Goal: Transaction & Acquisition: Purchase product/service

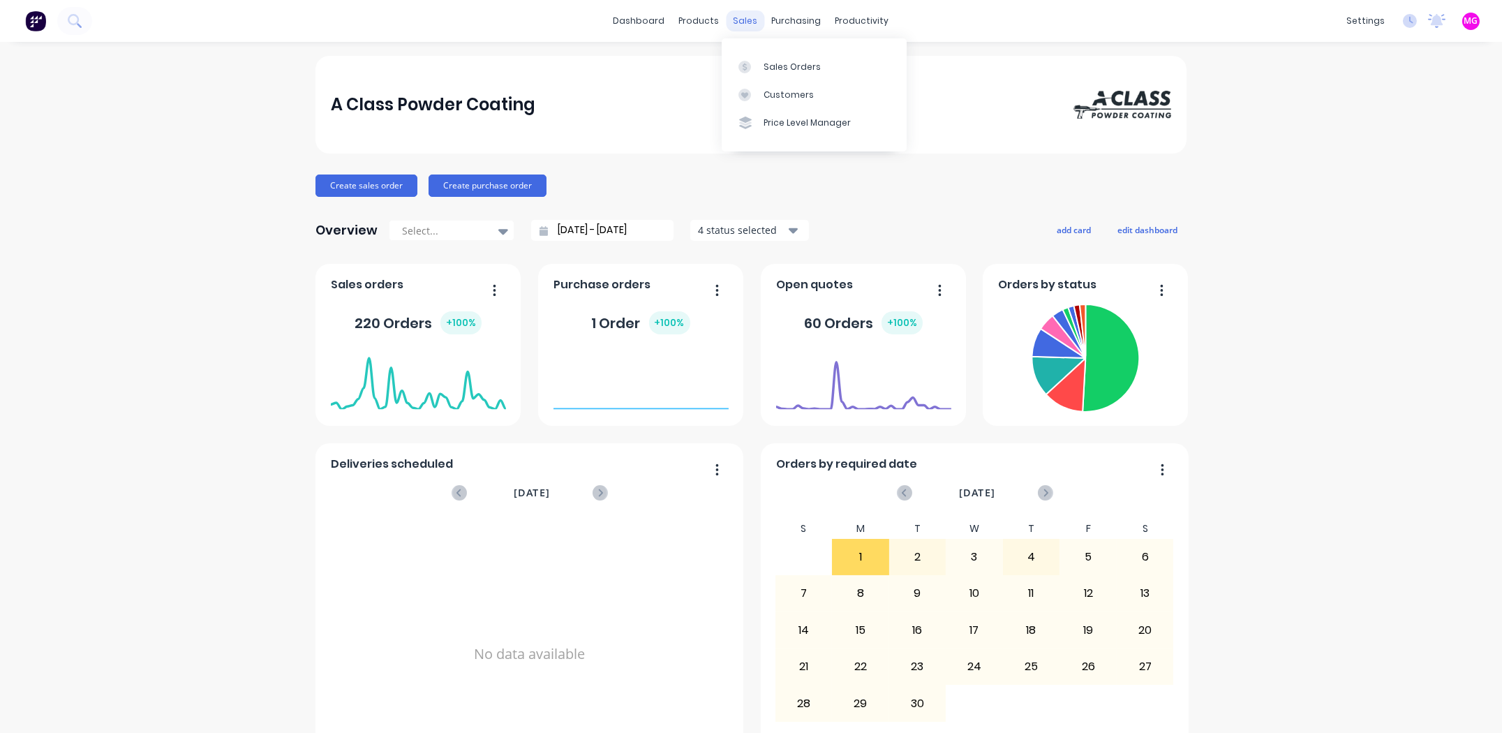
click at [740, 22] on div "sales" at bounding box center [746, 20] width 38 height 21
click at [771, 58] on link "Sales Orders" at bounding box center [814, 66] width 185 height 28
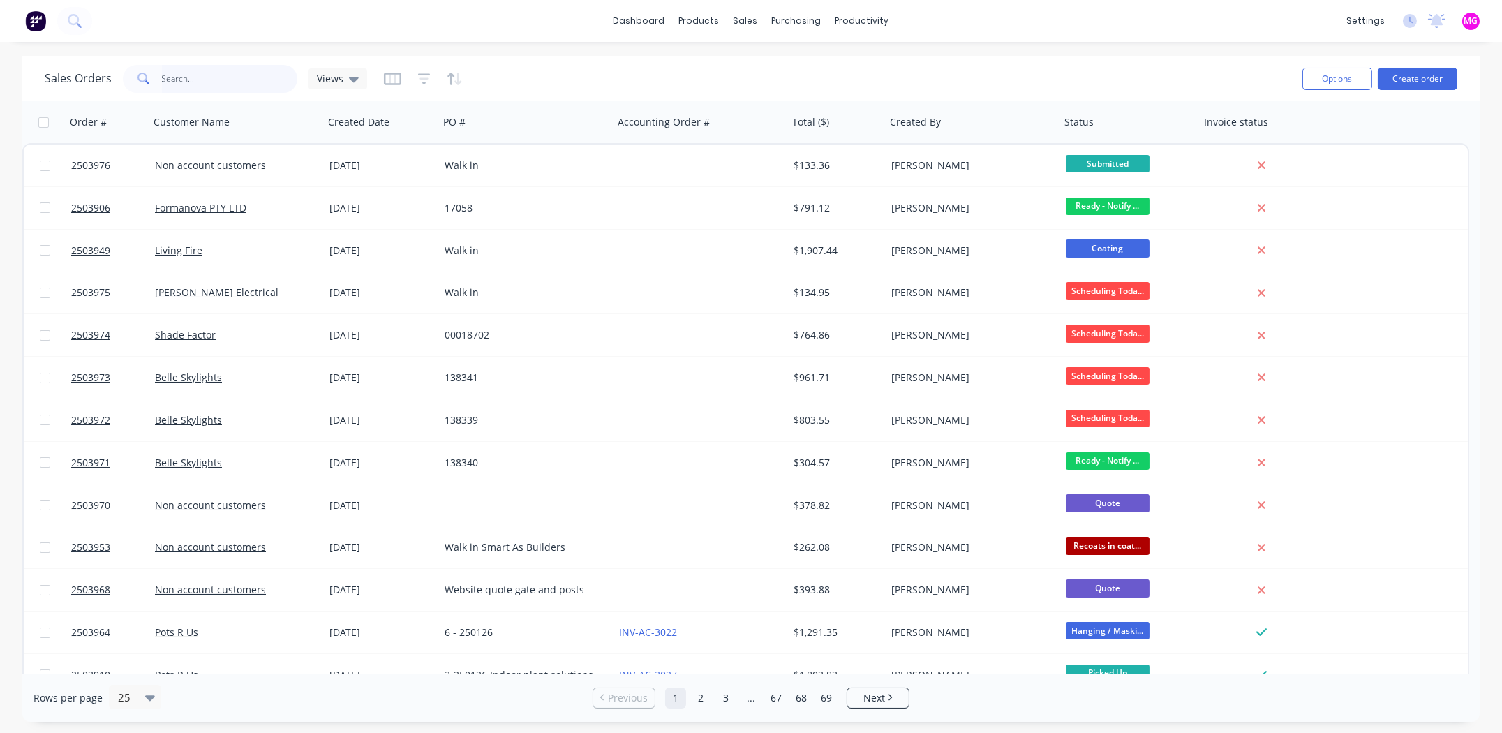
click at [169, 78] on input "text" at bounding box center [230, 79] width 136 height 28
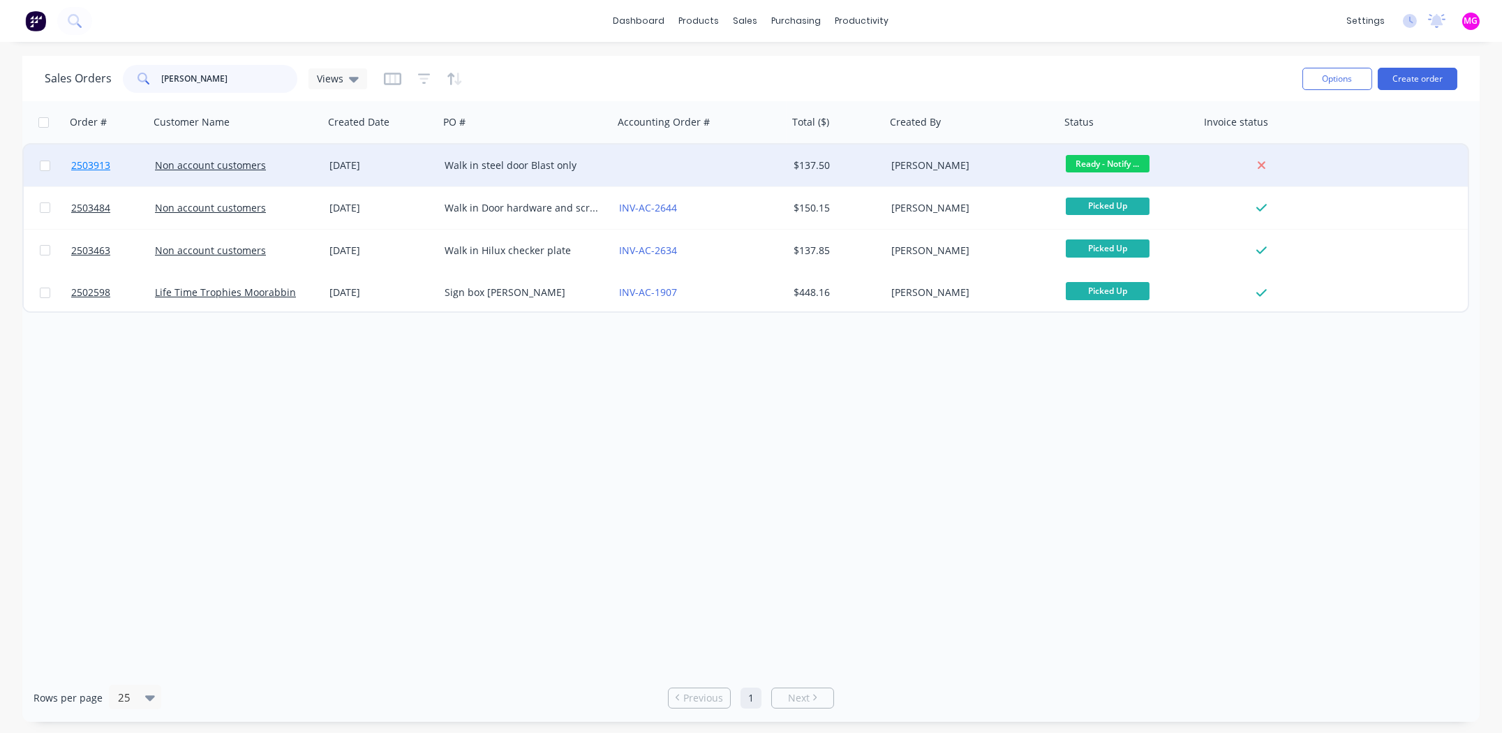
type input "kerr"
click at [87, 165] on span "2503913" at bounding box center [90, 165] width 39 height 14
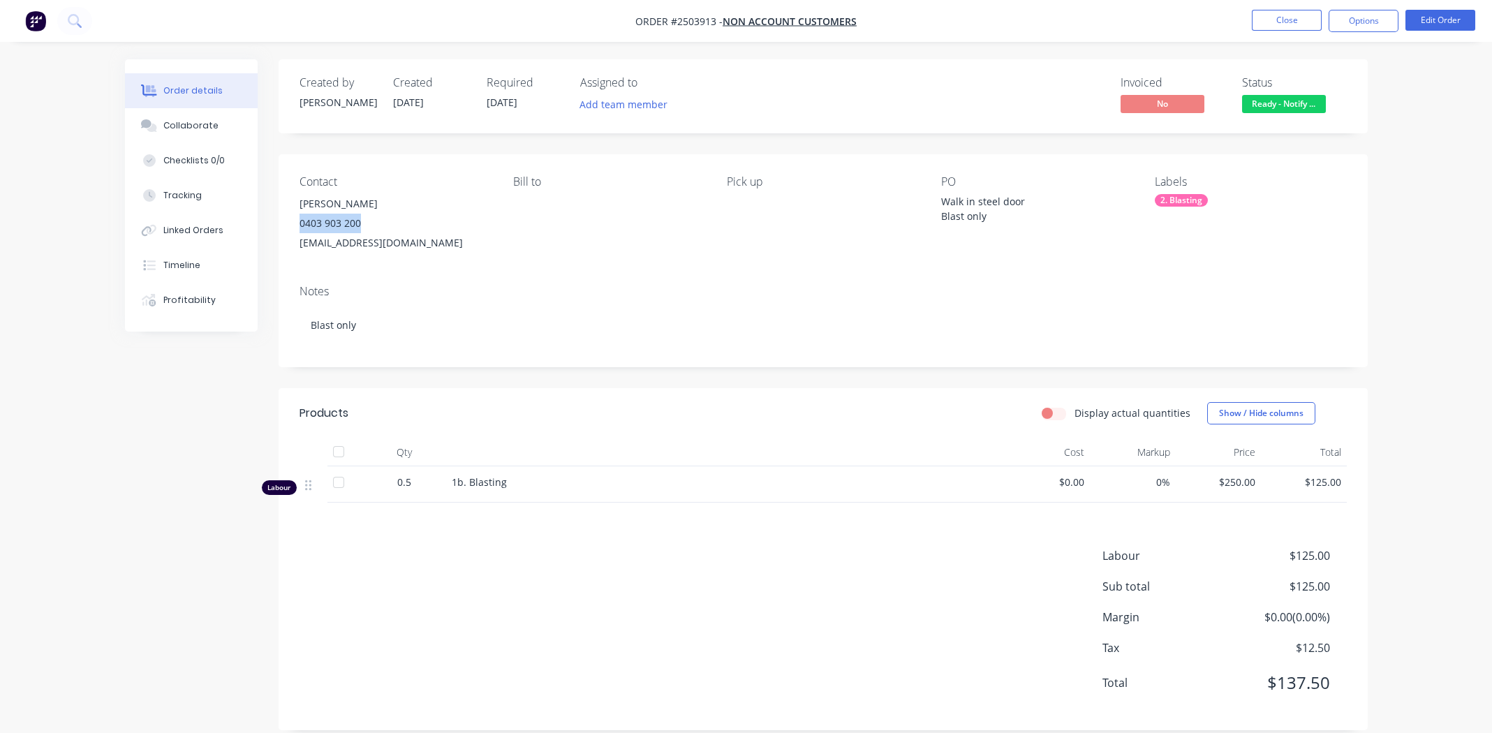
drag, startPoint x: 359, startPoint y: 224, endPoint x: 301, endPoint y: 226, distance: 58.0
click at [301, 226] on div "0403 903 200" at bounding box center [394, 224] width 191 height 20
click at [1440, 19] on button "Edit Order" at bounding box center [1440, 20] width 70 height 21
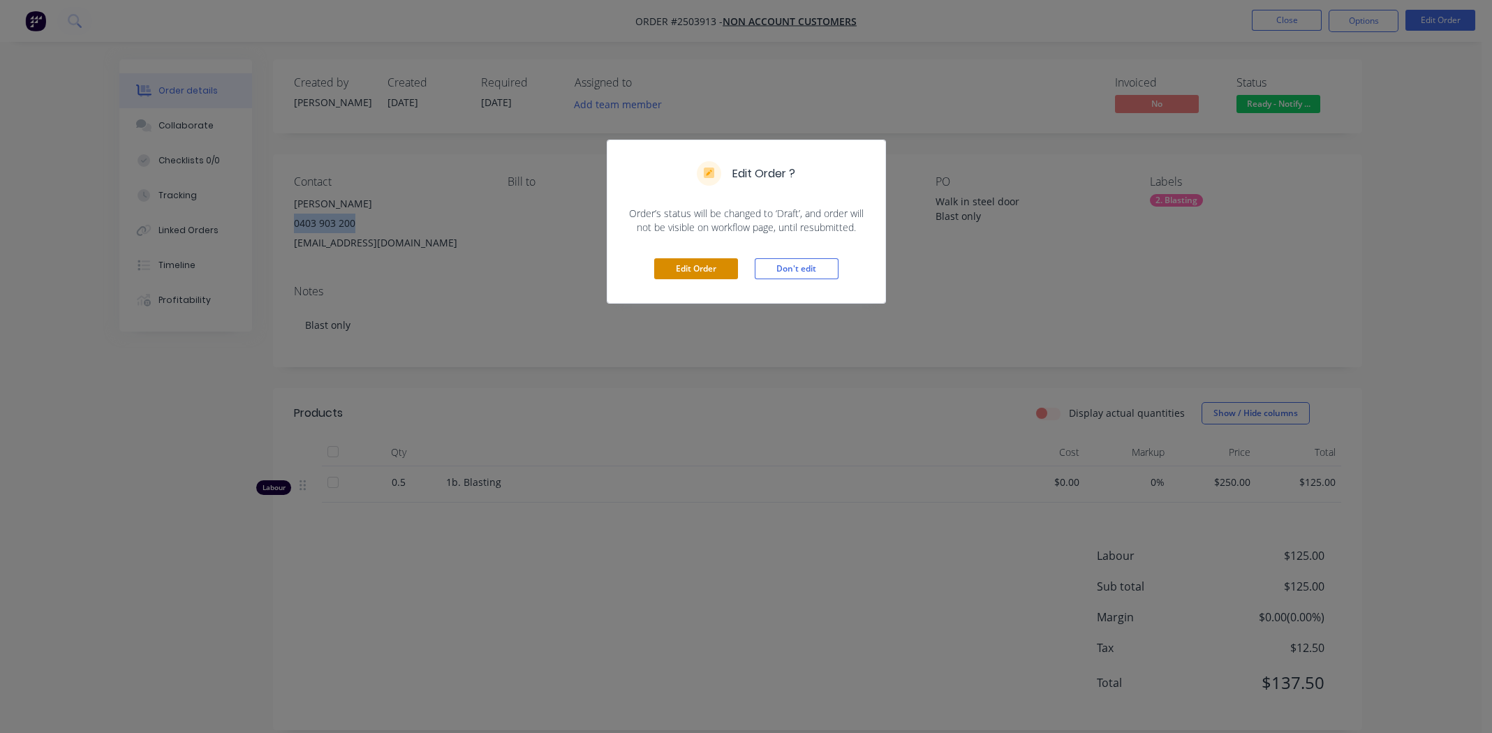
click at [683, 272] on button "Edit Order" at bounding box center [696, 268] width 84 height 21
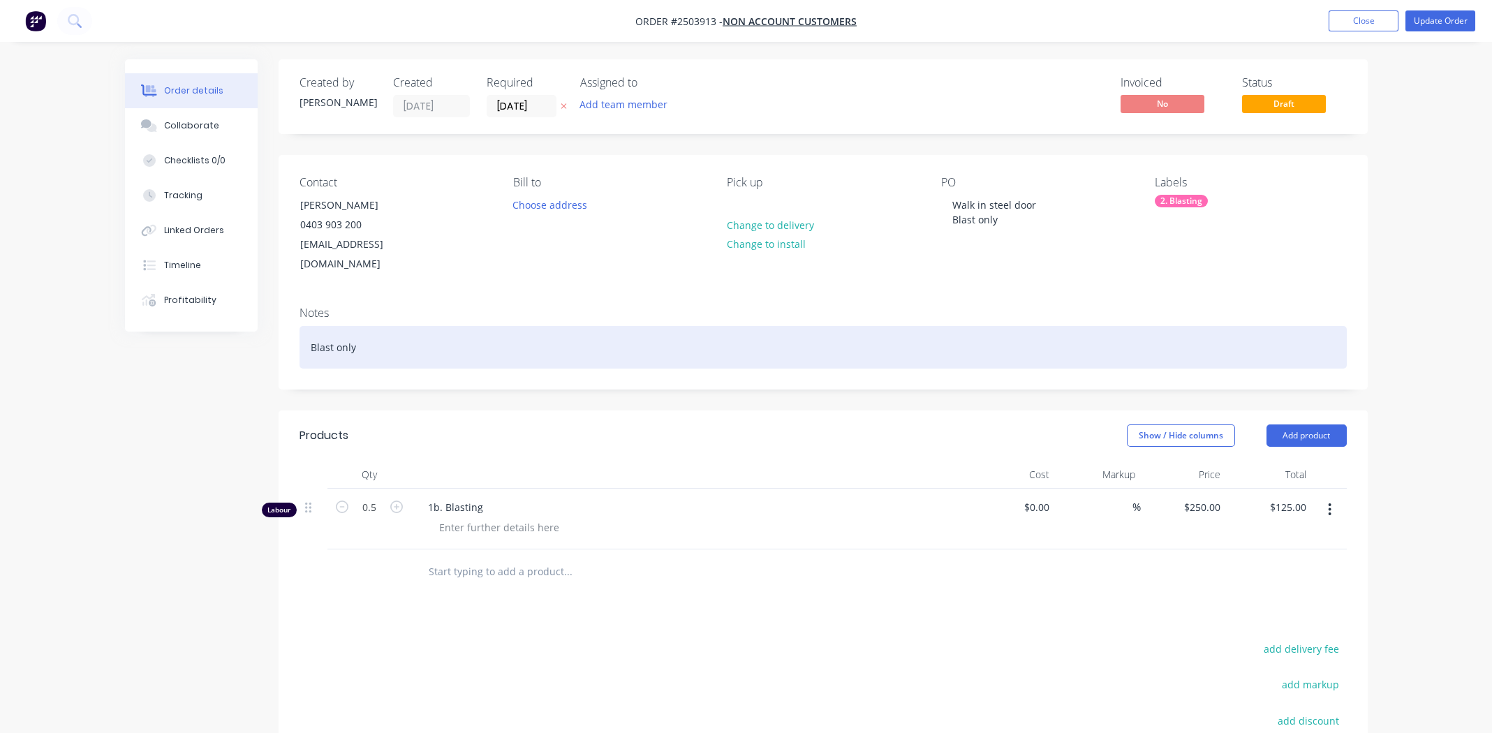
scroll to position [198, 0]
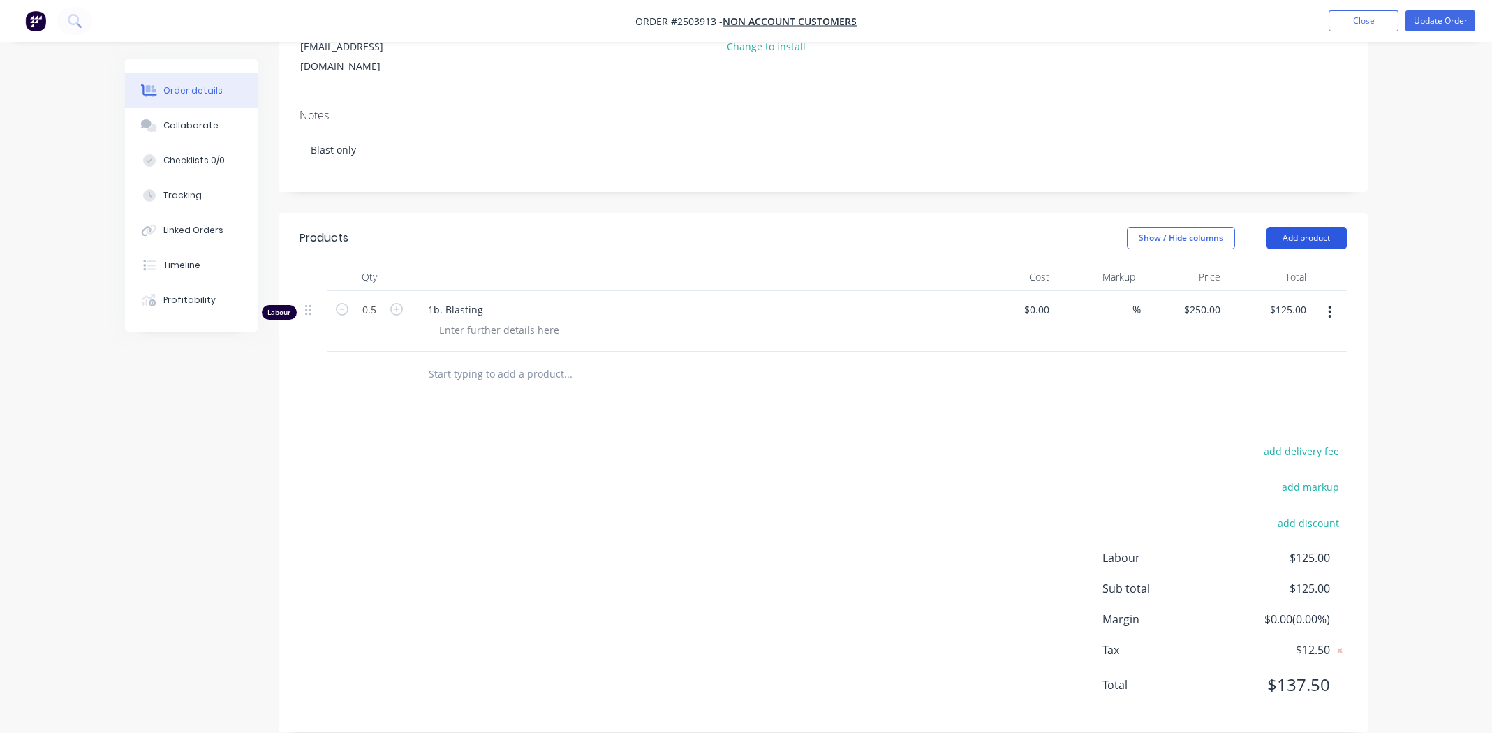
click at [1312, 227] on button "Add product" at bounding box center [1306, 238] width 80 height 22
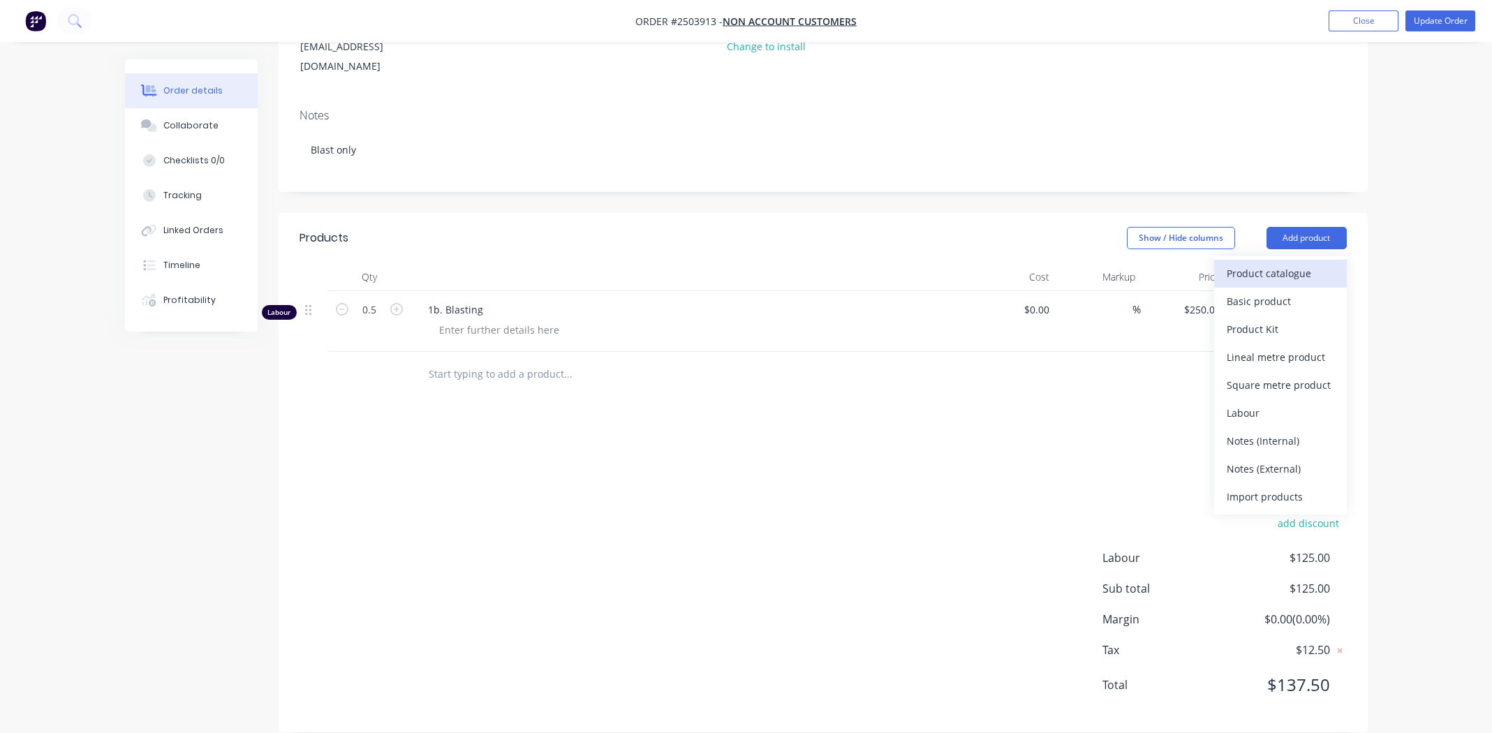
click at [1285, 263] on div "Product catalogue" at bounding box center [1281, 273] width 108 height 20
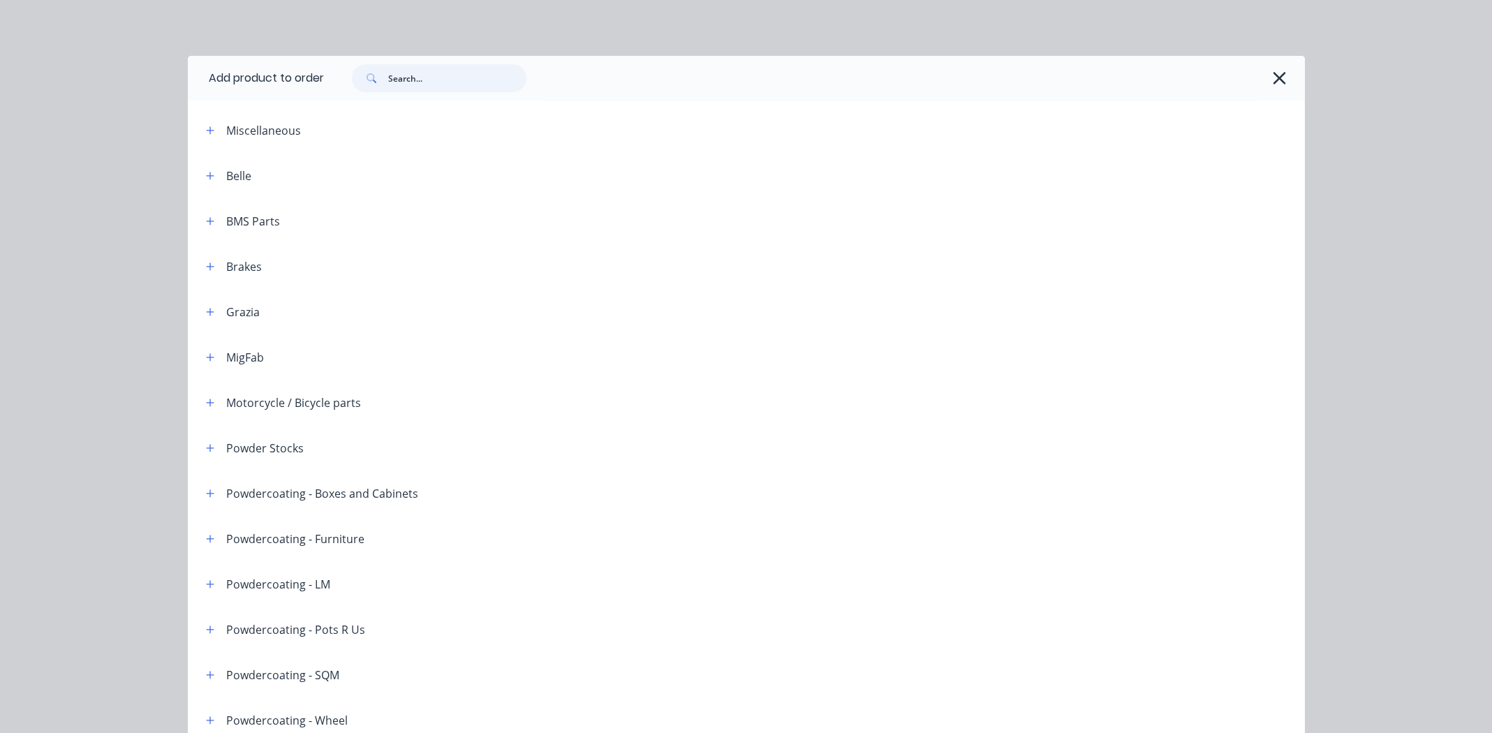
click at [410, 72] on input "text" at bounding box center [457, 78] width 138 height 28
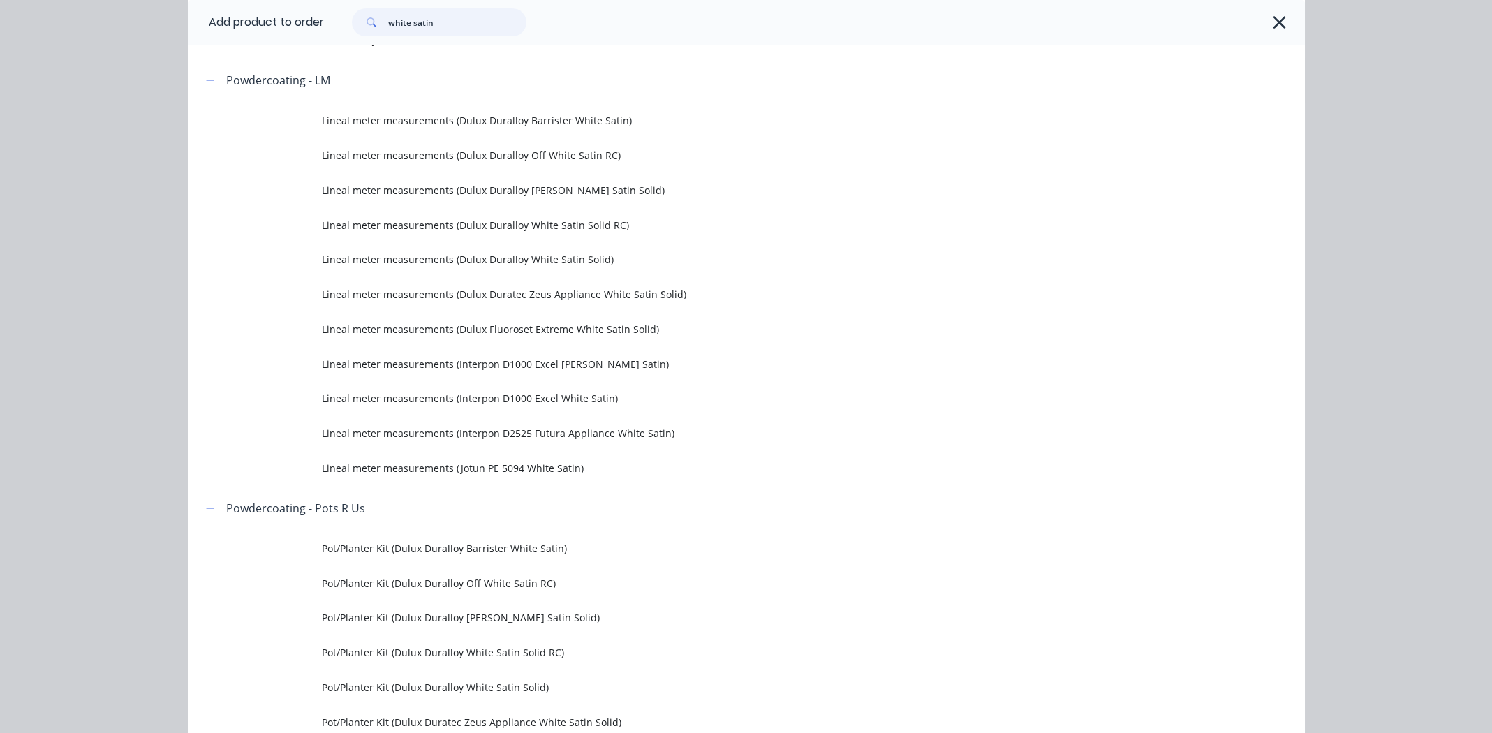
scroll to position [1326, 0]
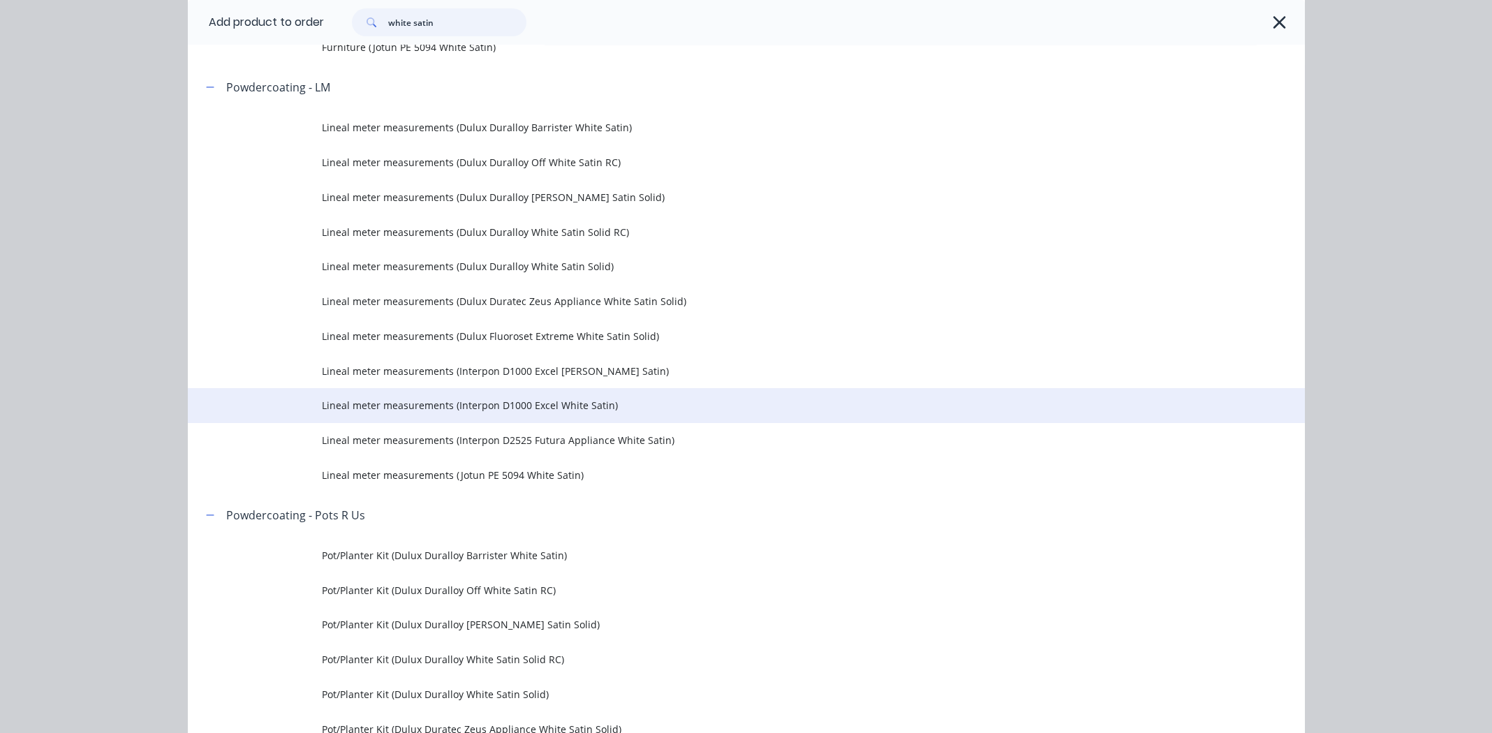
type input "white satin"
click at [466, 408] on span "Lineal meter measurements (Interpon D1000 Excel White Satin)" at bounding box center [715, 405] width 786 height 15
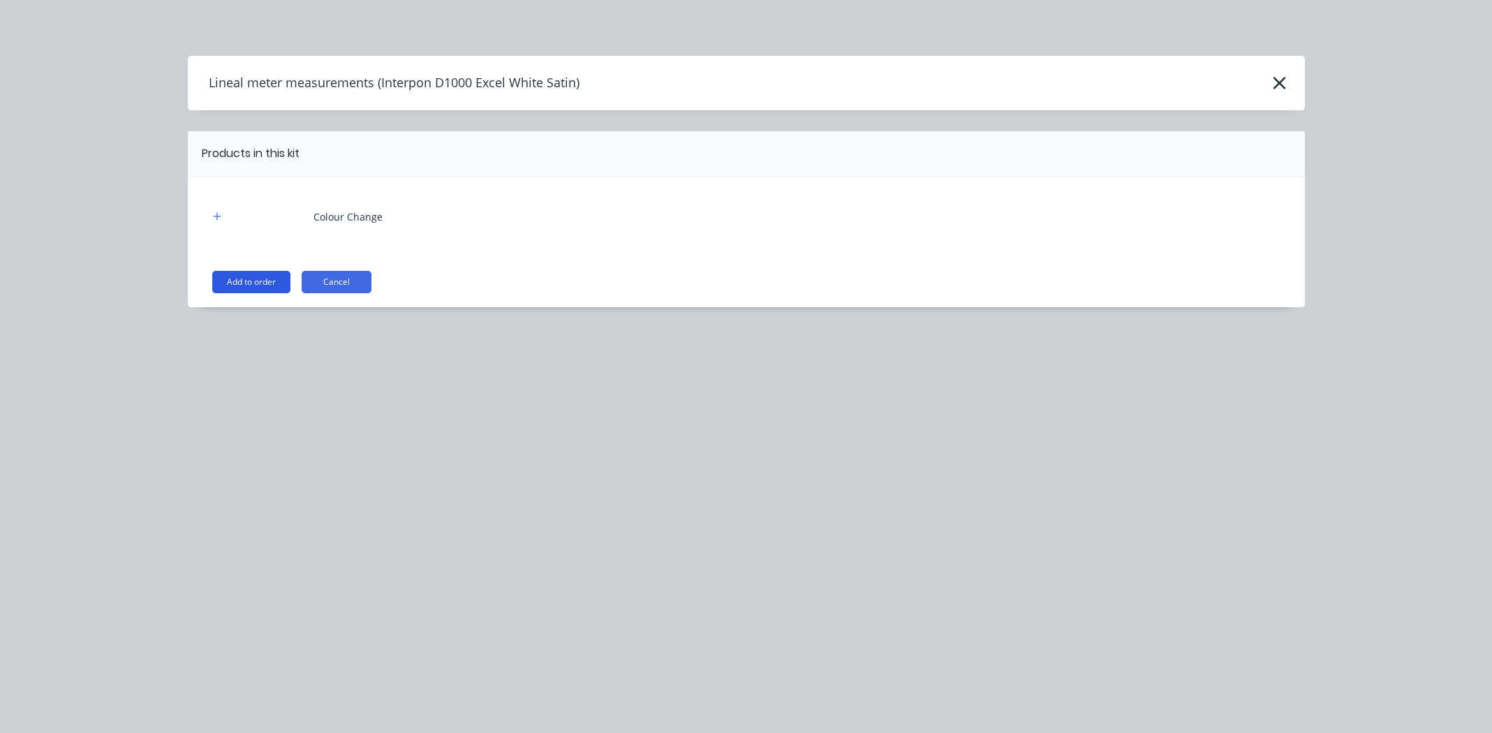
click at [242, 279] on button "Add to order" at bounding box center [251, 282] width 78 height 22
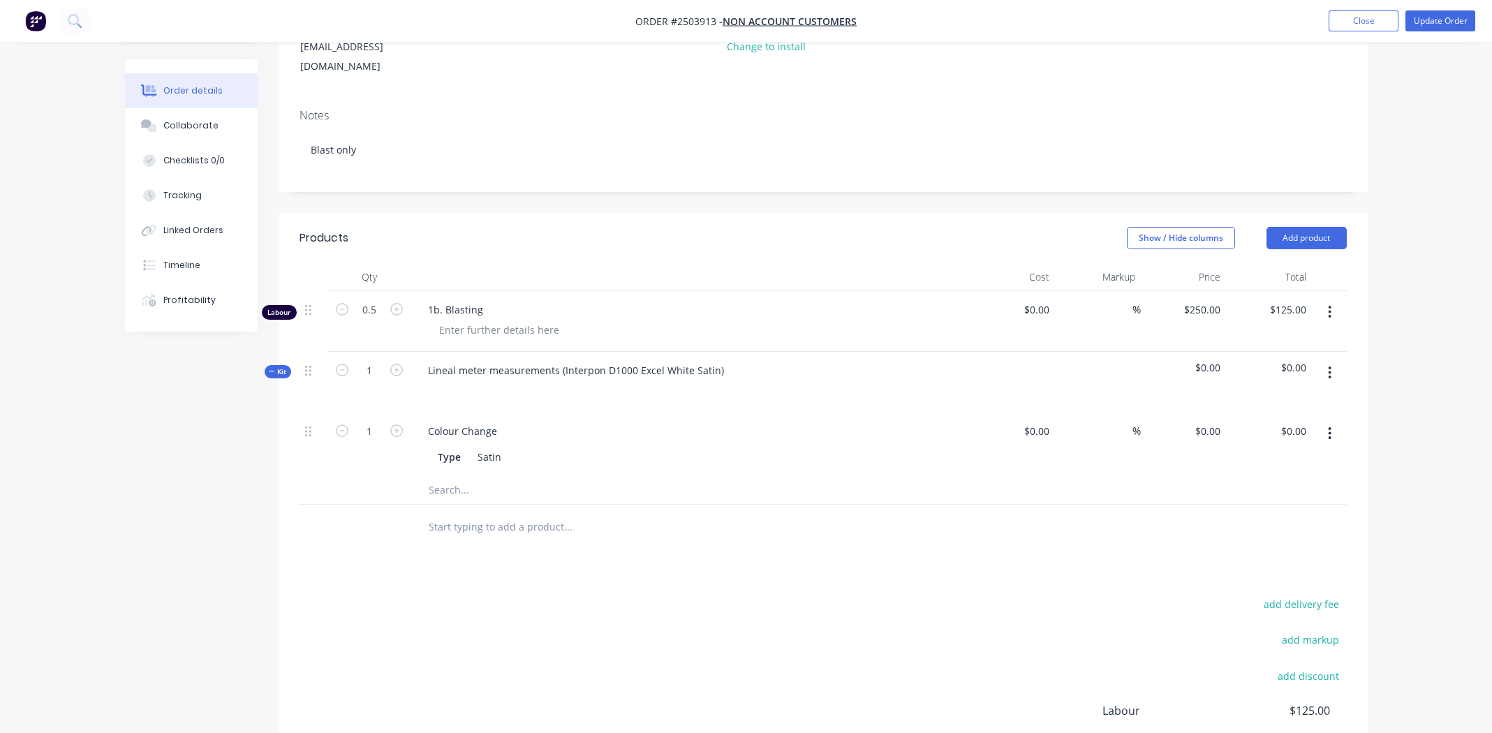
click at [1328, 426] on icon "button" at bounding box center [1329, 433] width 3 height 15
click at [1287, 516] on div "Delete" at bounding box center [1281, 526] width 108 height 20
click at [1328, 365] on icon "button" at bounding box center [1329, 372] width 3 height 15
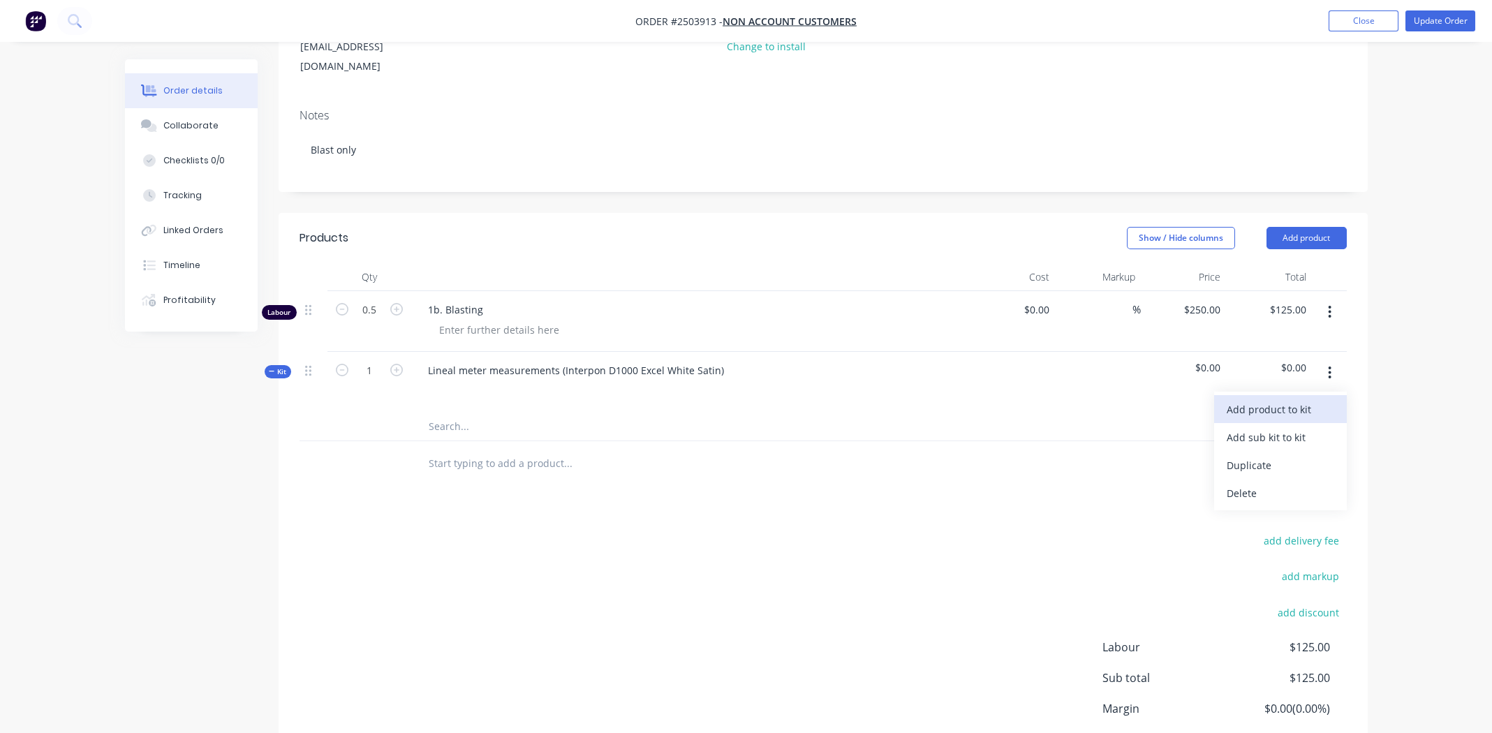
click at [1288, 399] on div "Add product to kit" at bounding box center [1281, 409] width 108 height 20
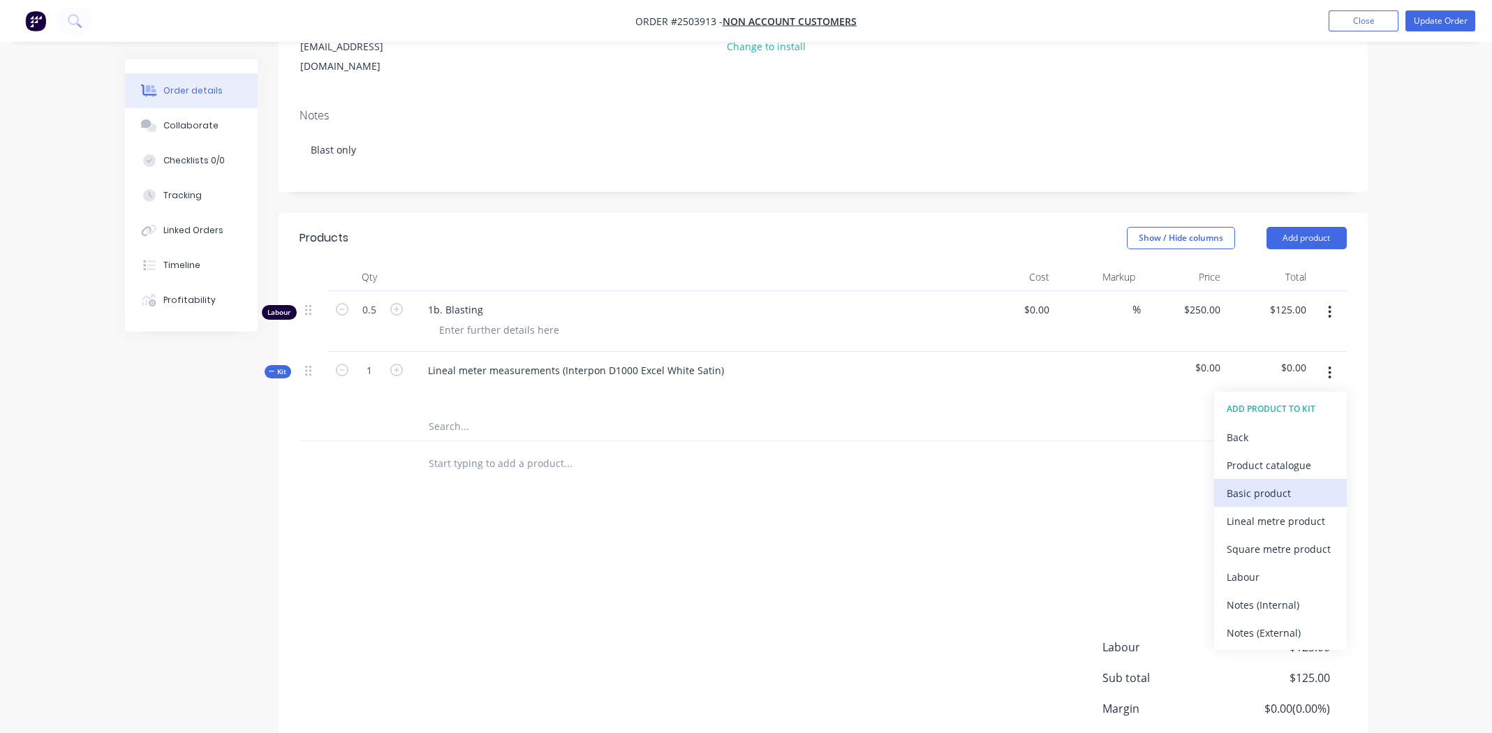
click at [1272, 483] on div "Basic product" at bounding box center [1281, 493] width 108 height 20
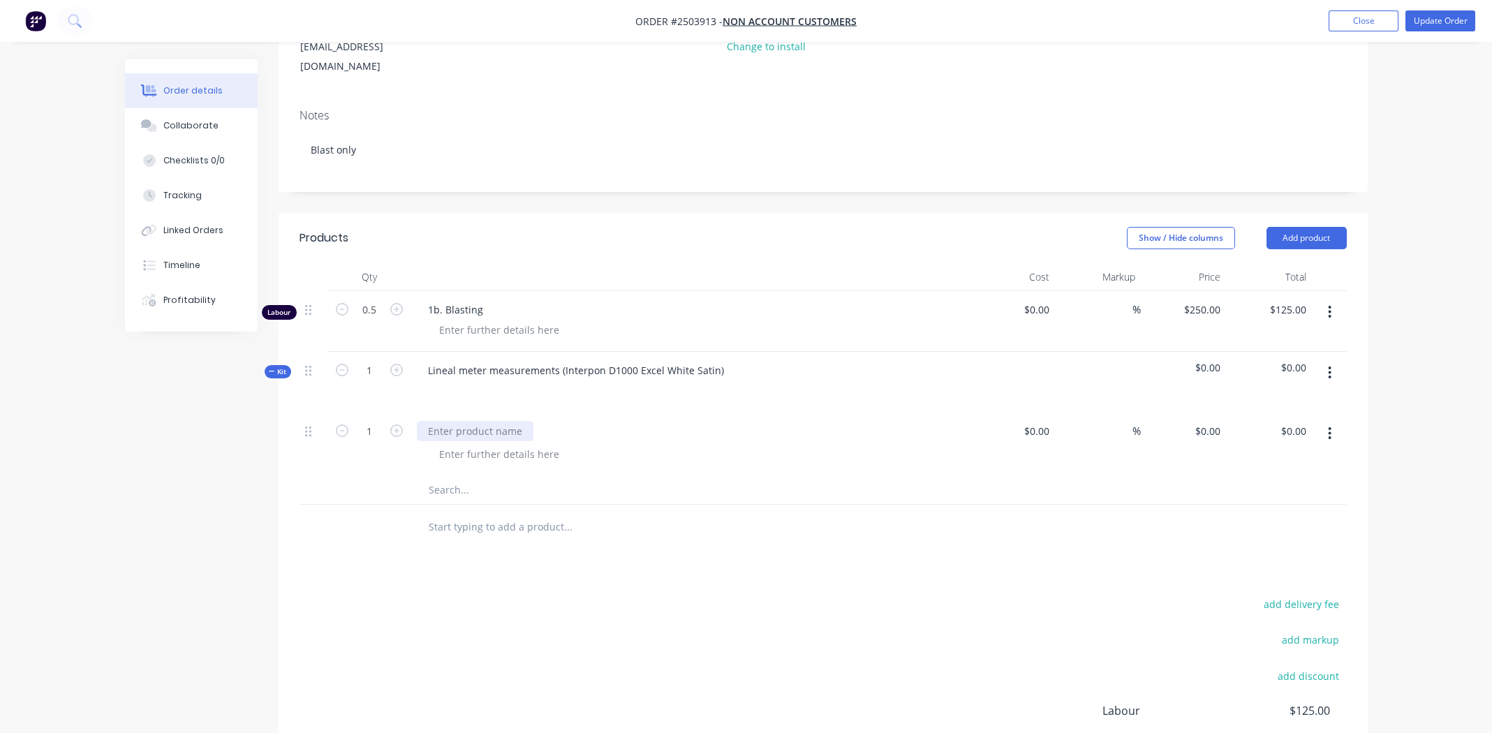
click at [454, 421] on div at bounding box center [475, 431] width 117 height 20
click at [1296, 421] on input "0.00" at bounding box center [1296, 431] width 32 height 20
type input "95"
type input "$95.00"
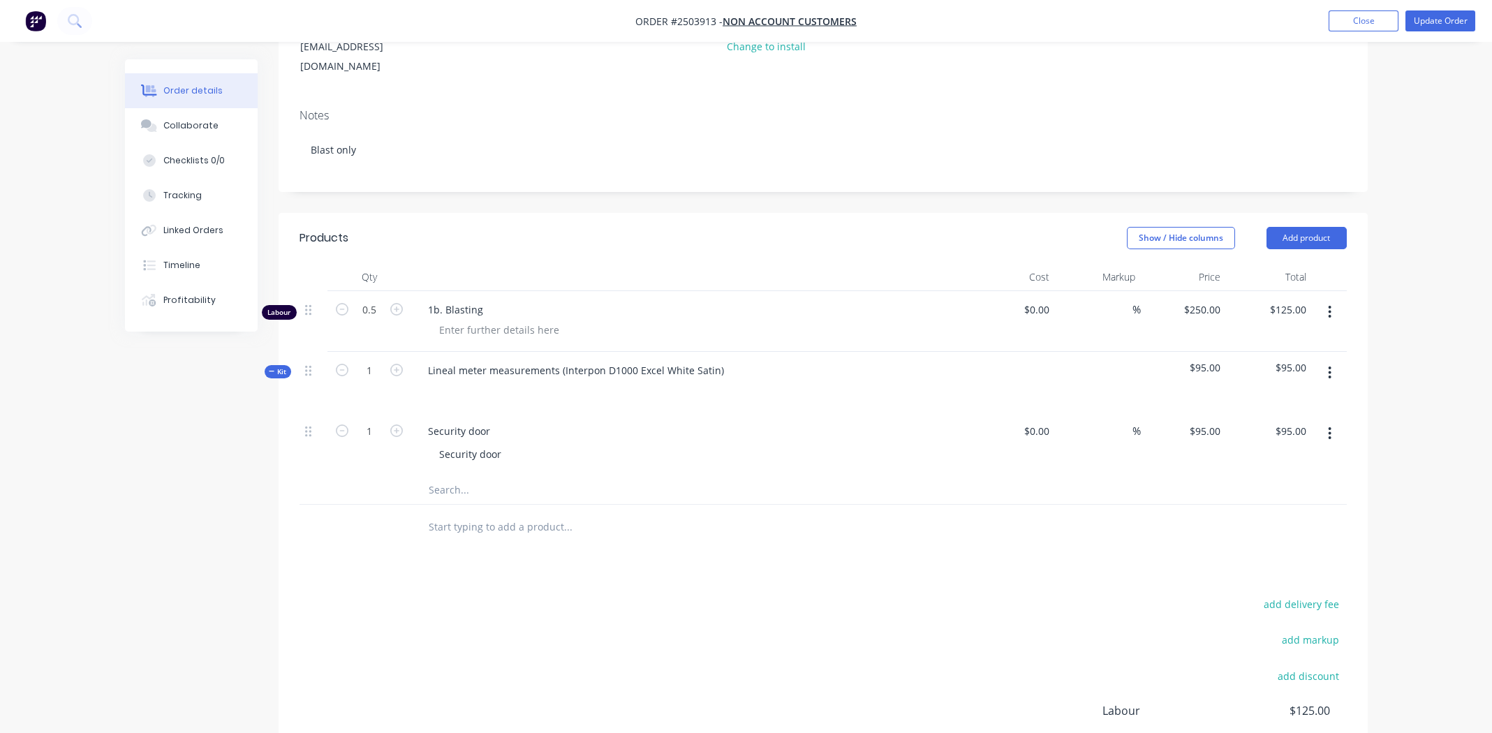
click at [1245, 553] on div "Products Show / Hide columns Add product Qty Cost Markup Price Total Labour 0.5…" at bounding box center [823, 549] width 1089 height 672
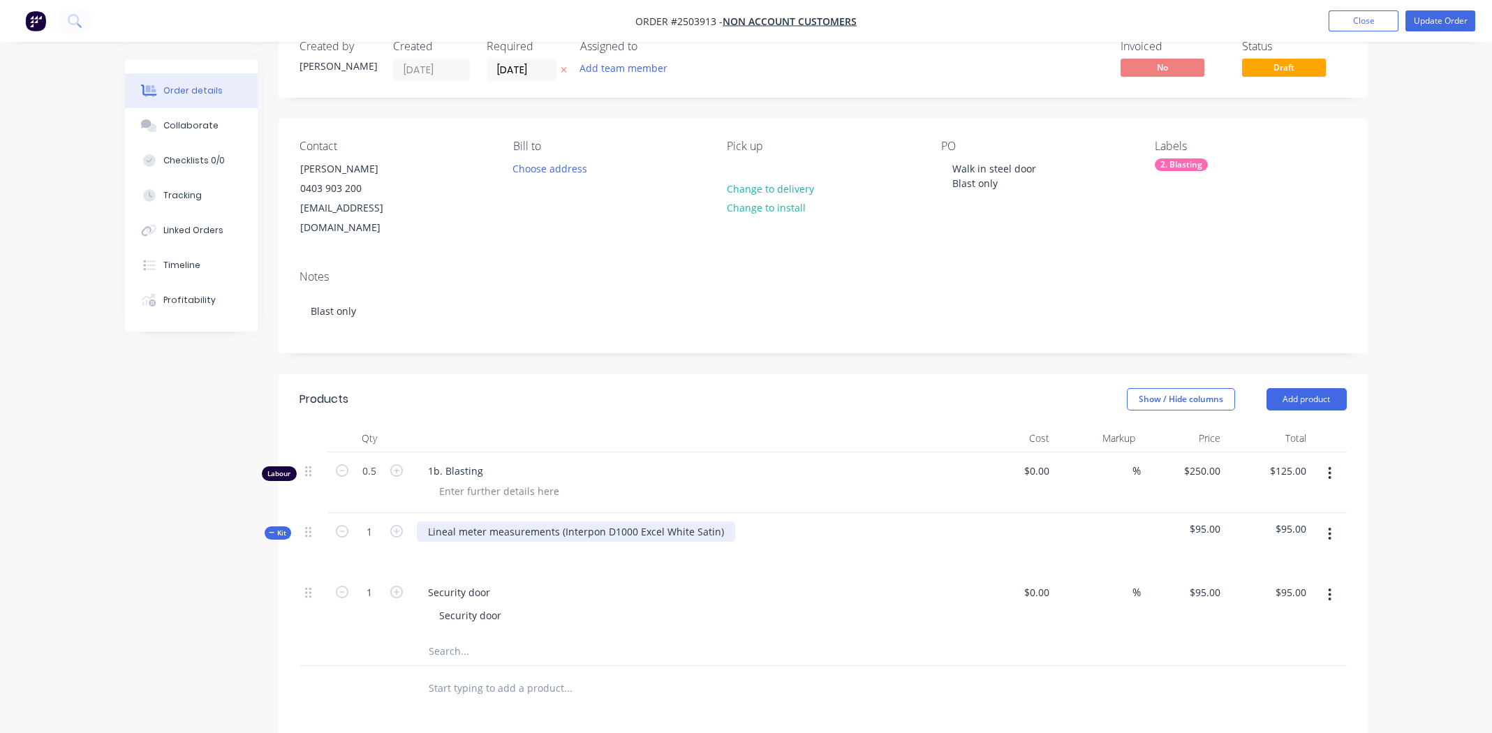
scroll to position [69, 0]
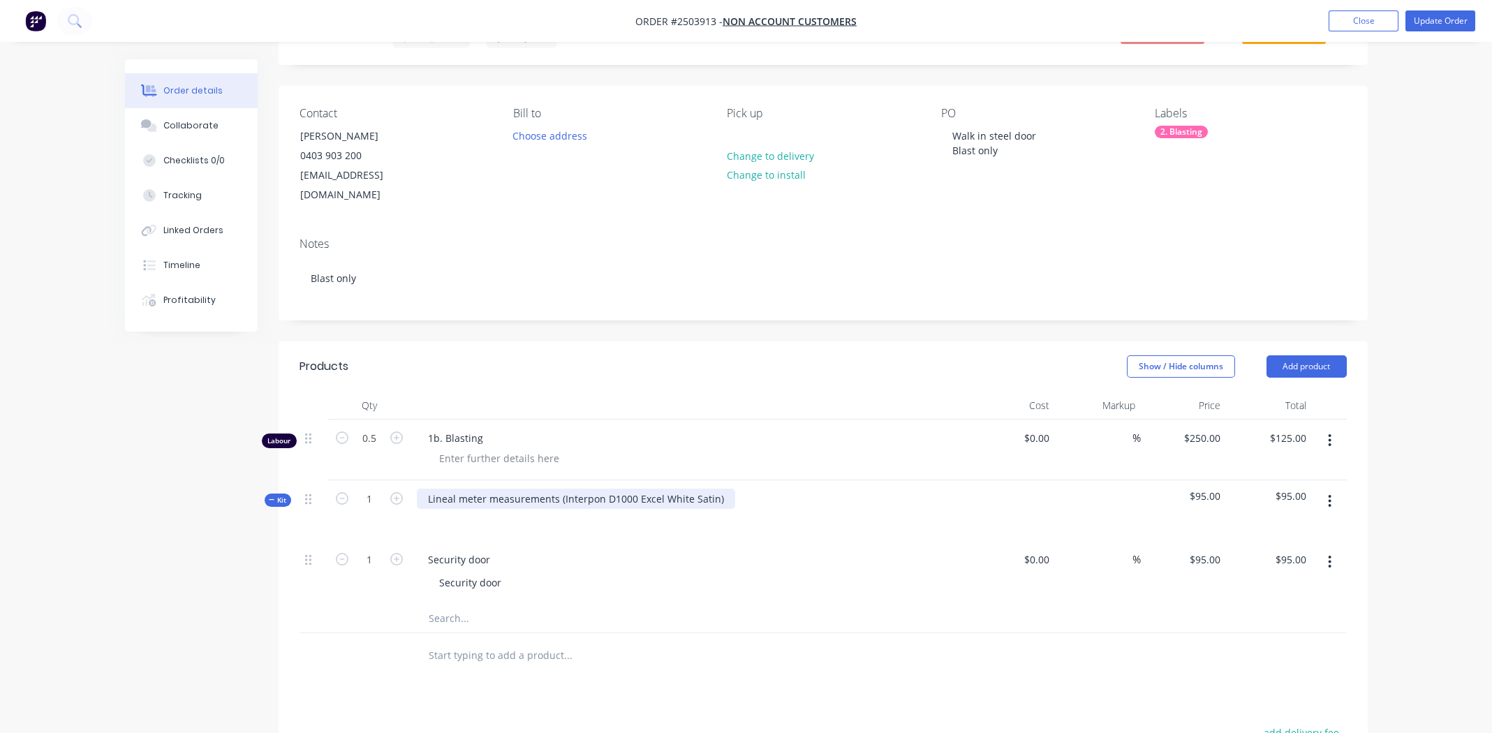
click at [720, 489] on div "Lineal meter measurements (Interpon D1000 Excel White Satin)" at bounding box center [576, 499] width 318 height 20
click at [515, 489] on div "Interpon D1000 Excel White Satin" at bounding box center [506, 499] width 178 height 20
copy div "Interpon D1000 Excel White Satin"
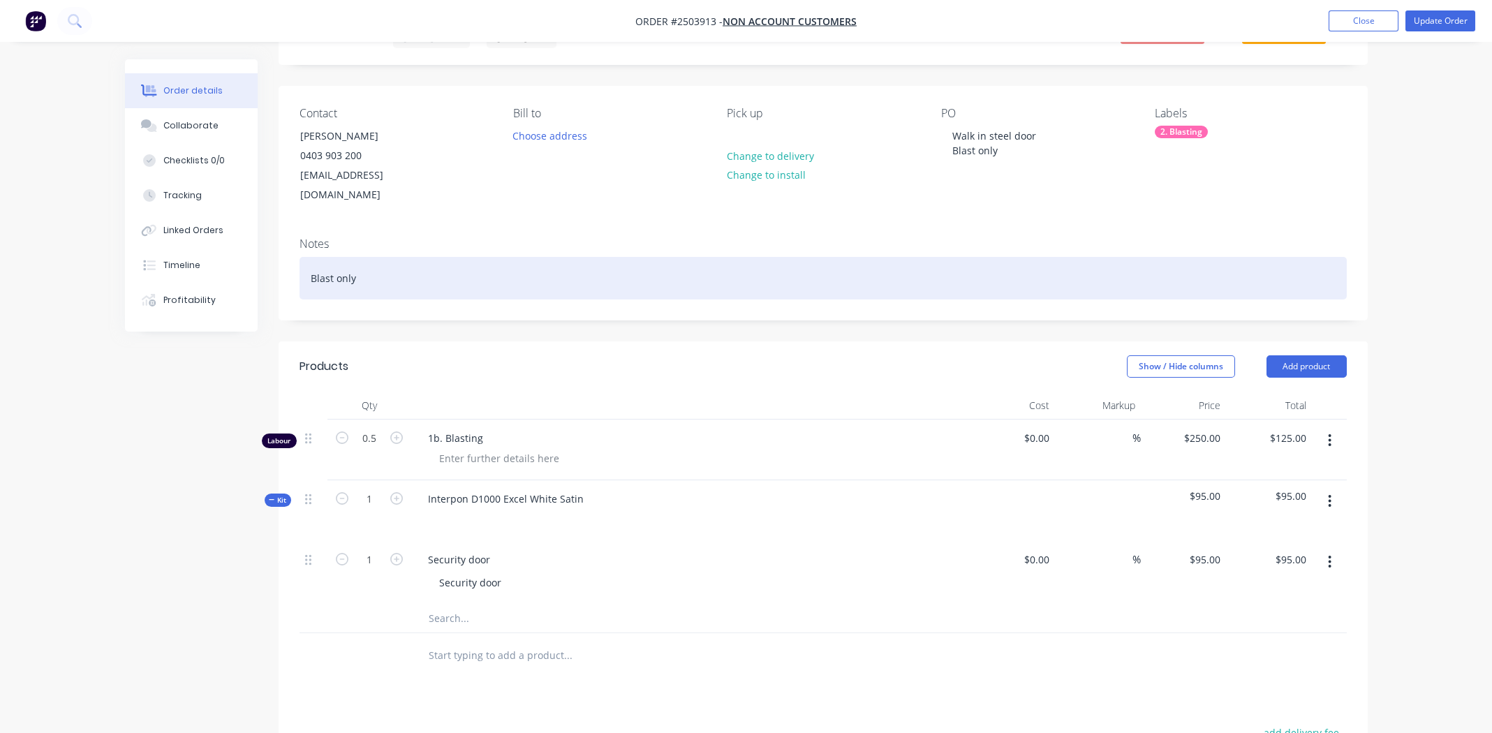
click at [348, 257] on div "Blast only" at bounding box center [822, 278] width 1047 height 43
paste div
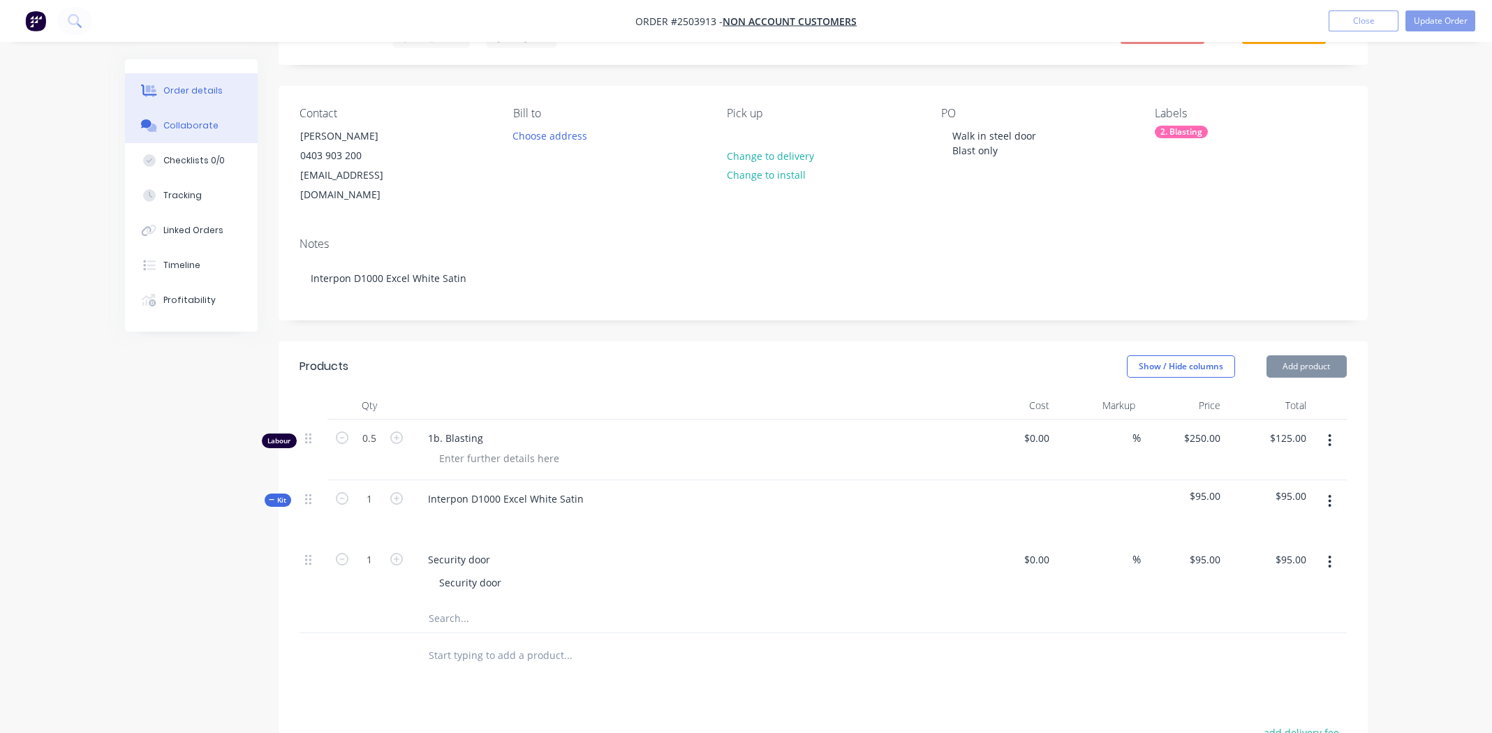
click at [200, 122] on div "Collaborate" at bounding box center [190, 125] width 55 height 13
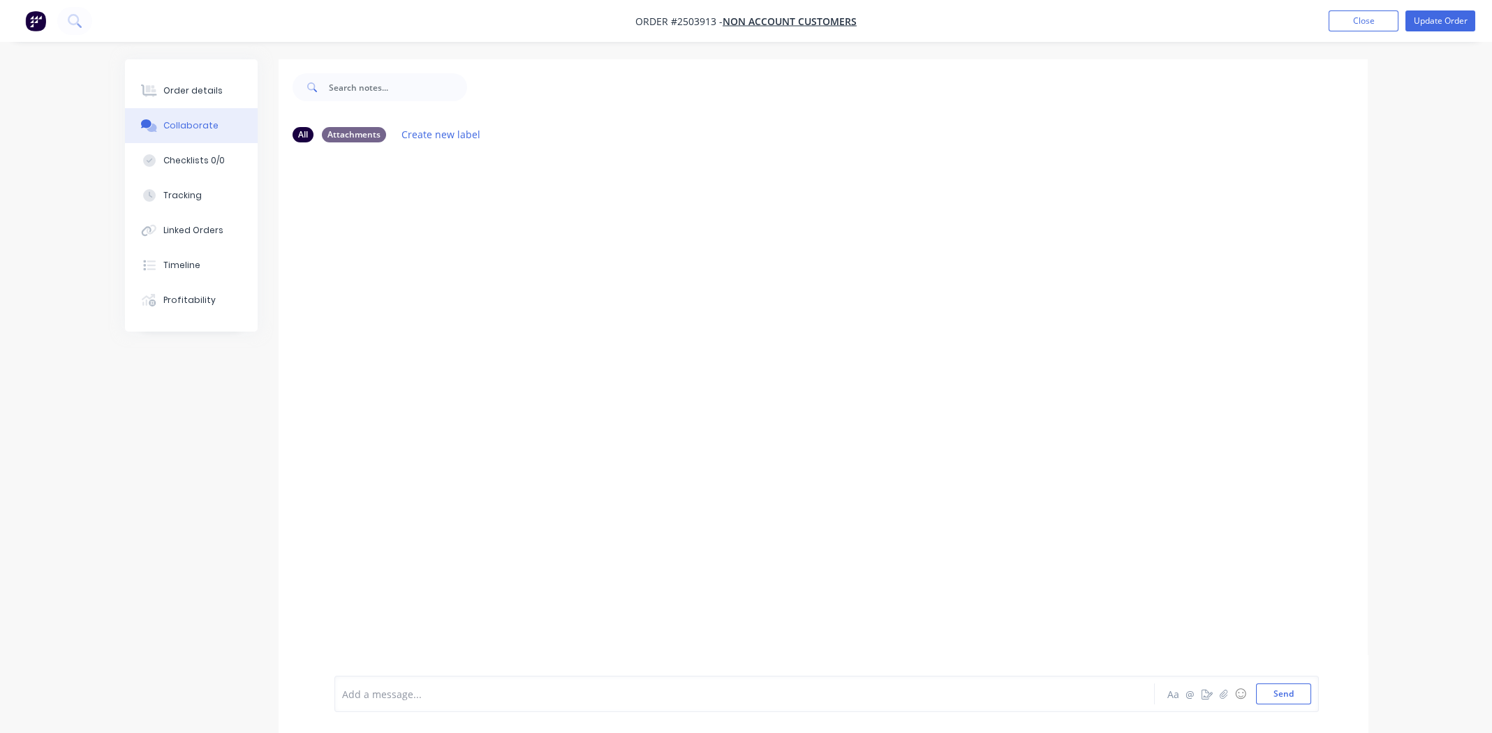
click at [439, 693] on div at bounding box center [706, 694] width 726 height 15
click at [175, 94] on div "Order details" at bounding box center [192, 90] width 59 height 13
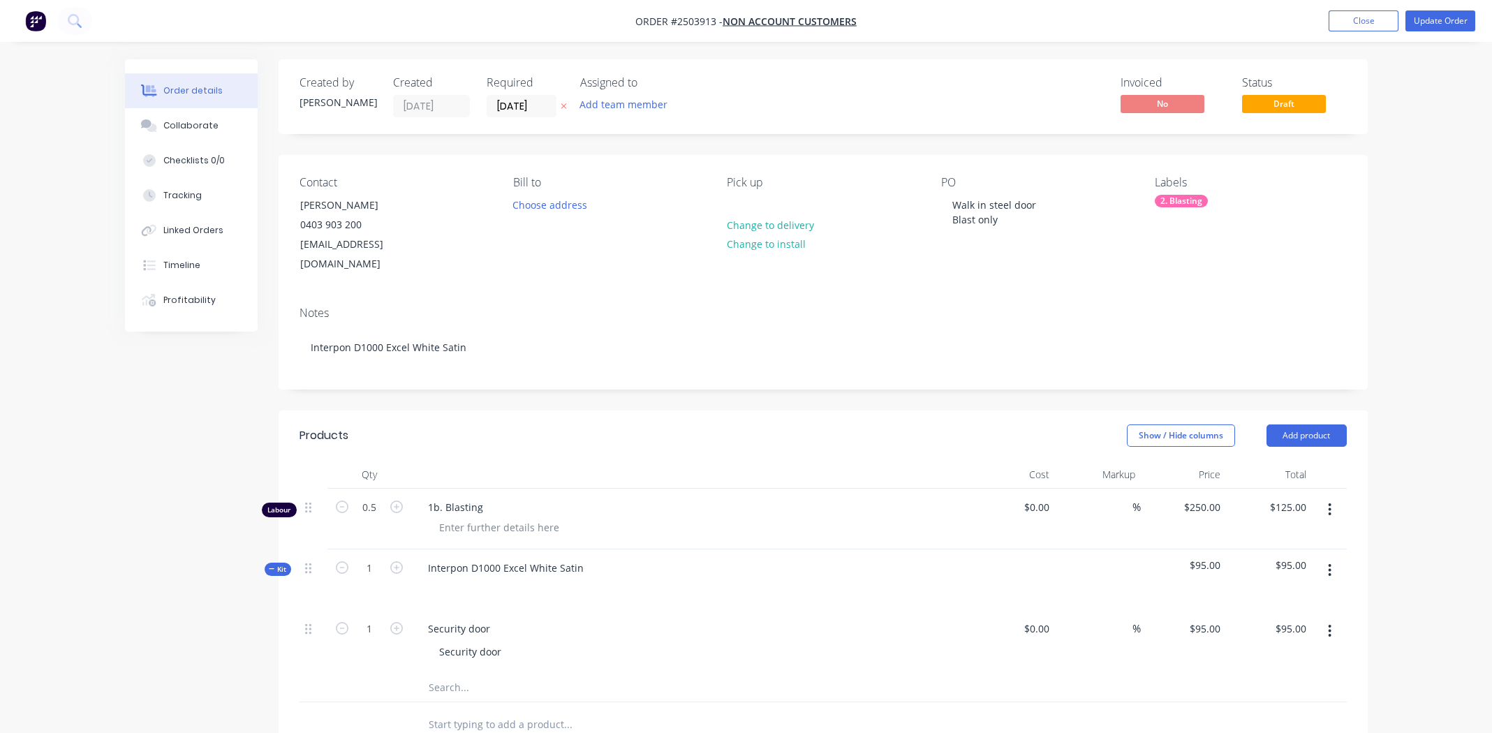
click at [1190, 202] on div "2. Blasting" at bounding box center [1181, 201] width 53 height 13
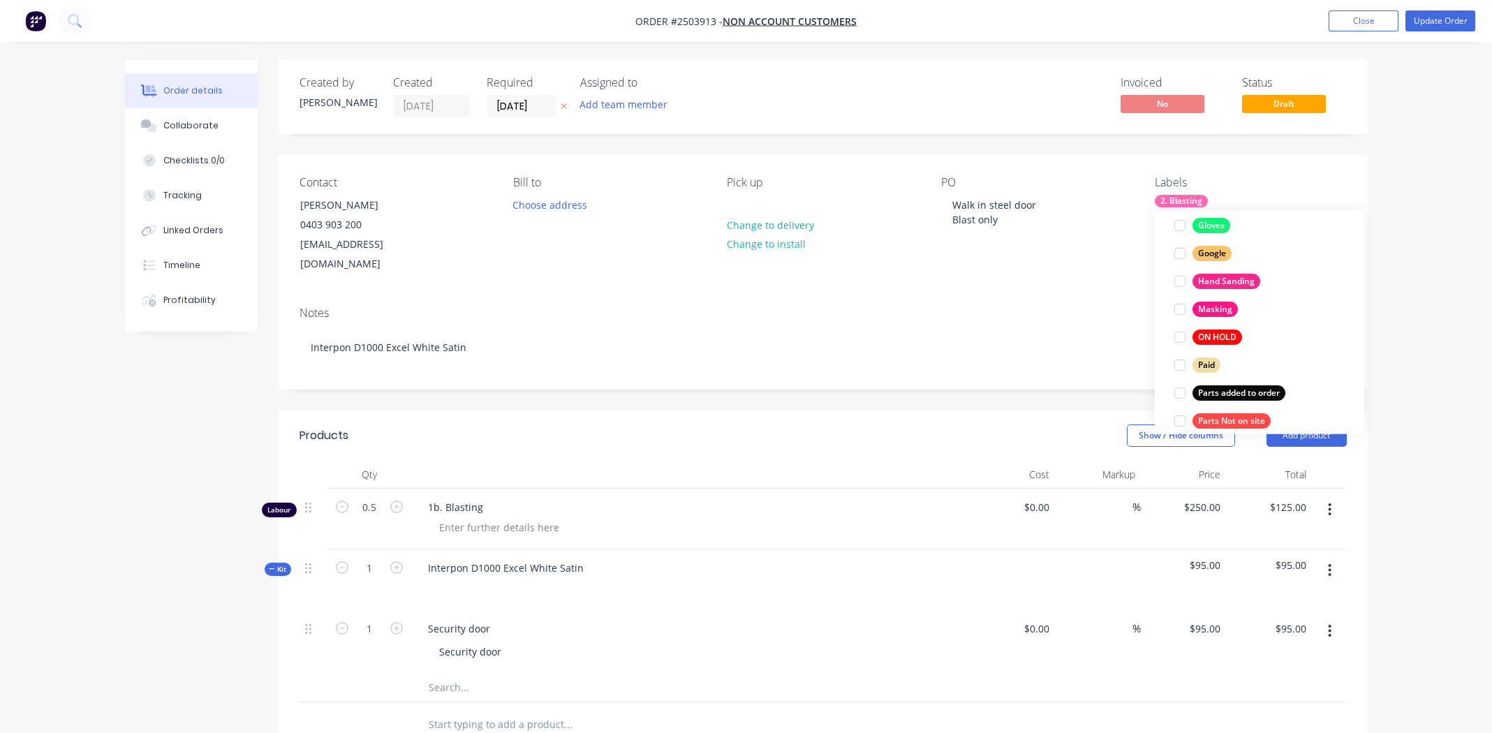
scroll to position [1005, 0]
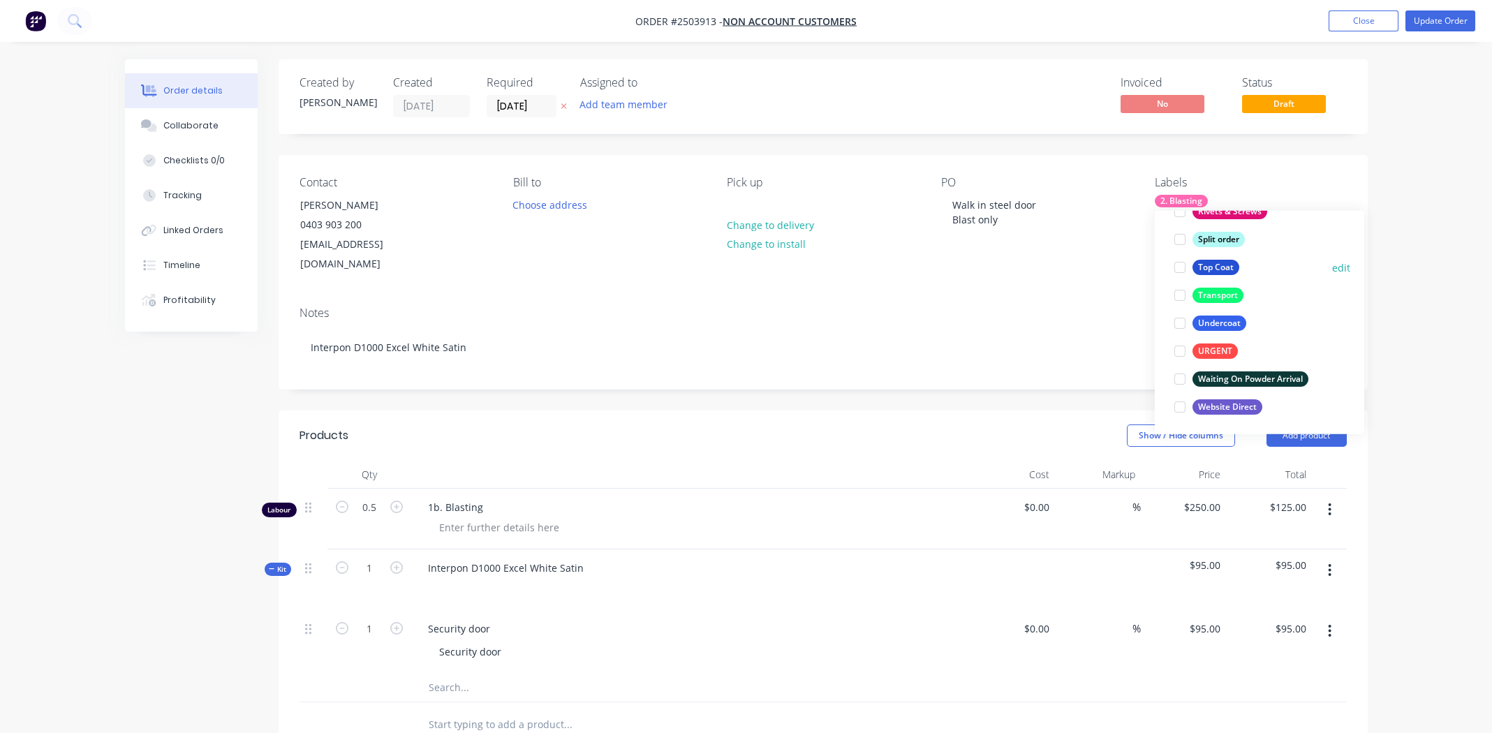
click at [1183, 265] on div at bounding box center [1180, 267] width 28 height 28
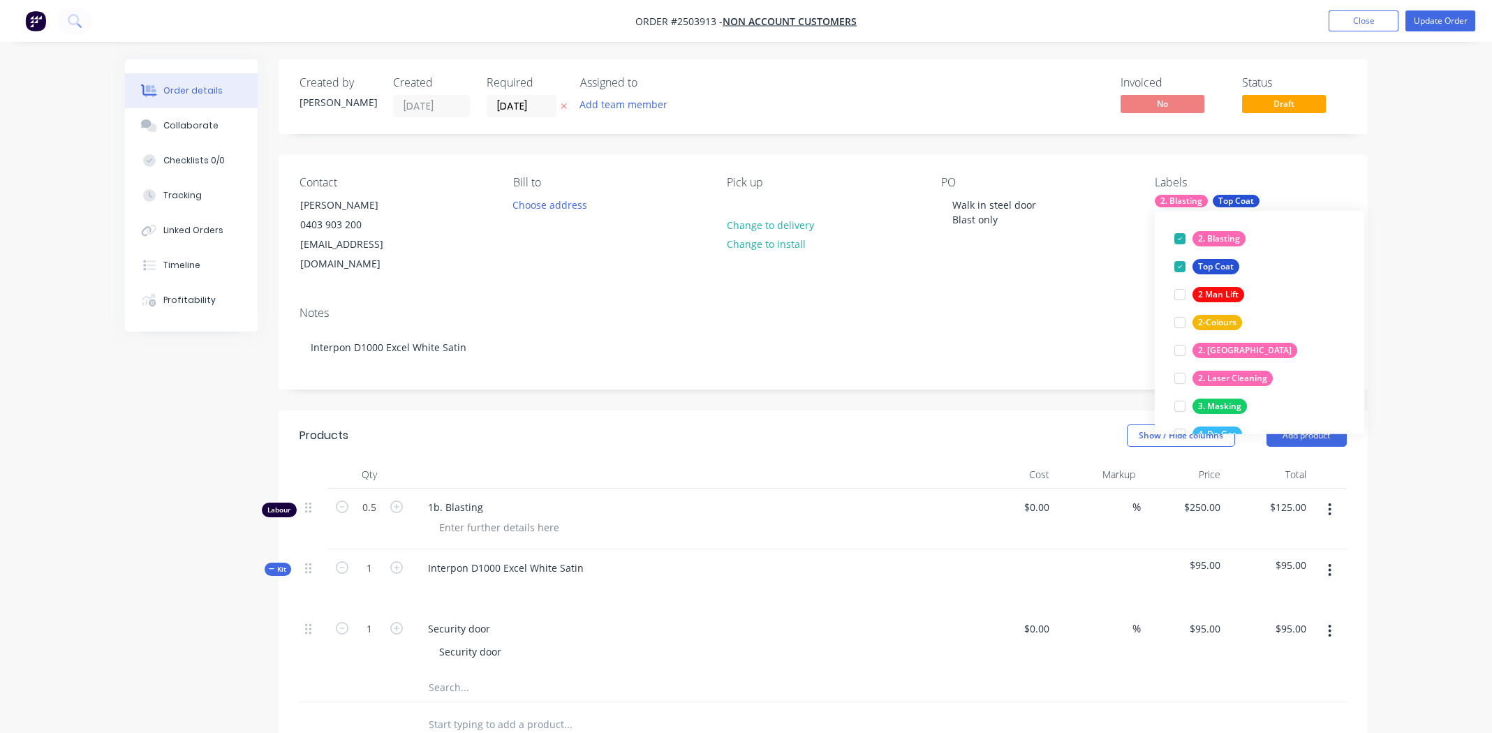
click at [1014, 306] on div "Notes" at bounding box center [822, 312] width 1047 height 13
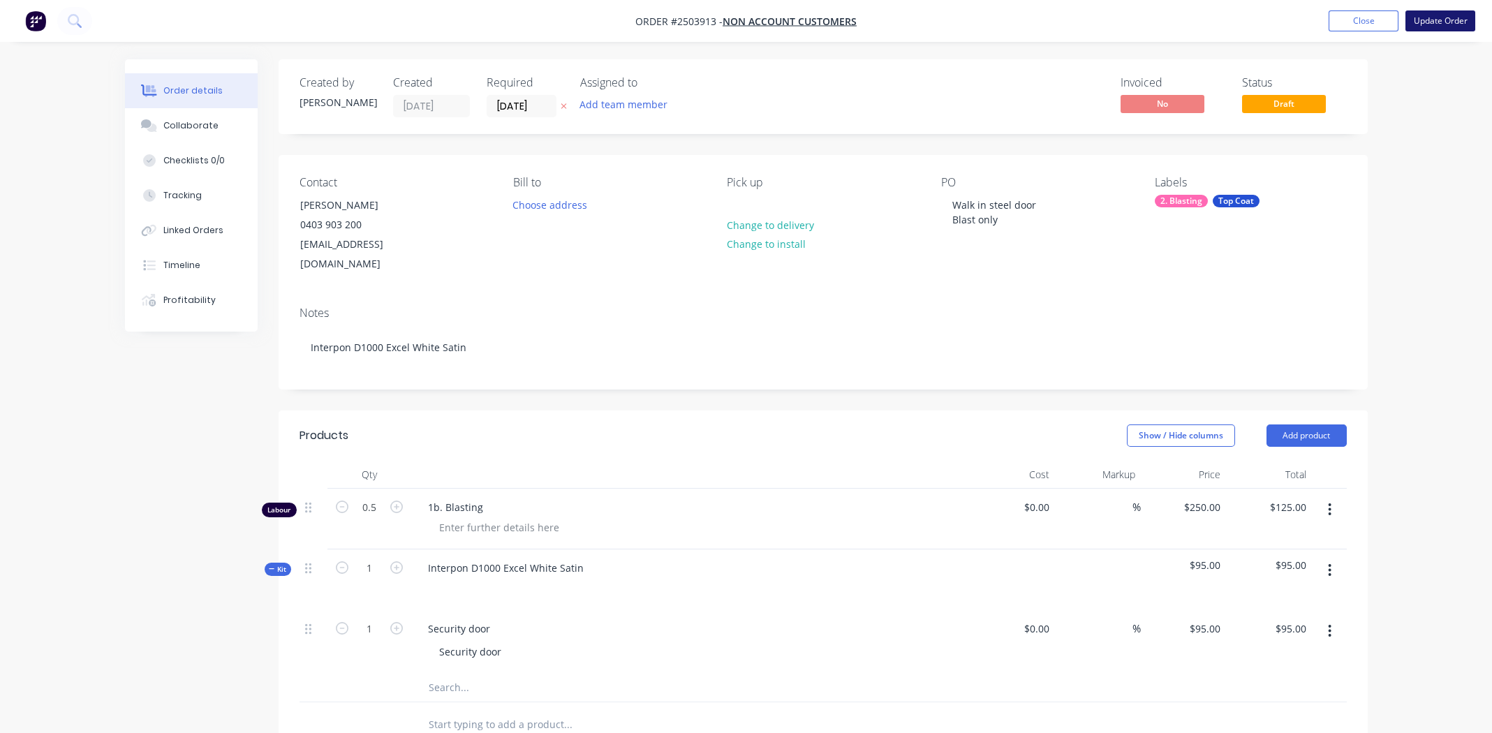
click at [1440, 17] on button "Update Order" at bounding box center [1440, 20] width 70 height 21
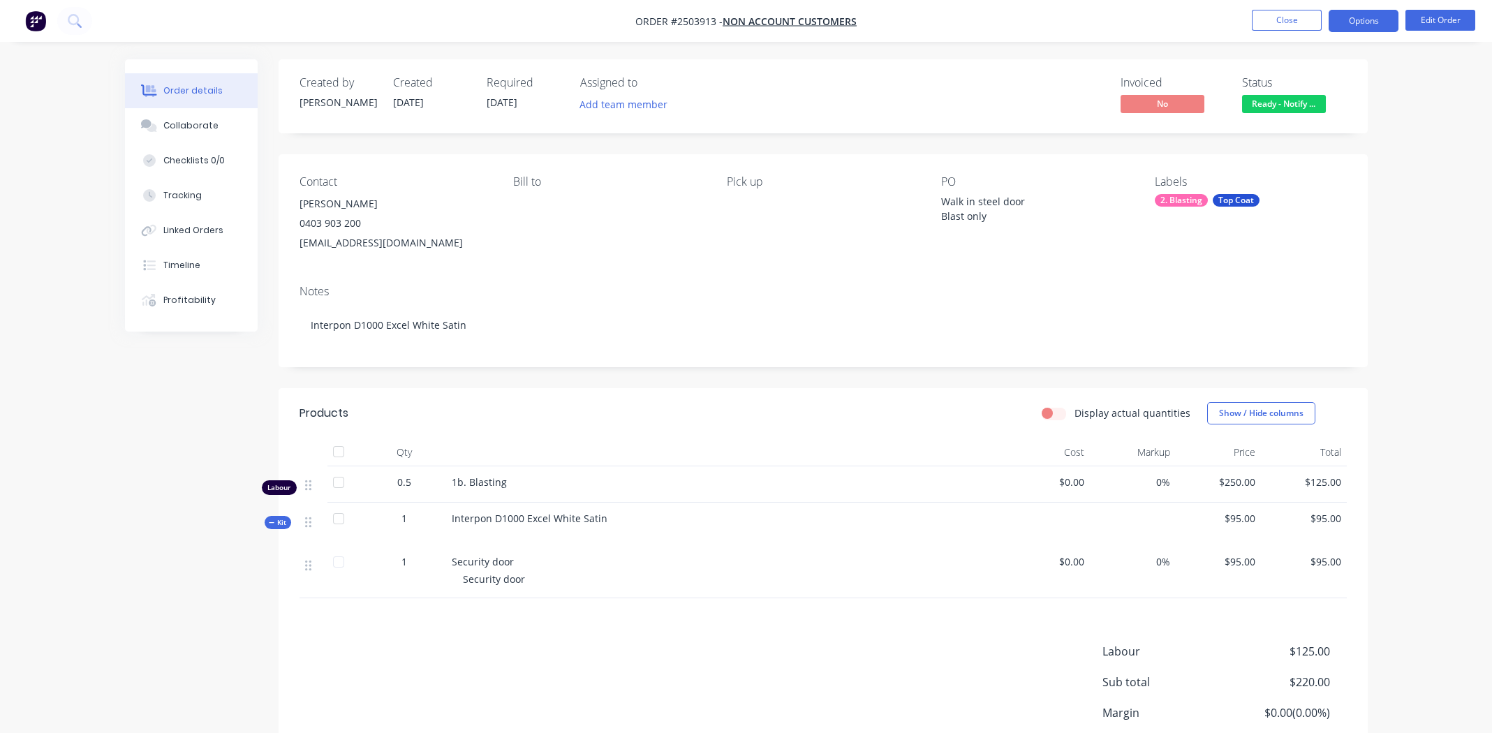
click at [1352, 16] on button "Options" at bounding box center [1363, 21] width 70 height 22
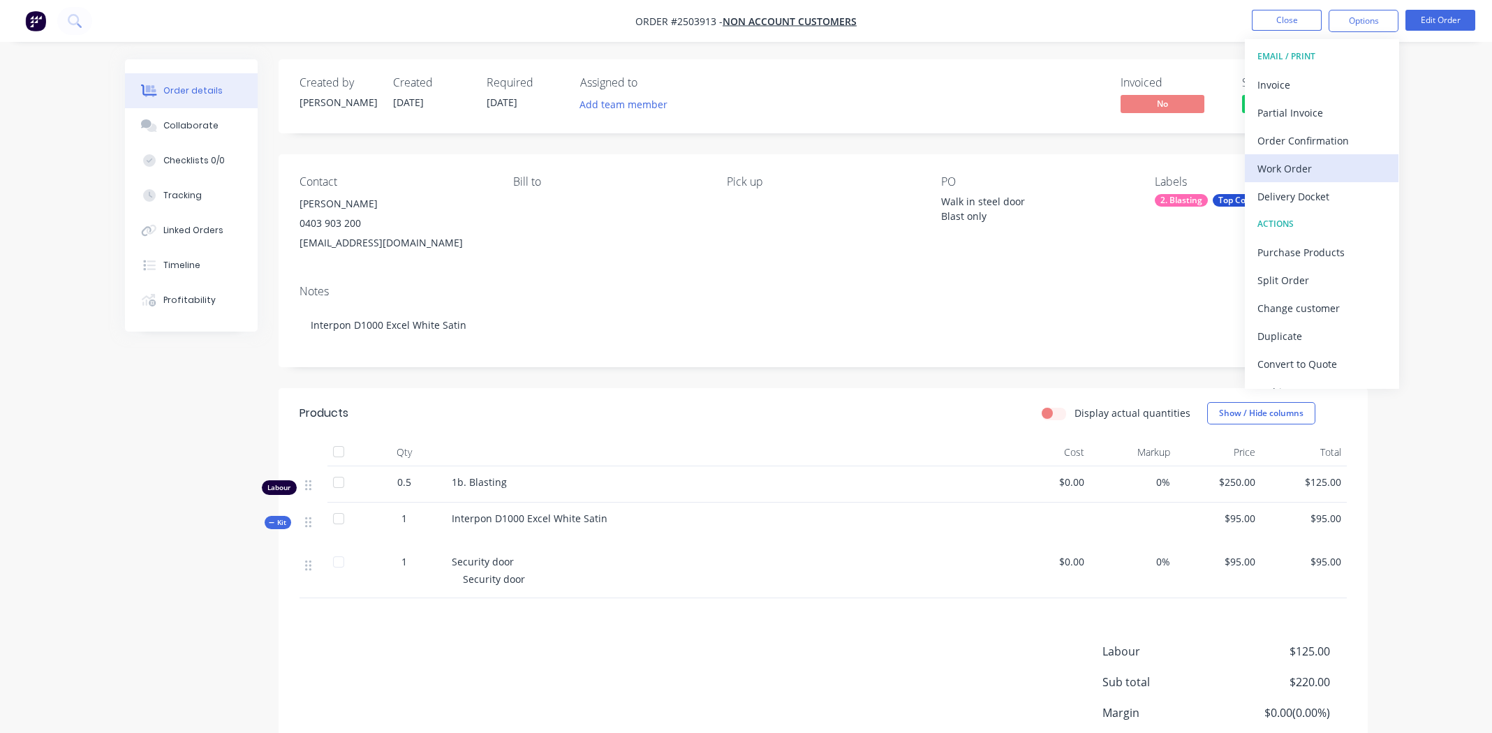
click at [1293, 161] on div "Work Order" at bounding box center [1321, 168] width 128 height 20
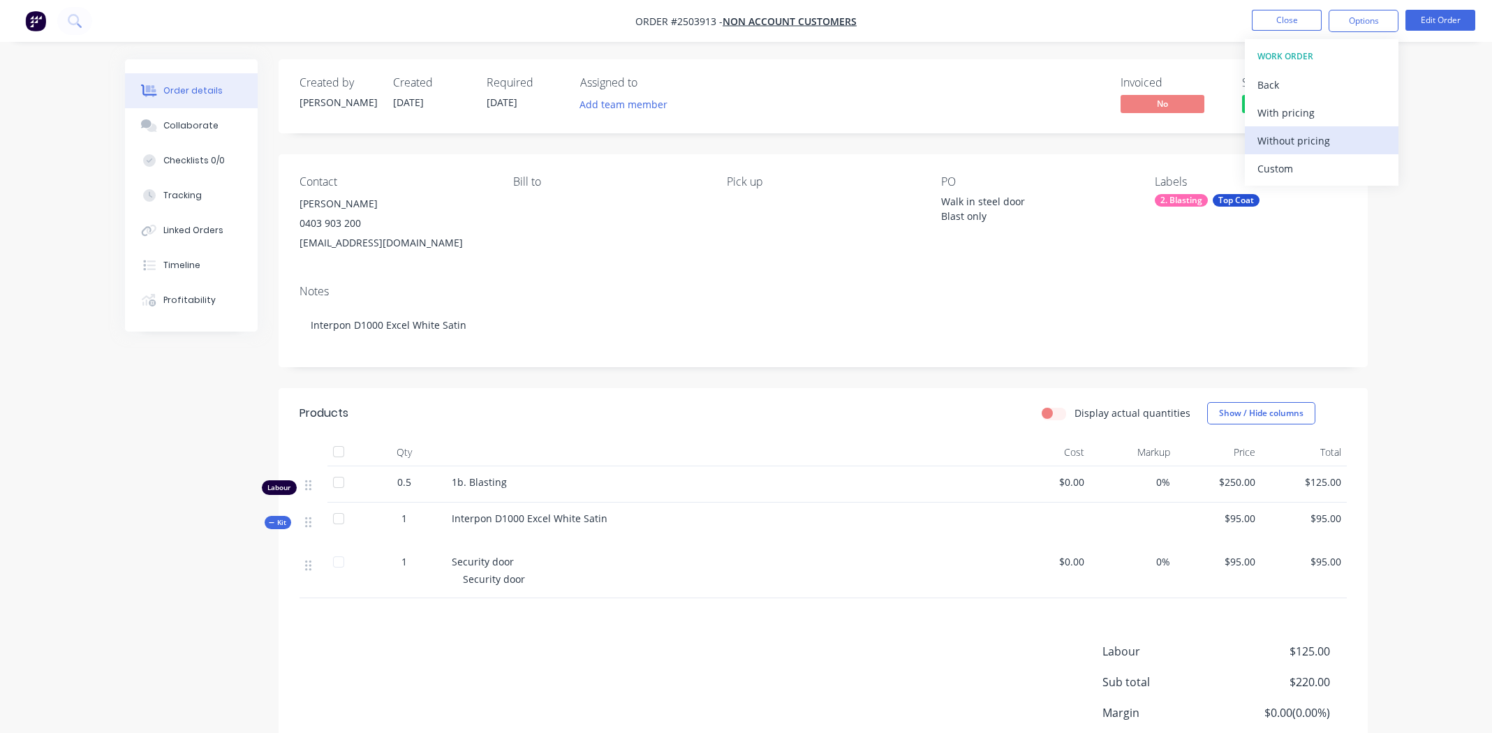
click at [1286, 142] on div "Without pricing" at bounding box center [1321, 141] width 128 height 20
click at [1282, 20] on button "Close" at bounding box center [1287, 20] width 70 height 21
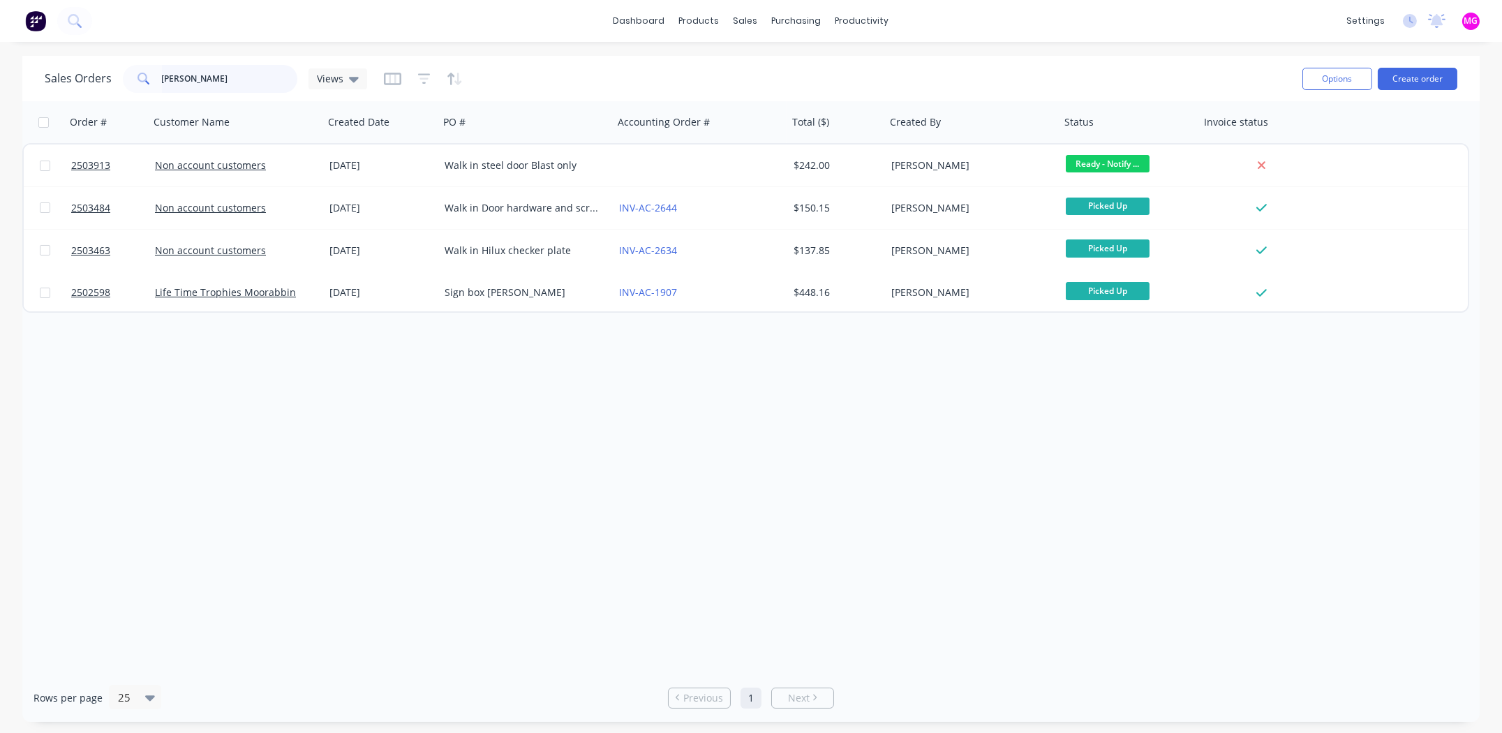
click at [209, 80] on input "kerr" at bounding box center [230, 79] width 136 height 28
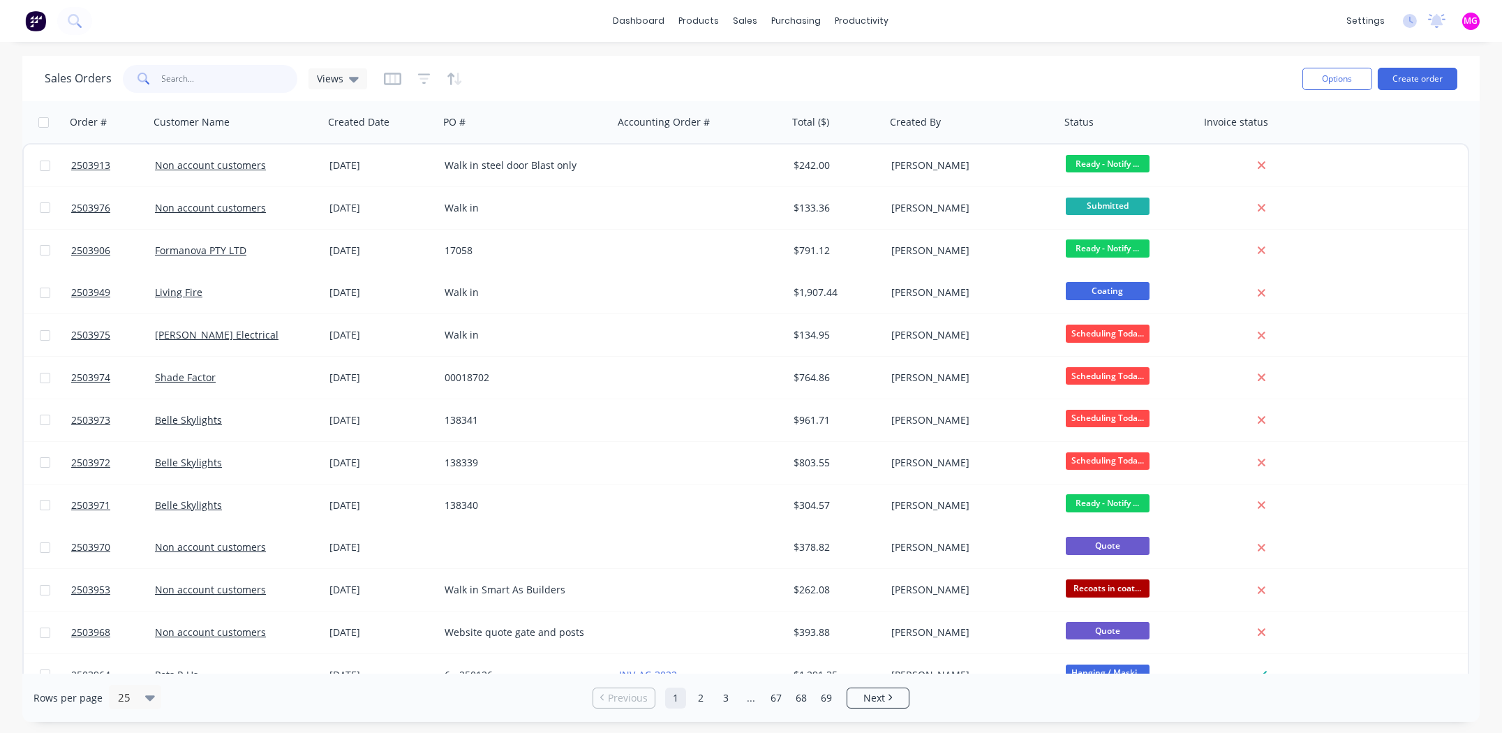
click at [239, 75] on input "text" at bounding box center [230, 79] width 136 height 28
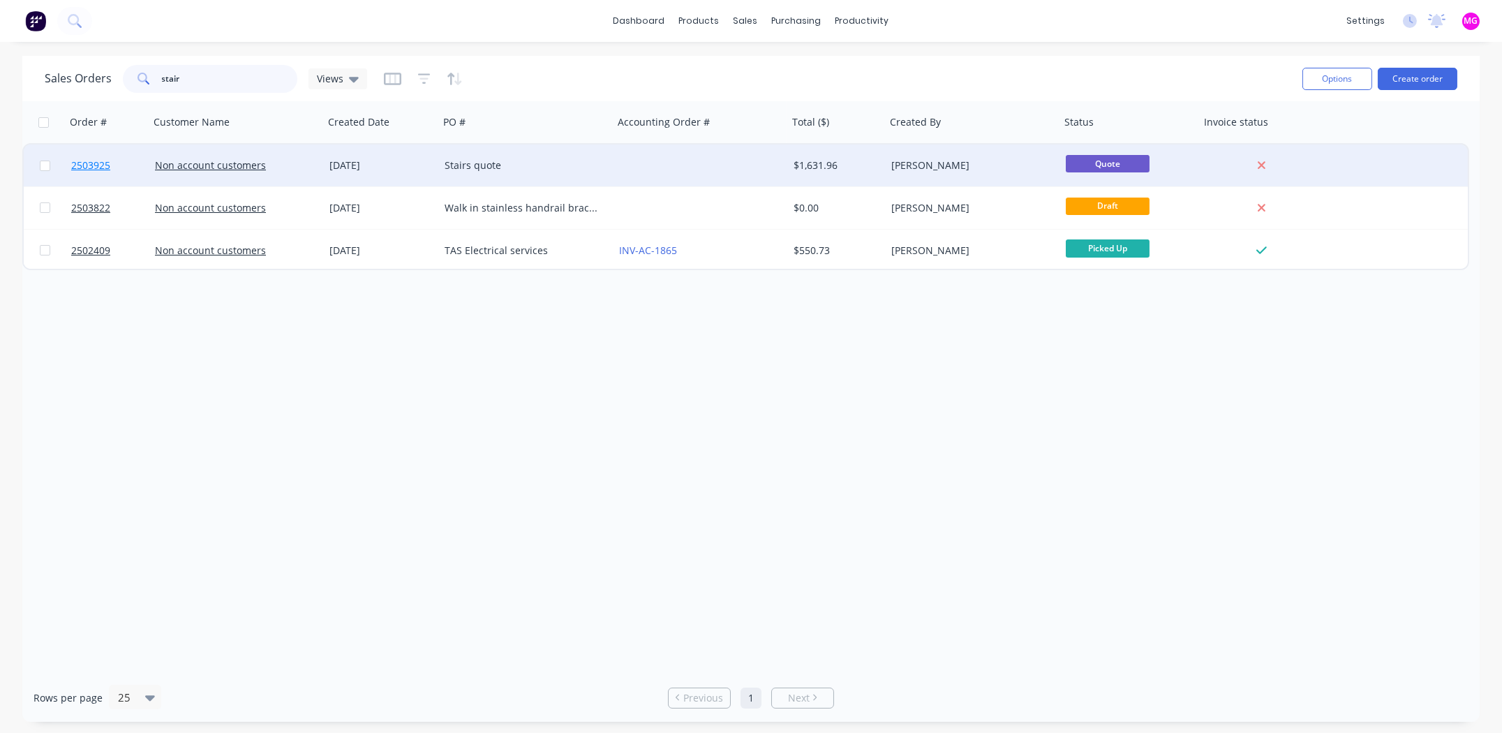
type input "stair"
click at [77, 164] on span "2503925" at bounding box center [90, 165] width 39 height 14
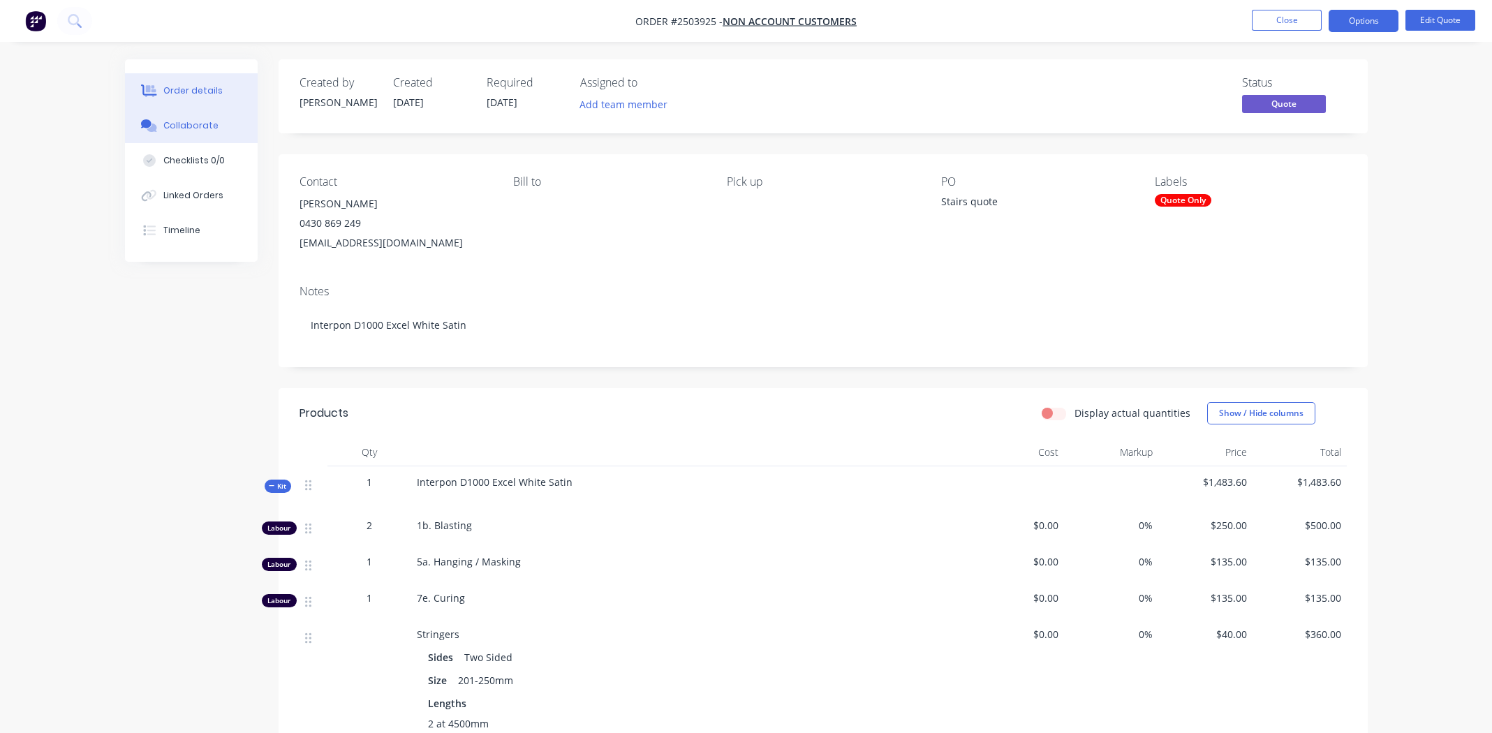
click at [172, 120] on div "Collaborate" at bounding box center [190, 125] width 55 height 13
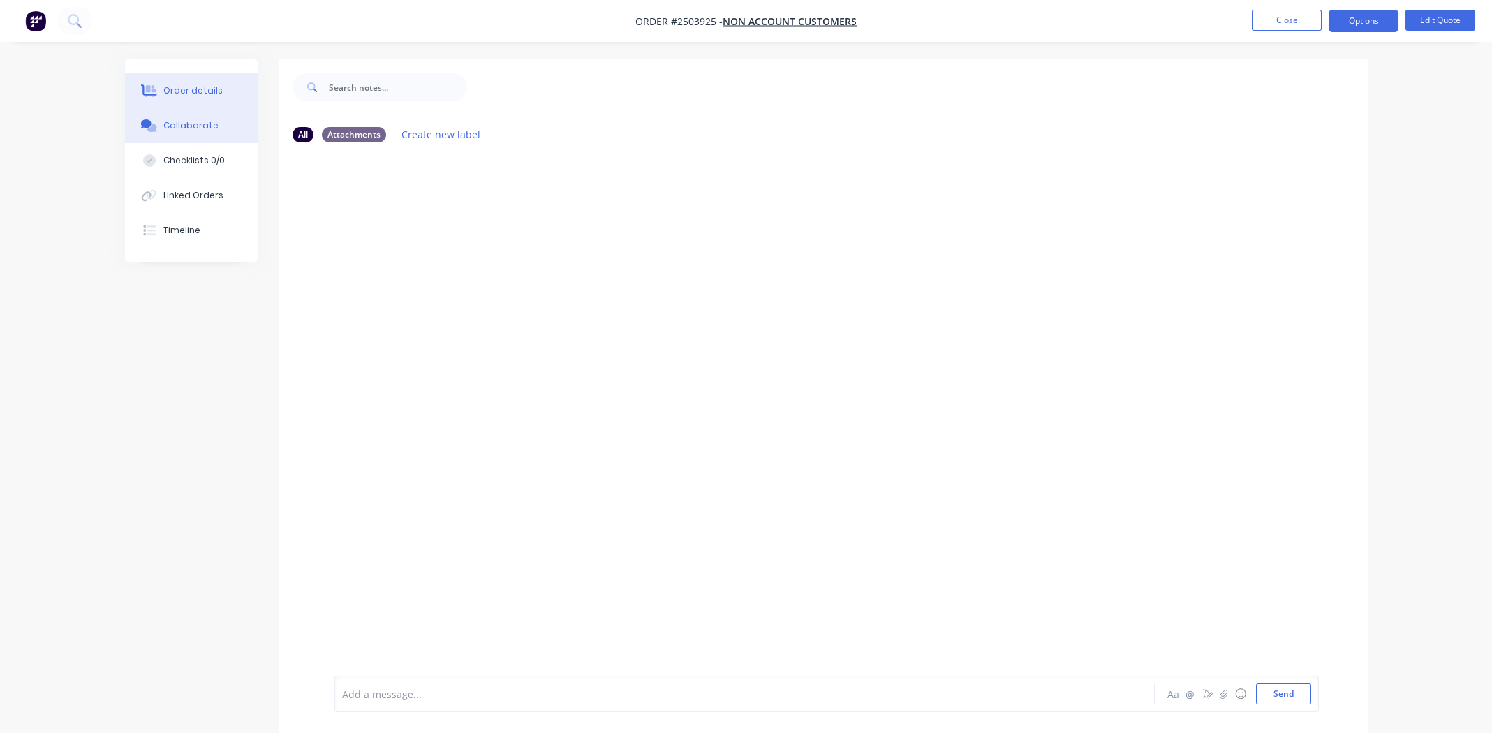
click at [199, 86] on div "Order details" at bounding box center [192, 90] width 59 height 13
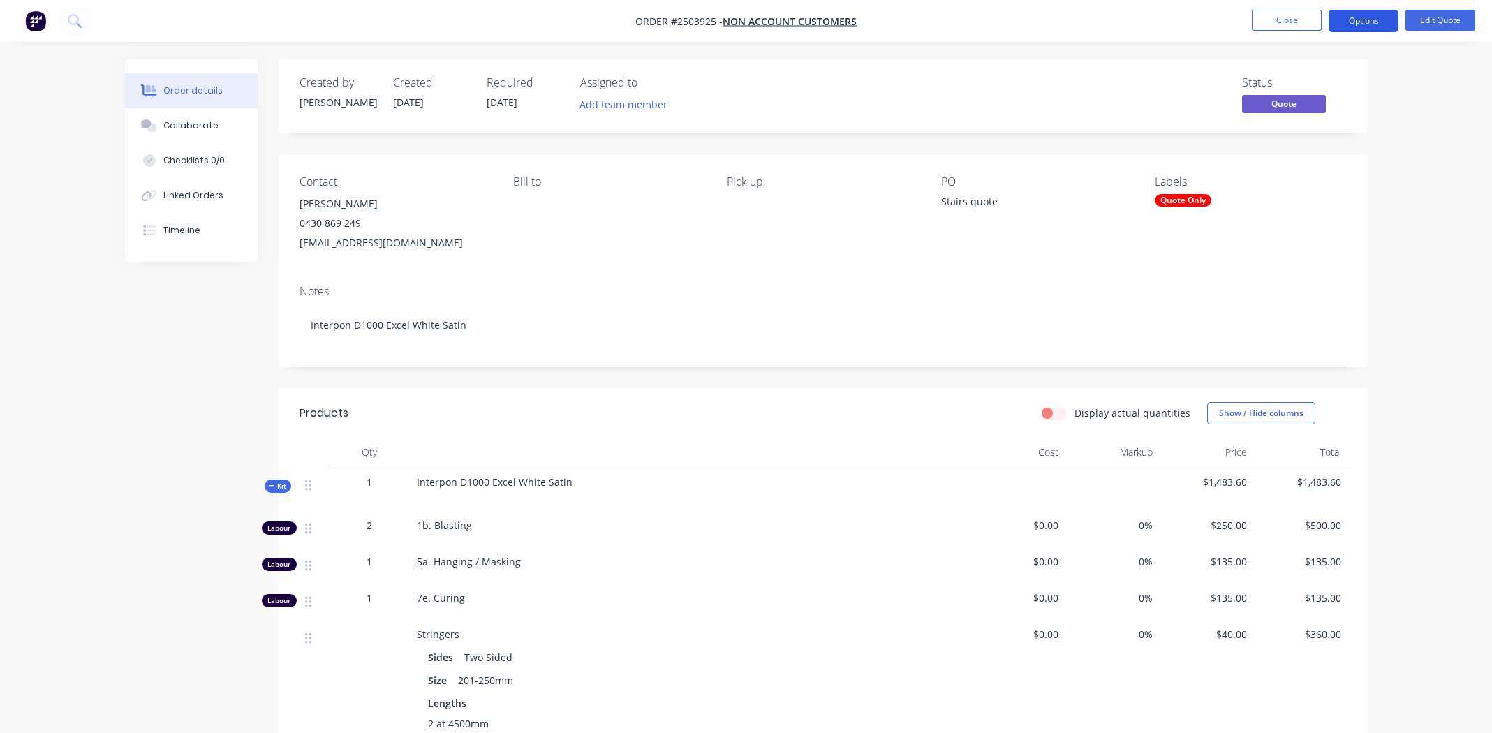
click at [1358, 21] on button "Options" at bounding box center [1363, 21] width 70 height 22
click at [1445, 109] on div "Order details Collaborate Checklists 0/0 Linked Orders Timeline Order details C…" at bounding box center [746, 685] width 1492 height 1370
click at [1372, 23] on button "Options" at bounding box center [1363, 21] width 70 height 22
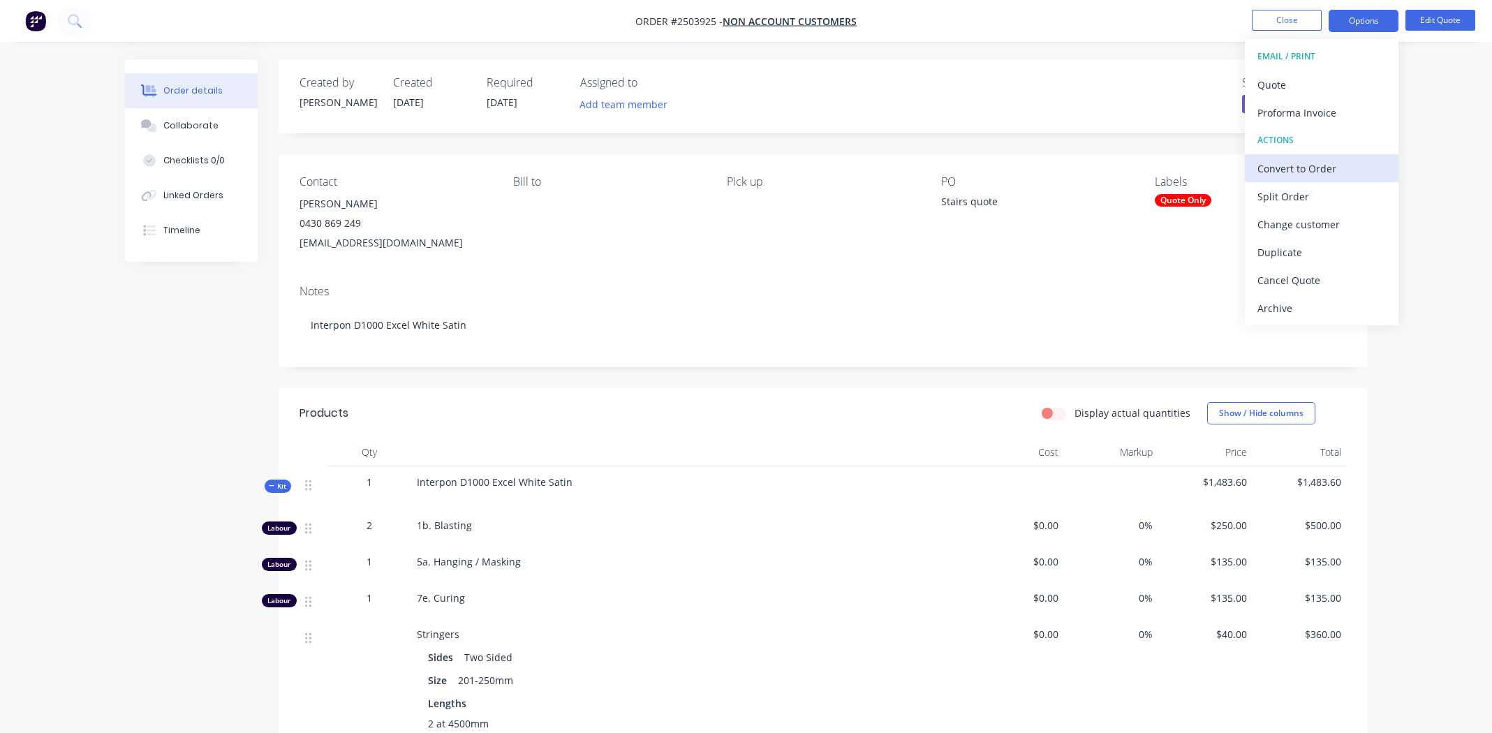
click at [1312, 175] on div "Convert to Order" at bounding box center [1321, 168] width 128 height 20
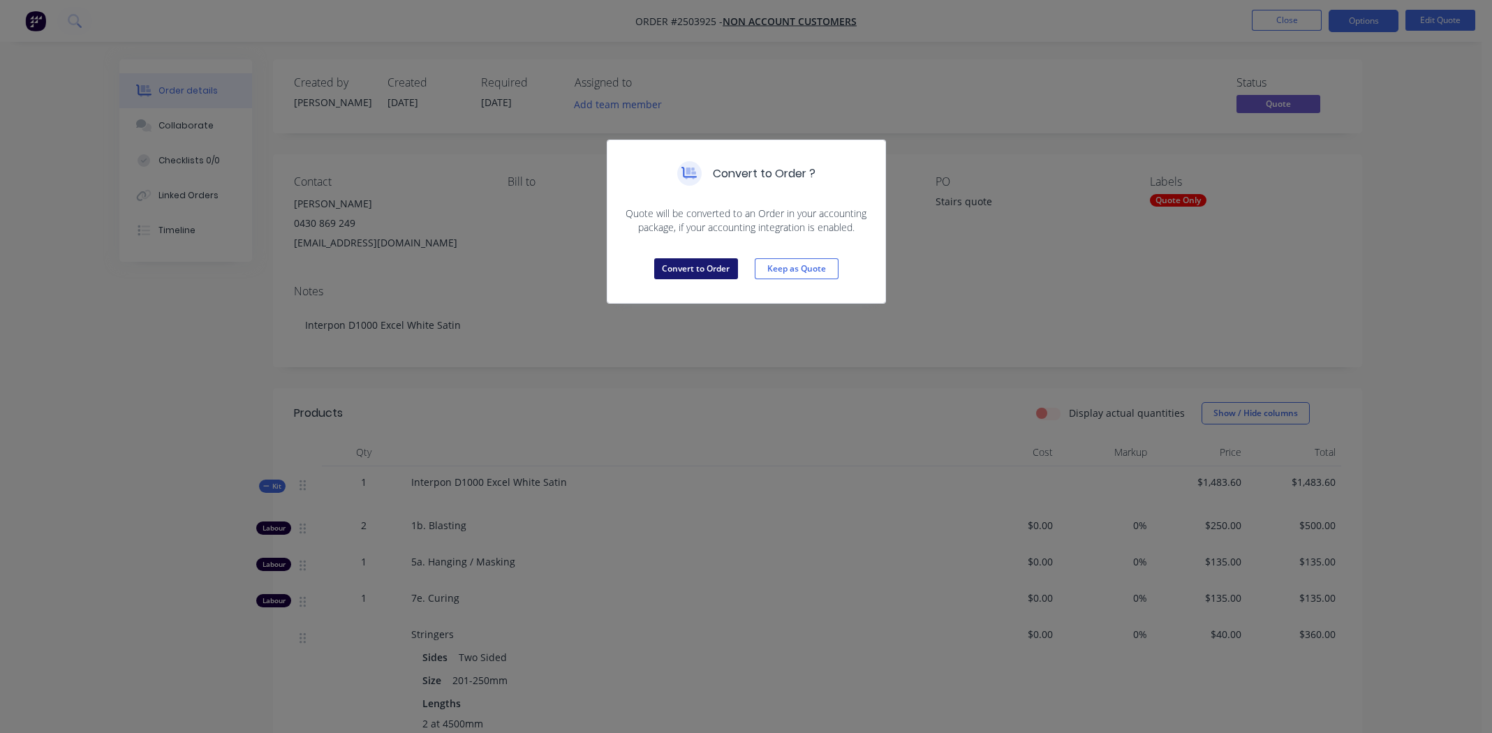
click at [700, 269] on button "Convert to Order" at bounding box center [696, 268] width 84 height 21
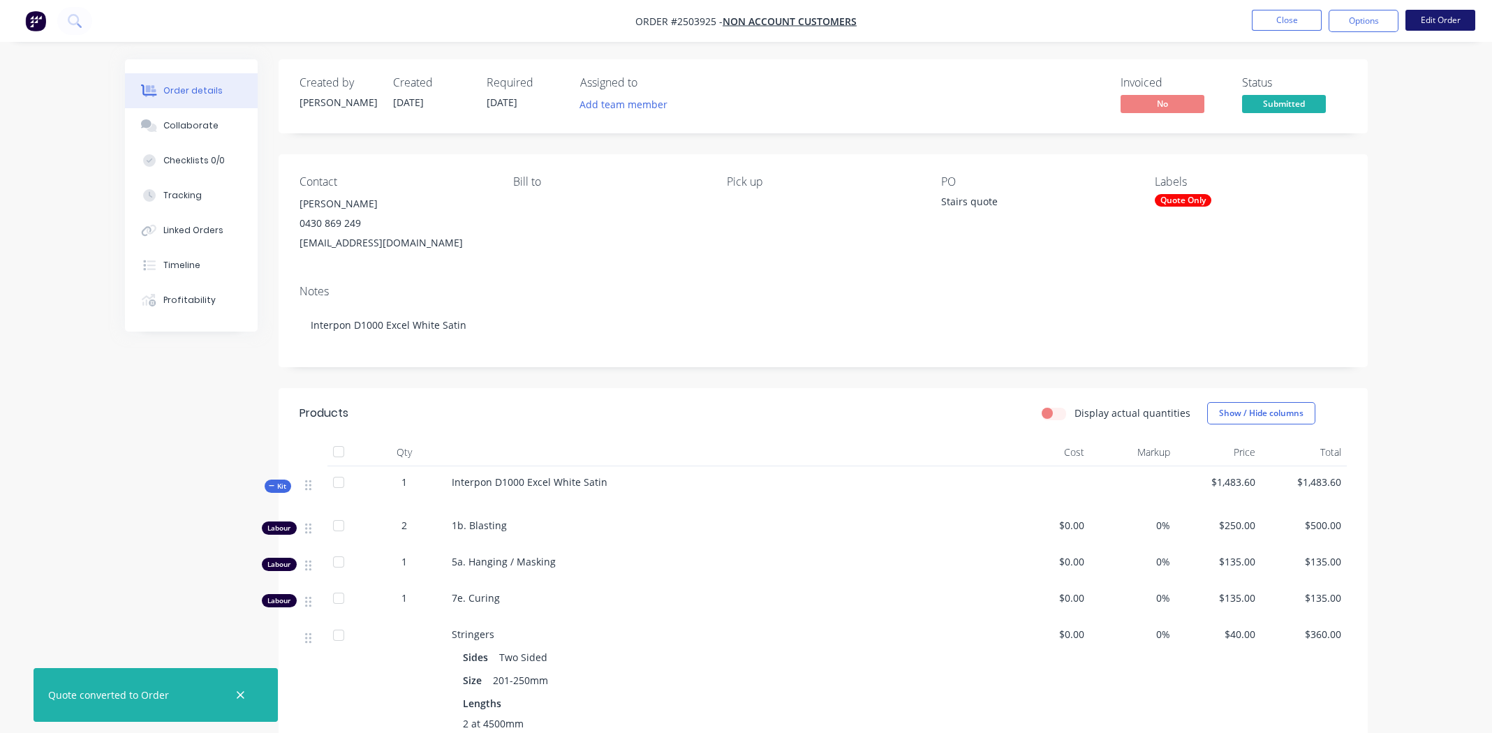
click at [1433, 16] on button "Edit Order" at bounding box center [1440, 20] width 70 height 21
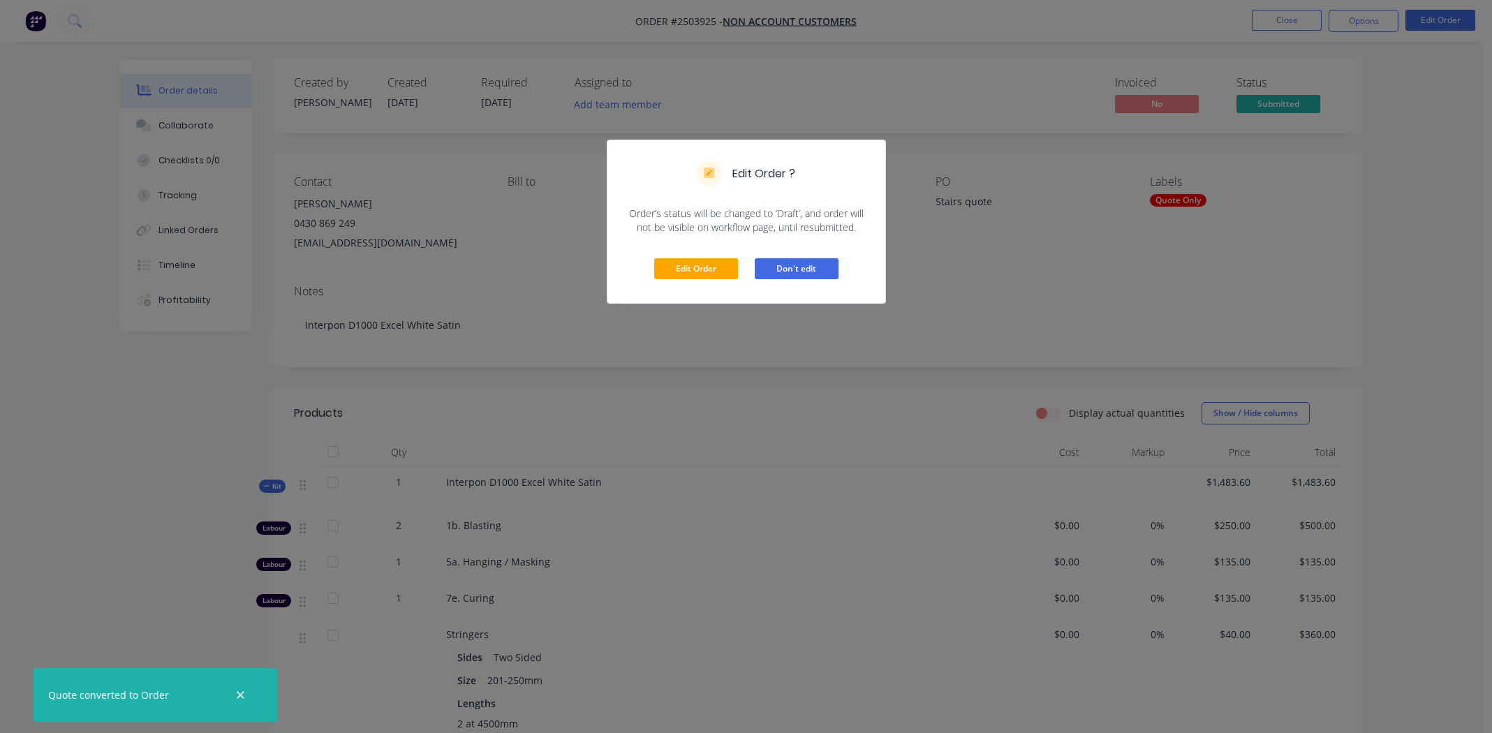
click at [804, 265] on button "Don't edit" at bounding box center [797, 268] width 84 height 21
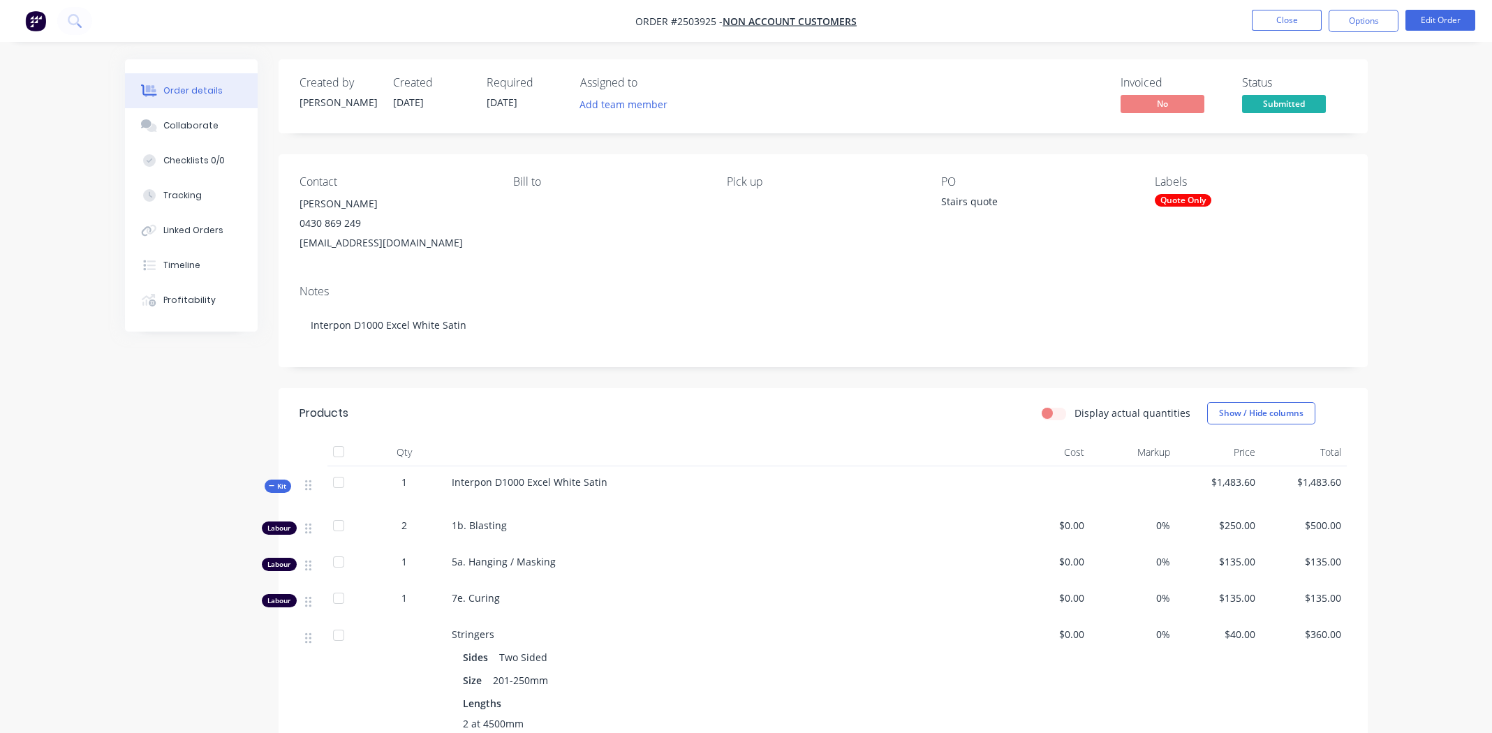
click at [1180, 201] on div "Quote Only" at bounding box center [1183, 200] width 57 height 13
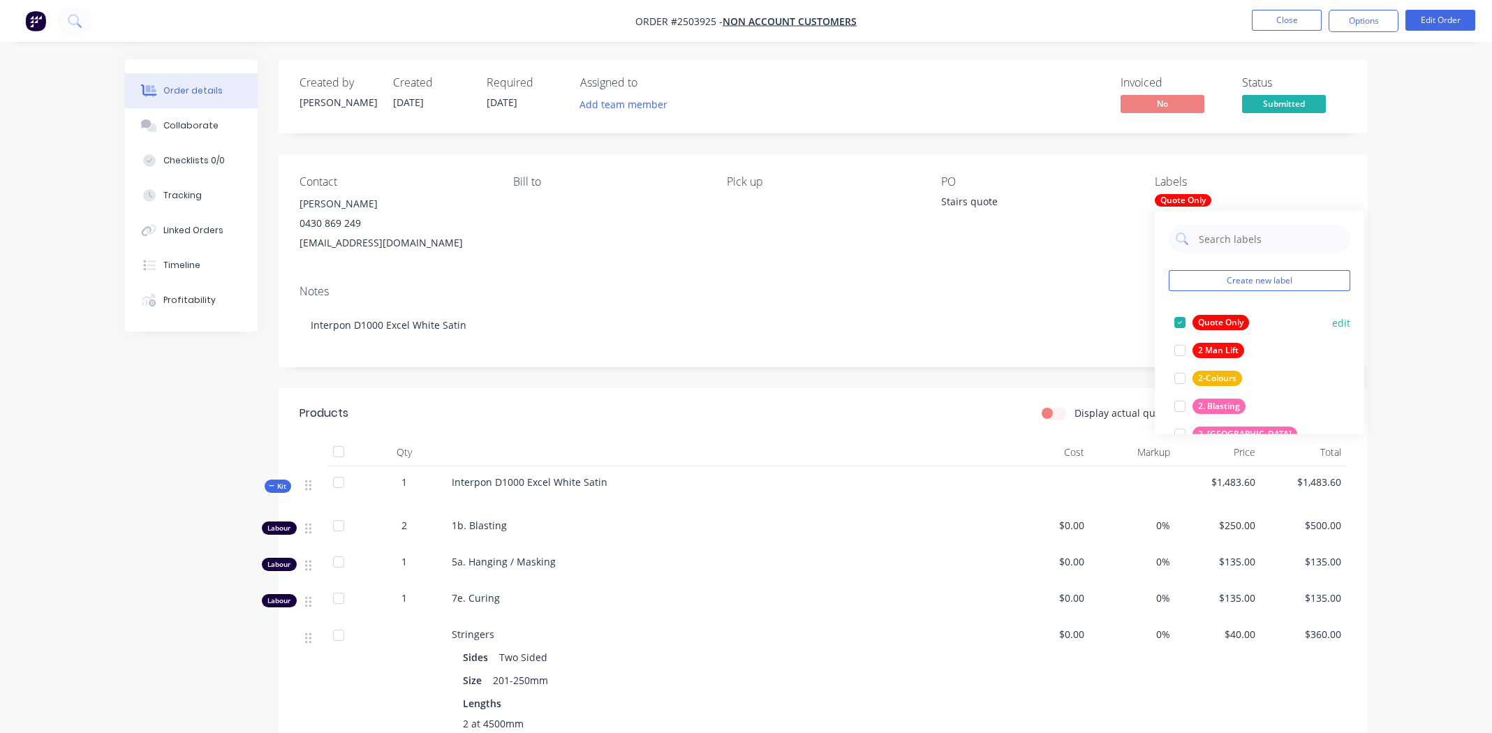
click at [1174, 318] on div at bounding box center [1180, 323] width 28 height 28
click at [1178, 326] on div at bounding box center [1180, 329] width 28 height 28
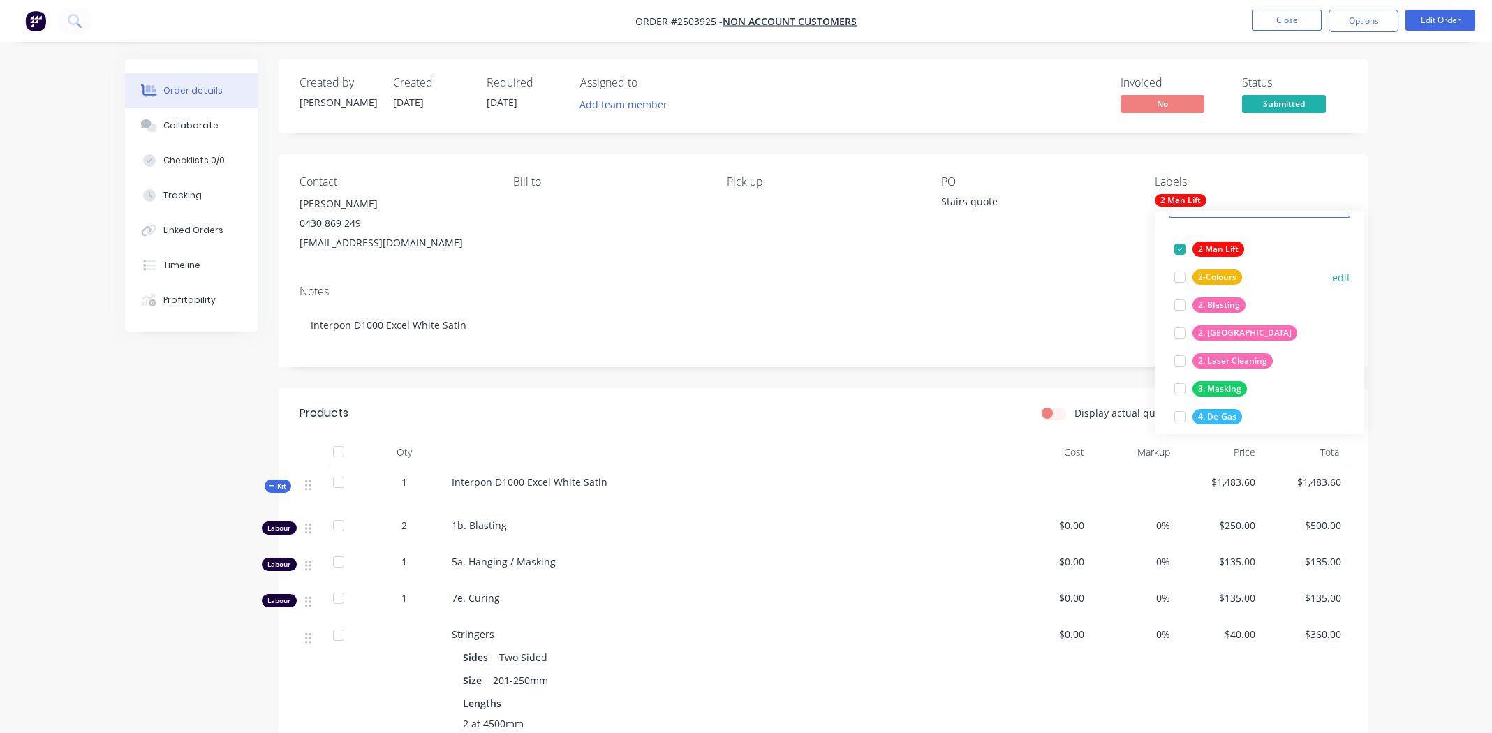
scroll to position [69, 0]
click at [1179, 309] on div at bounding box center [1180, 309] width 28 height 28
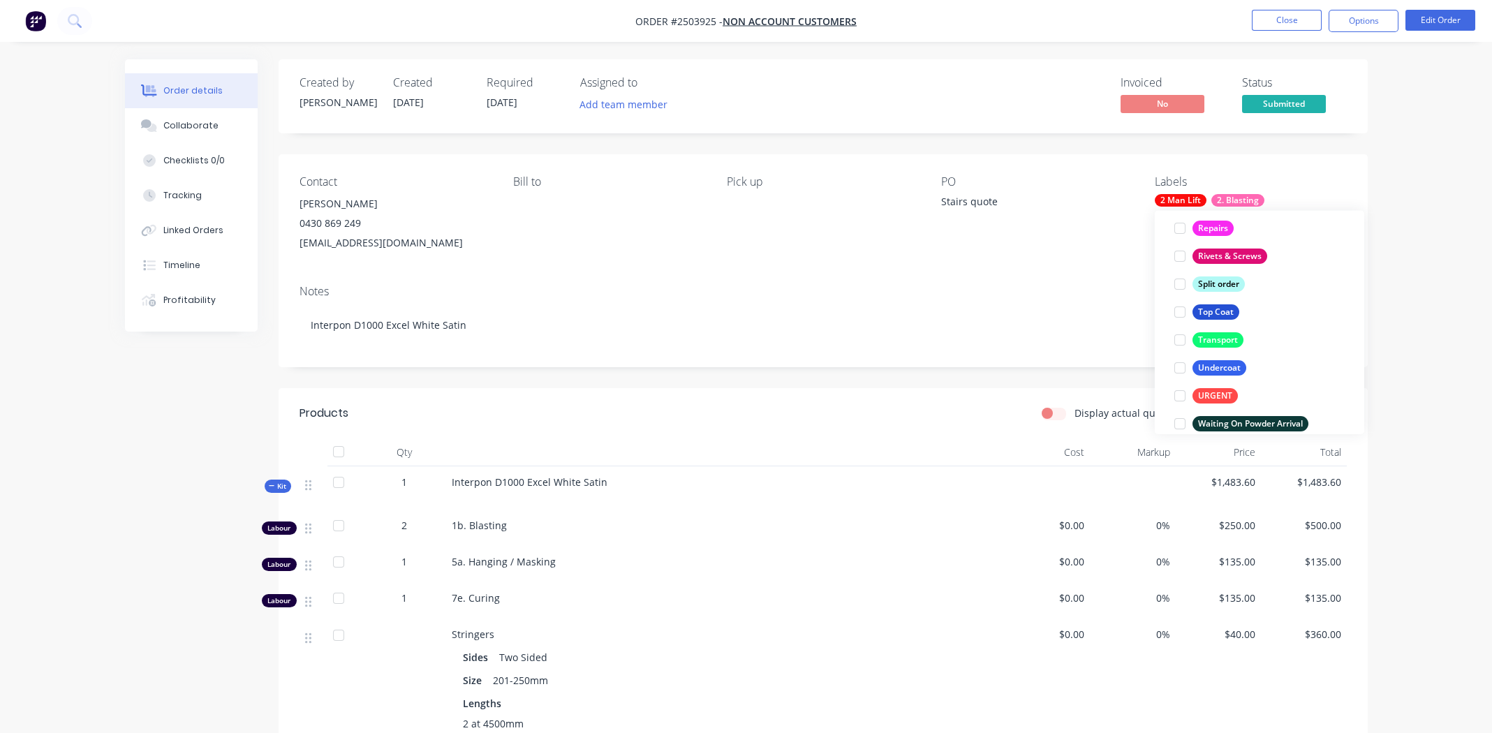
scroll to position [1005, 0]
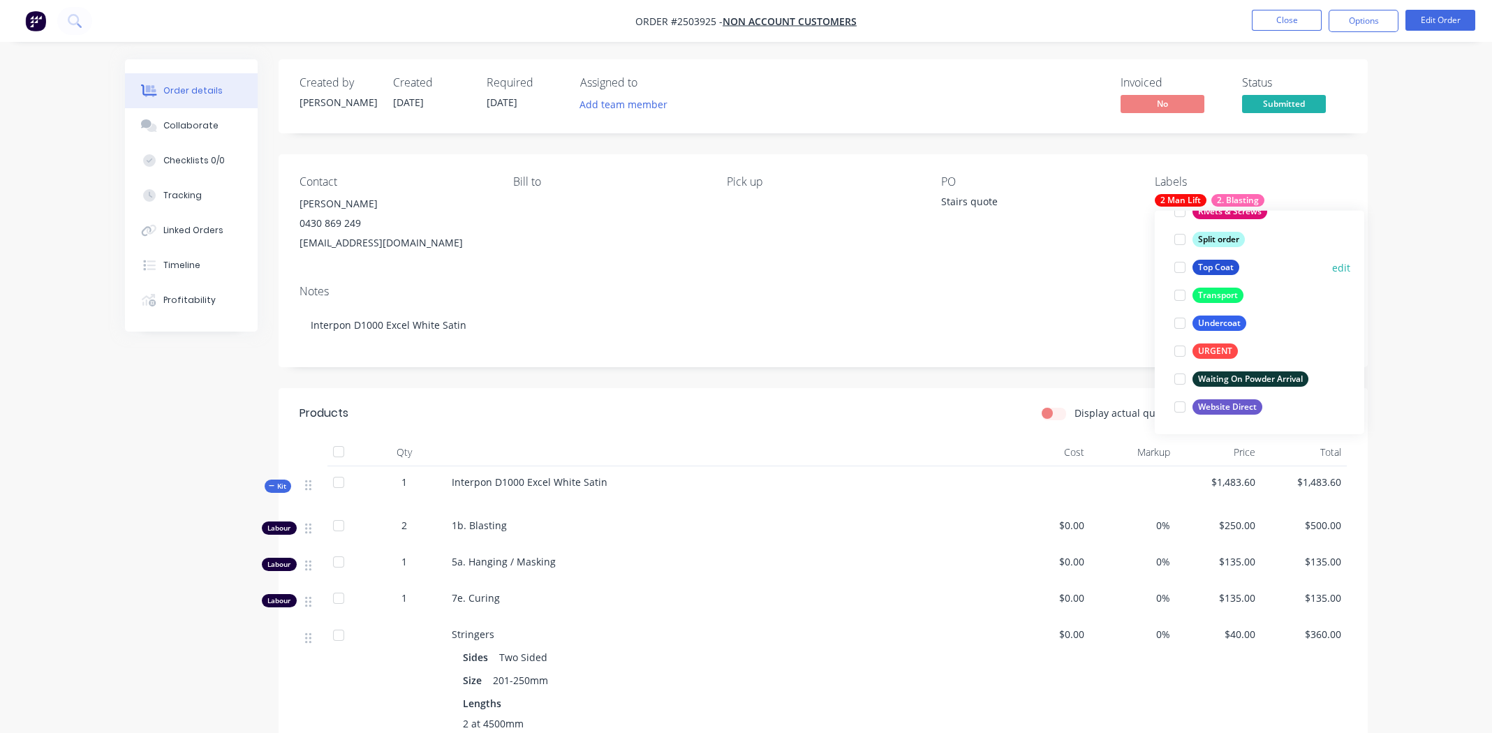
click at [1181, 267] on div at bounding box center [1180, 267] width 28 height 28
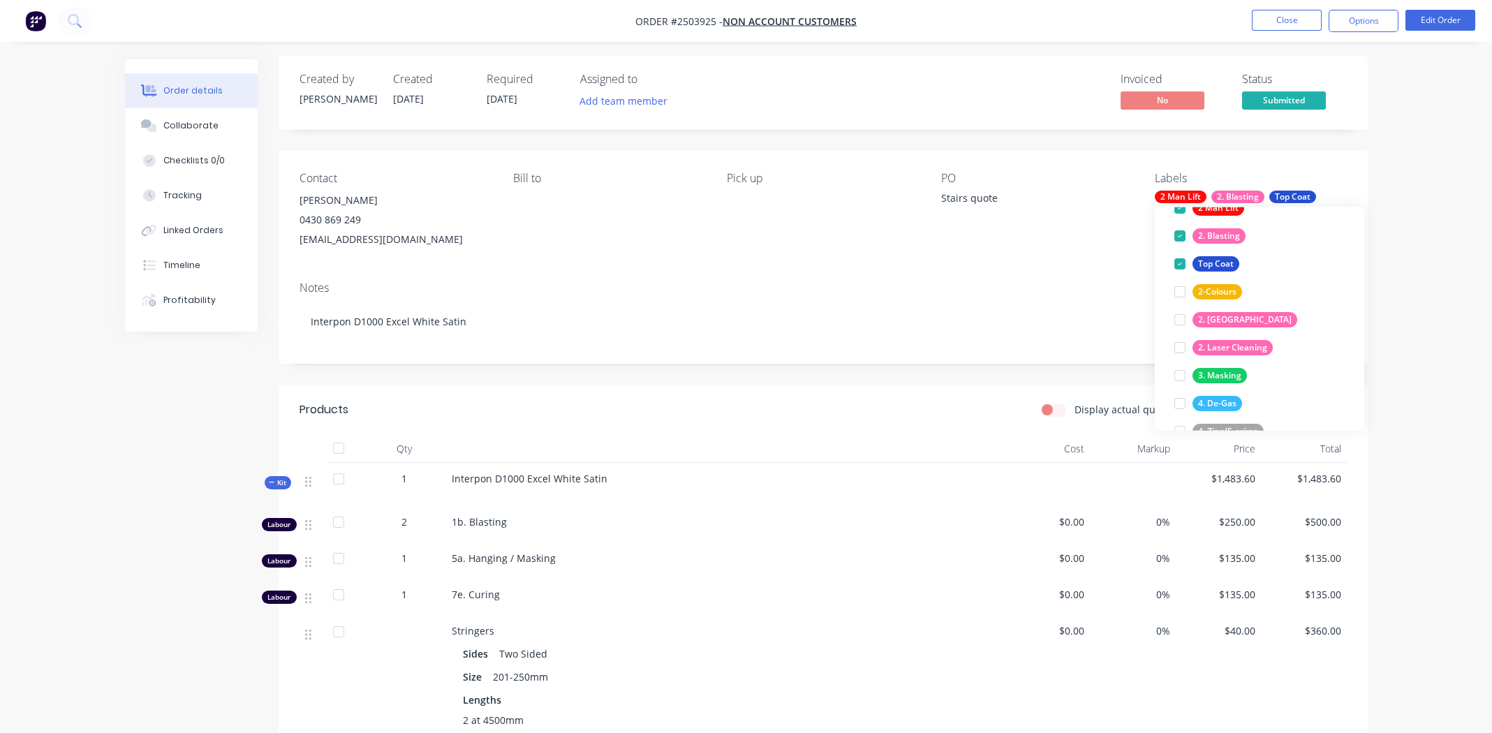
scroll to position [0, 0]
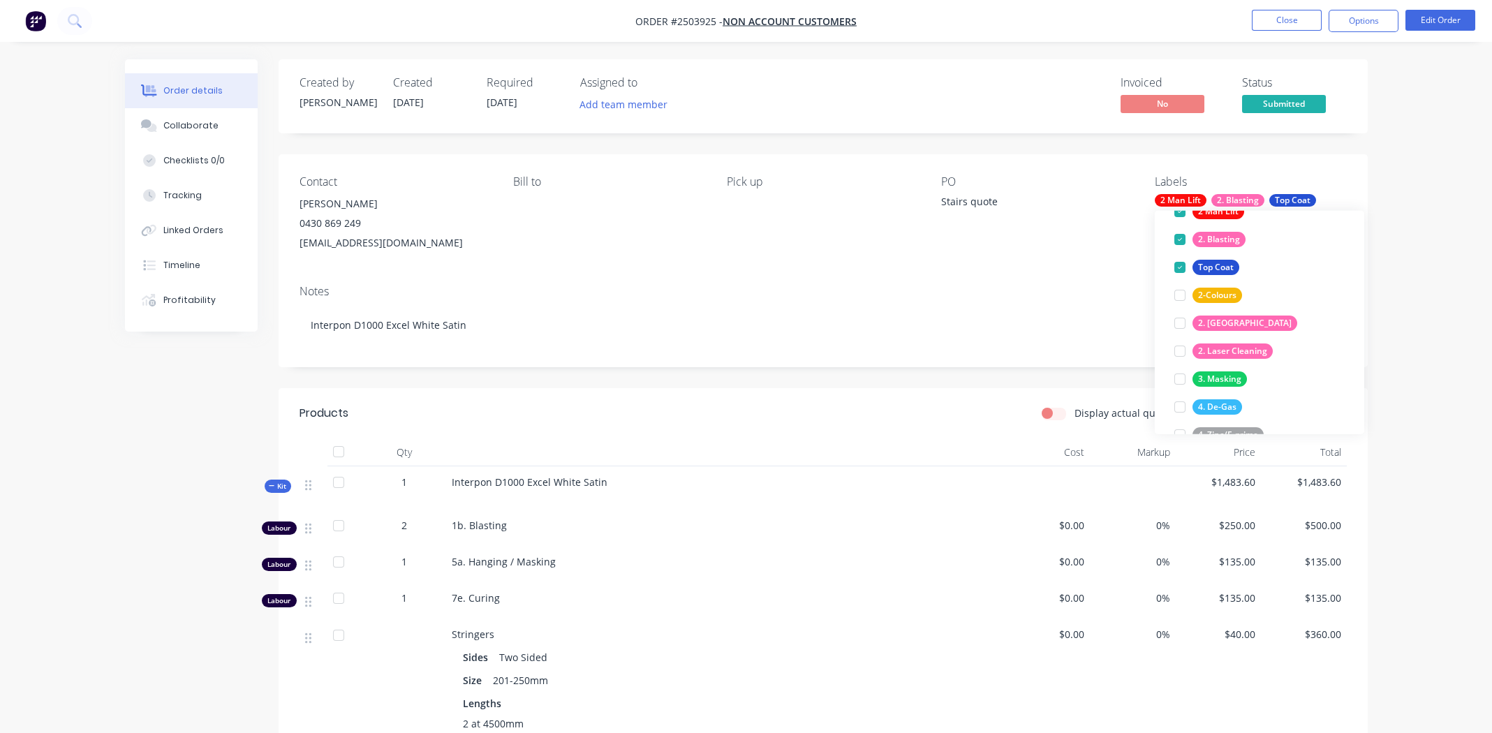
click at [1440, 94] on div "Order details Collaborate Checklists 0/0 Tracking Linked Orders Timeline Profit…" at bounding box center [746, 685] width 1492 height 1370
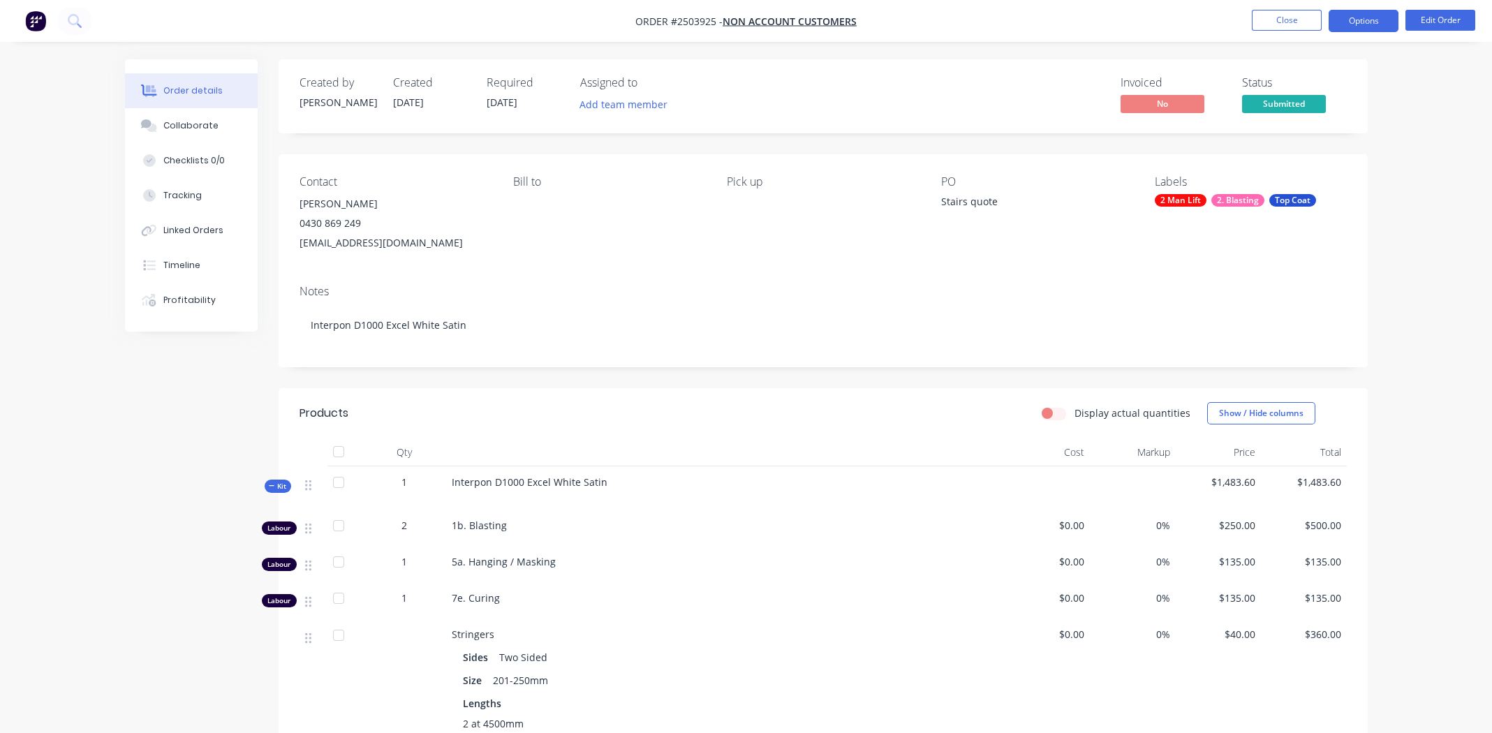
click at [1361, 15] on button "Options" at bounding box center [1363, 21] width 70 height 22
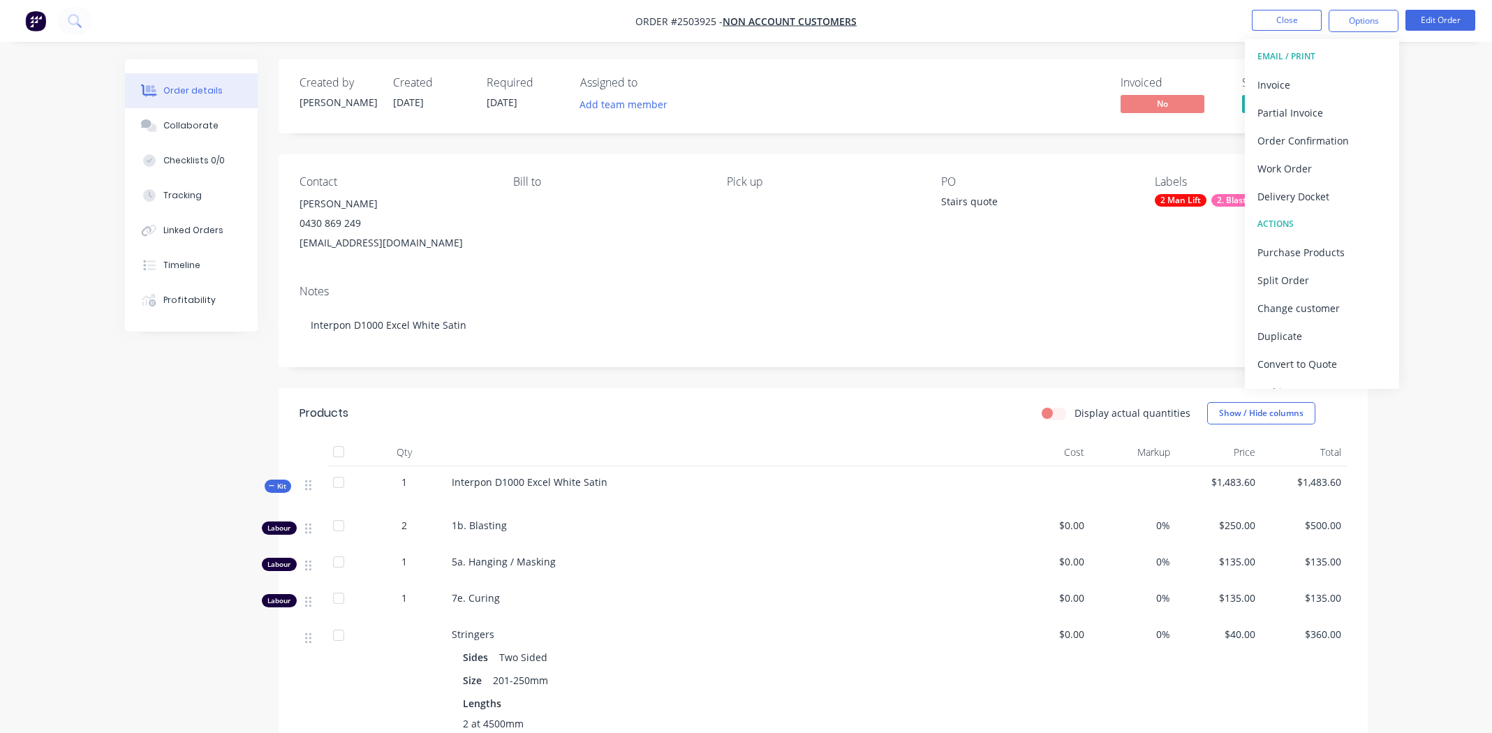
click at [1439, 114] on div "Order details Collaborate Checklists 0/0 Tracking Linked Orders Timeline Profit…" at bounding box center [746, 685] width 1492 height 1370
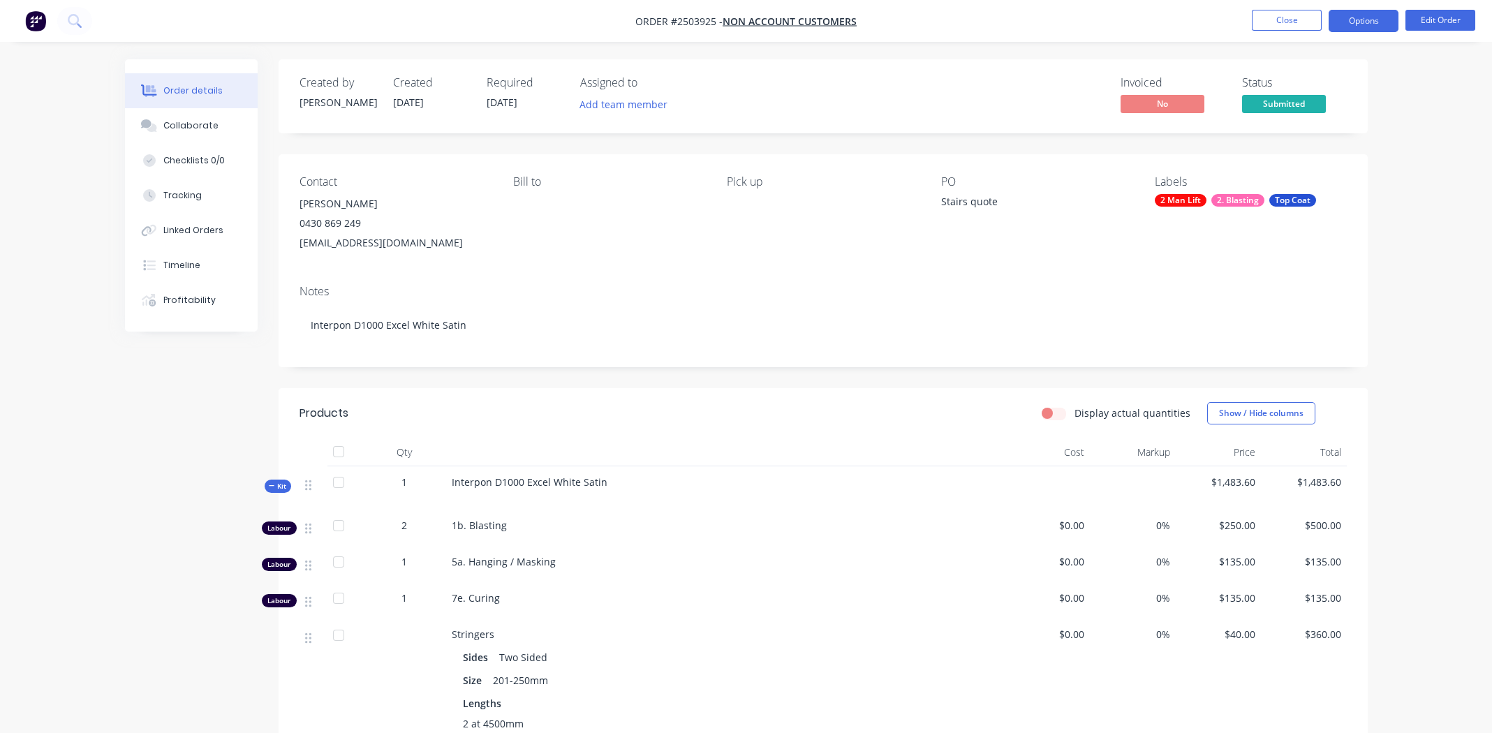
click at [1354, 24] on button "Options" at bounding box center [1363, 21] width 70 height 22
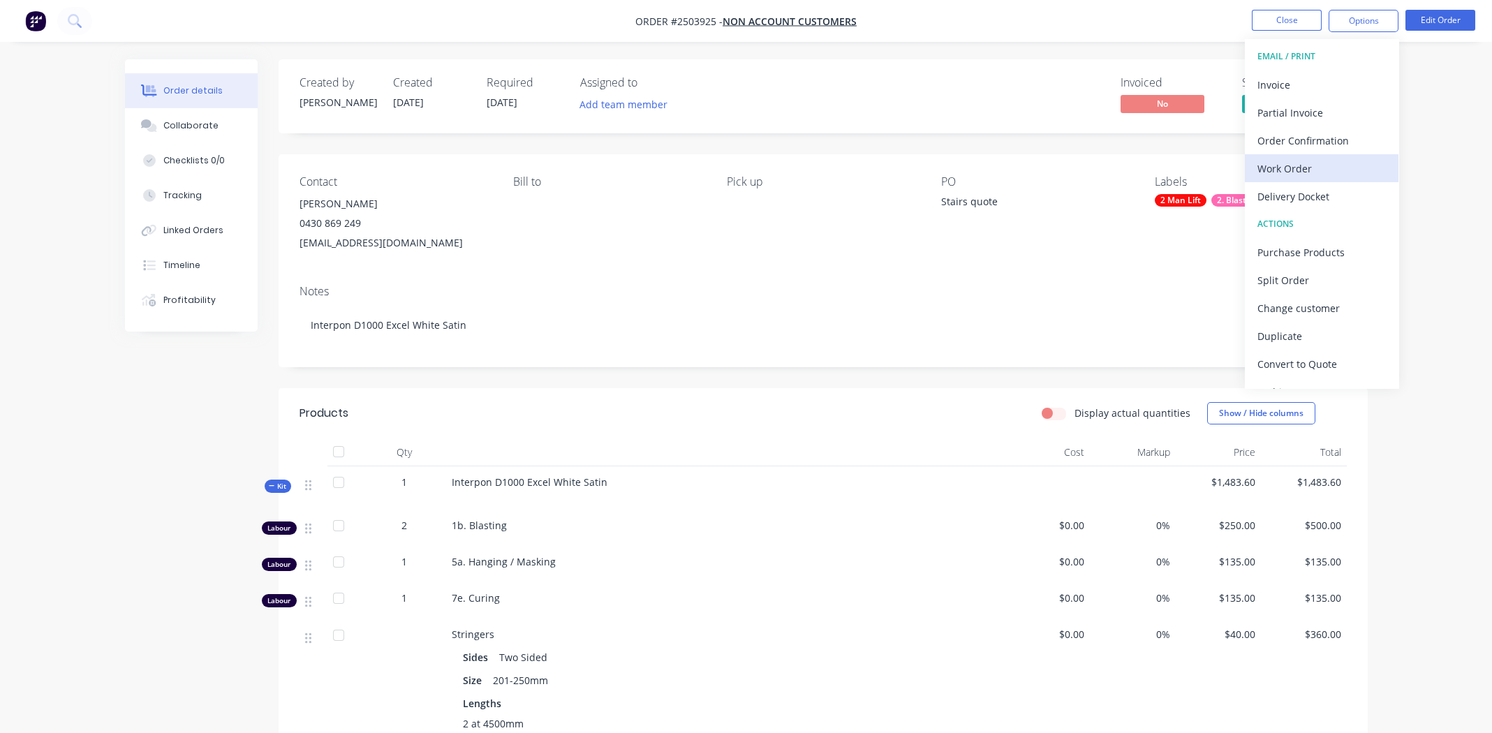
click at [1286, 161] on div "Work Order" at bounding box center [1321, 168] width 128 height 20
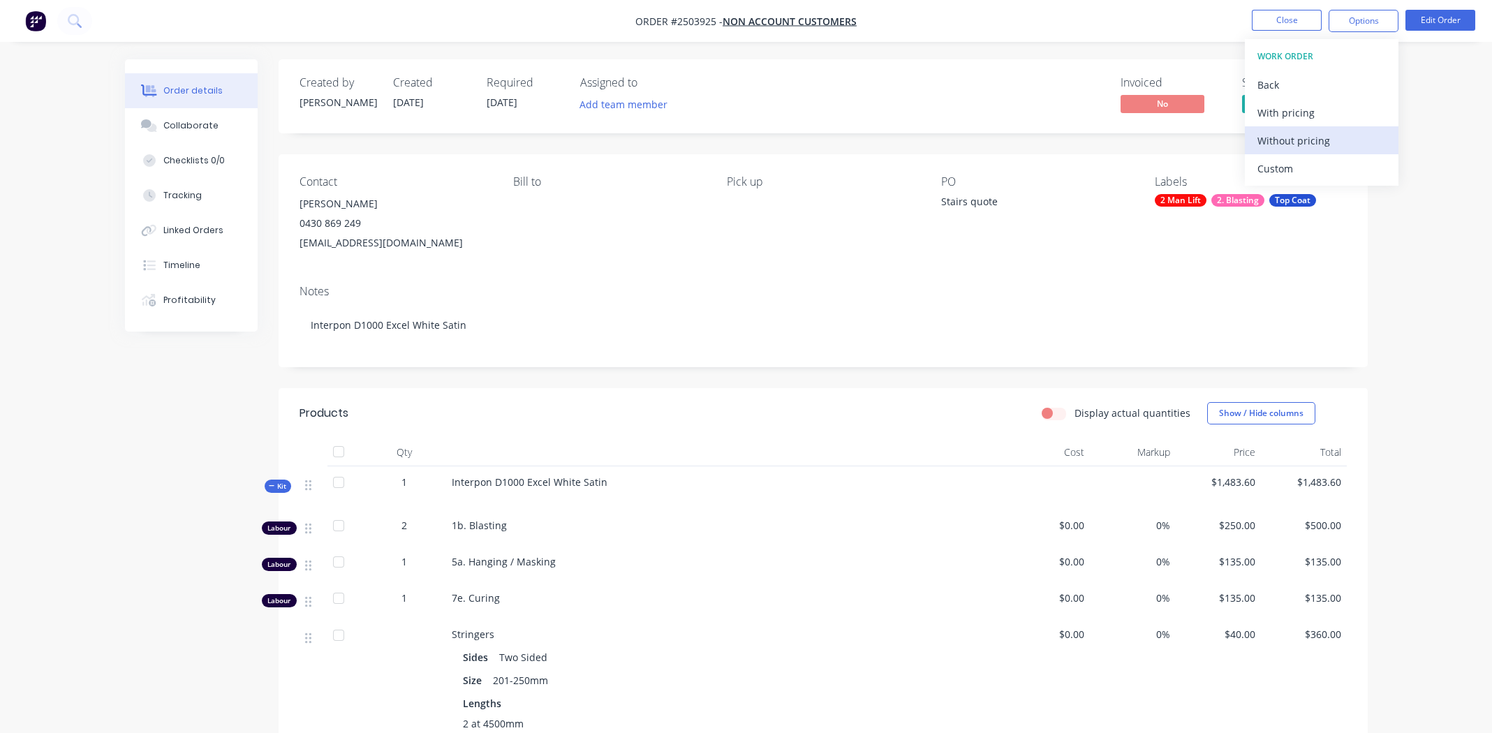
click at [1280, 139] on div "Without pricing" at bounding box center [1321, 141] width 128 height 20
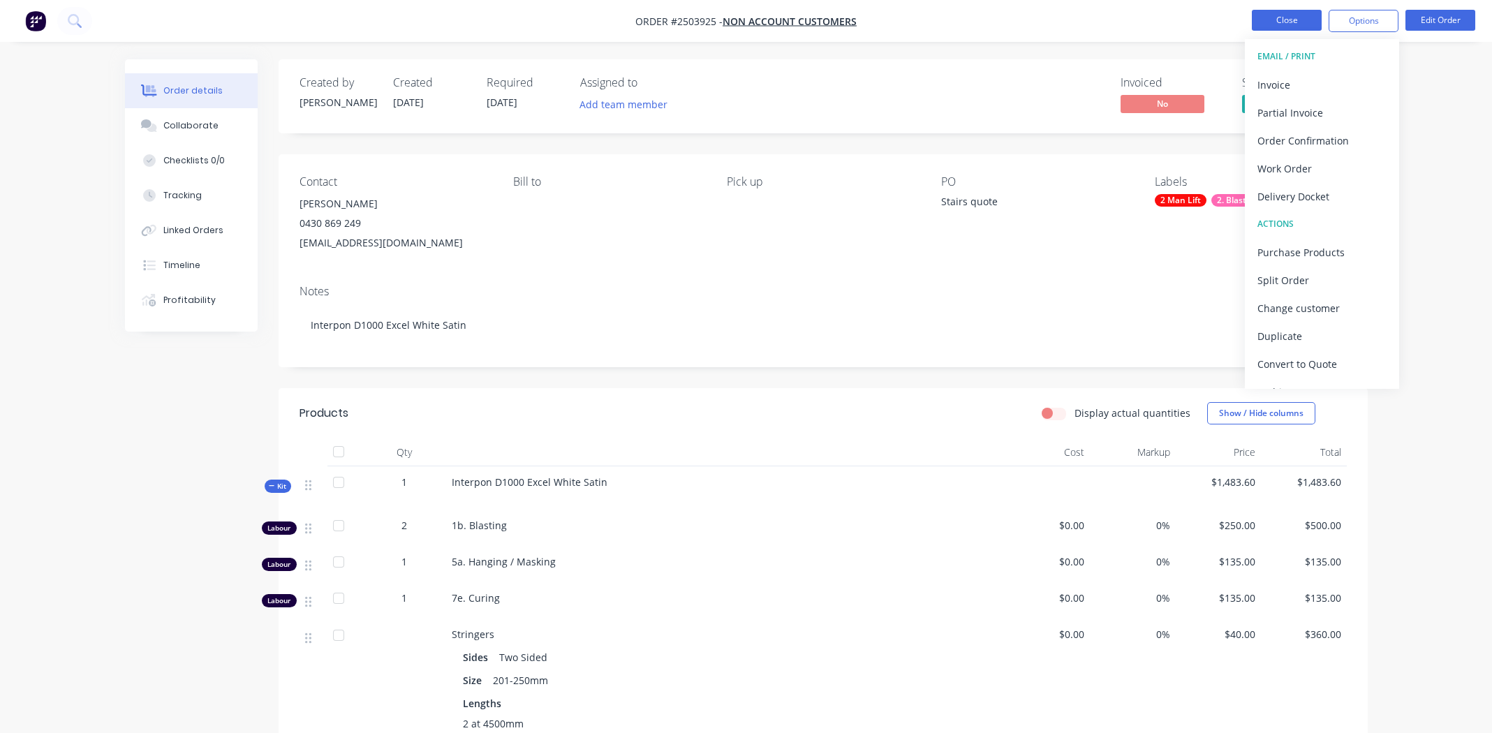
click at [1271, 17] on button "Close" at bounding box center [1287, 20] width 70 height 21
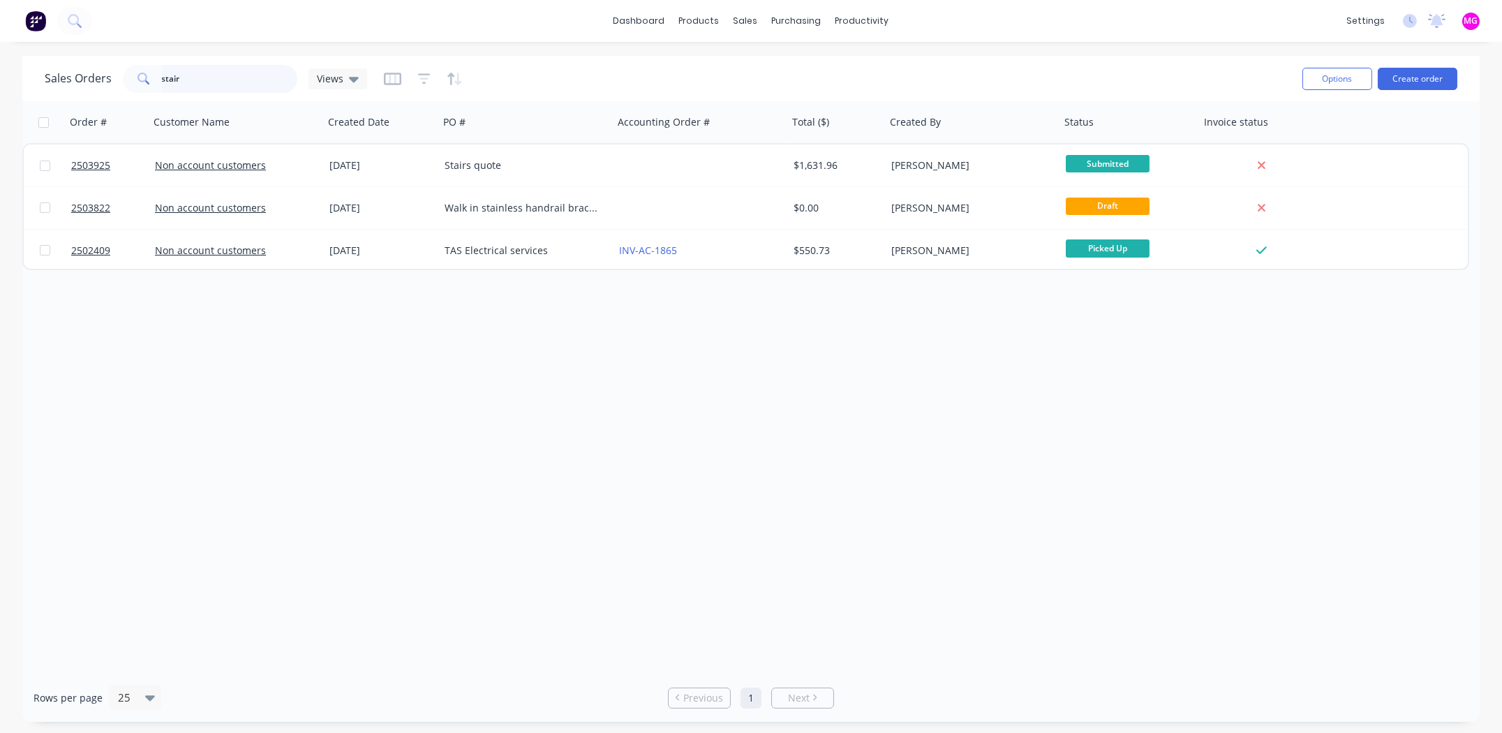
click at [192, 82] on input "stair" at bounding box center [230, 79] width 136 height 28
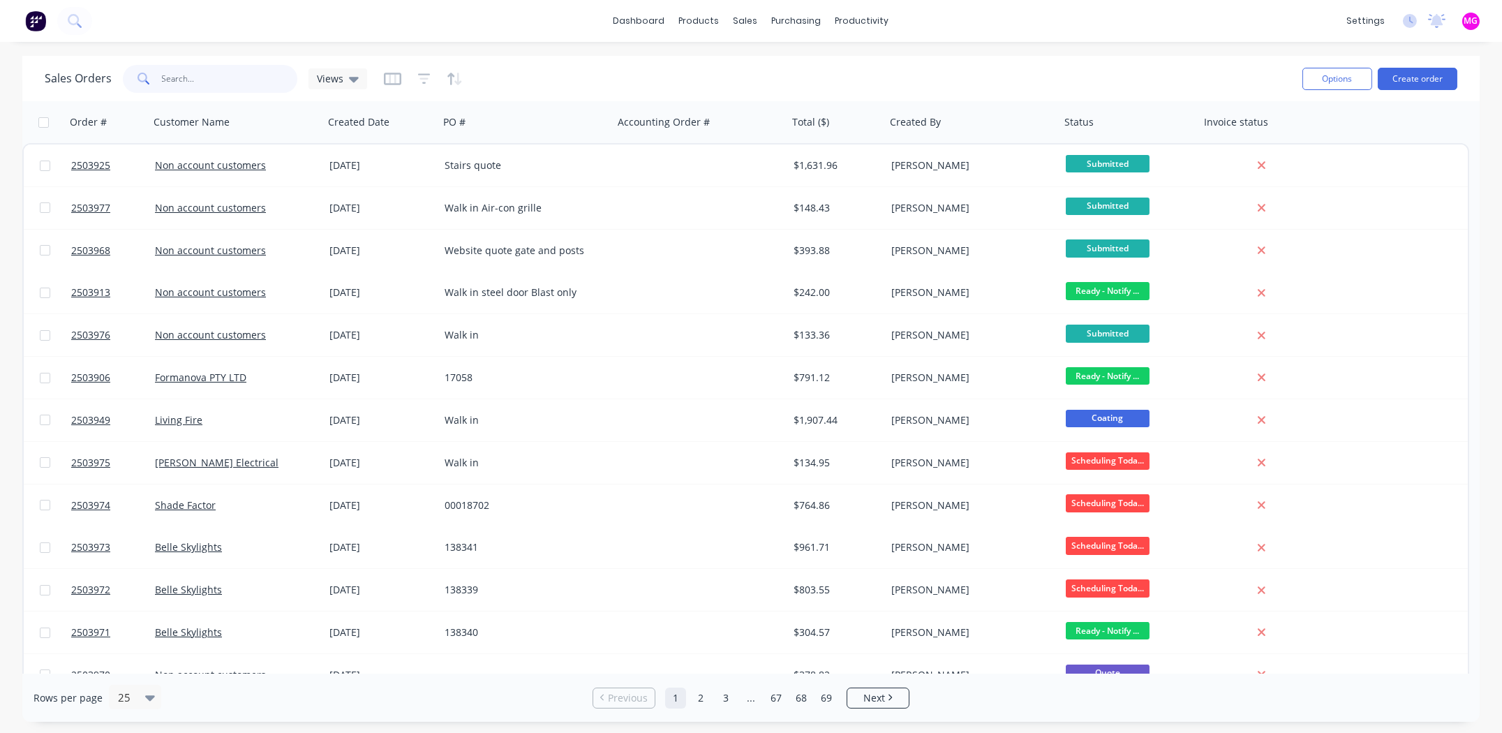
click at [198, 82] on input "text" at bounding box center [230, 79] width 136 height 28
paste input "2503963"
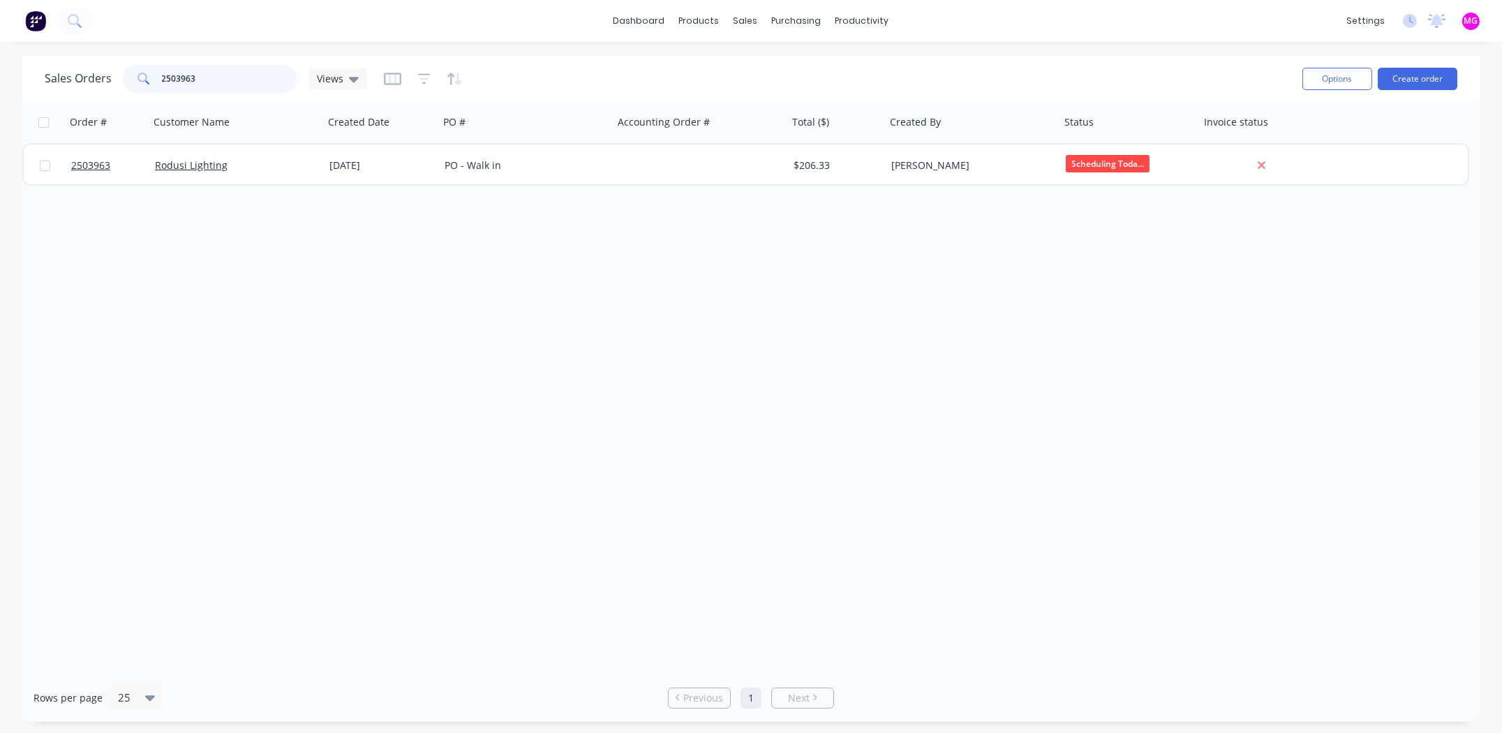
type input "2503963"
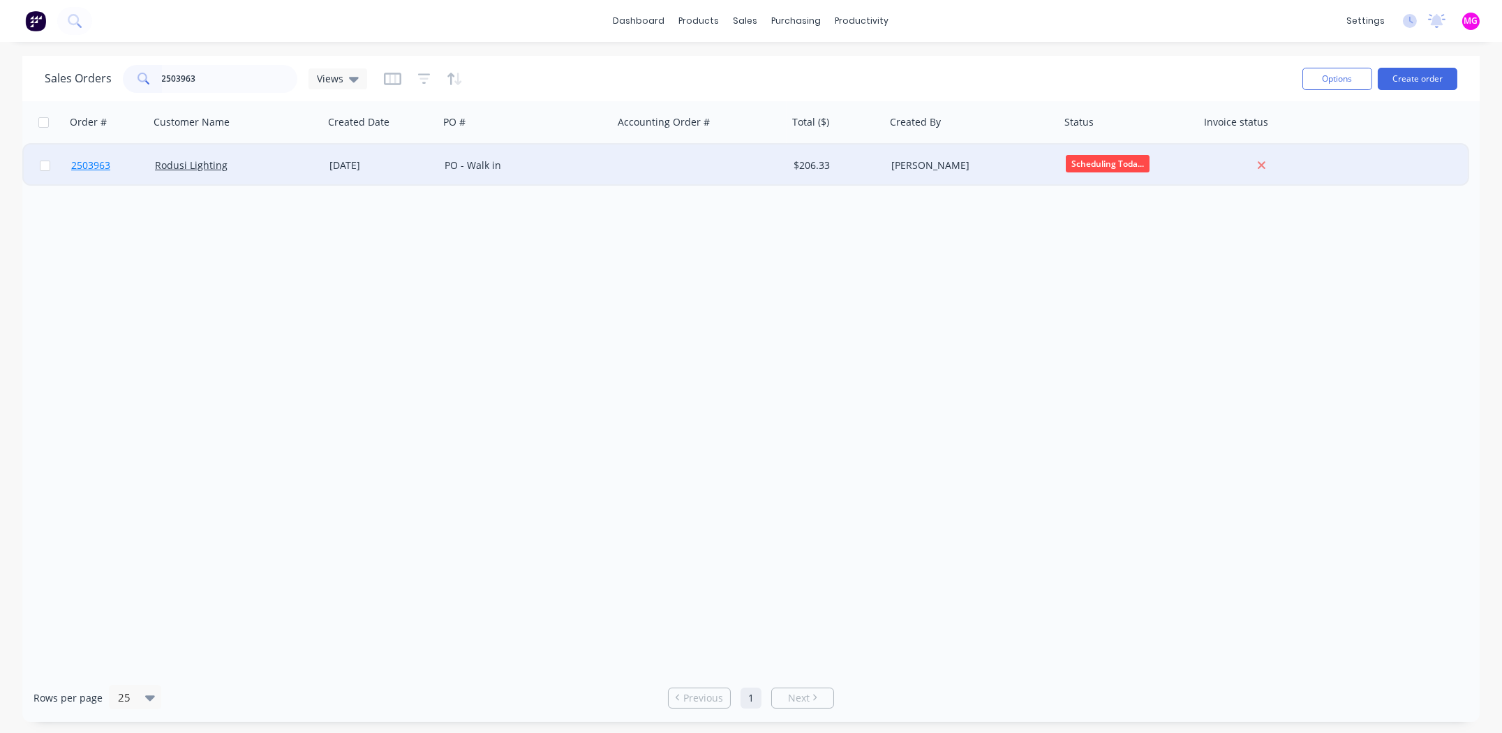
click at [90, 165] on span "2503963" at bounding box center [90, 165] width 39 height 14
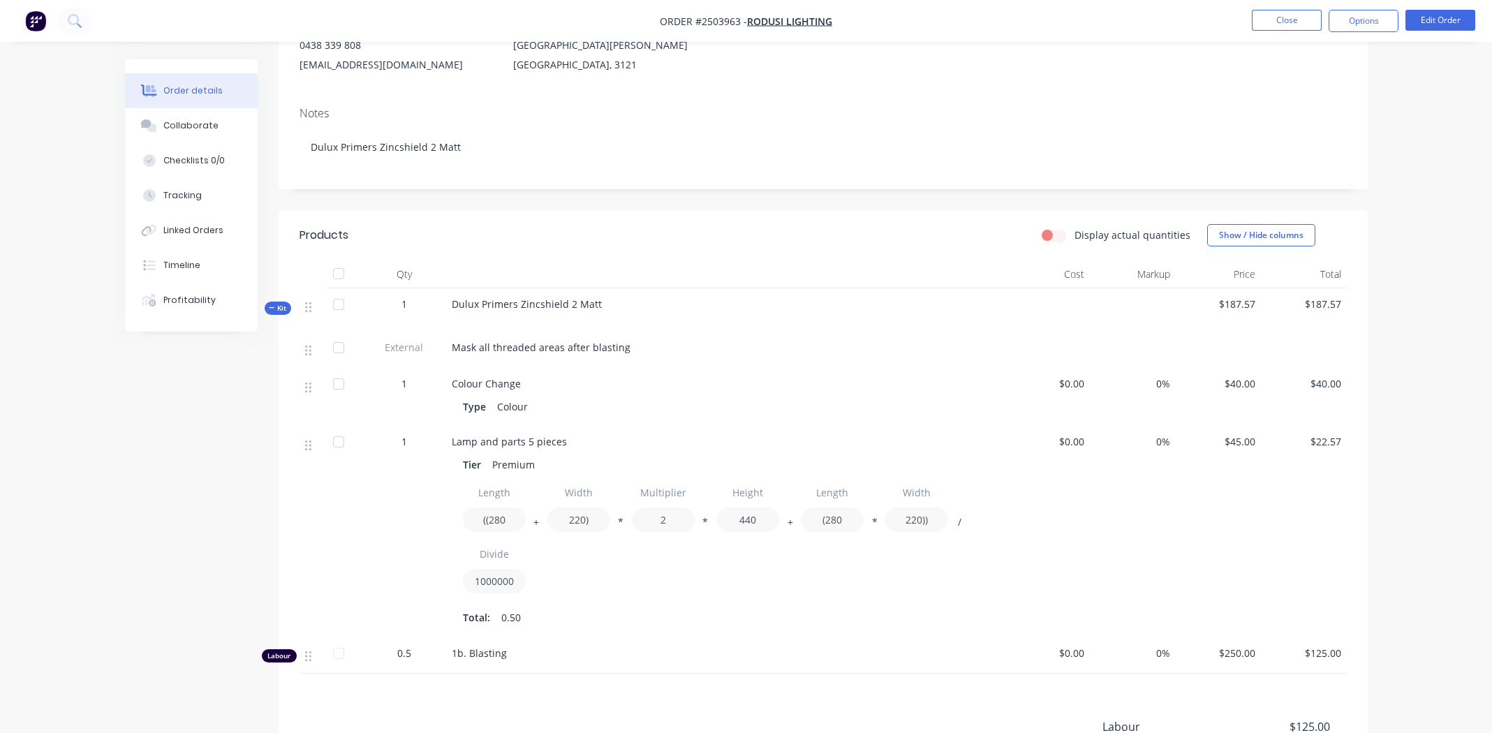
scroll to position [279, 0]
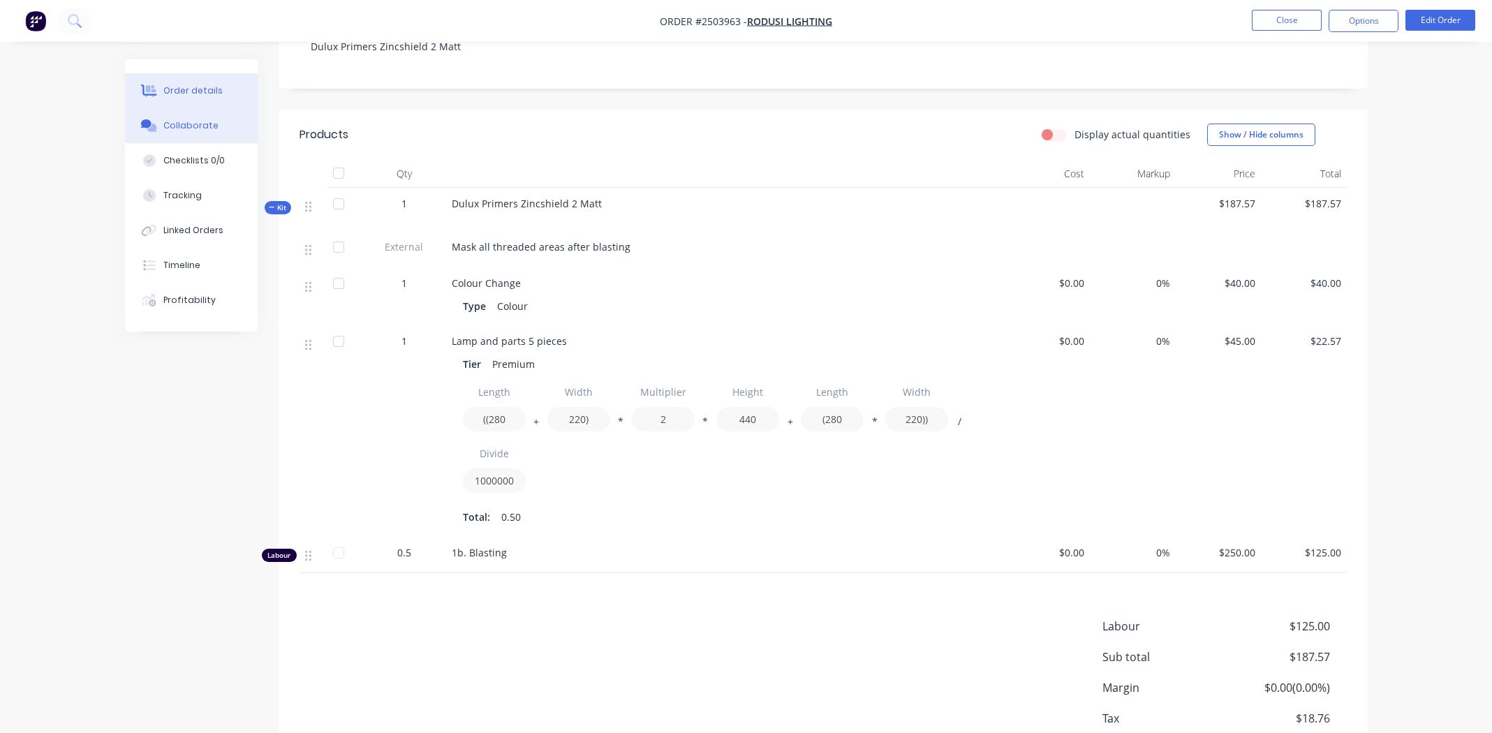
click at [162, 126] on button "Collaborate" at bounding box center [191, 125] width 133 height 35
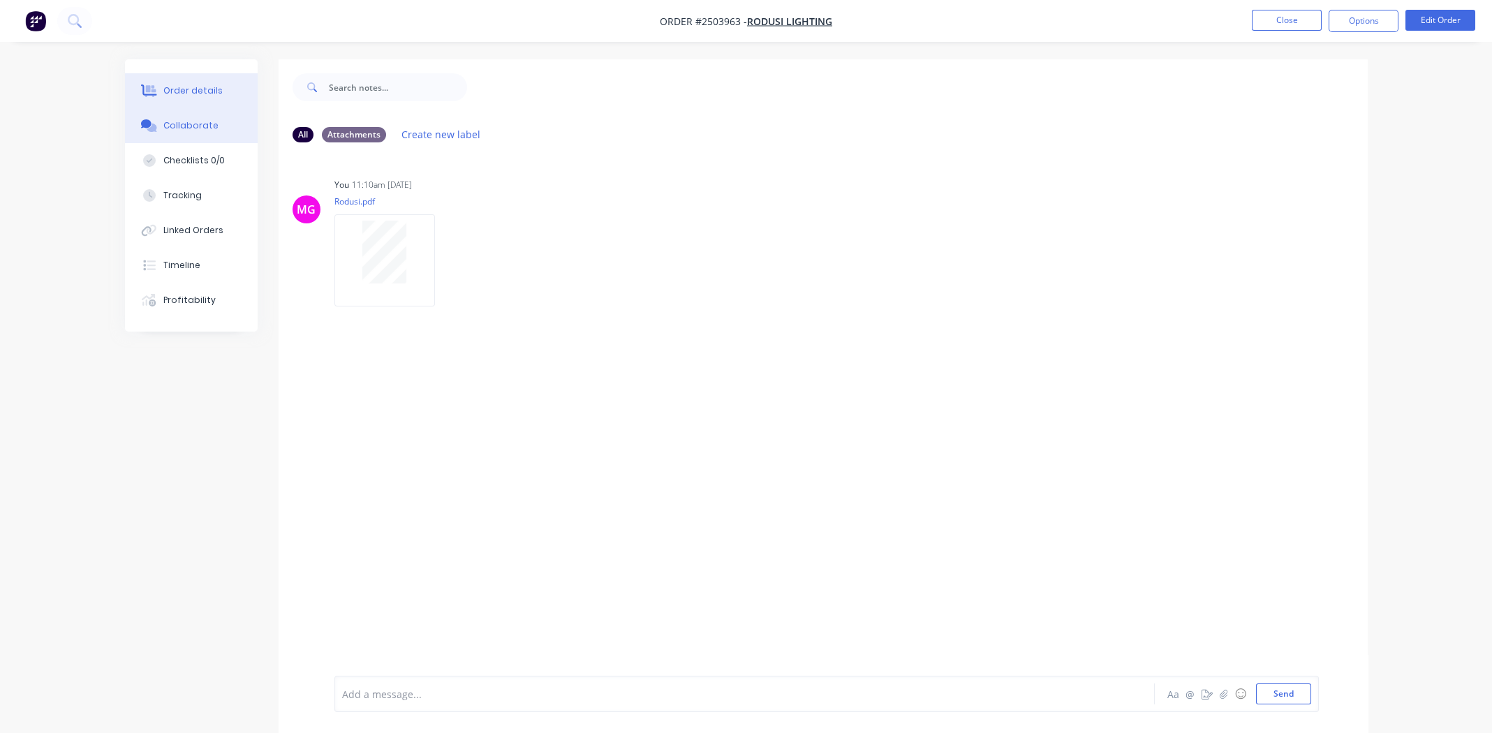
click at [189, 87] on div "Order details" at bounding box center [192, 90] width 59 height 13
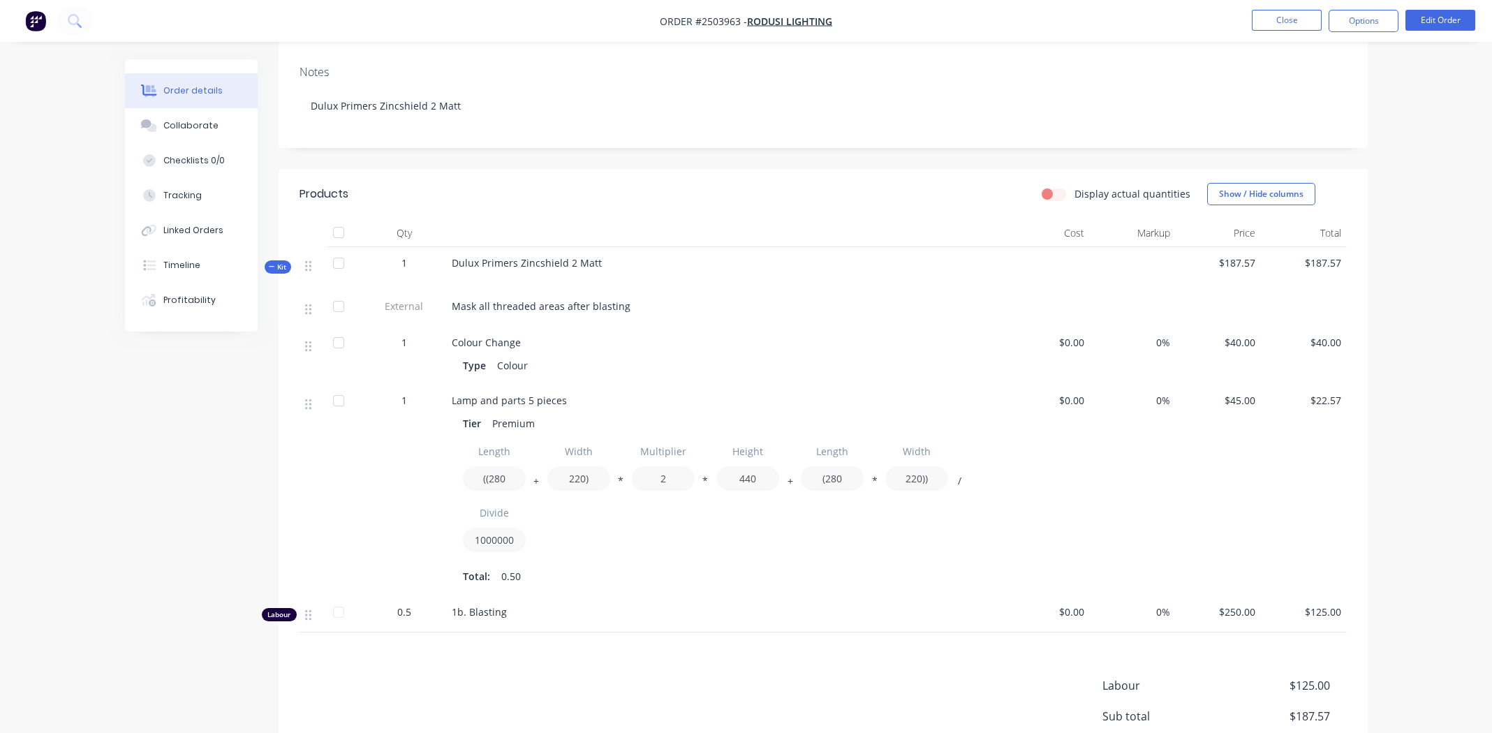
scroll to position [19, 0]
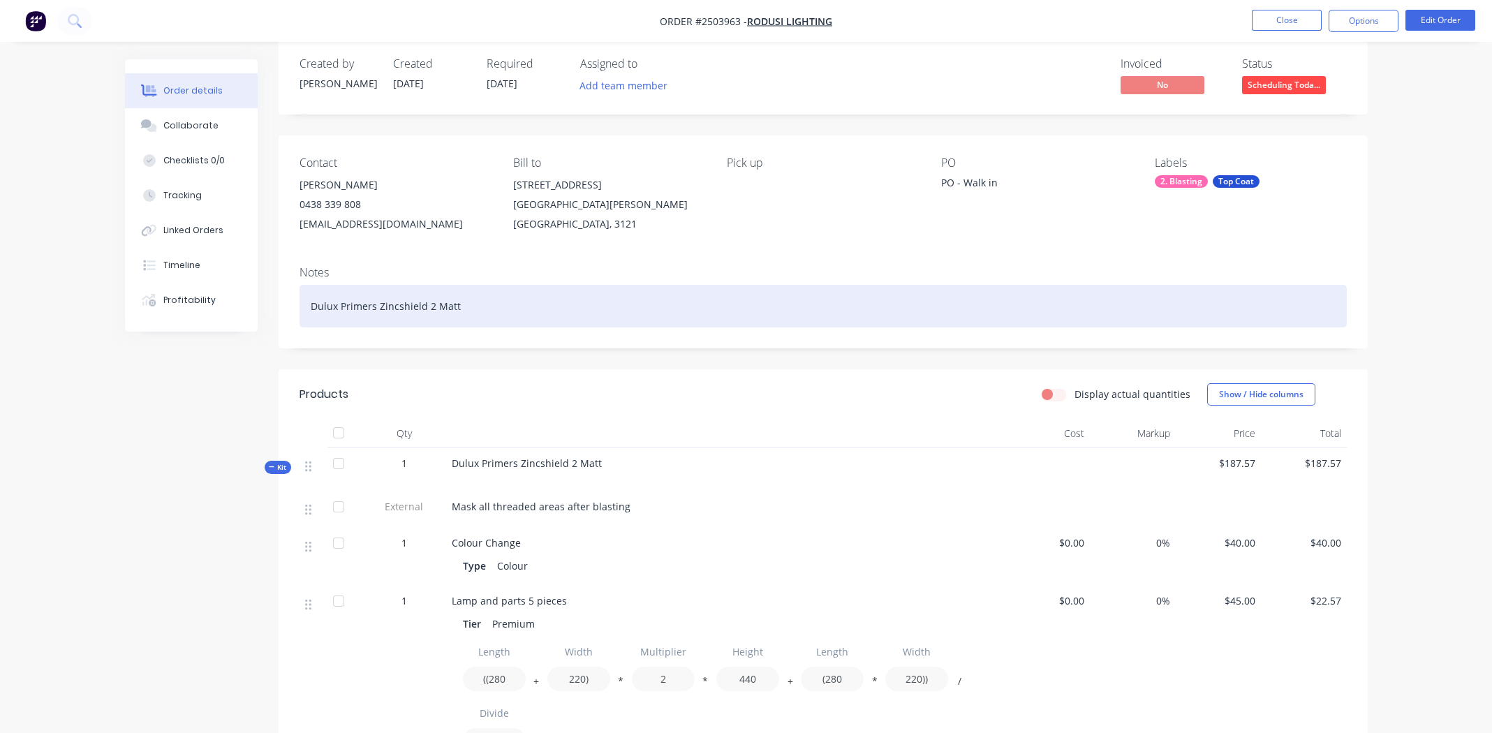
click at [506, 307] on div "Dulux Primers Zincshield 2 Matt" at bounding box center [822, 306] width 1047 height 43
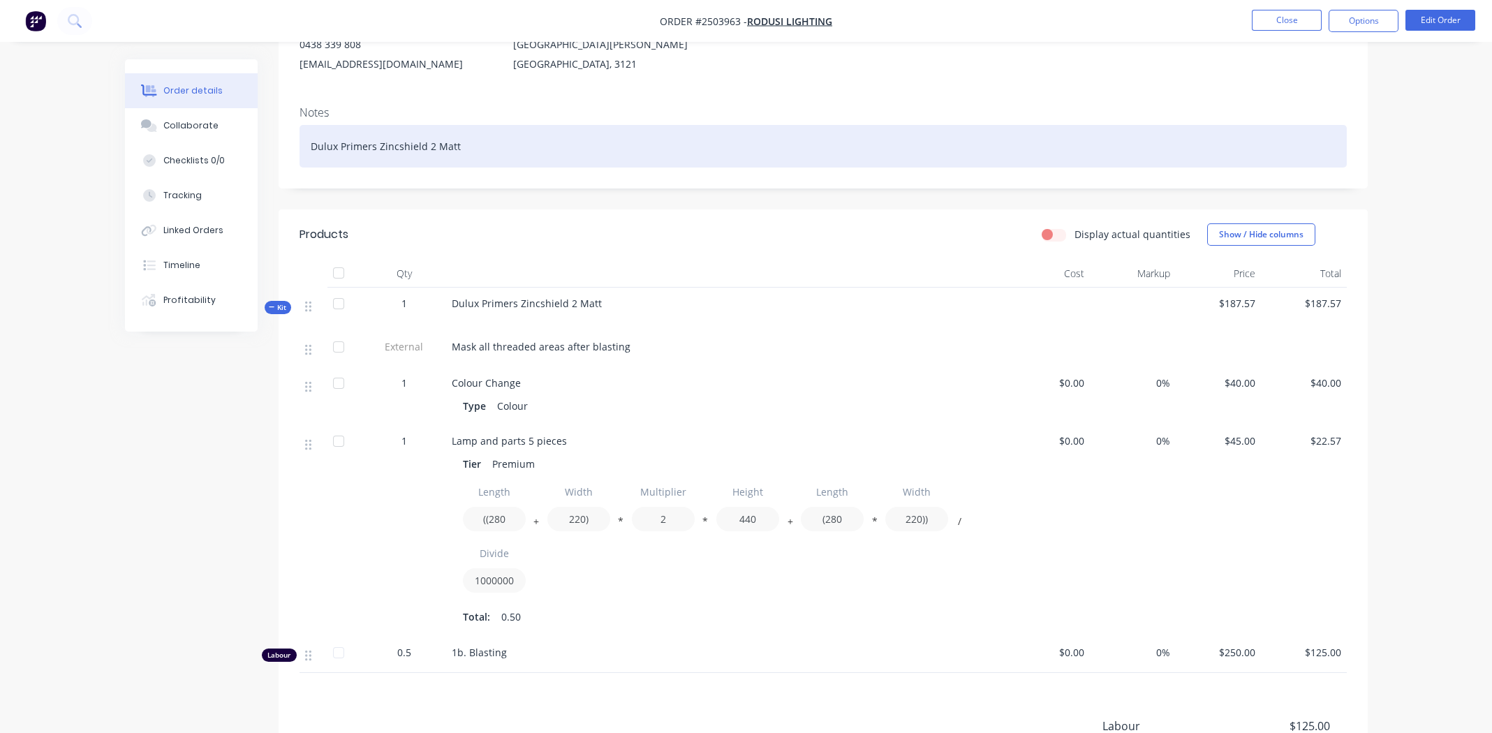
scroll to position [368, 0]
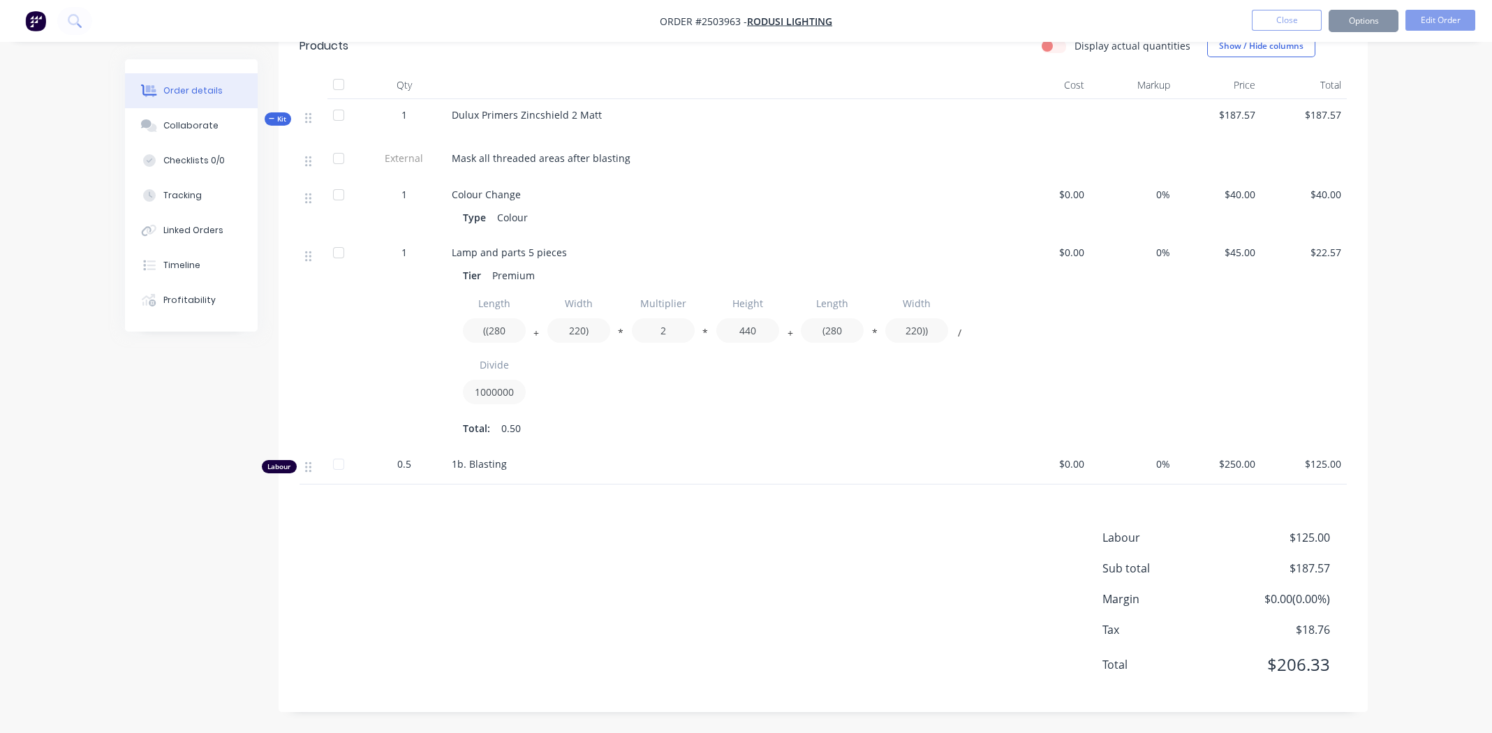
click at [533, 534] on div "Labour $125.00 Sub total $187.57 Margin $0.00 ( 0.00 %) Tax $18.76 Total $206.33" at bounding box center [822, 610] width 1047 height 162
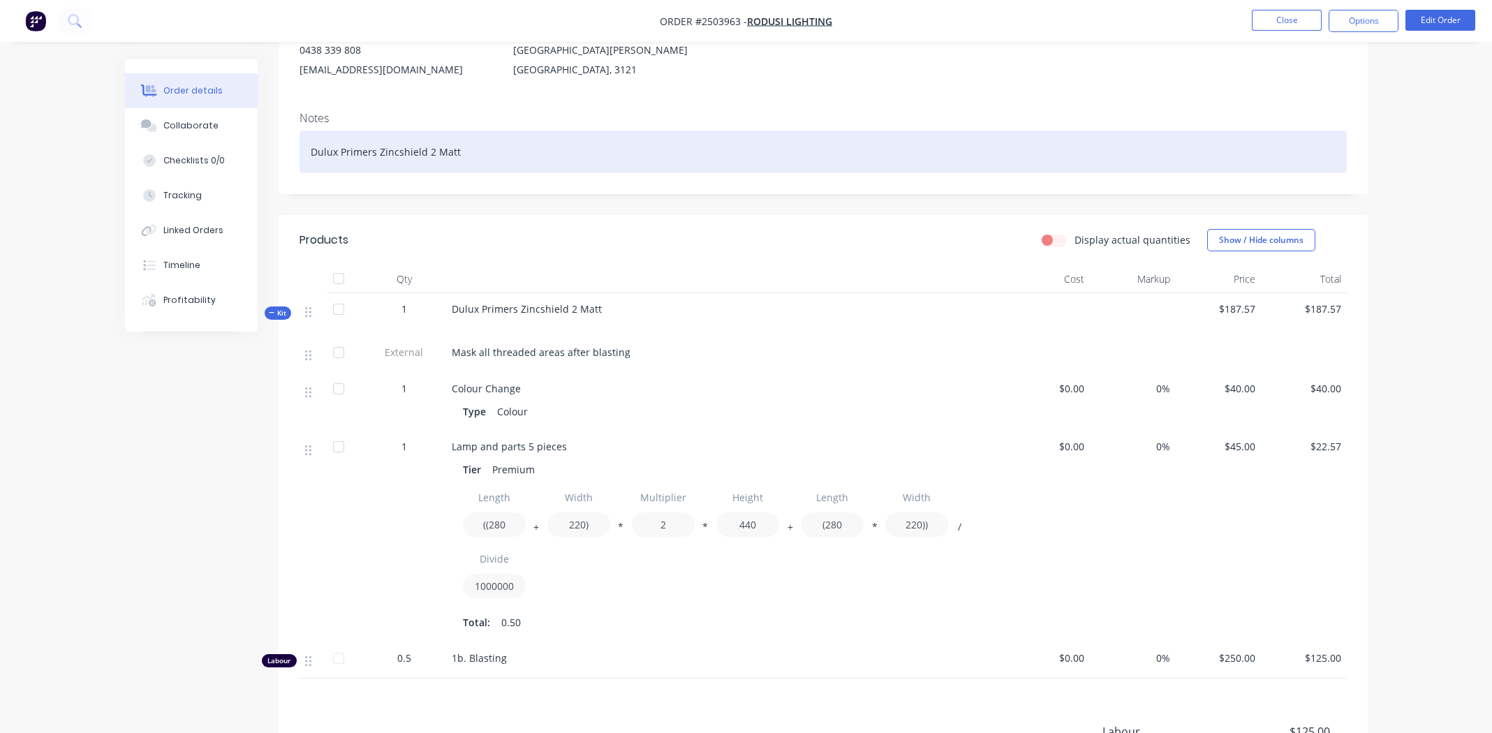
scroll to position [139, 0]
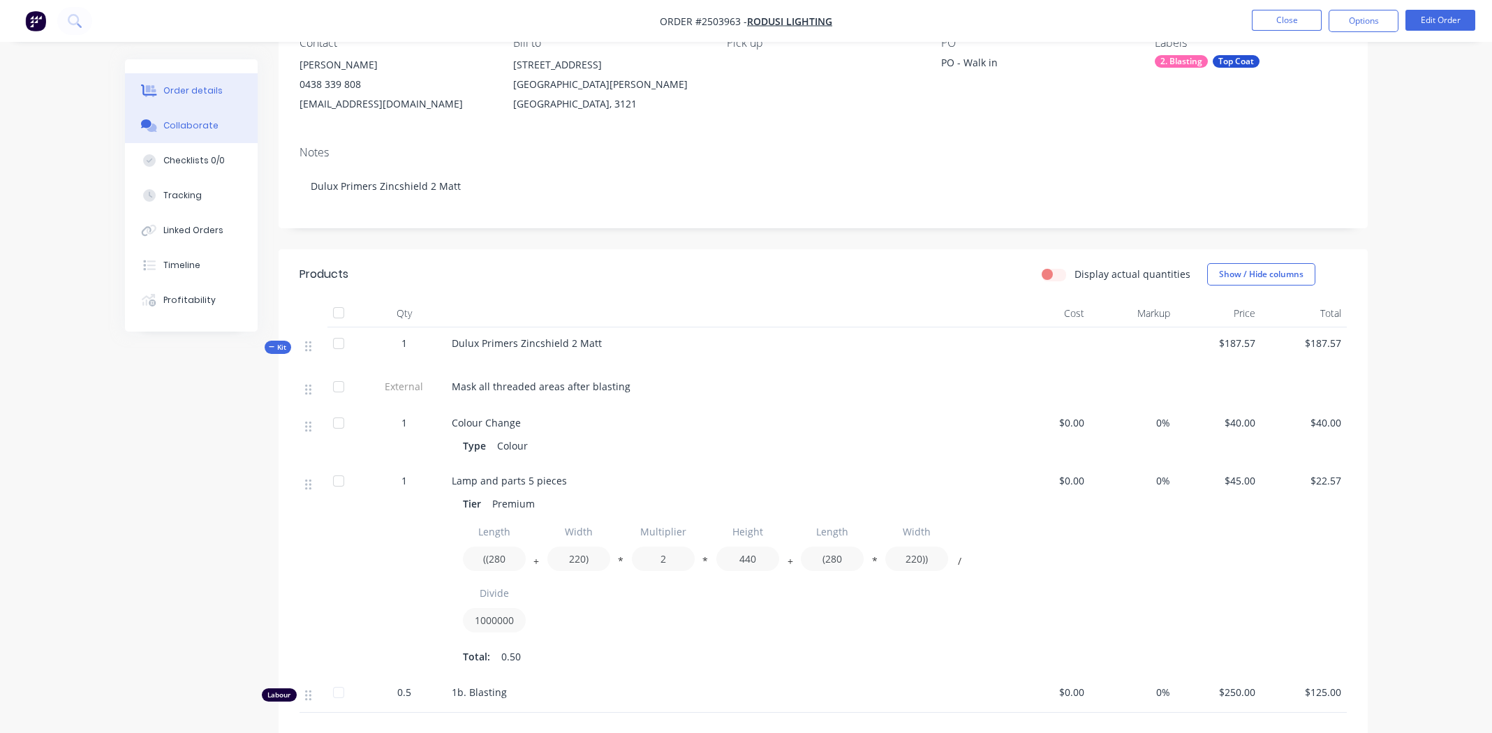
click at [187, 124] on div "Collaborate" at bounding box center [190, 125] width 55 height 13
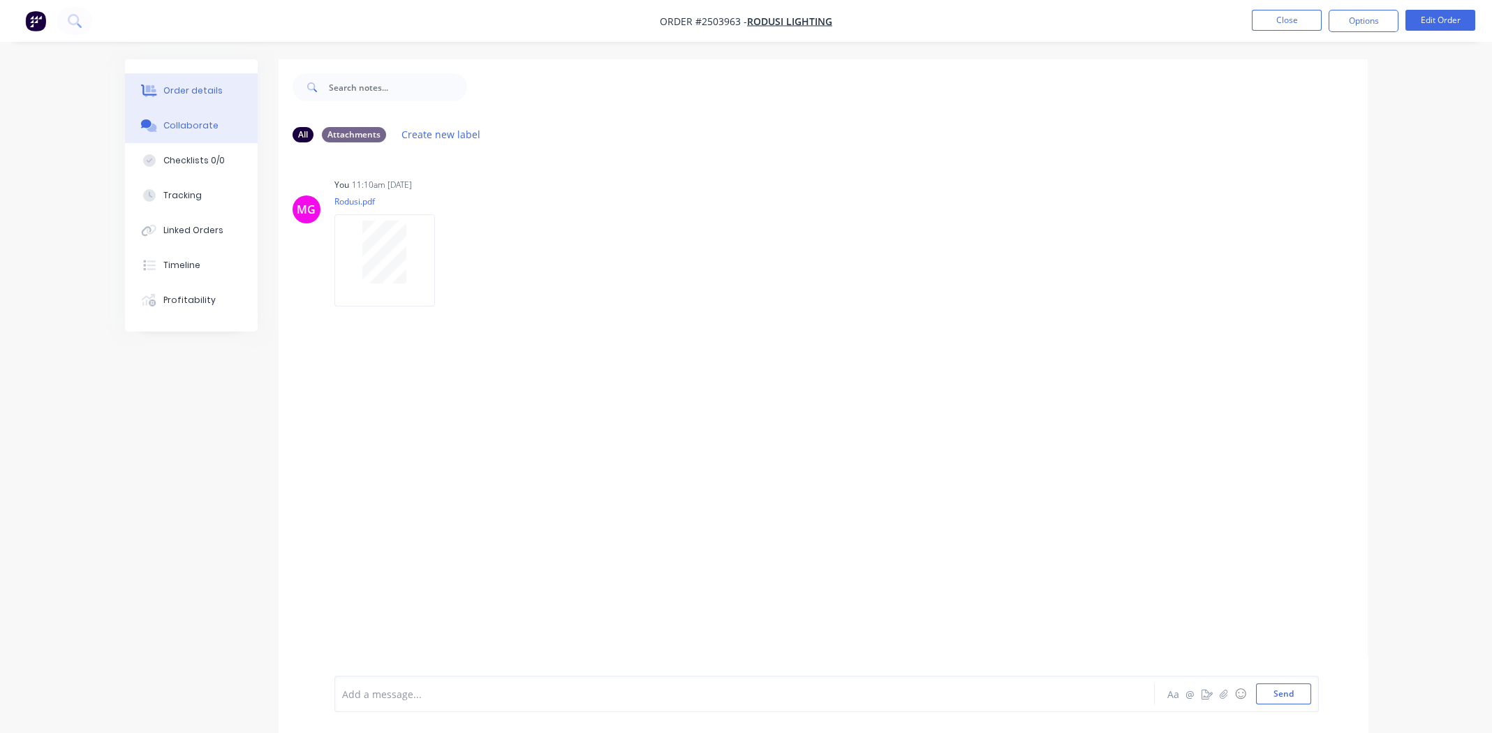
click at [188, 89] on div "Order details" at bounding box center [192, 90] width 59 height 13
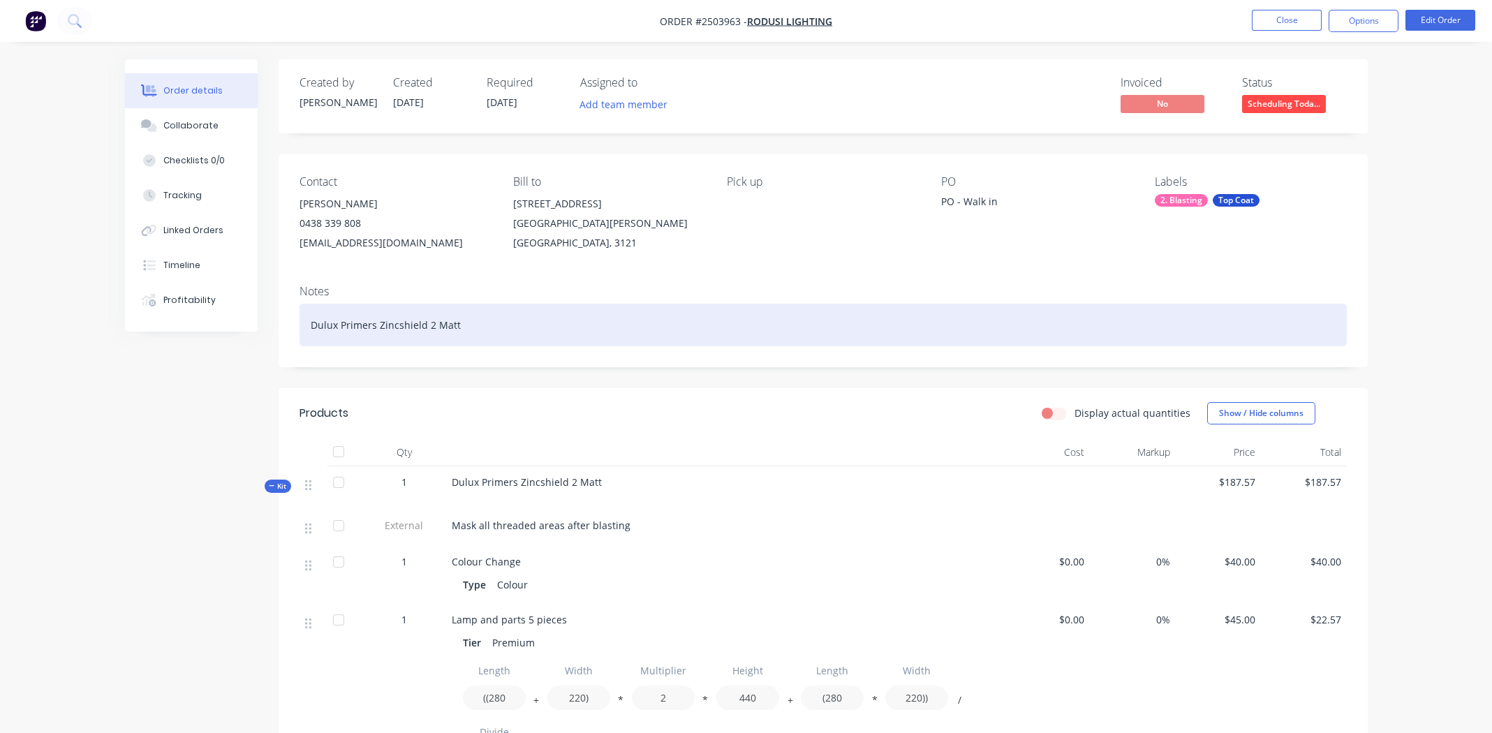
click at [634, 320] on div "Dulux Primers Zincshield 2 Matt" at bounding box center [822, 325] width 1047 height 43
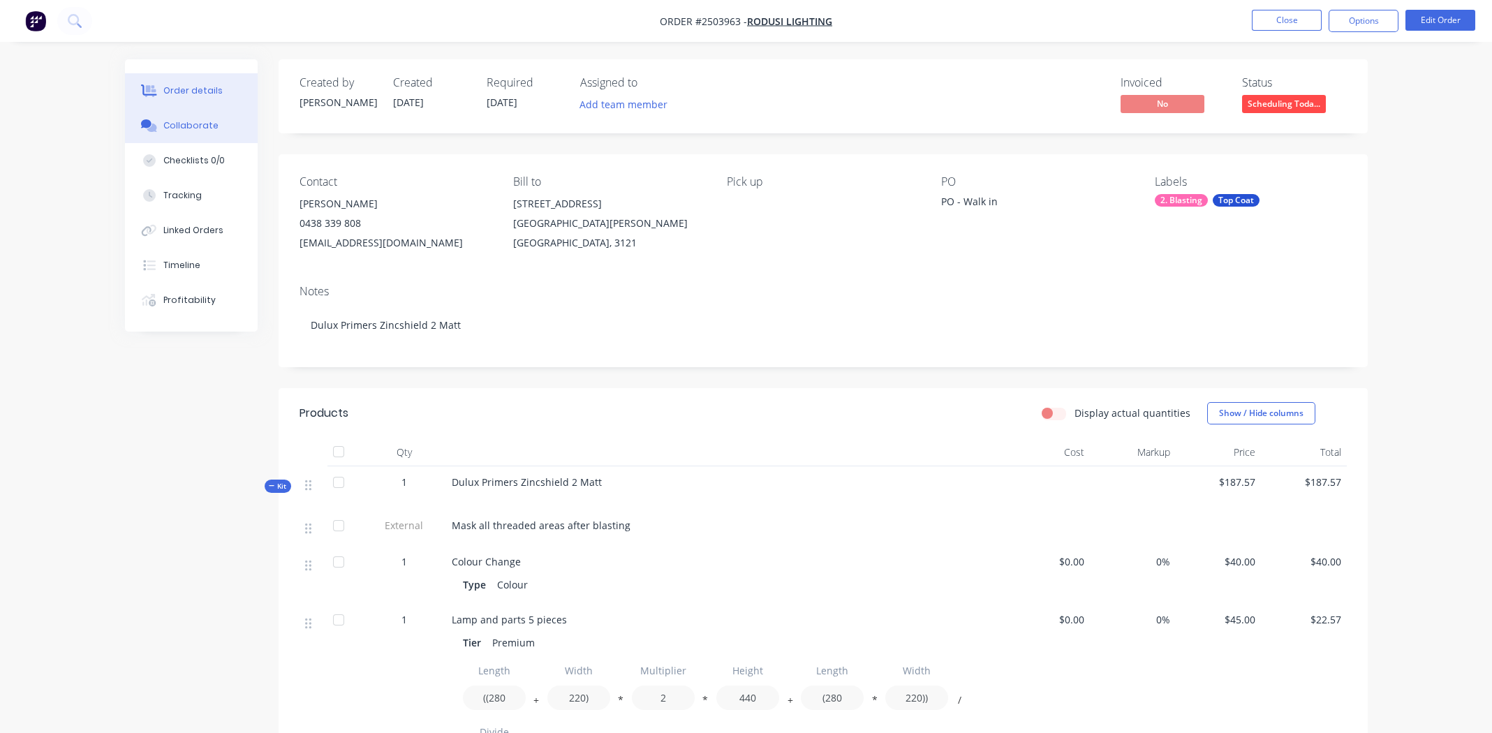
click at [193, 120] on div "Collaborate" at bounding box center [190, 125] width 55 height 13
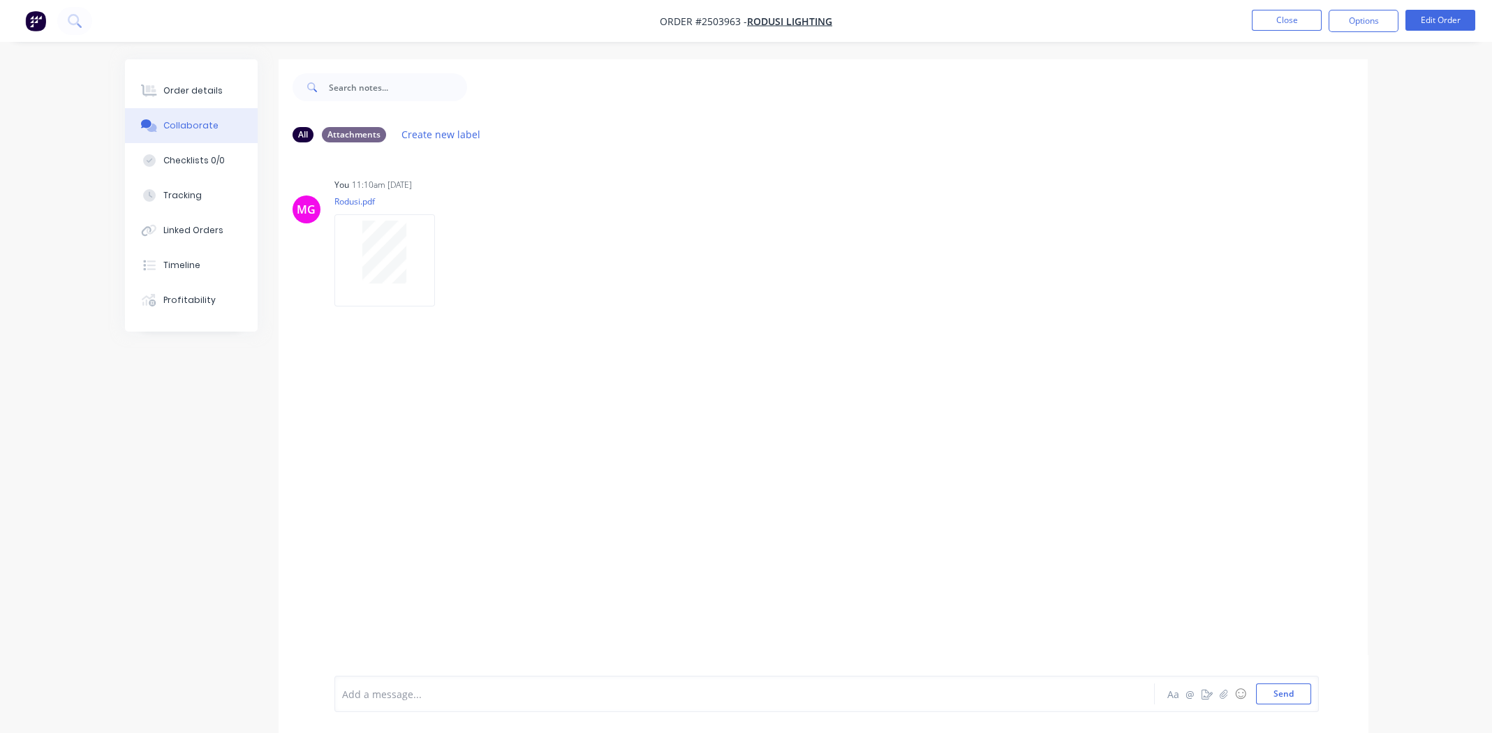
click at [474, 691] on div at bounding box center [706, 694] width 726 height 15
click at [193, 83] on button "Order details" at bounding box center [191, 90] width 133 height 35
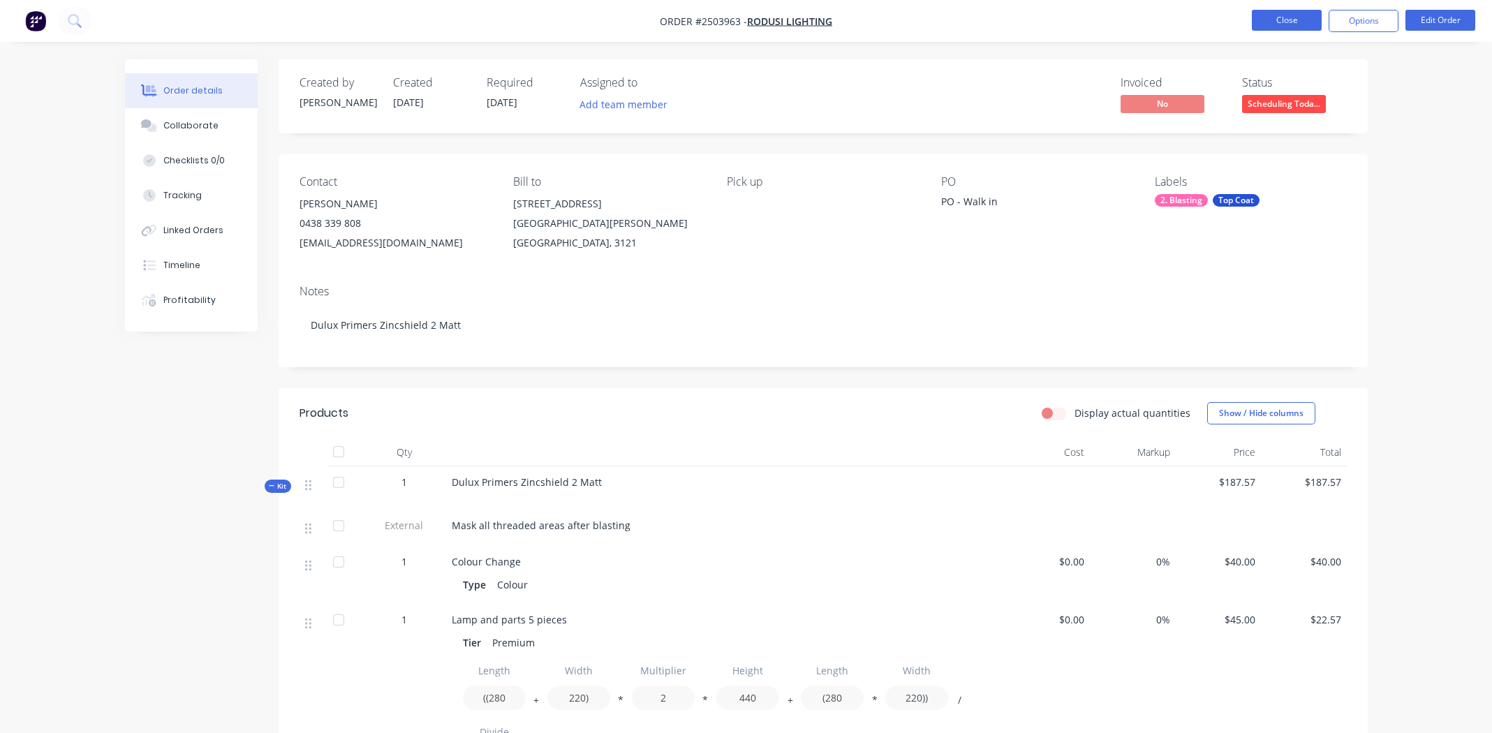
click at [1283, 17] on button "Close" at bounding box center [1287, 20] width 70 height 21
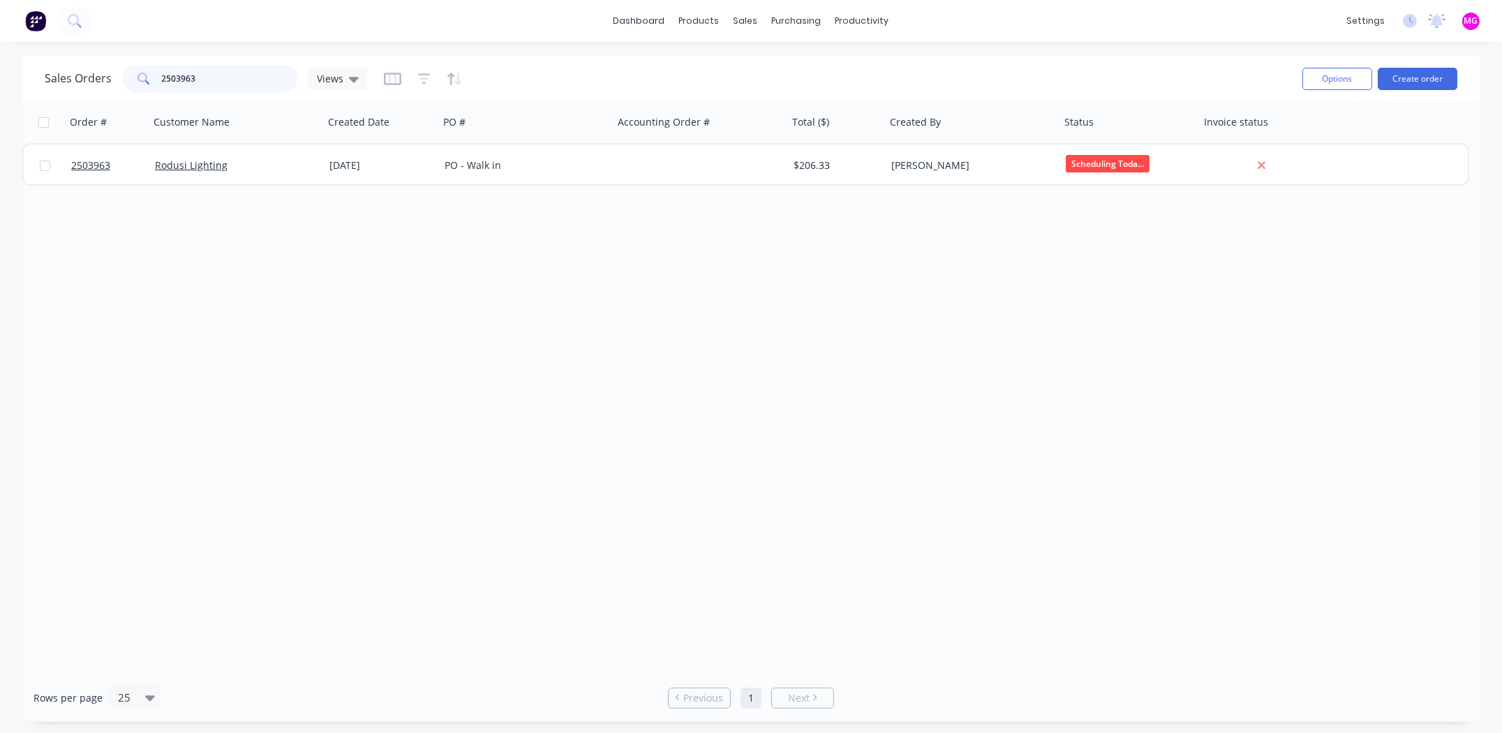
click at [216, 80] on input "2503963" at bounding box center [230, 79] width 136 height 28
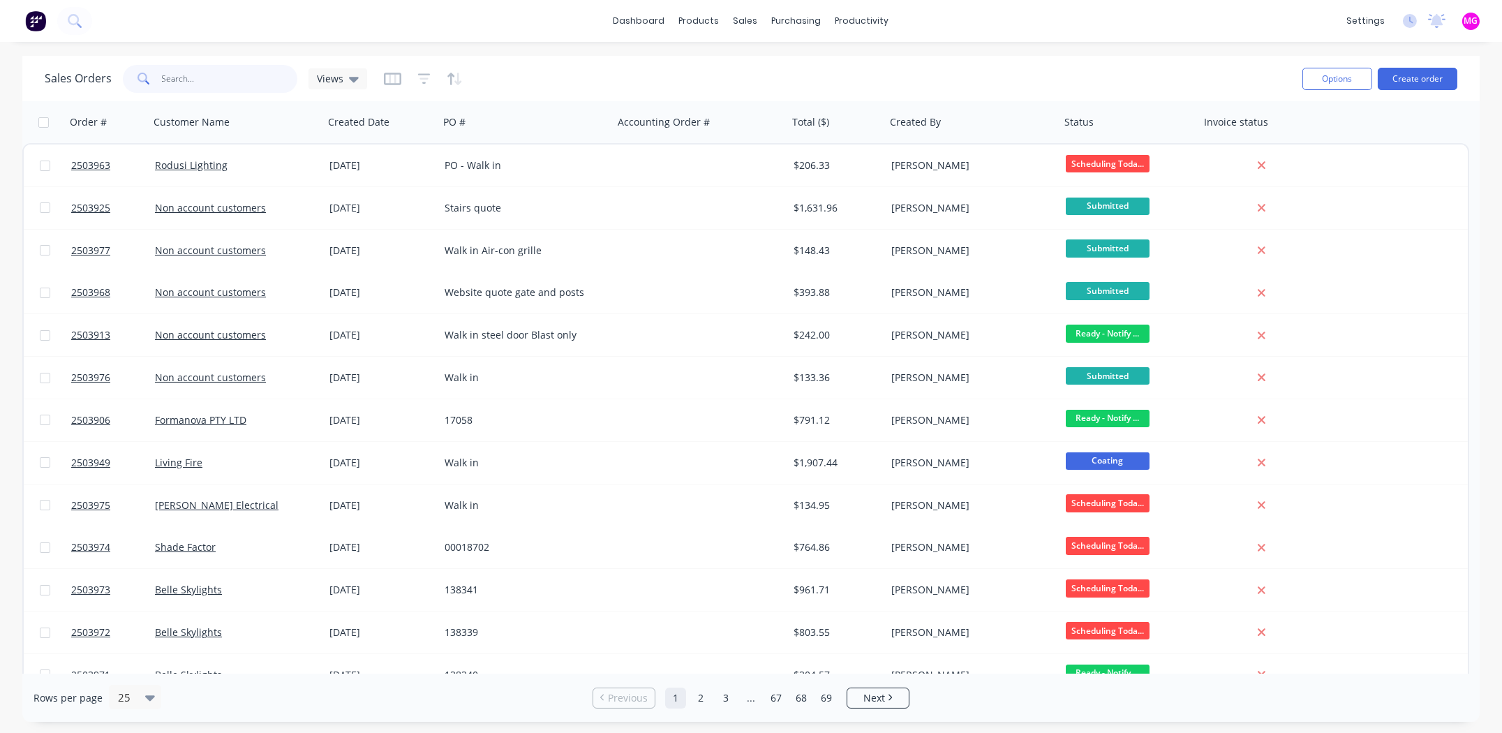
click at [223, 80] on input "text" at bounding box center [230, 79] width 136 height 28
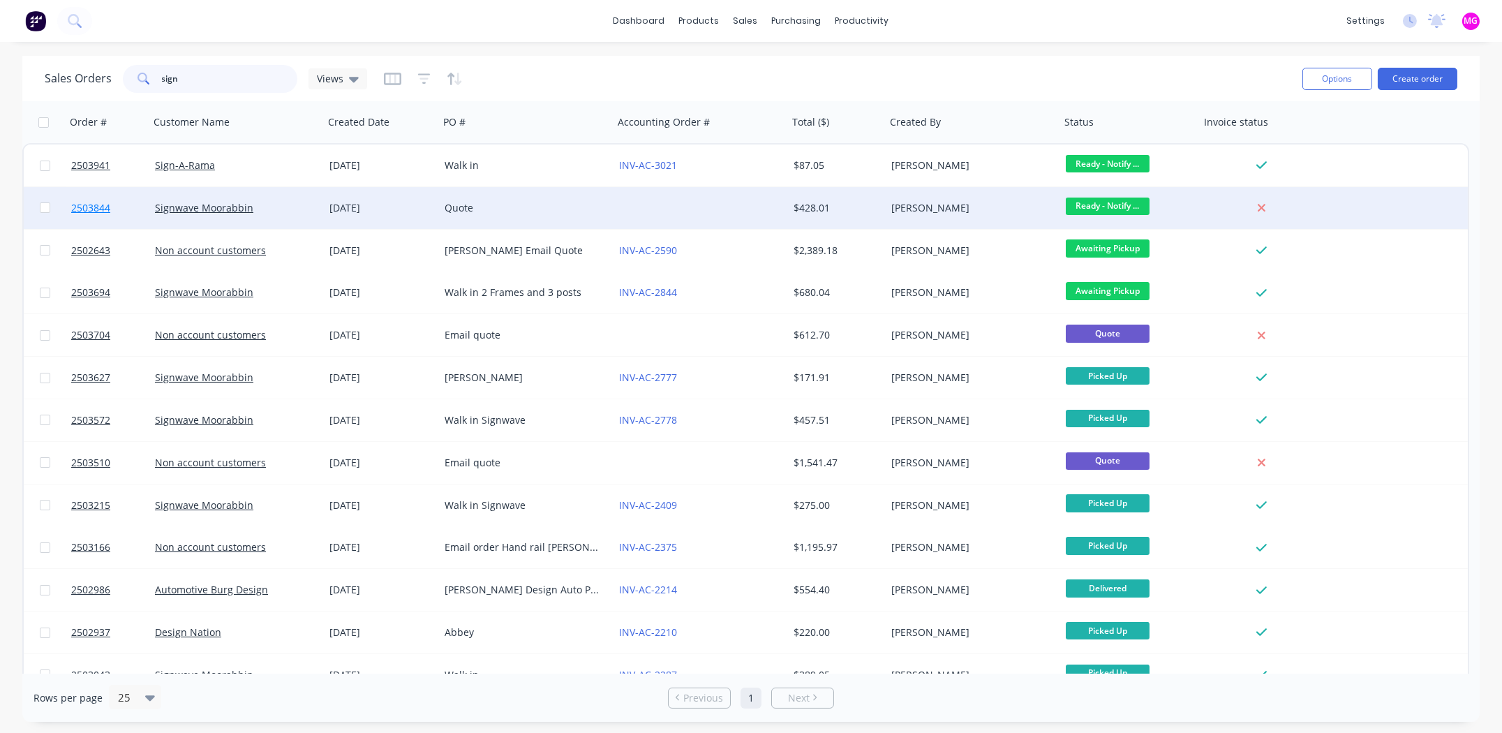
type input "sign"
click at [91, 207] on span "2503844" at bounding box center [90, 208] width 39 height 14
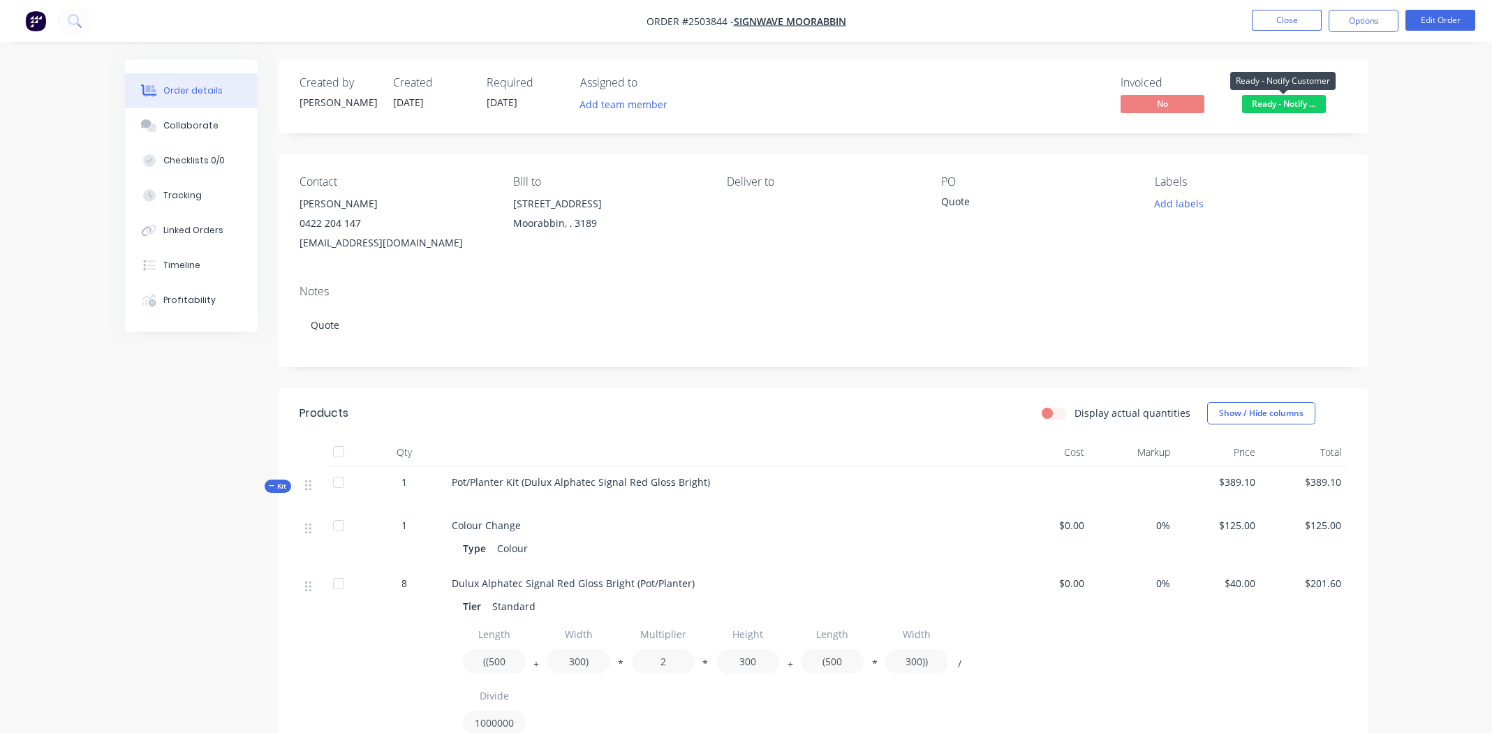
click at [1282, 103] on span "Ready - Notify ..." at bounding box center [1284, 103] width 84 height 17
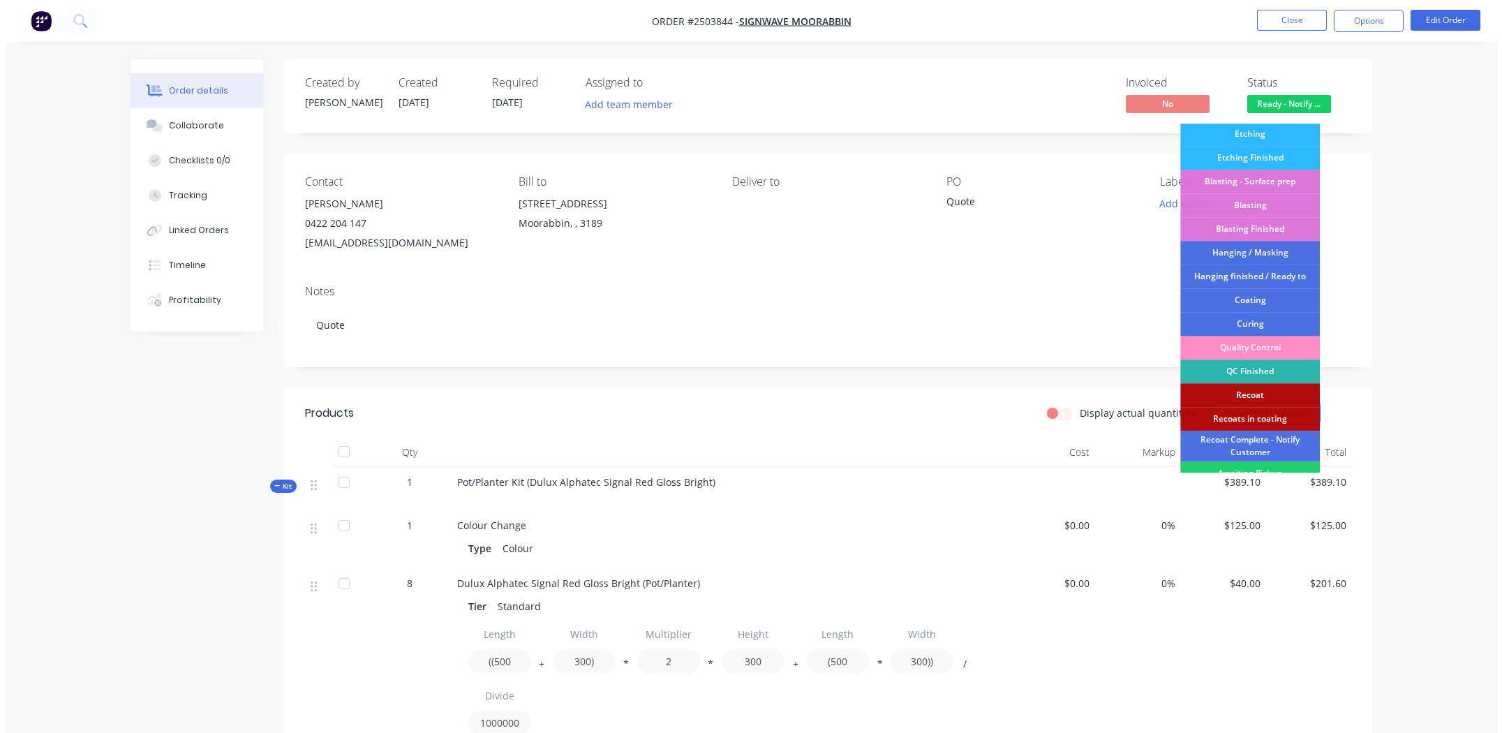
scroll to position [298, 0]
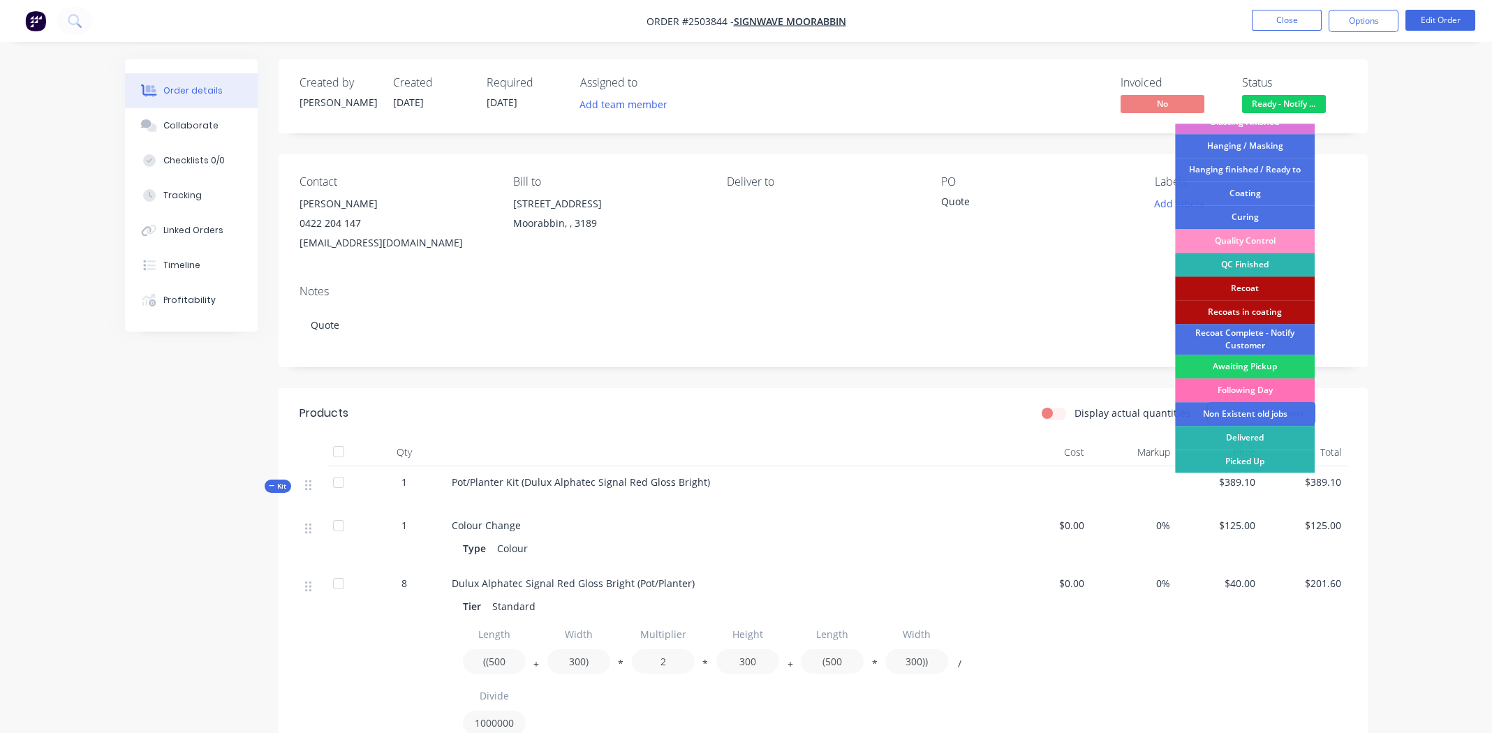
drag, startPoint x: 1244, startPoint y: 459, endPoint x: 1278, endPoint y: 413, distance: 57.0
click at [1245, 459] on div "Picked Up" at bounding box center [1245, 462] width 140 height 24
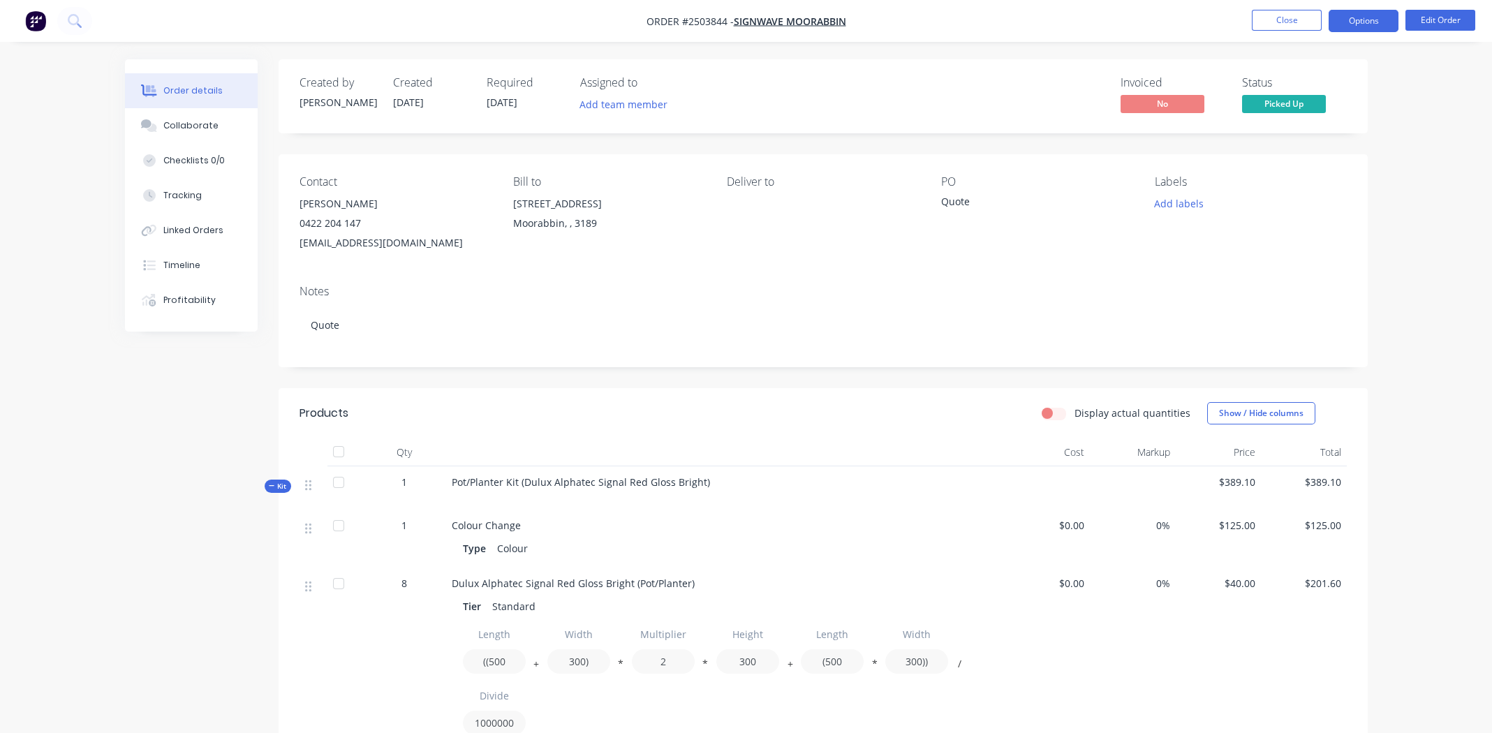
click at [1368, 22] on button "Options" at bounding box center [1363, 21] width 70 height 22
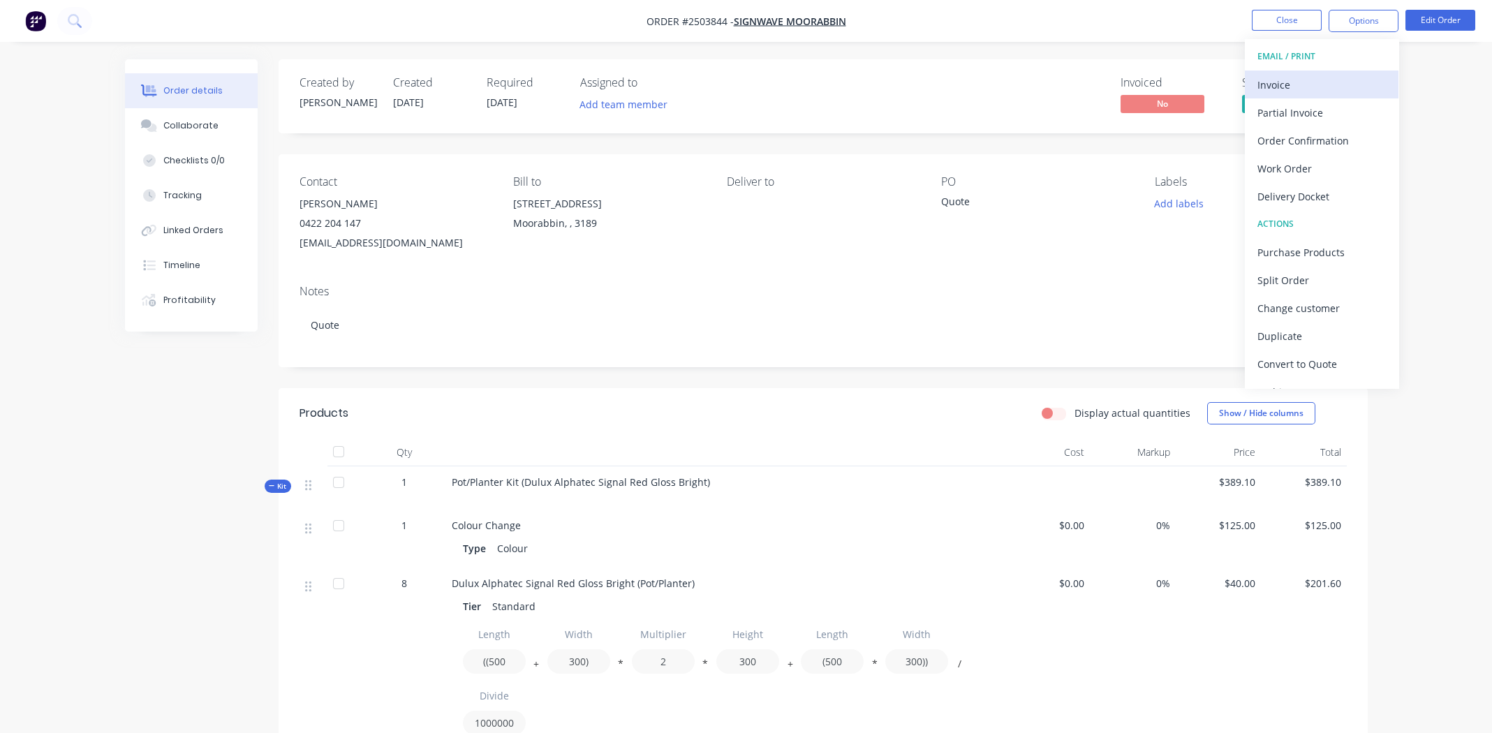
click at [1291, 82] on div "Invoice" at bounding box center [1321, 85] width 128 height 20
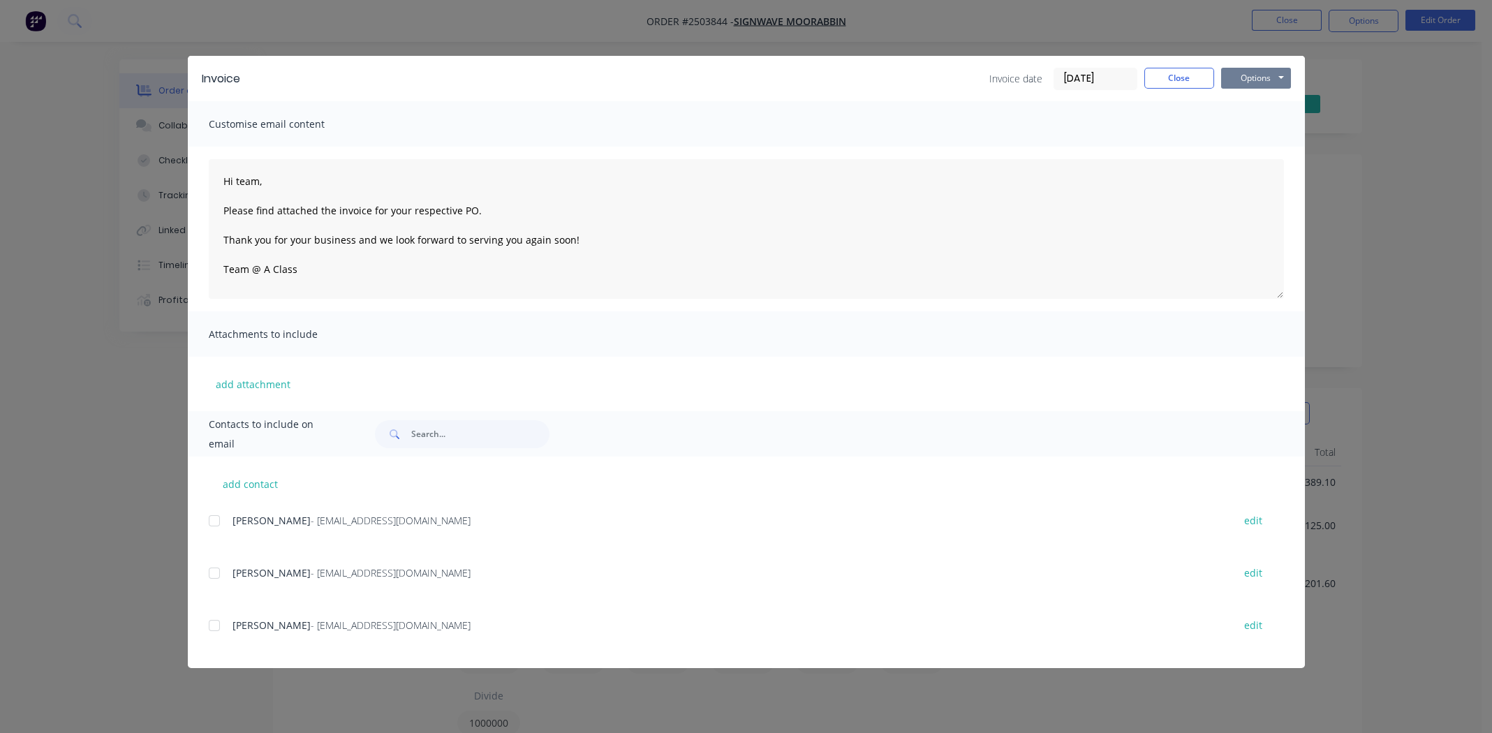
click at [1252, 77] on button "Options" at bounding box center [1256, 78] width 70 height 21
click at [1259, 128] on button "Print" at bounding box center [1265, 125] width 89 height 23
click at [1252, 70] on button "Options" at bounding box center [1256, 78] width 70 height 21
click at [214, 521] on div at bounding box center [214, 521] width 28 height 28
click at [1255, 68] on div "Invoice Invoice date 01/09/25 Close Options Preview Print Email" at bounding box center [746, 78] width 1117 height 45
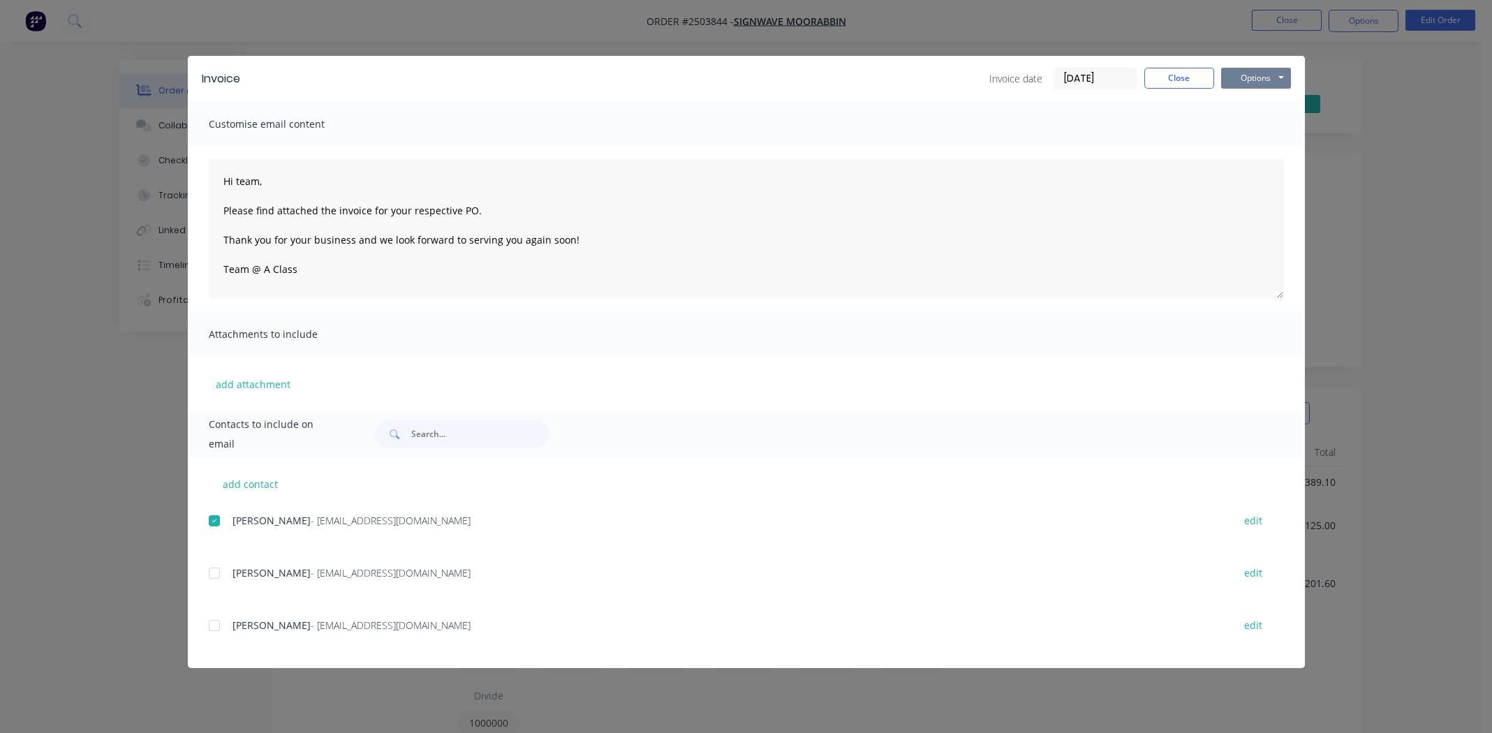
click at [1256, 75] on button "Options" at bounding box center [1256, 78] width 70 height 21
click at [1267, 150] on button "Email" at bounding box center [1265, 149] width 89 height 23
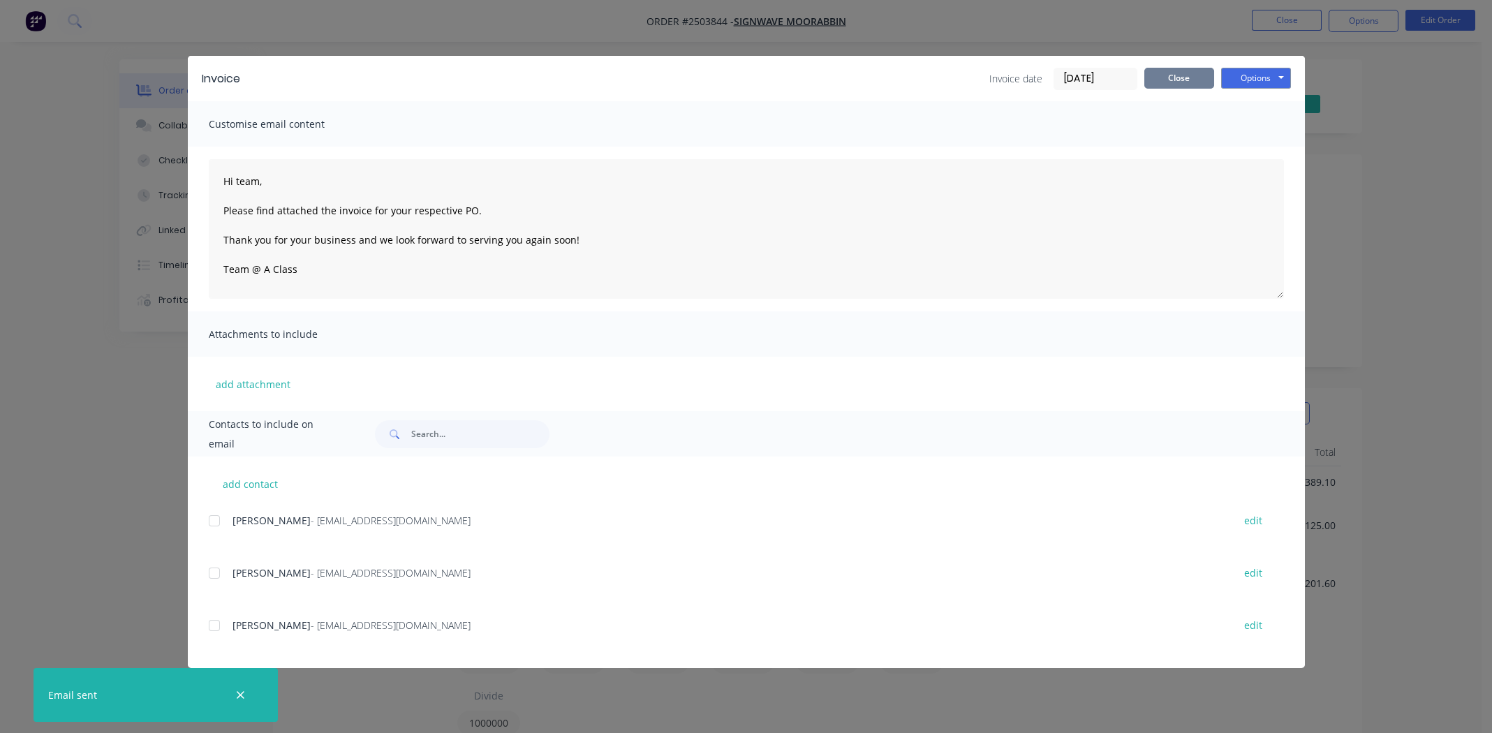
click at [1176, 75] on button "Close" at bounding box center [1179, 78] width 70 height 21
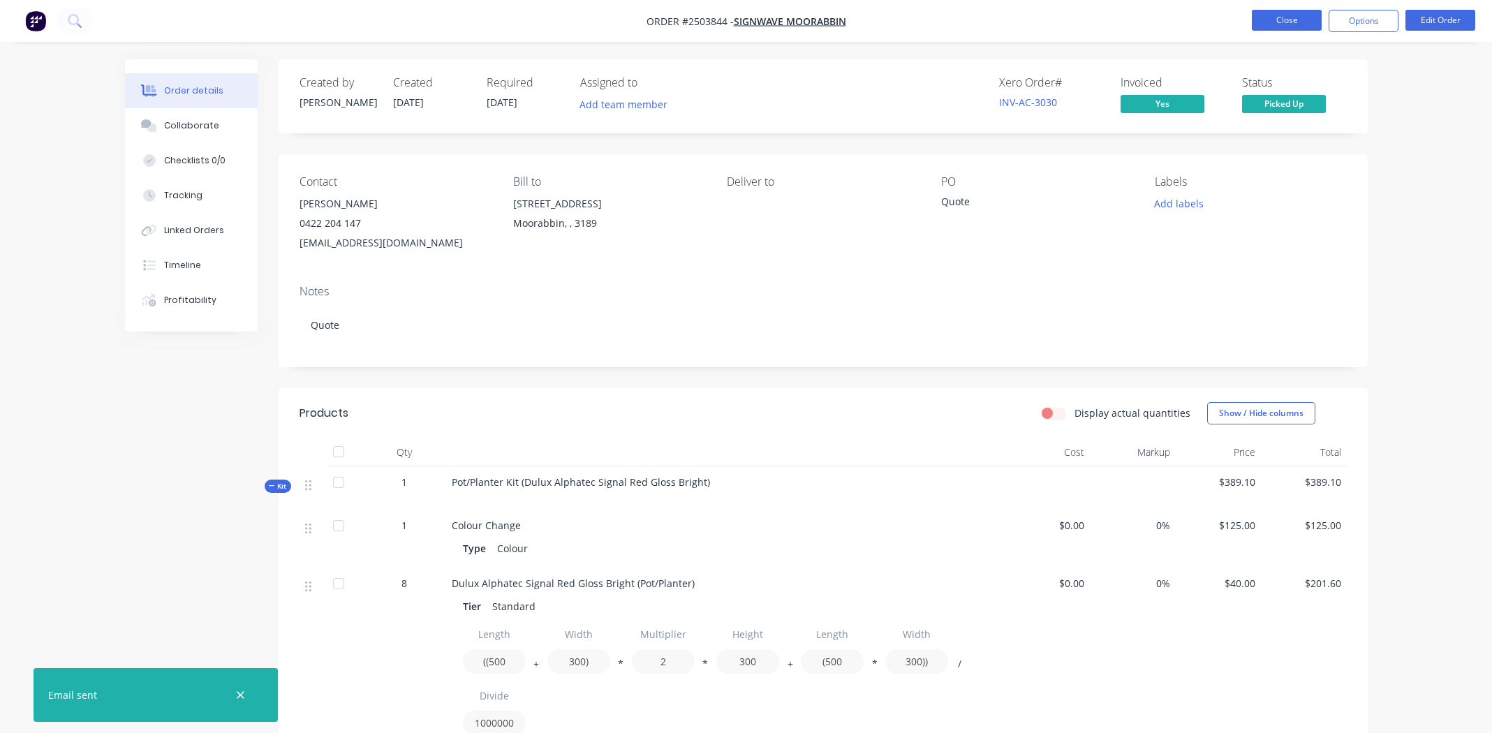
click at [1282, 15] on button "Close" at bounding box center [1287, 20] width 70 height 21
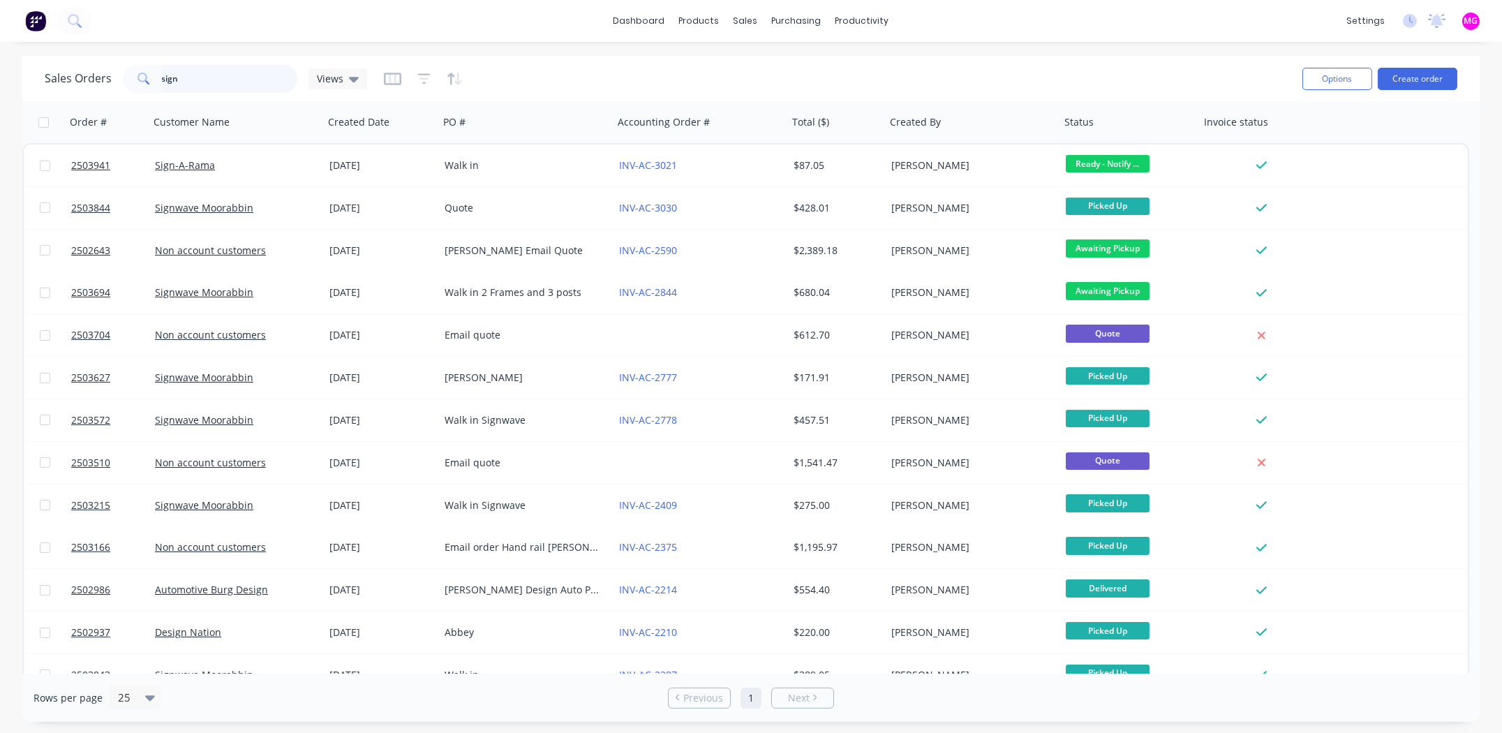
click at [235, 73] on input "sign" at bounding box center [230, 79] width 136 height 28
click at [234, 73] on input "sign" at bounding box center [230, 79] width 136 height 28
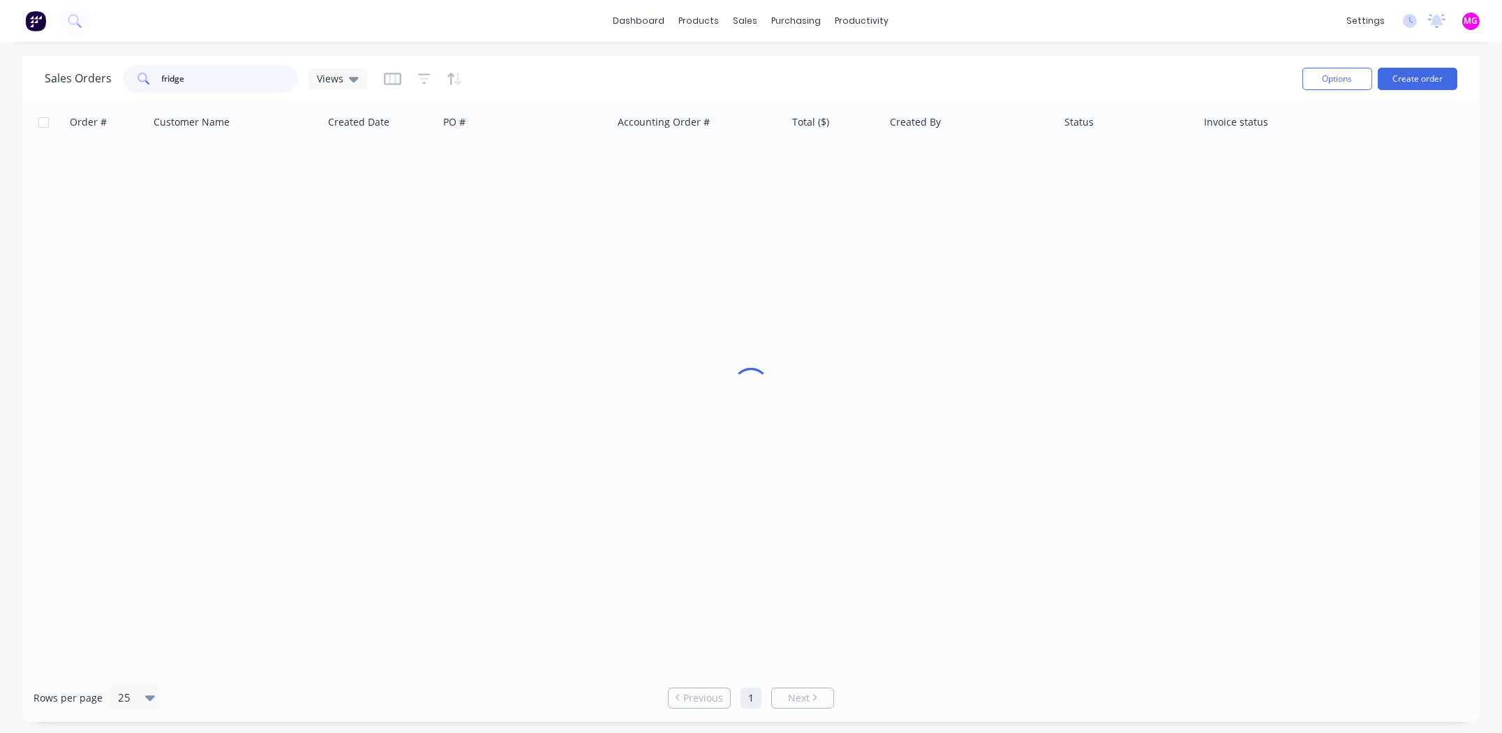
type input "fridge"
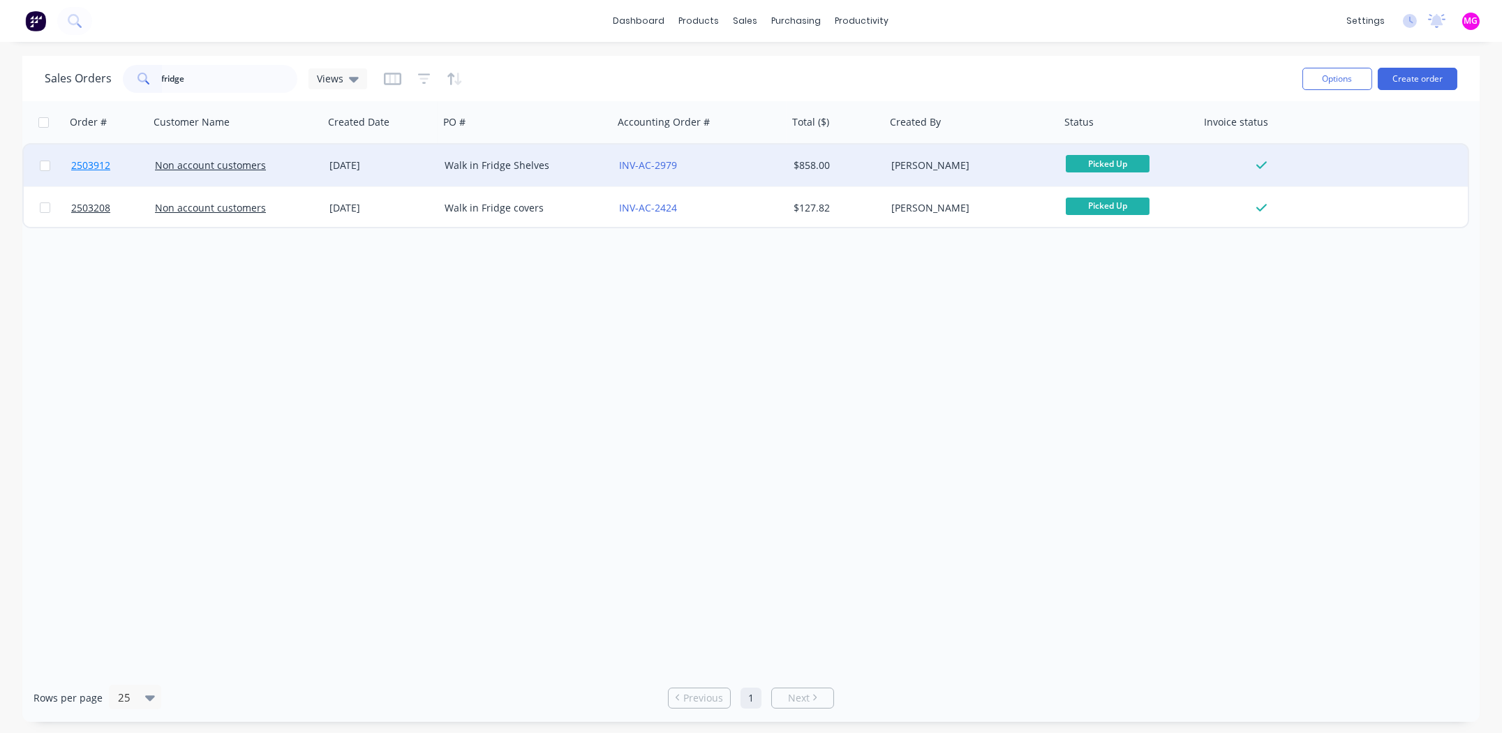
click at [88, 168] on span "2503912" at bounding box center [90, 165] width 39 height 14
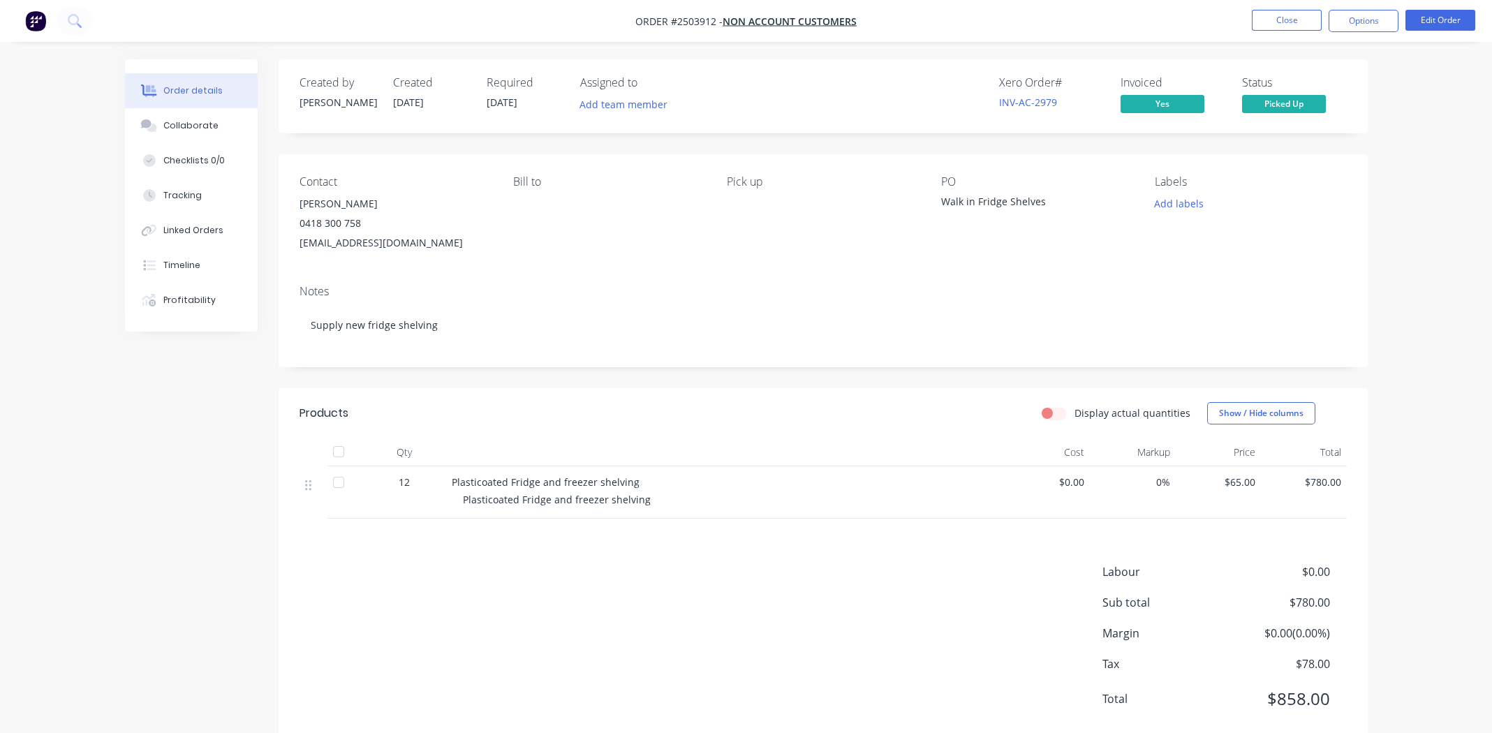
click at [737, 276] on div "Notes Supply new fridge shelving" at bounding box center [823, 321] width 1089 height 94
drag, startPoint x: 447, startPoint y: 244, endPoint x: 302, endPoint y: 205, distance: 151.1
click at [302, 205] on div "Adam Wilson 0418 300 758 operations@victoriagolf.com.au" at bounding box center [394, 223] width 191 height 59
copy div "Adam Wilson 0418 300 758 operations@victoriagolf.com.au"
drag, startPoint x: 166, startPoint y: 419, endPoint x: 253, endPoint y: 393, distance: 91.0
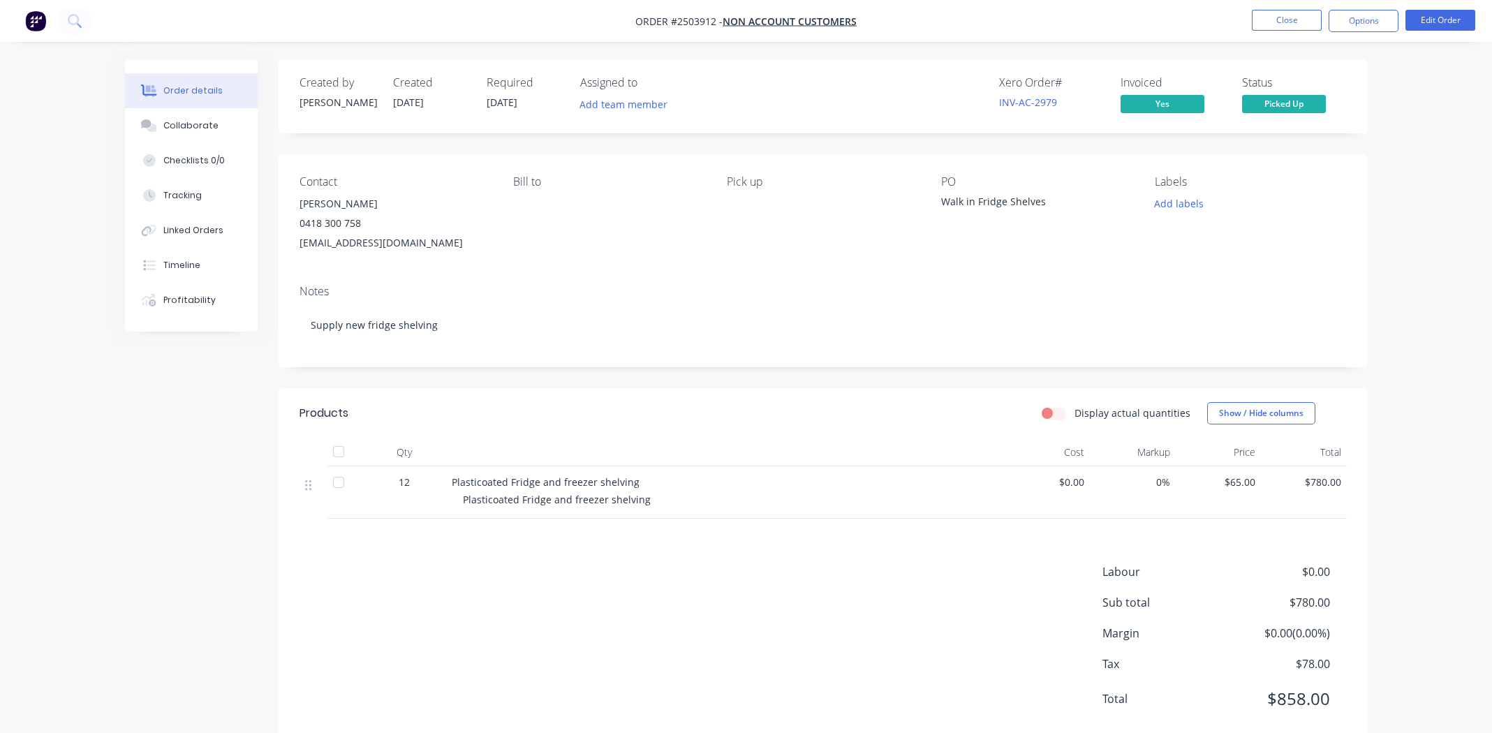
click at [166, 418] on div "Created by Michael Created 25/08/25 Required 25/08/25 Assigned to Add team memb…" at bounding box center [746, 413] width 1243 height 708
click at [1294, 18] on button "Close" at bounding box center [1287, 20] width 70 height 21
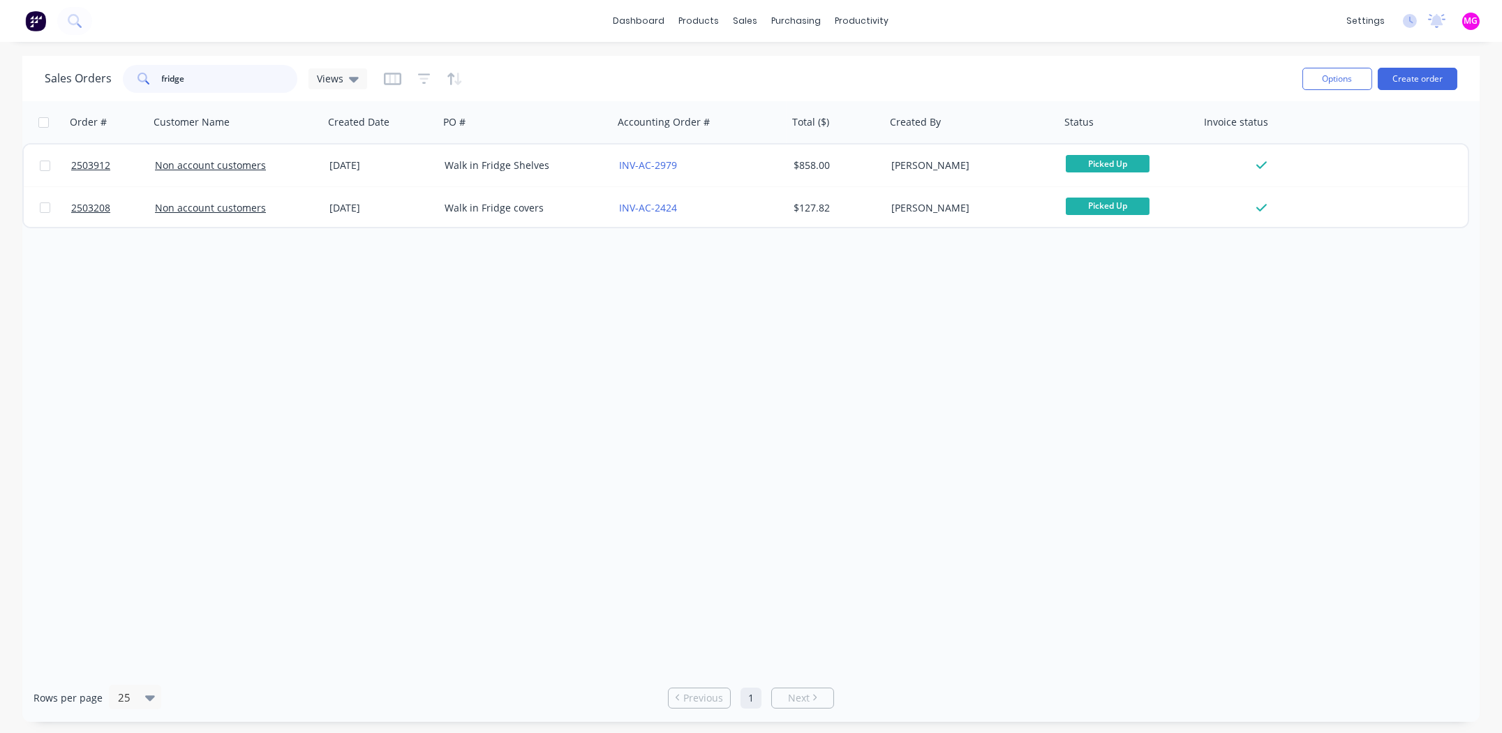
click at [262, 80] on input "fridge" at bounding box center [230, 79] width 136 height 28
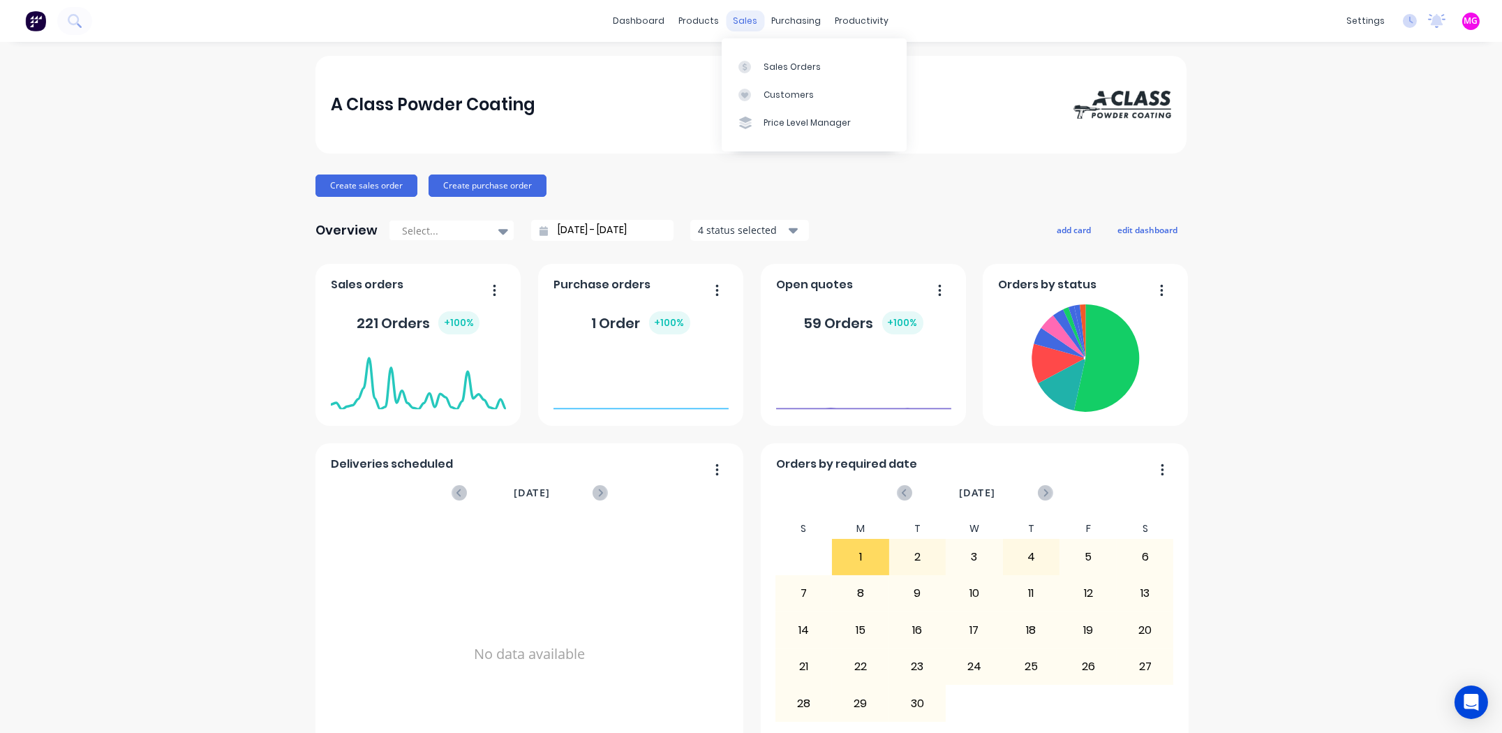
click at [737, 22] on div "sales" at bounding box center [746, 20] width 38 height 21
click at [778, 61] on div "Sales Orders" at bounding box center [792, 67] width 57 height 13
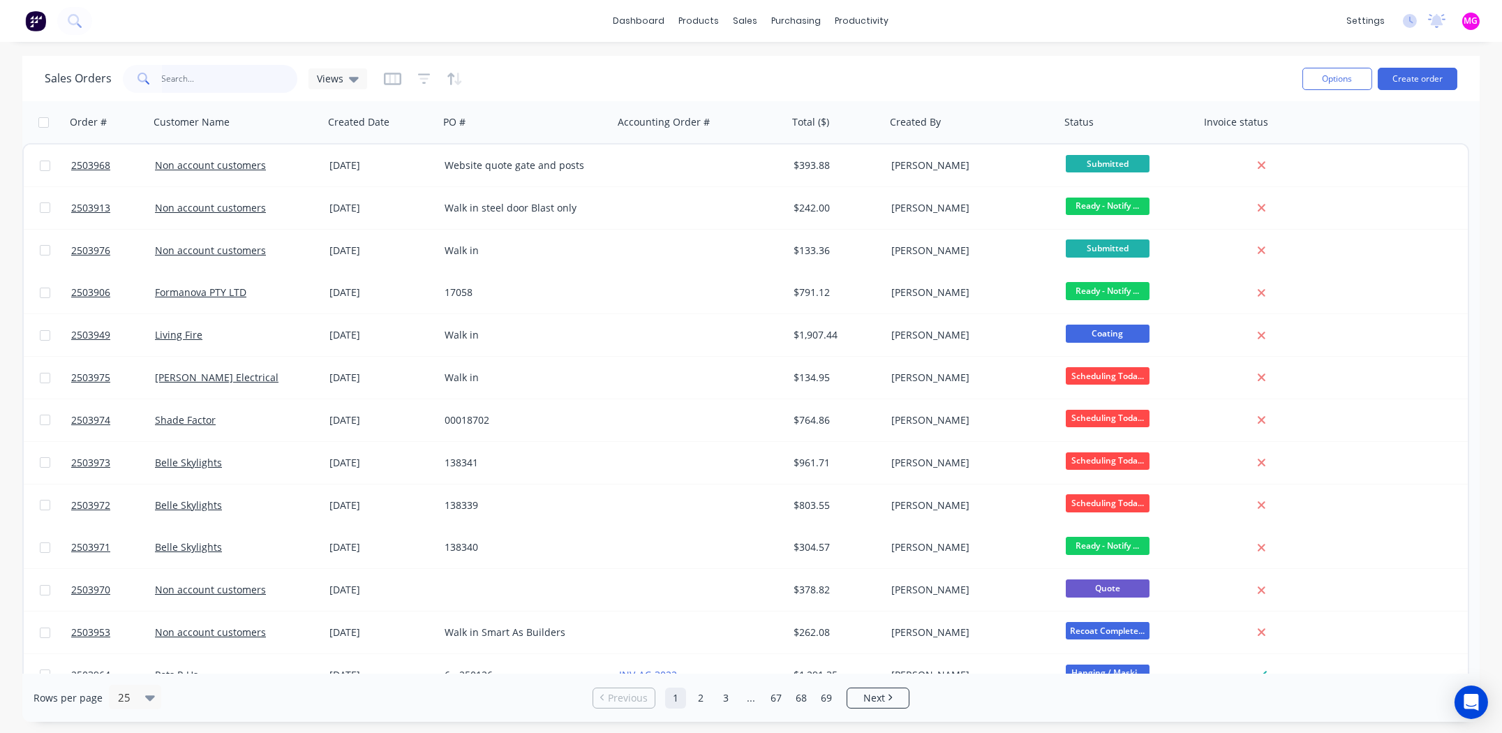
click at [201, 78] on input "text" at bounding box center [230, 79] width 136 height 28
click at [1411, 78] on button "Create order" at bounding box center [1418, 79] width 80 height 22
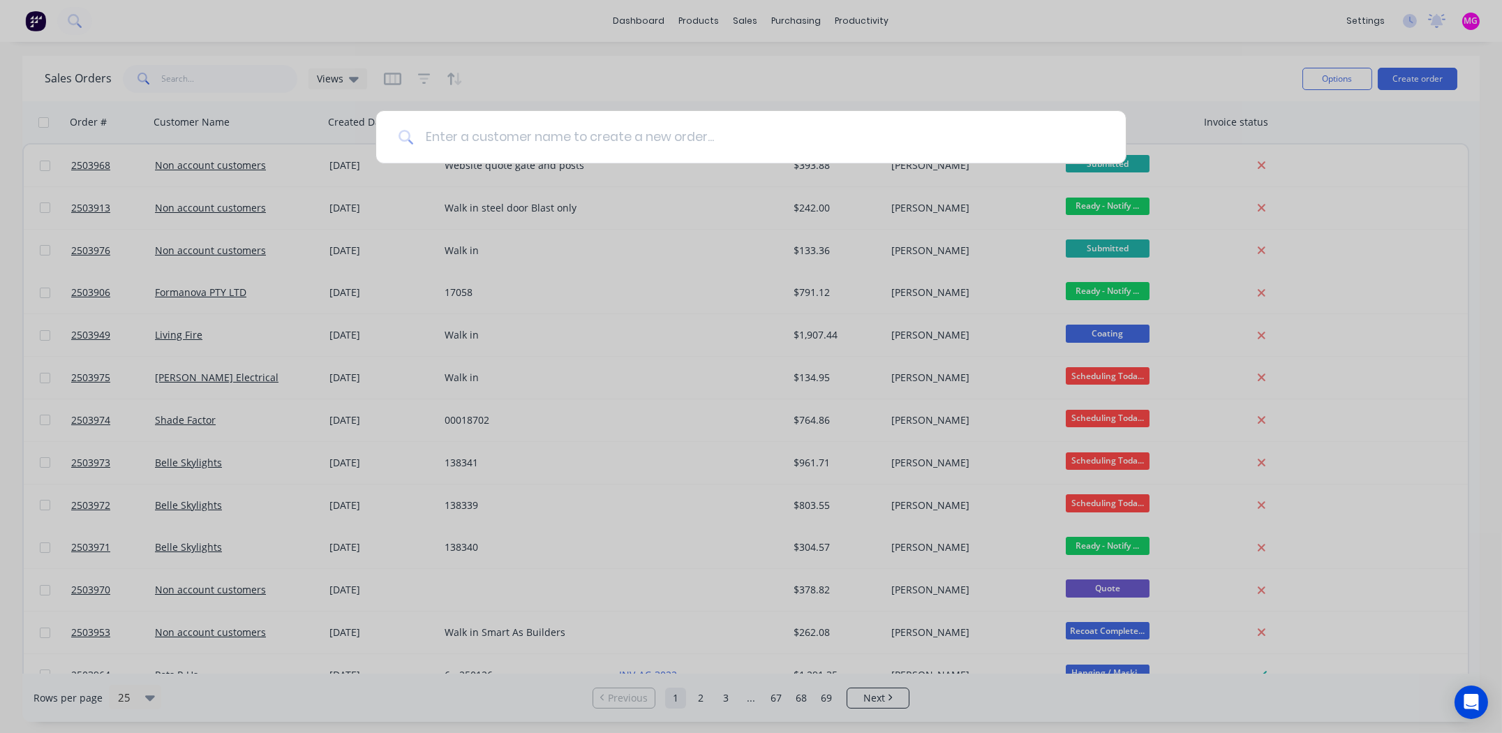
click at [533, 136] on input at bounding box center [759, 137] width 690 height 52
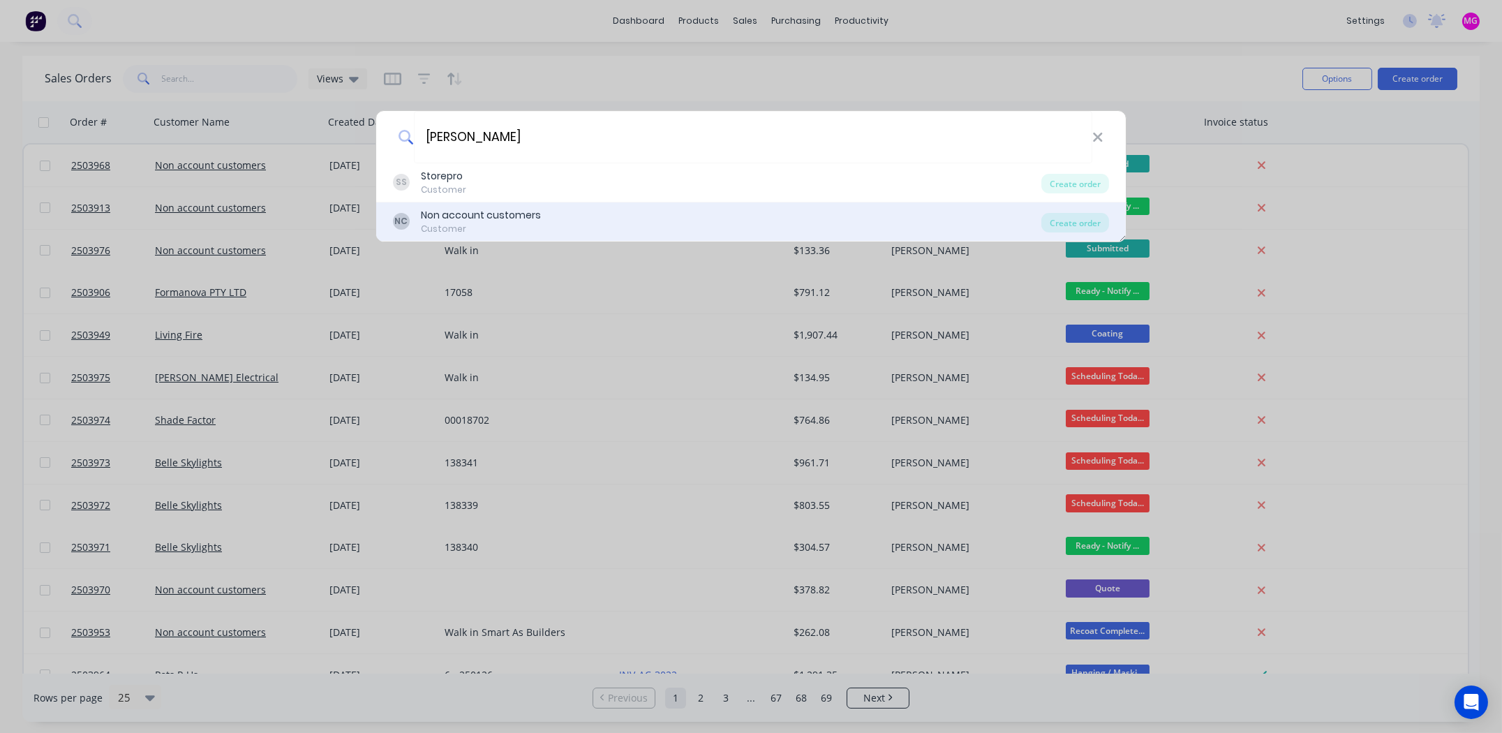
type input "[PERSON_NAME]"
click at [499, 220] on div "Non account customers" at bounding box center [481, 215] width 120 height 15
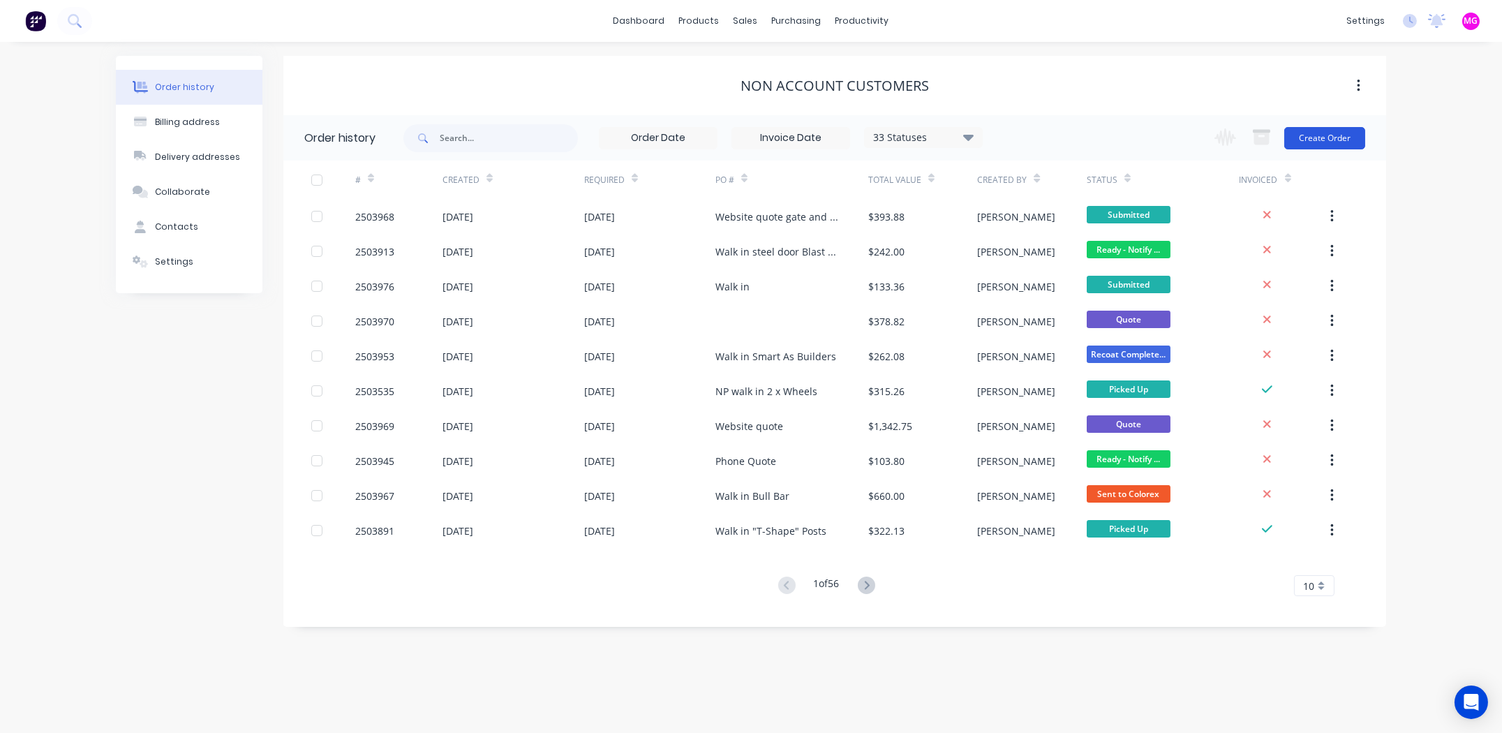
click at [1333, 135] on button "Create Order" at bounding box center [1325, 138] width 81 height 22
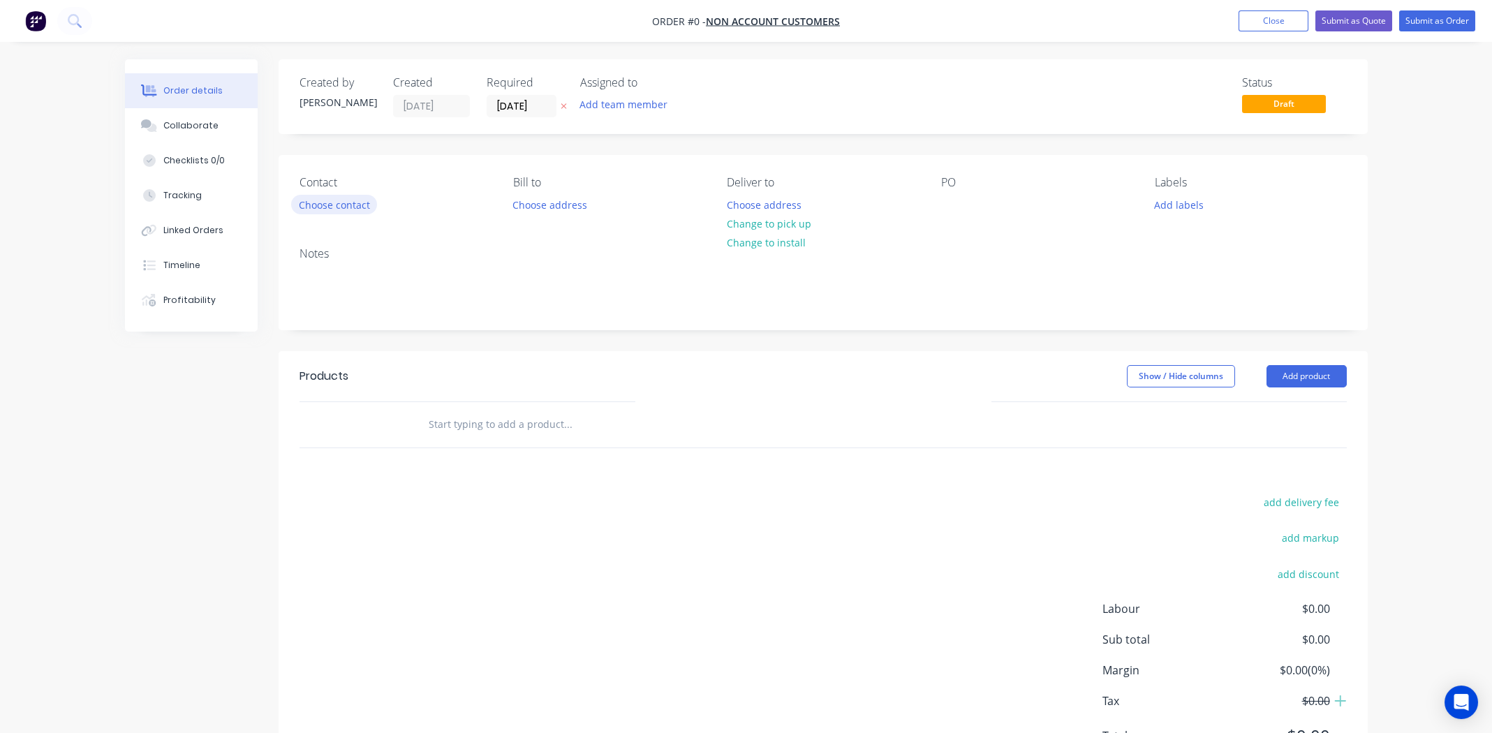
click at [348, 212] on button "Choose contact" at bounding box center [334, 204] width 86 height 19
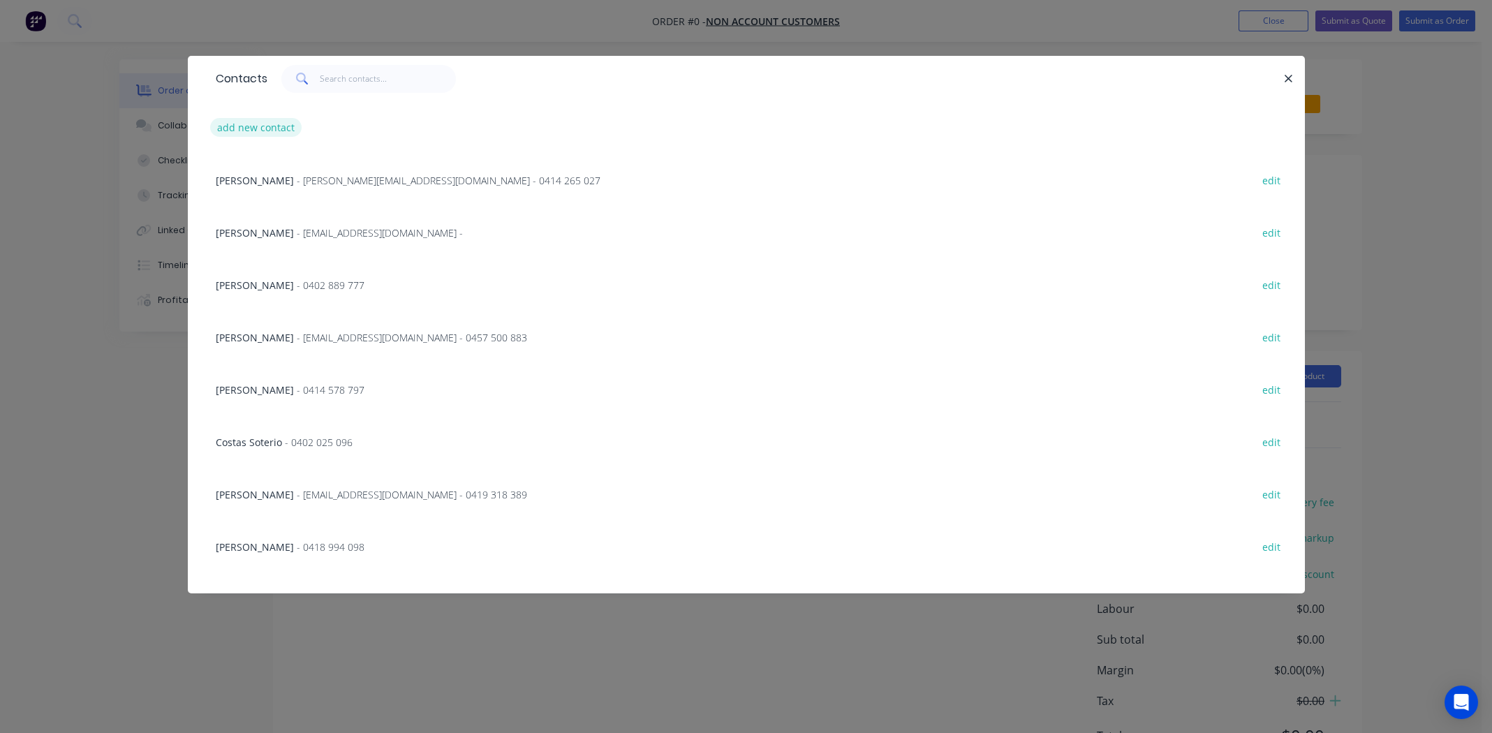
click at [264, 129] on button "add new contact" at bounding box center [256, 127] width 92 height 19
select select "AU"
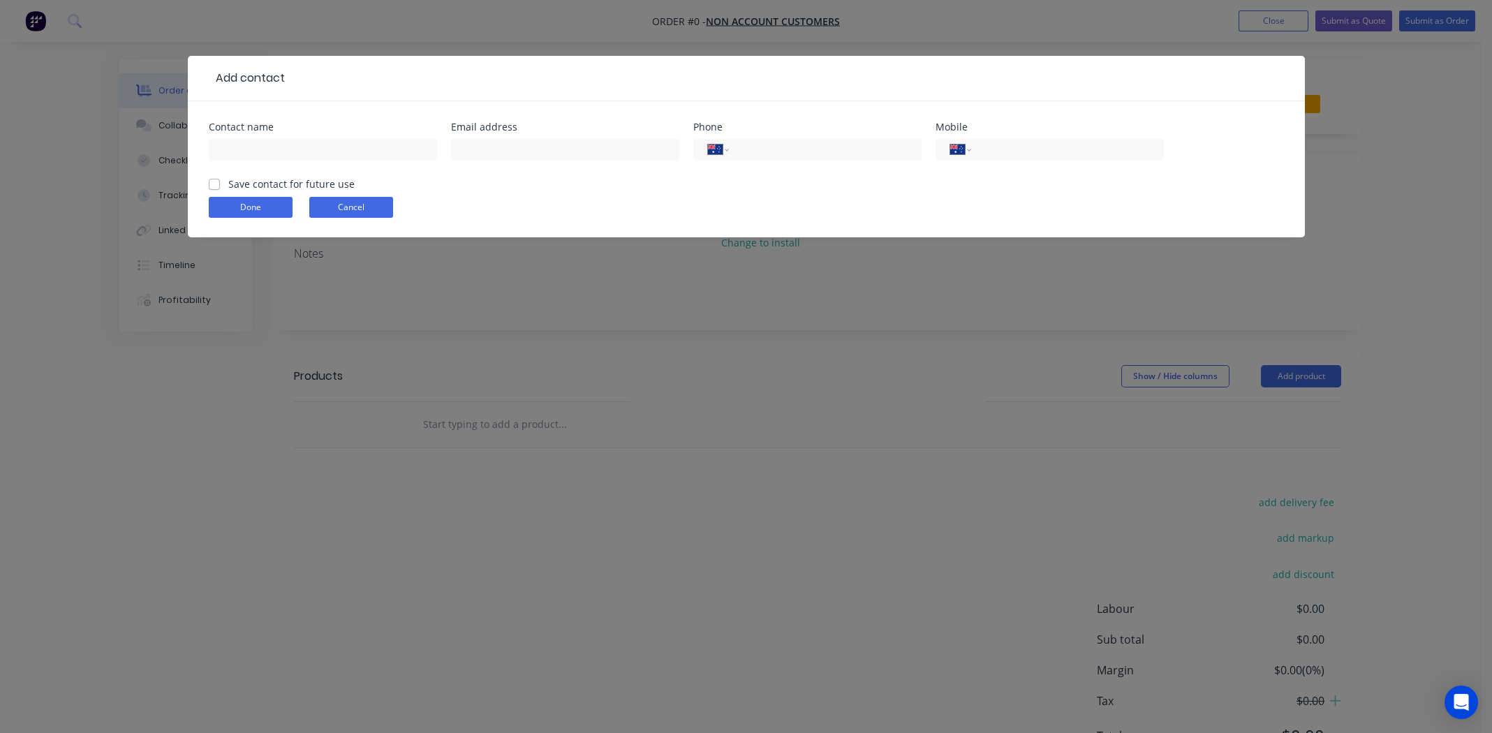
click at [336, 209] on button "Cancel" at bounding box center [351, 207] width 84 height 21
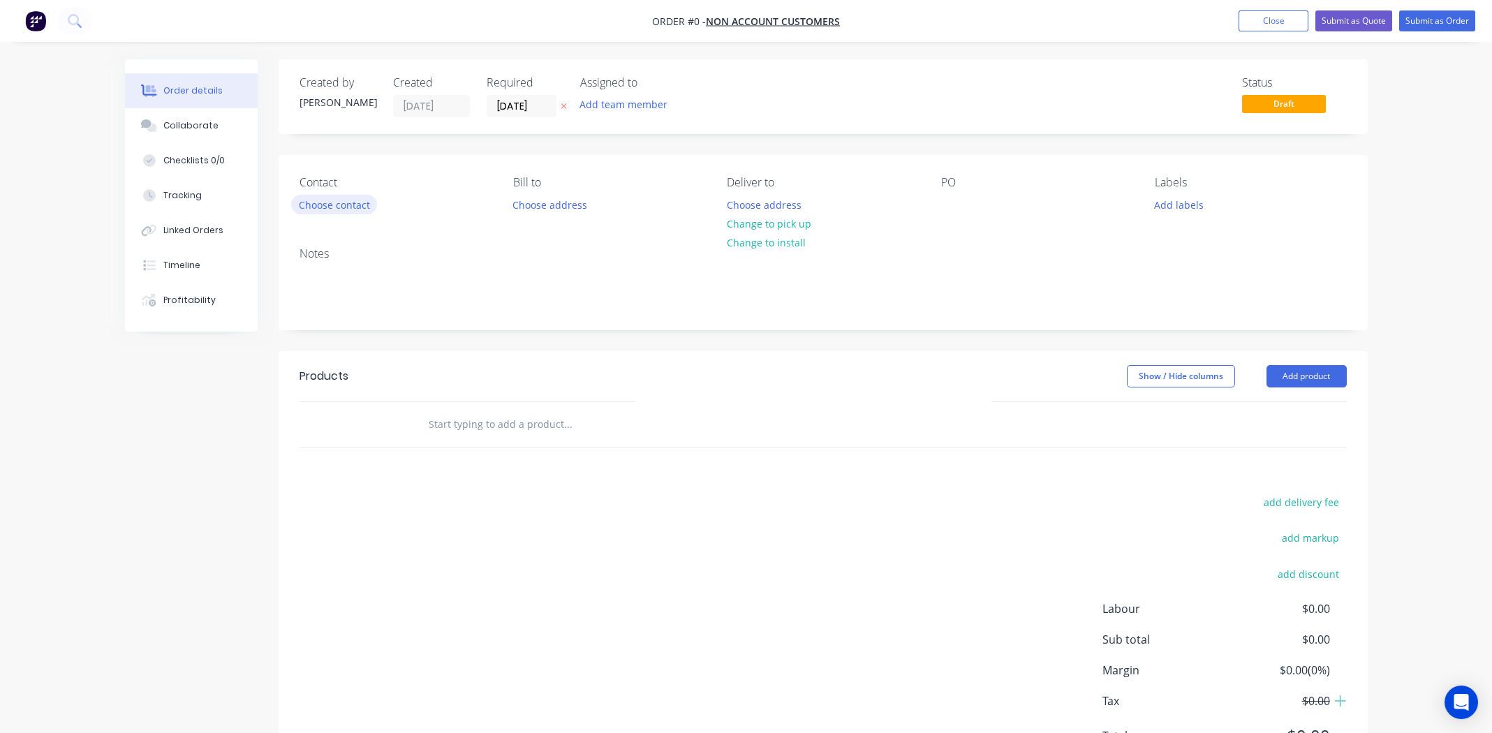
click at [341, 205] on button "Choose contact" at bounding box center [334, 204] width 86 height 19
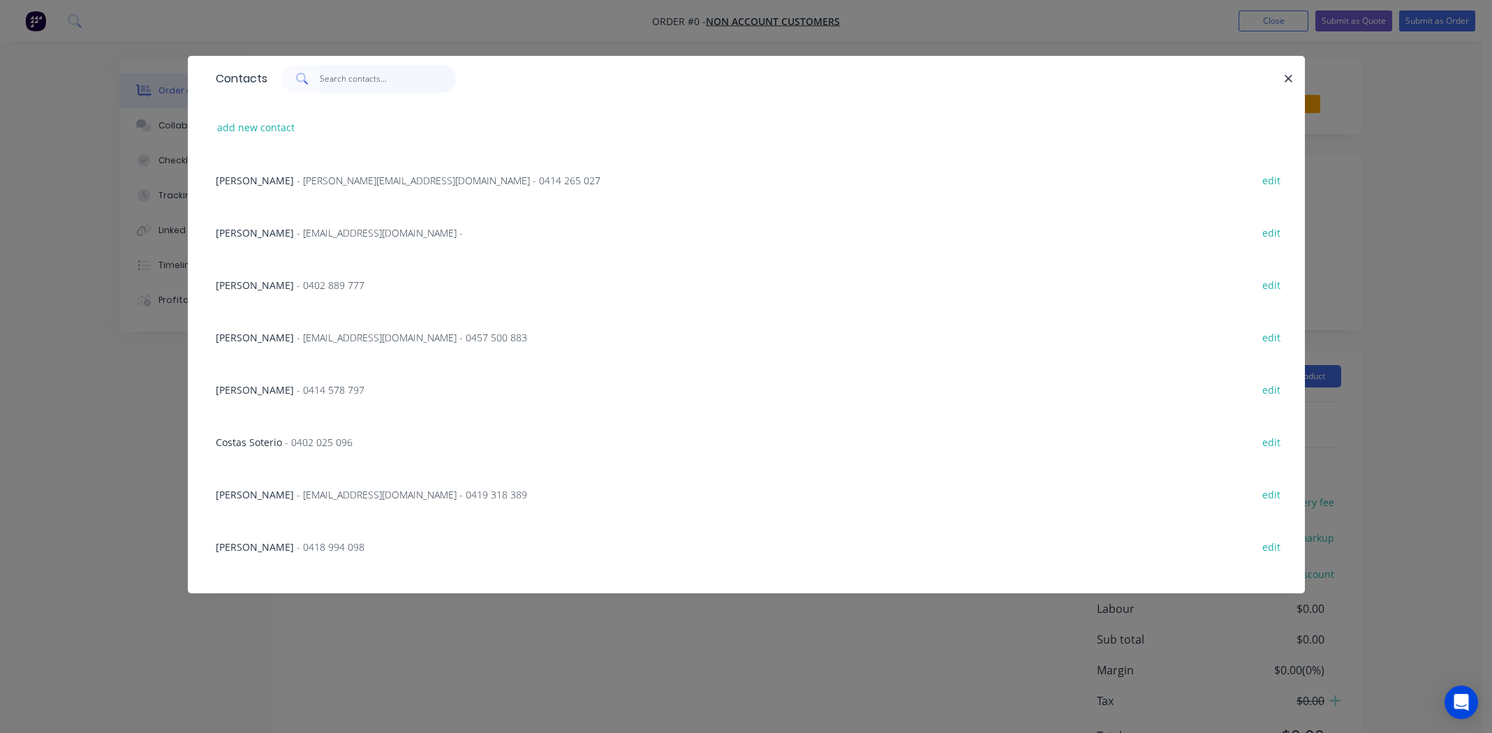
click at [367, 78] on input "text" at bounding box center [388, 79] width 136 height 28
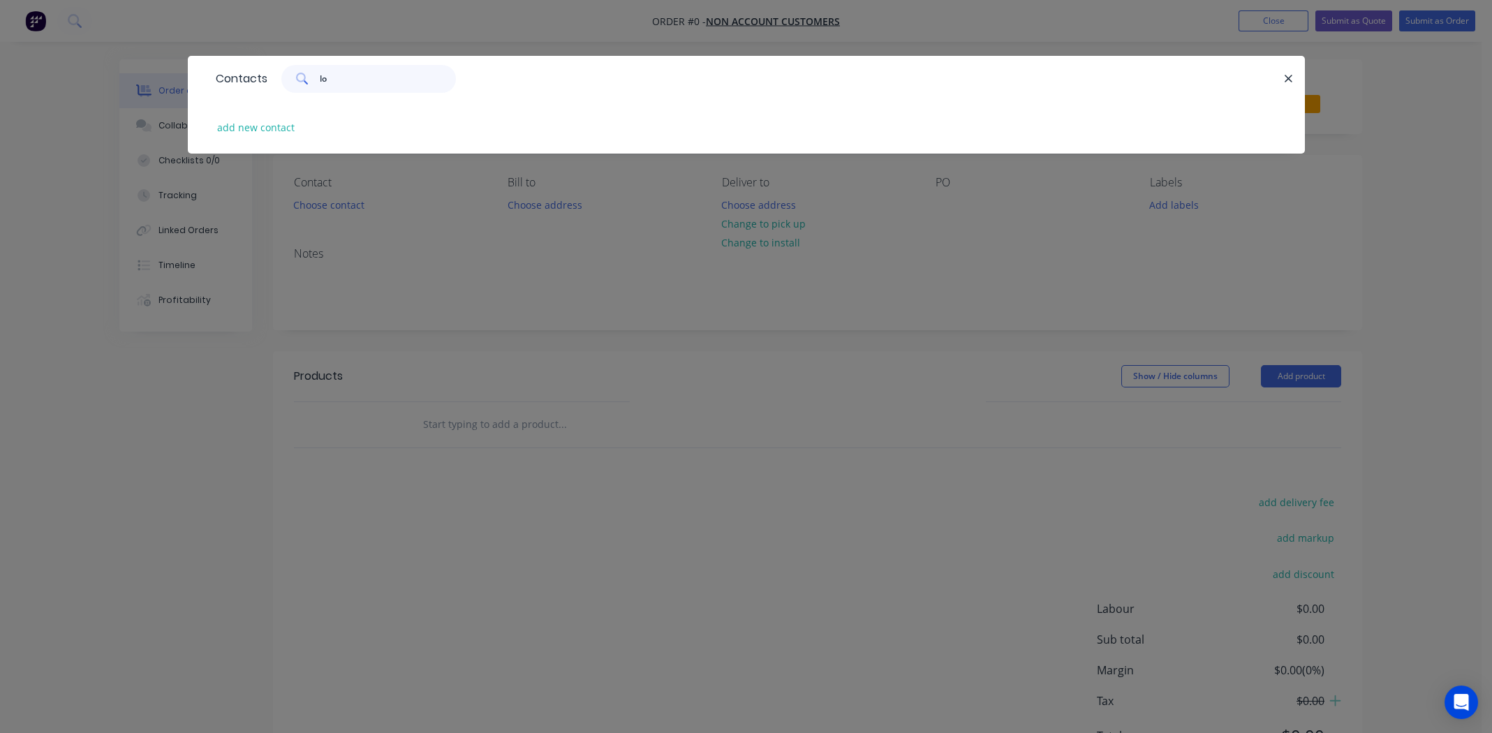
type input "l"
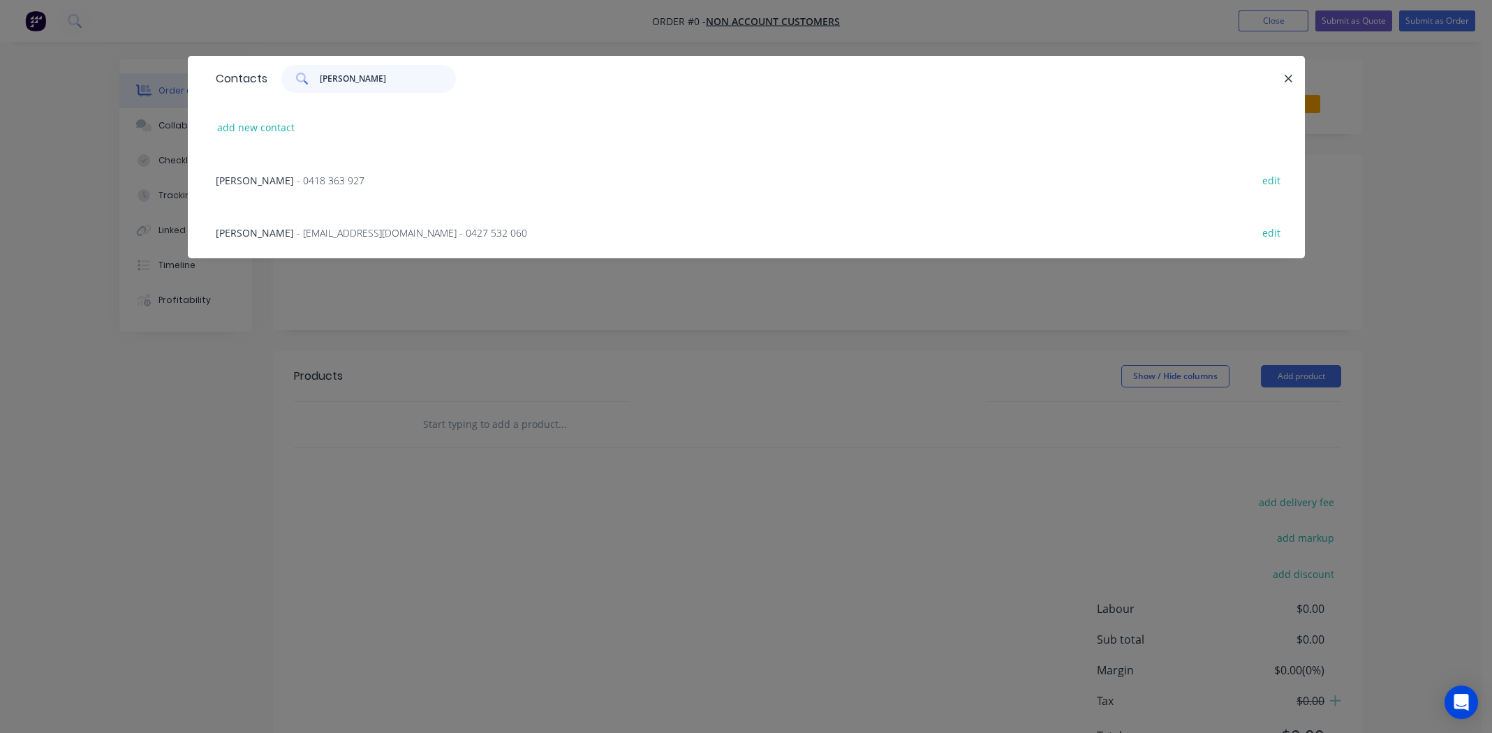
type input "[PERSON_NAME]"
click at [269, 178] on span "[PERSON_NAME]" at bounding box center [255, 180] width 78 height 13
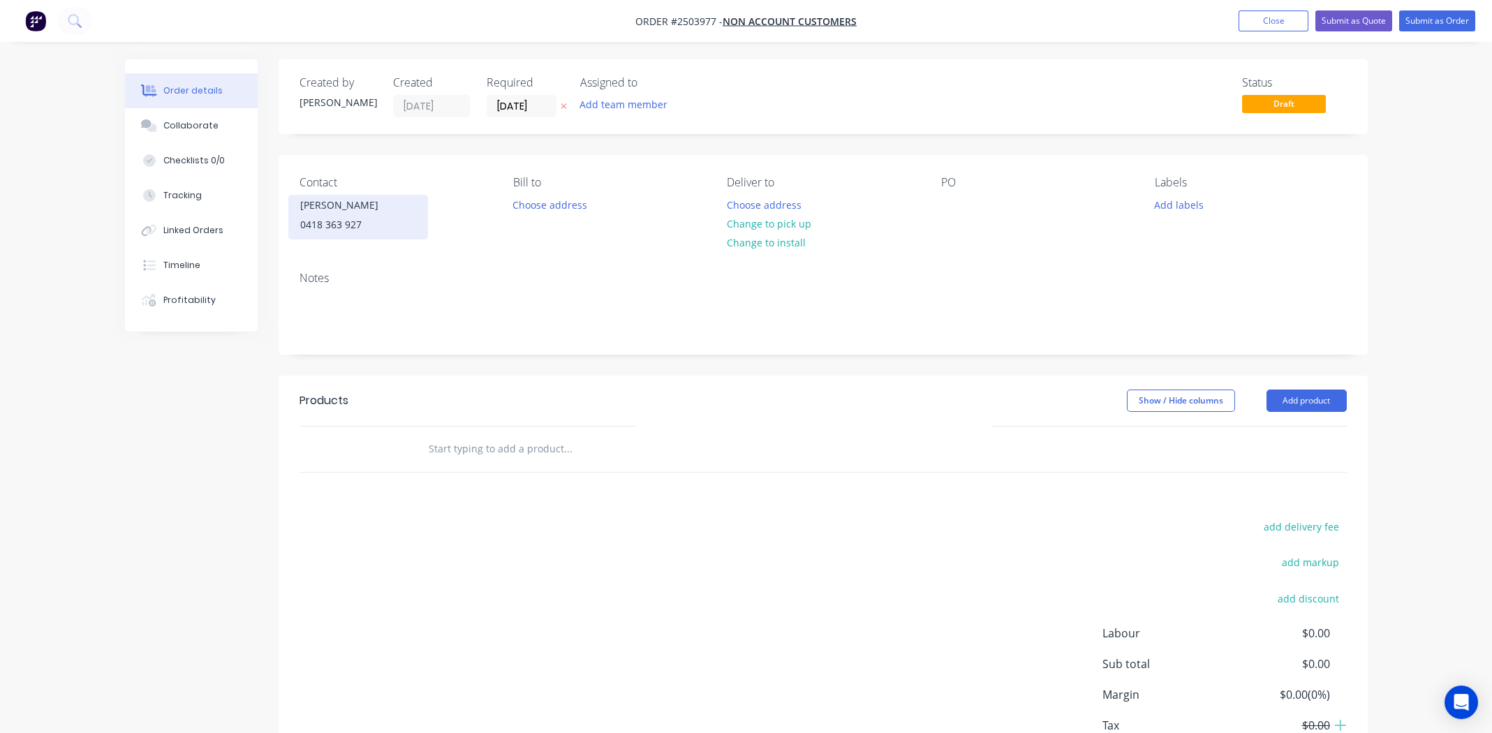
click at [369, 215] on div "0418 363 927" at bounding box center [358, 225] width 116 height 20
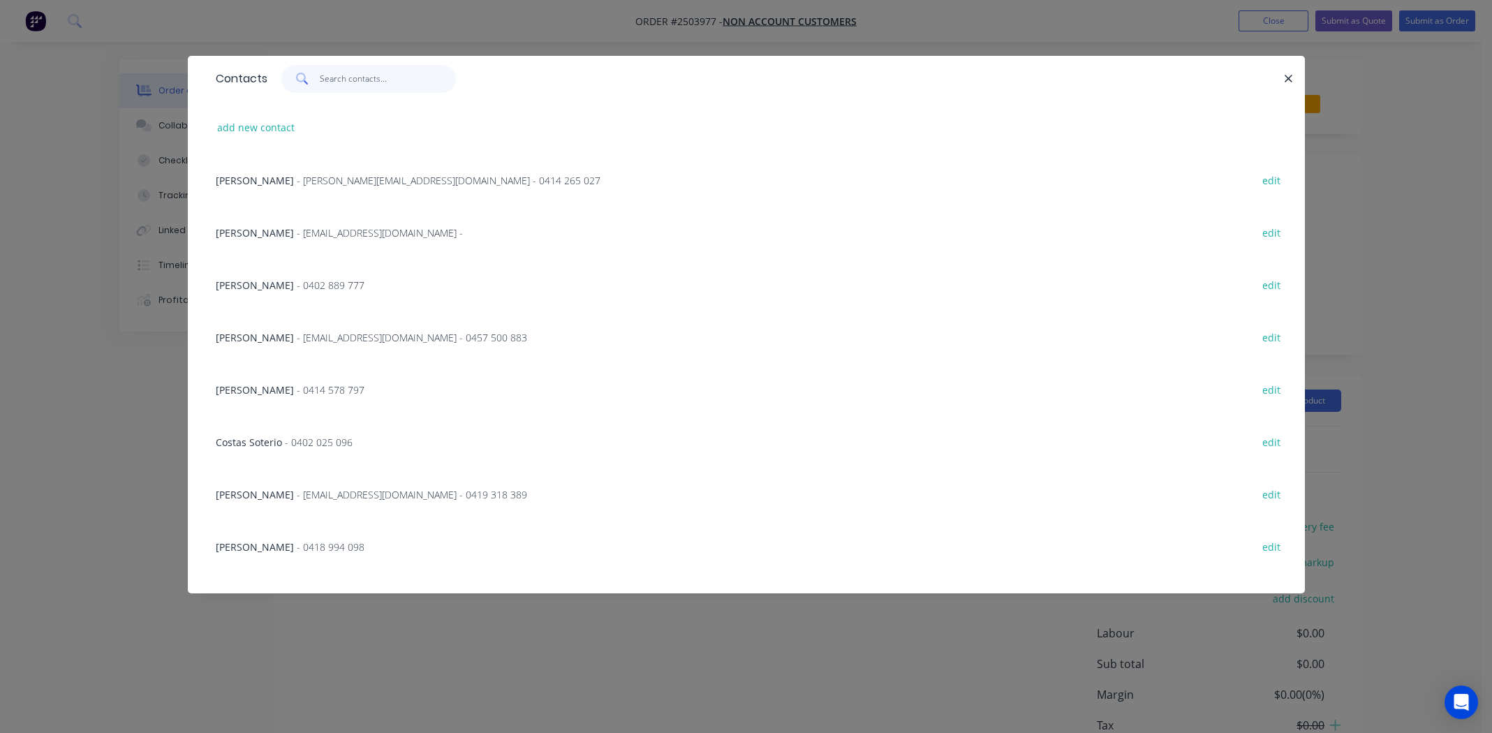
click at [353, 80] on input "text" at bounding box center [388, 79] width 136 height 28
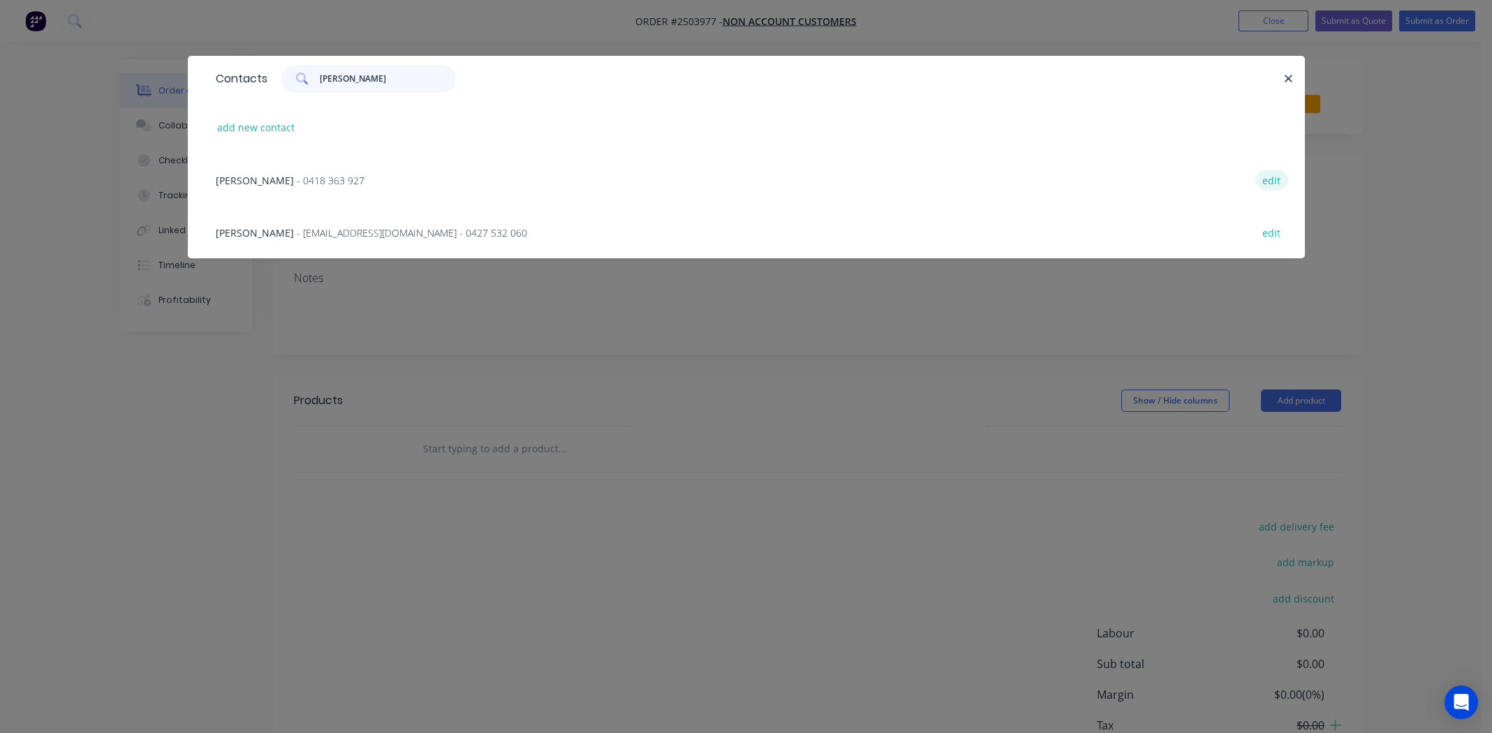
type input "[PERSON_NAME]"
click at [1271, 182] on button "edit" at bounding box center [1271, 179] width 33 height 19
select select "AU"
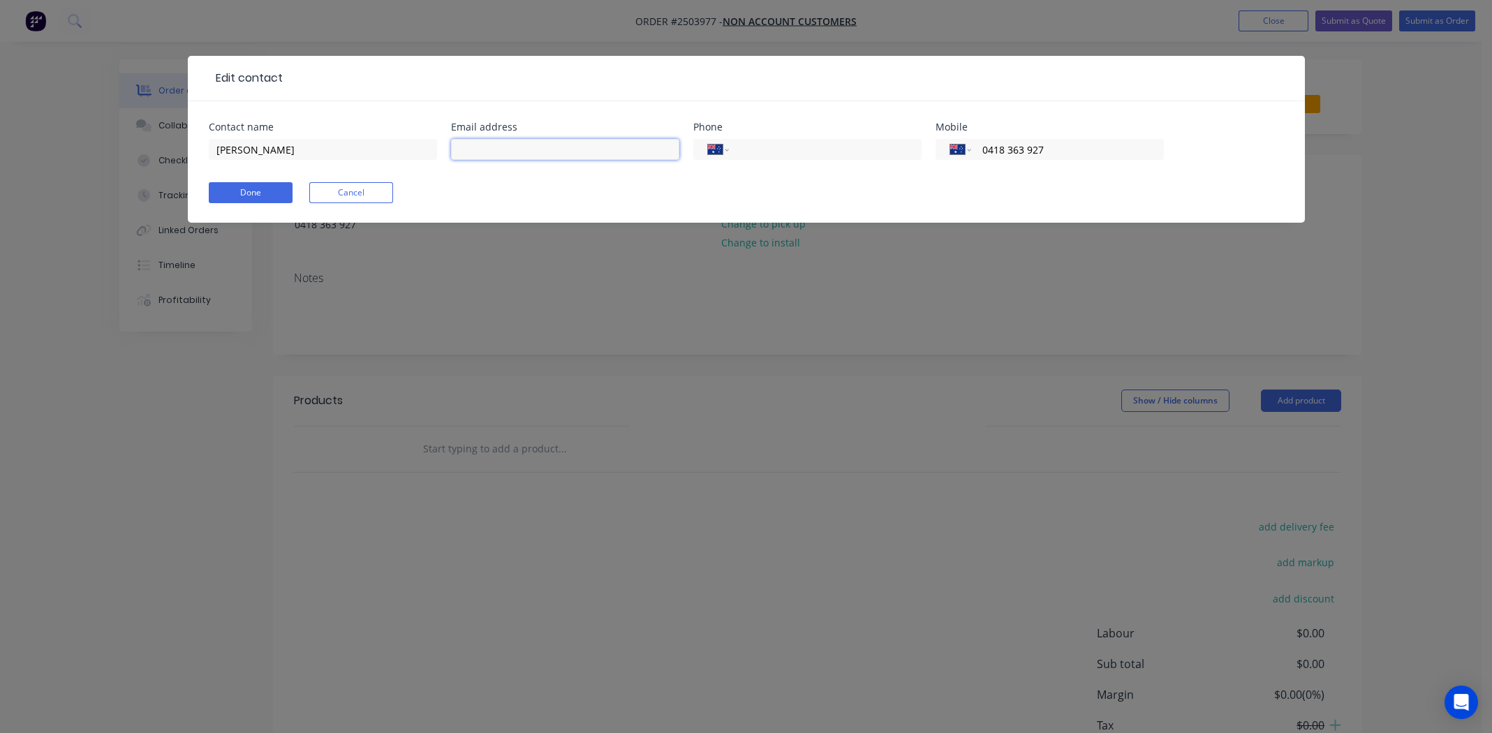
click at [516, 152] on input "text" at bounding box center [565, 149] width 228 height 21
type input "[PERSON_NAME][EMAIL_ADDRESS][DOMAIN_NAME]"
click at [261, 191] on button "Done" at bounding box center [251, 192] width 84 height 21
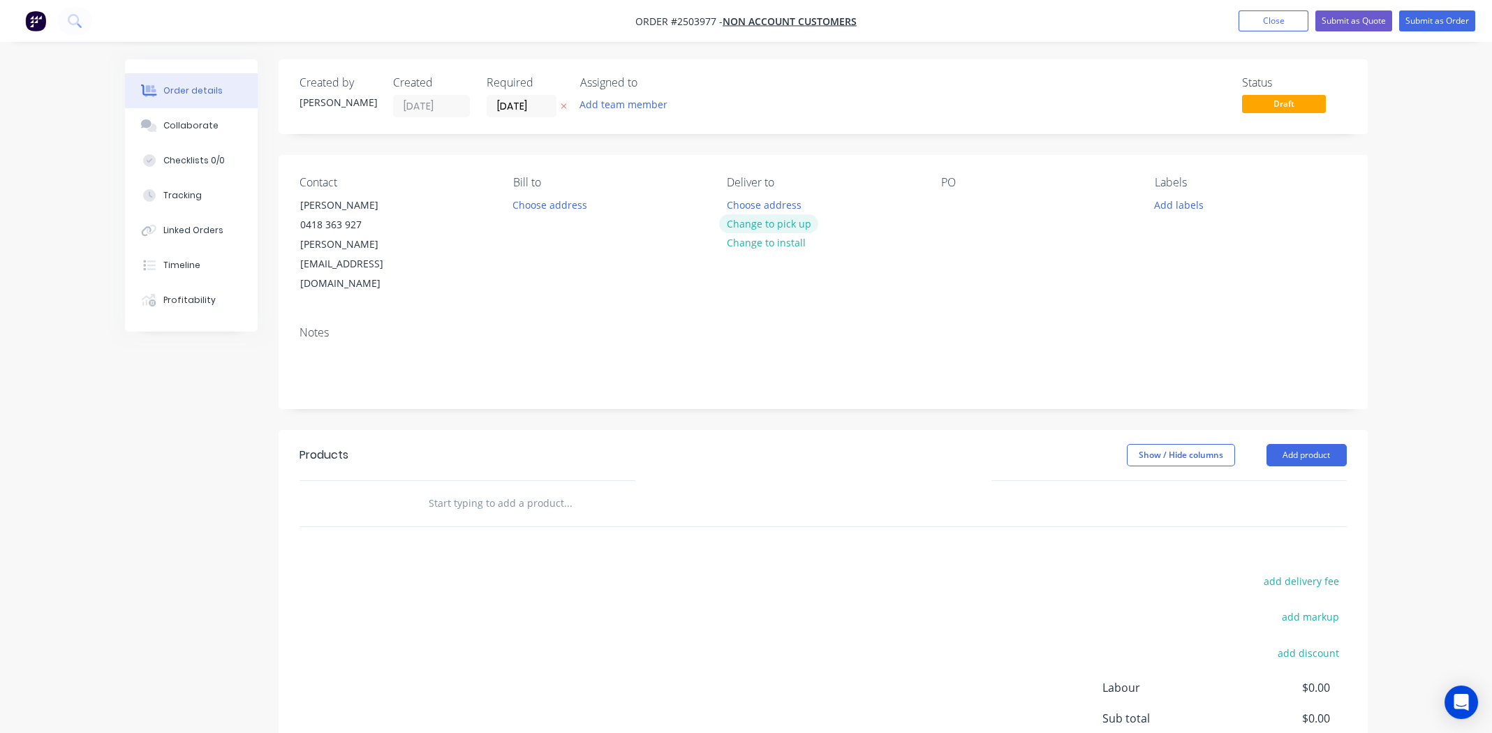
click at [753, 228] on button "Change to pick up" at bounding box center [768, 223] width 99 height 19
click at [947, 202] on div at bounding box center [952, 205] width 22 height 20
click at [953, 207] on div at bounding box center [952, 205] width 22 height 20
click at [968, 222] on div "Walk in Aircon grille" at bounding box center [980, 212] width 79 height 35
click at [966, 223] on div "Walk in Aircon grille" at bounding box center [980, 212] width 79 height 35
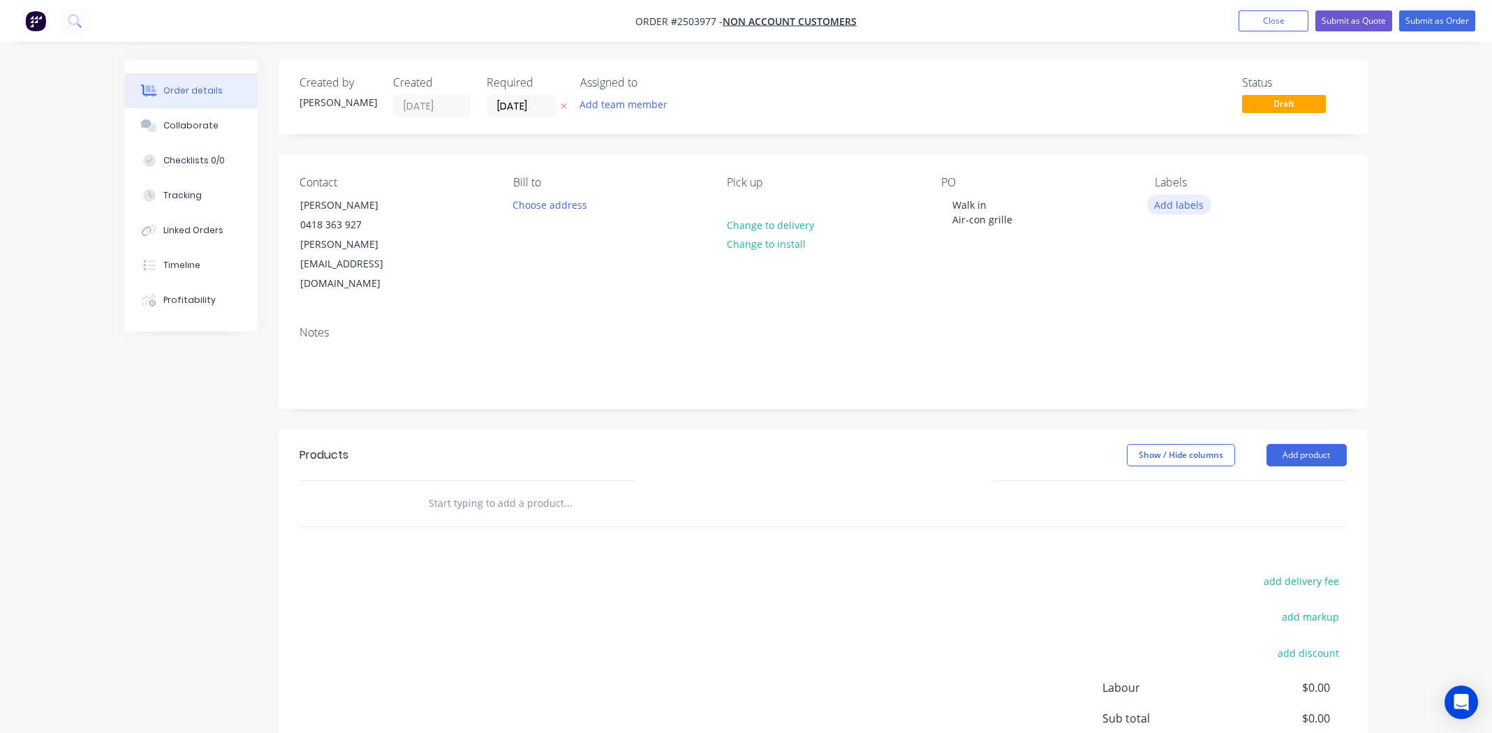
click at [1174, 206] on button "Add labels" at bounding box center [1179, 204] width 64 height 19
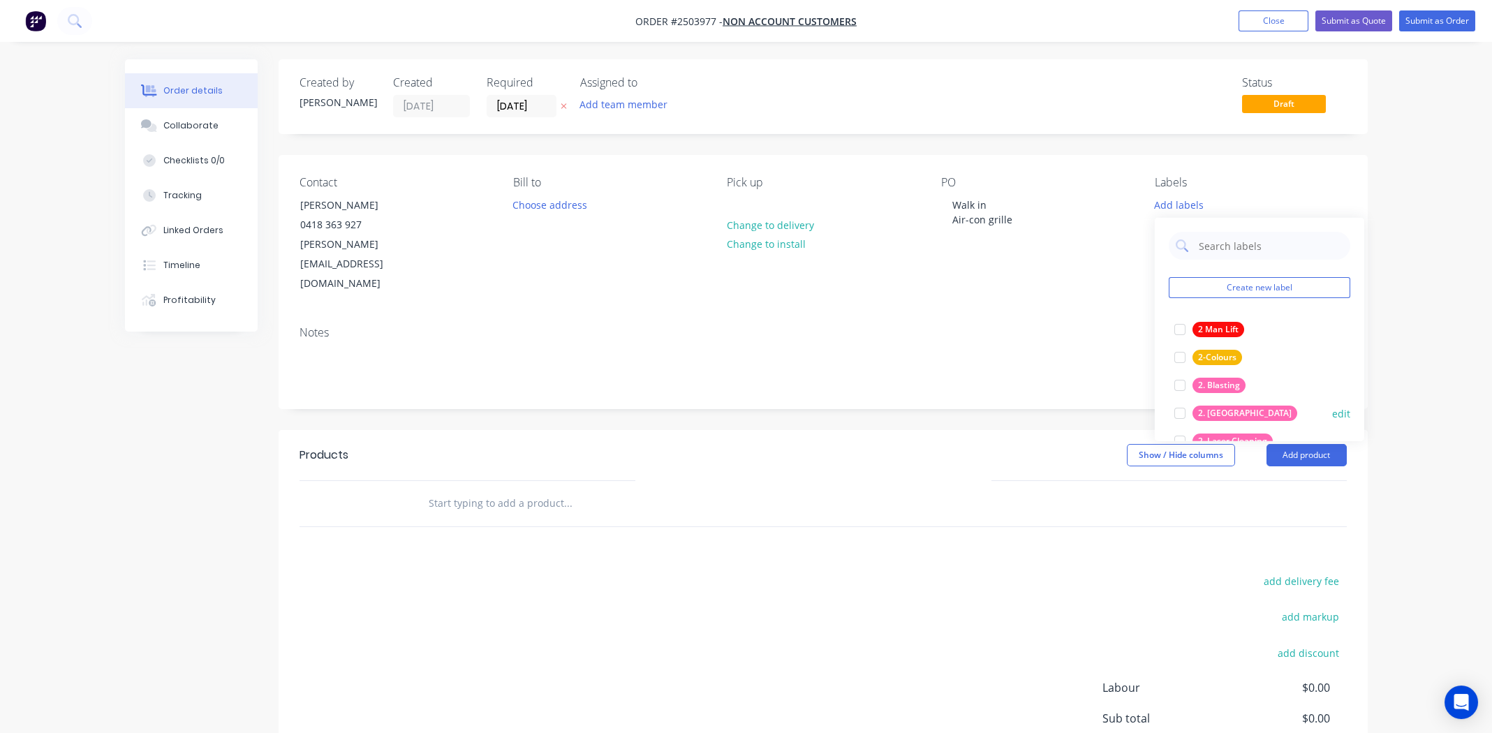
click at [1177, 411] on div at bounding box center [1180, 413] width 28 height 28
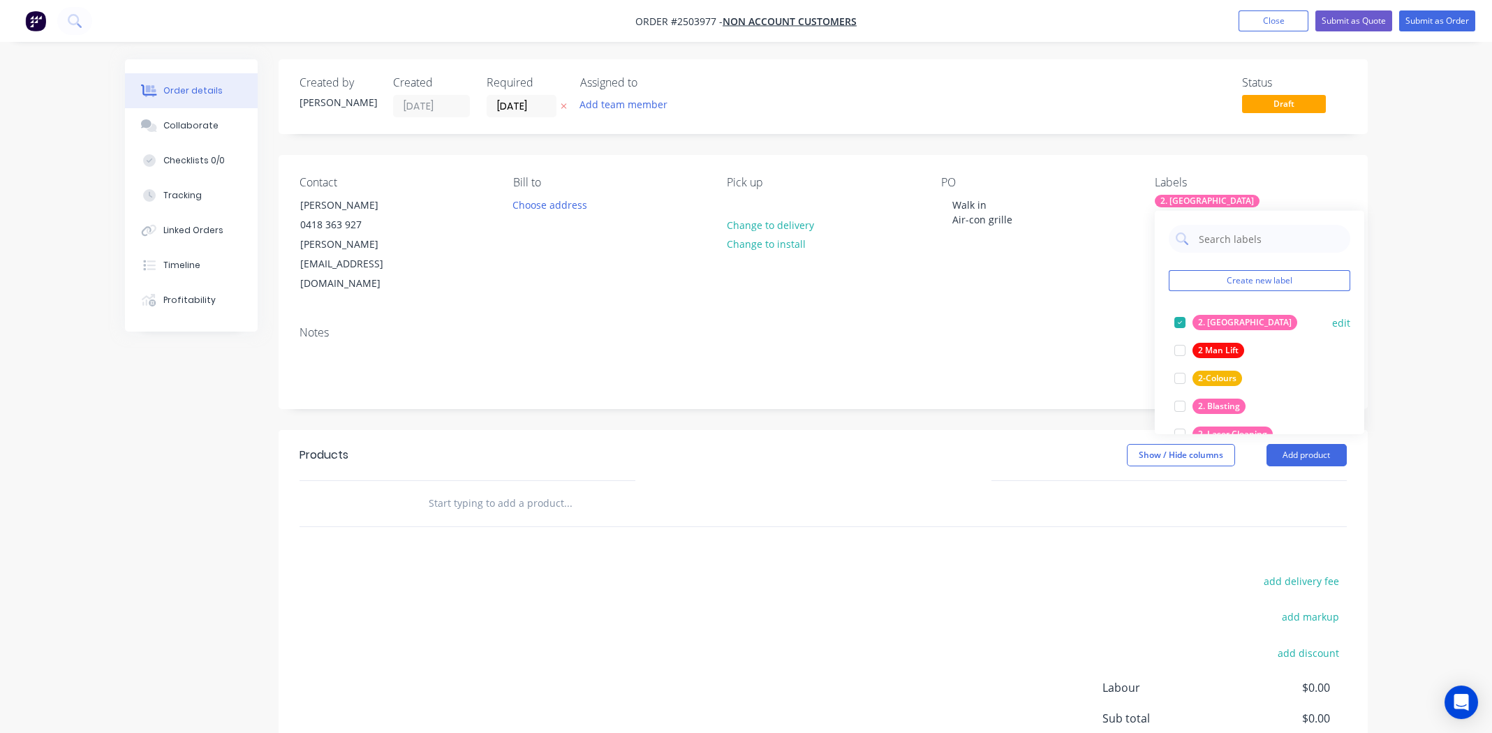
click at [1180, 320] on div at bounding box center [1180, 323] width 28 height 28
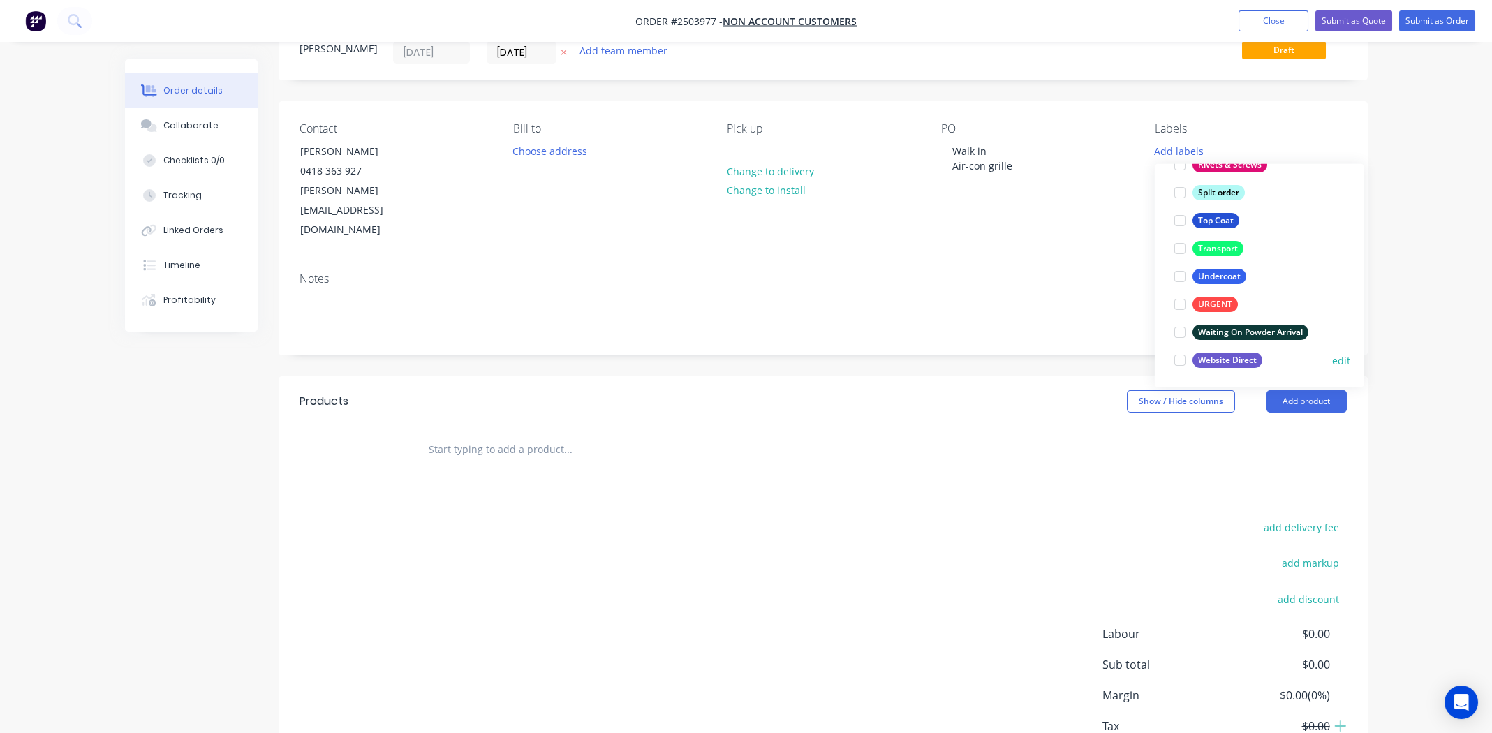
scroll to position [110, 0]
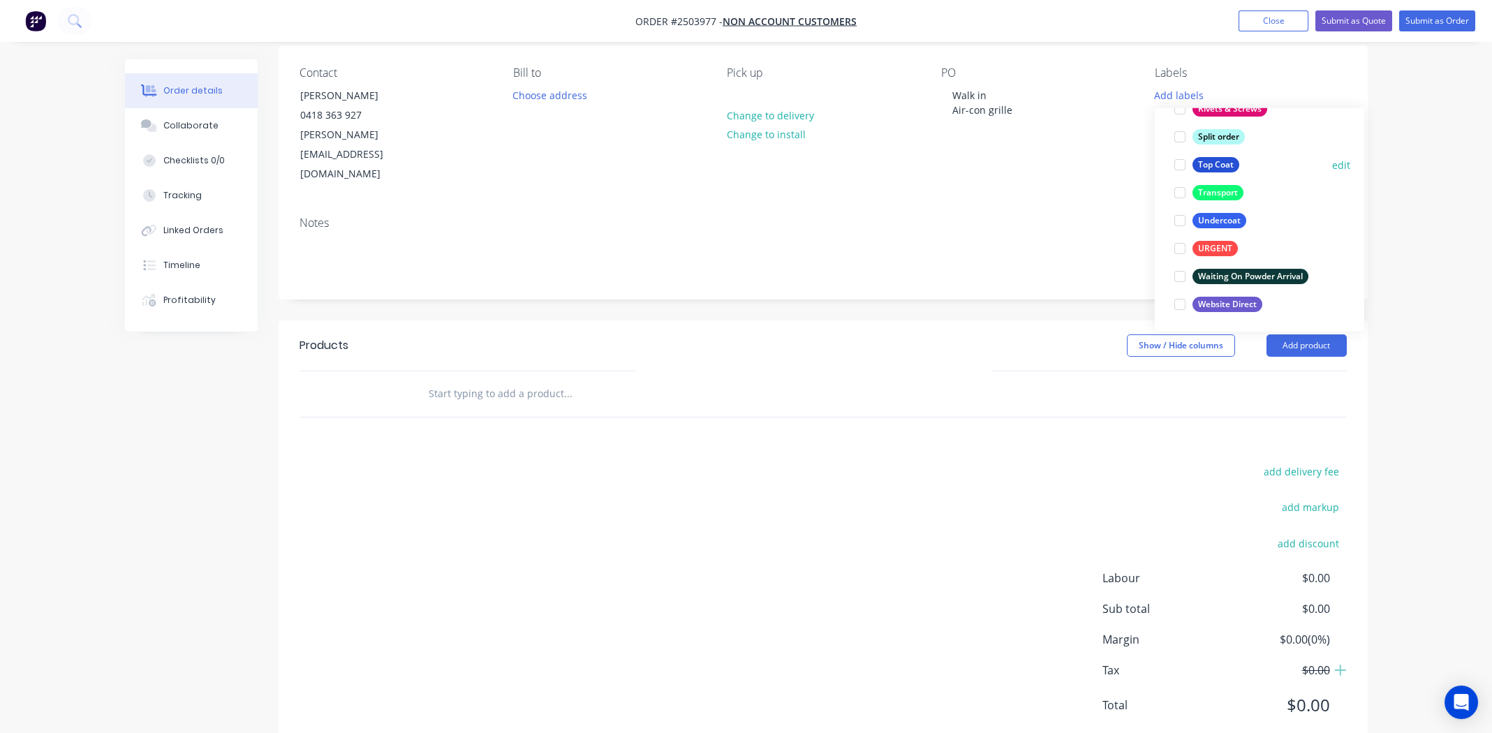
click at [1180, 158] on div at bounding box center [1180, 165] width 28 height 28
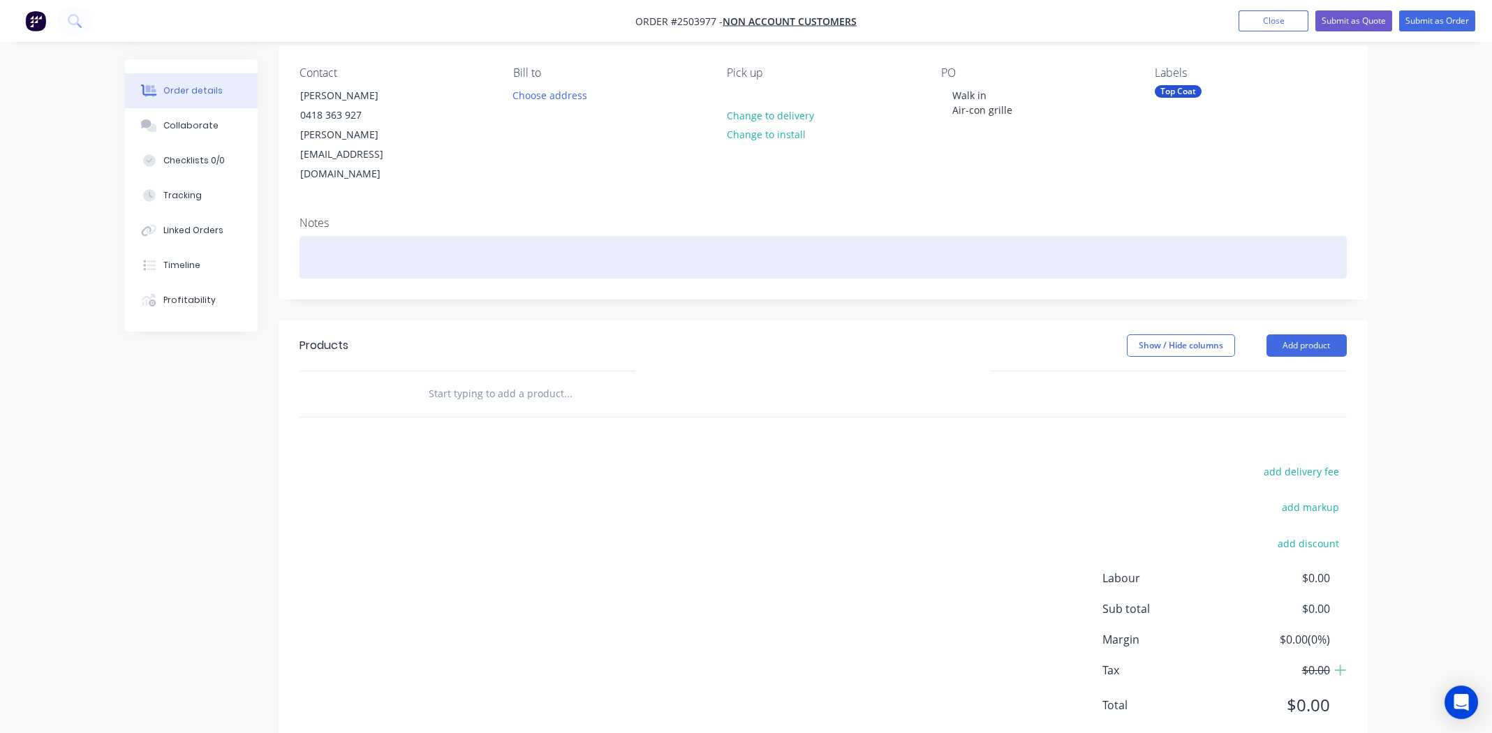
drag, startPoint x: 1037, startPoint y: 205, endPoint x: 1046, endPoint y: 202, distance: 9.7
click at [1037, 236] on div at bounding box center [822, 257] width 1047 height 43
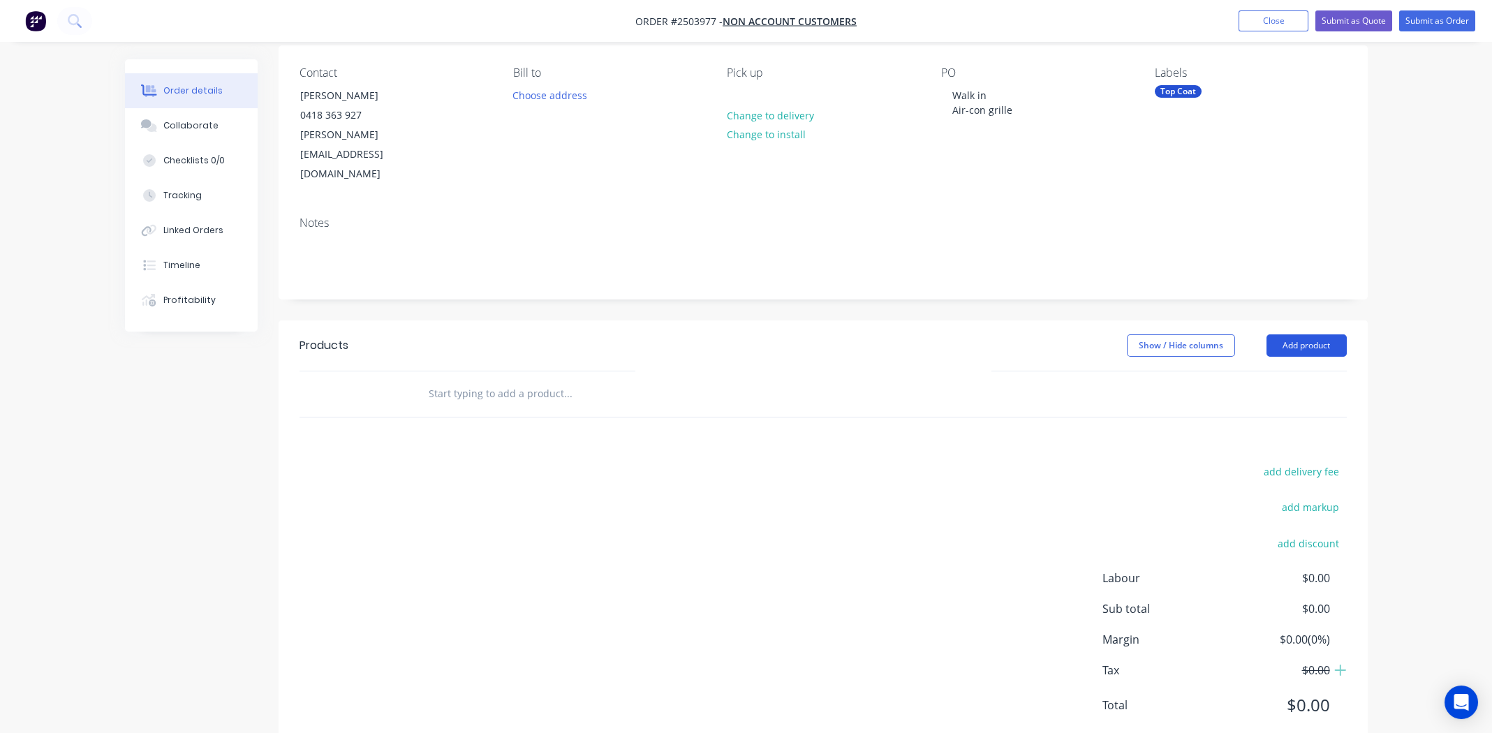
click at [1300, 334] on button "Add product" at bounding box center [1306, 345] width 80 height 22
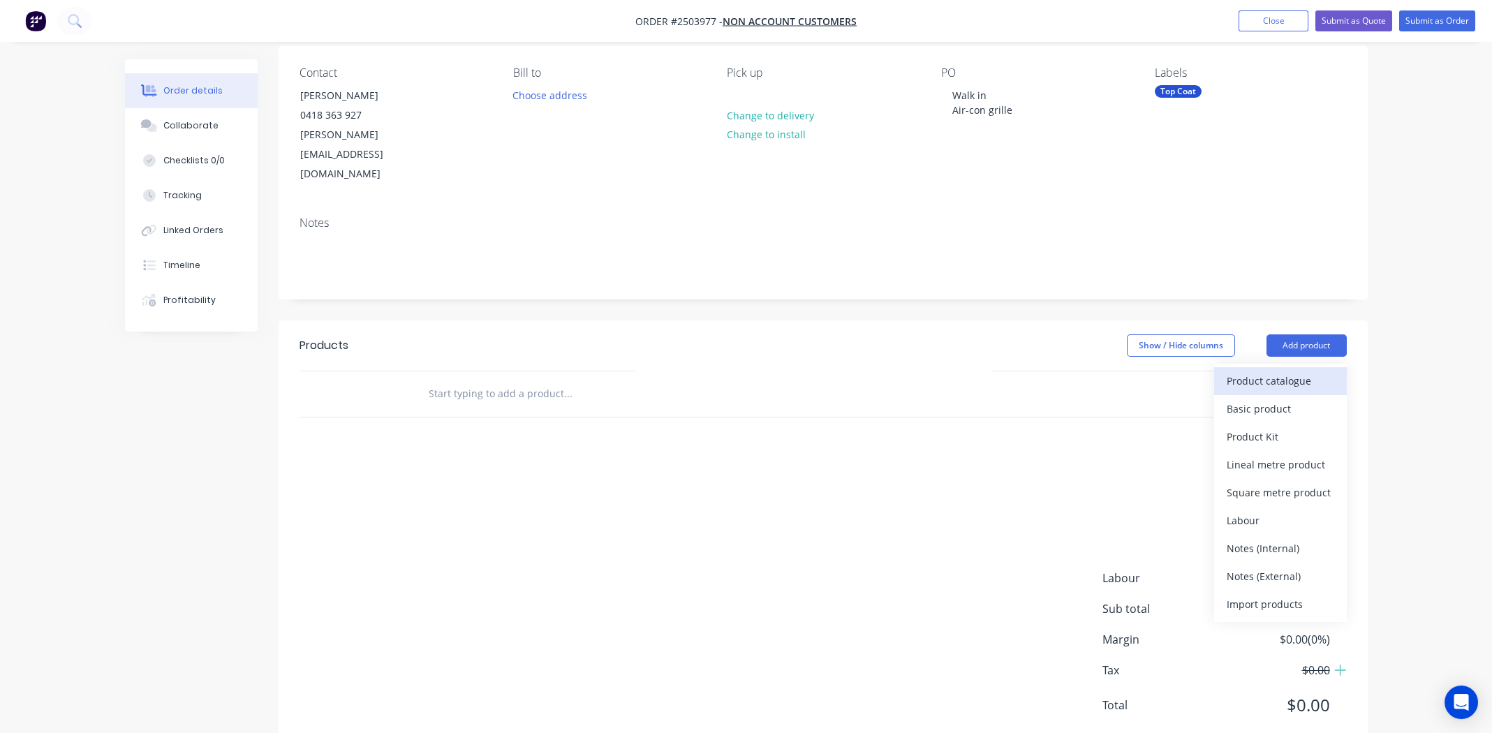
click at [1293, 371] on div "Product catalogue" at bounding box center [1281, 381] width 108 height 20
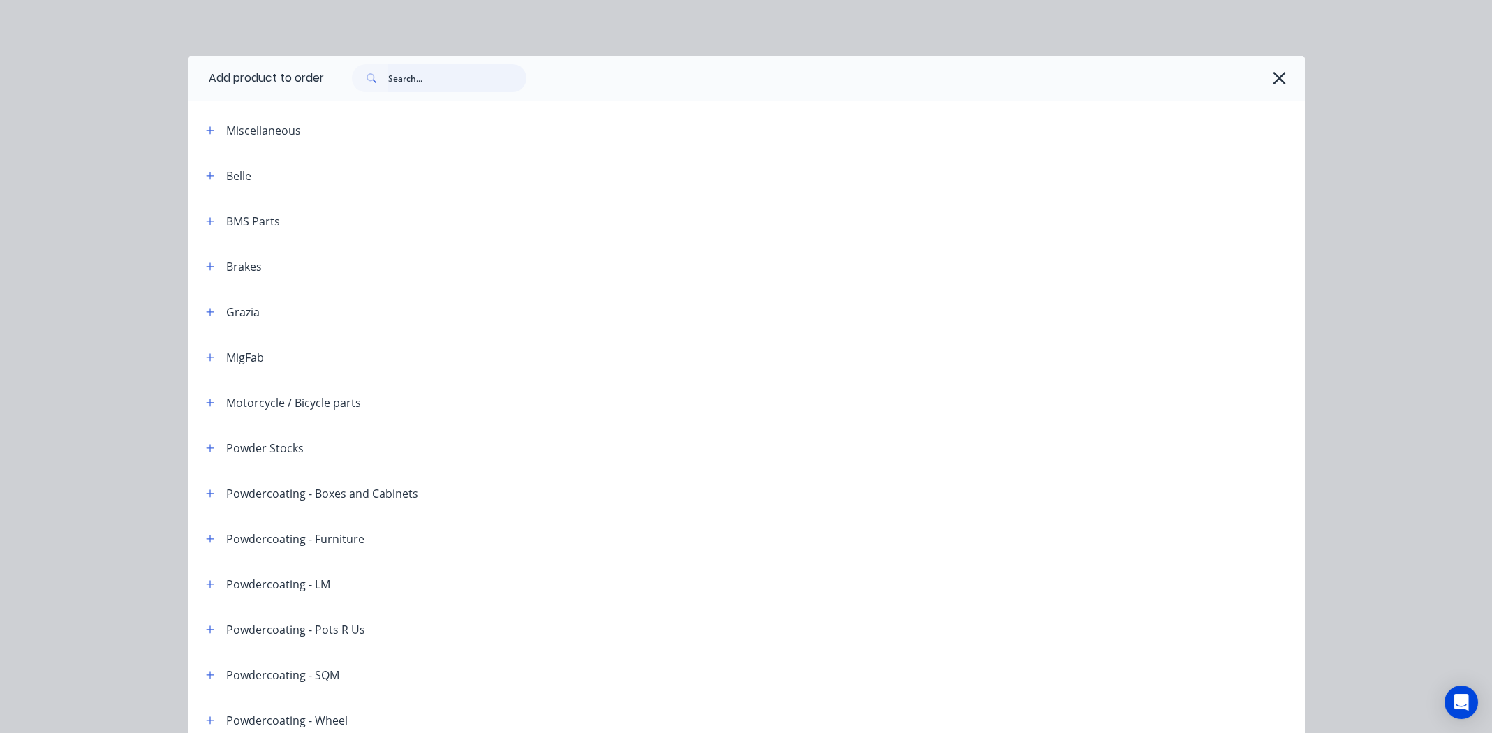
click at [455, 72] on input "text" at bounding box center [457, 78] width 138 height 28
type input "evening haze"
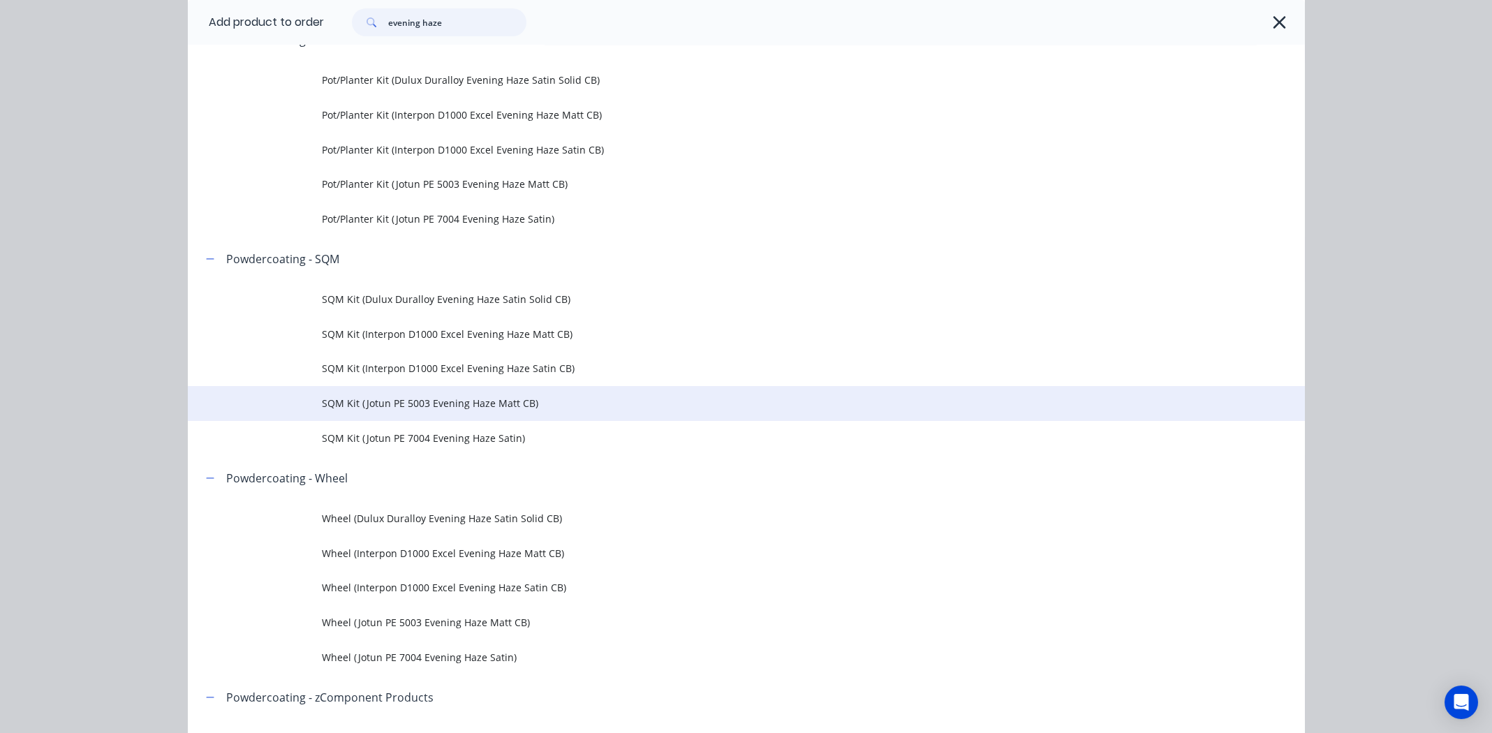
scroll to position [1046, 0]
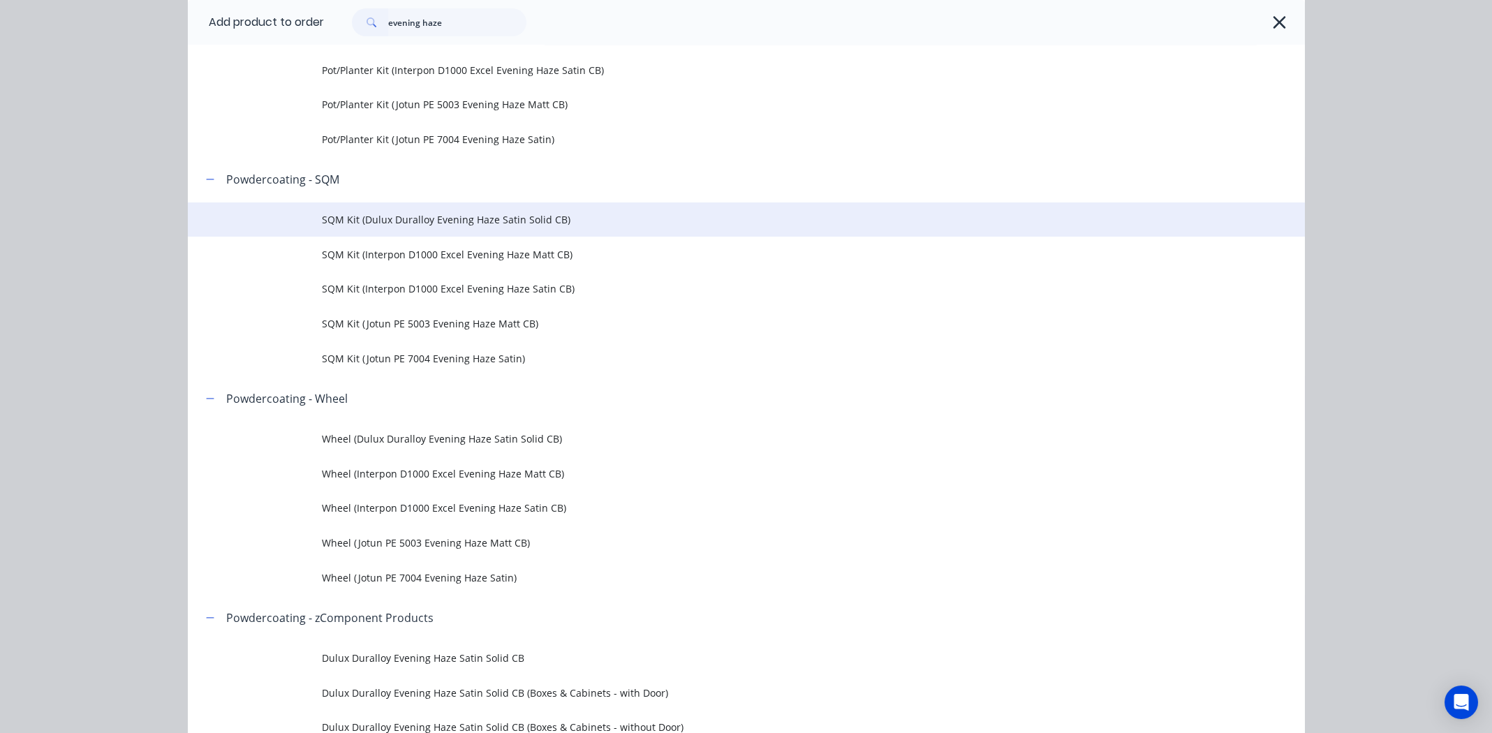
click at [415, 221] on span "SQM Kit (Dulux Duralloy Evening Haze Satin Solid CB)" at bounding box center [715, 219] width 786 height 15
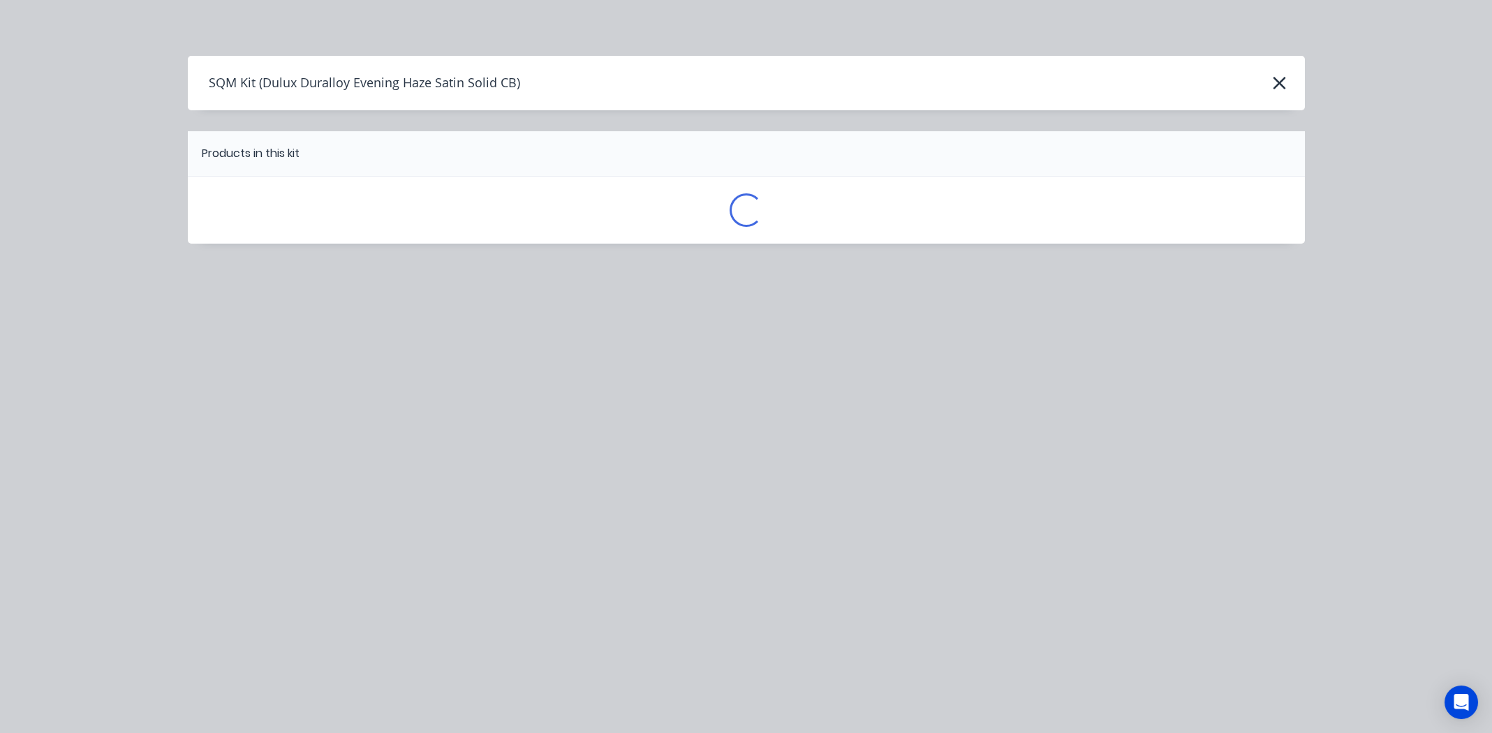
scroll to position [0, 0]
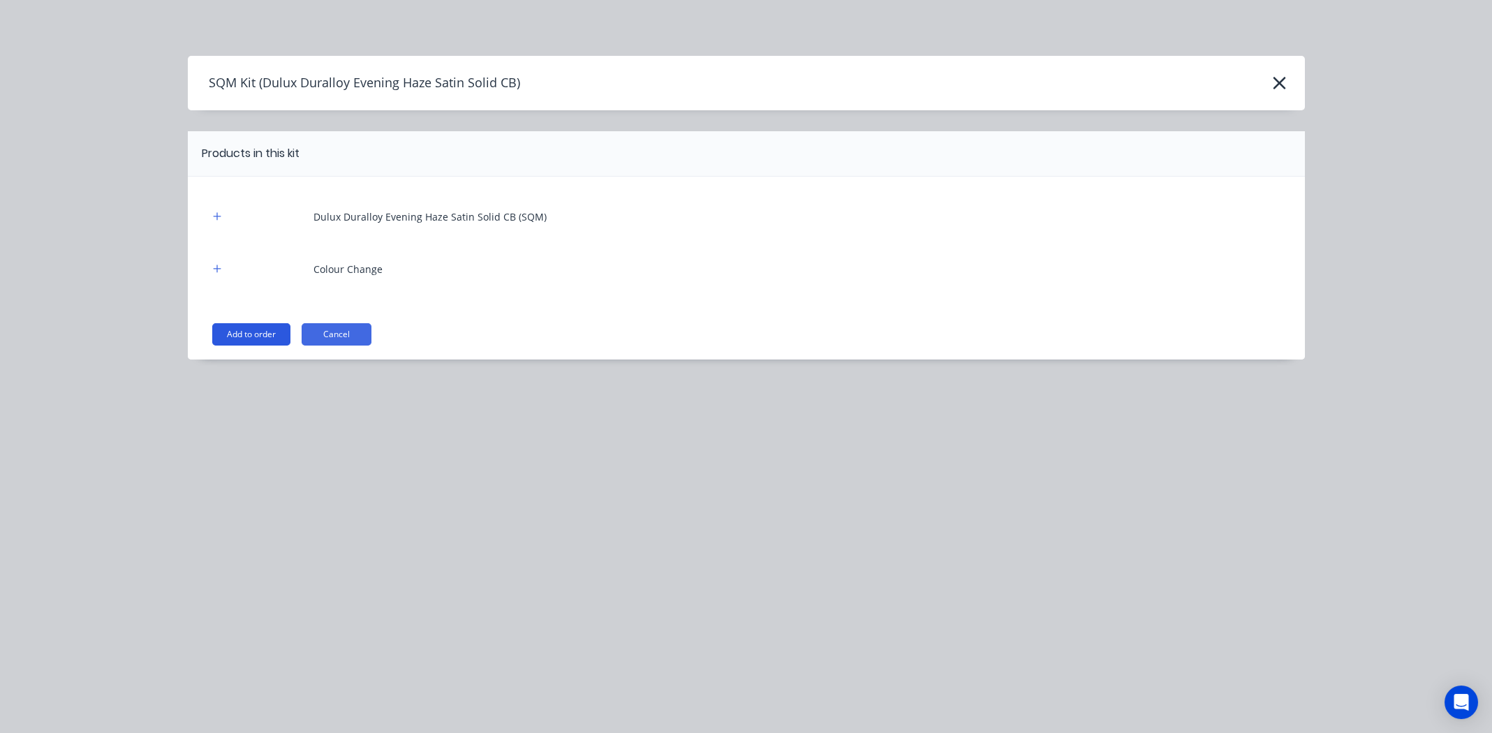
click at [251, 332] on button "Add to order" at bounding box center [251, 334] width 78 height 22
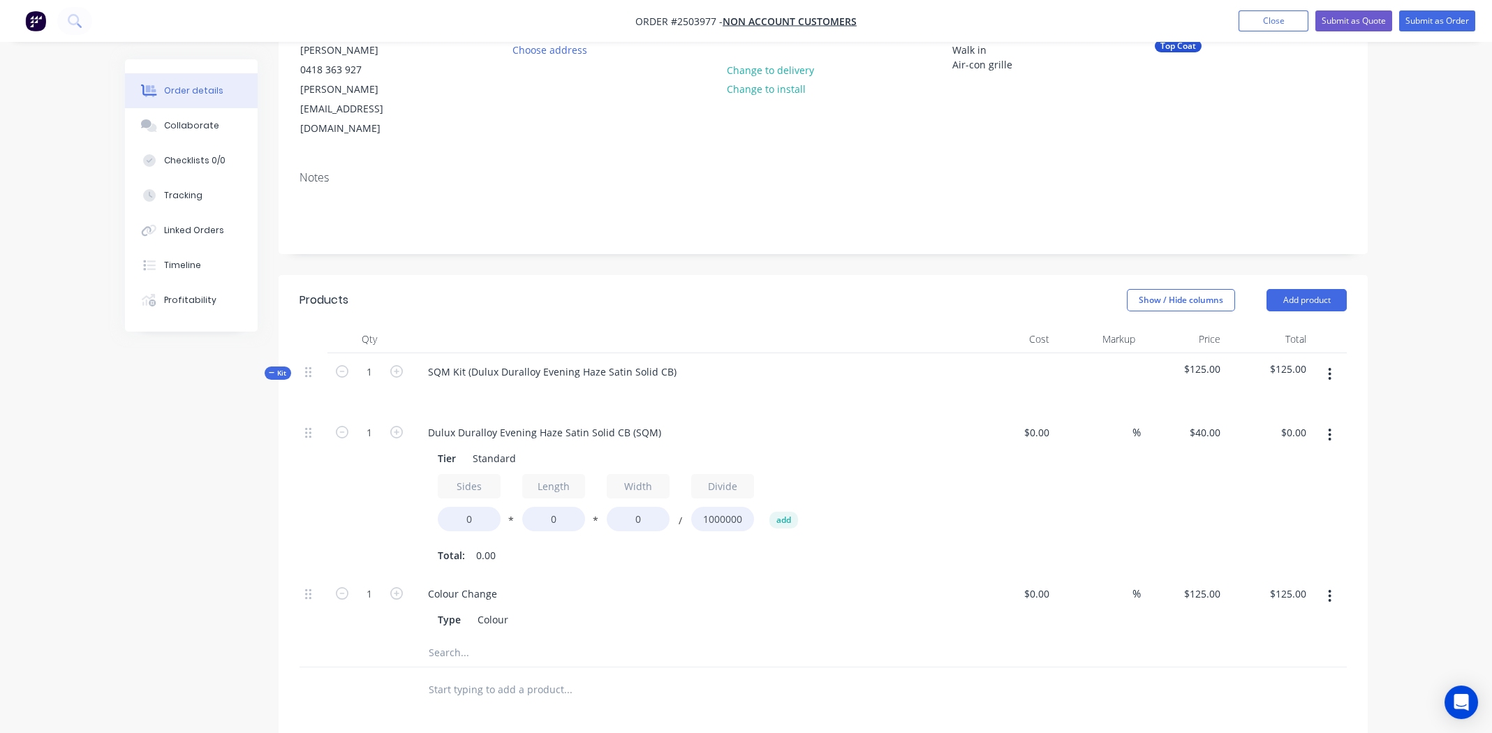
scroll to position [179, 0]
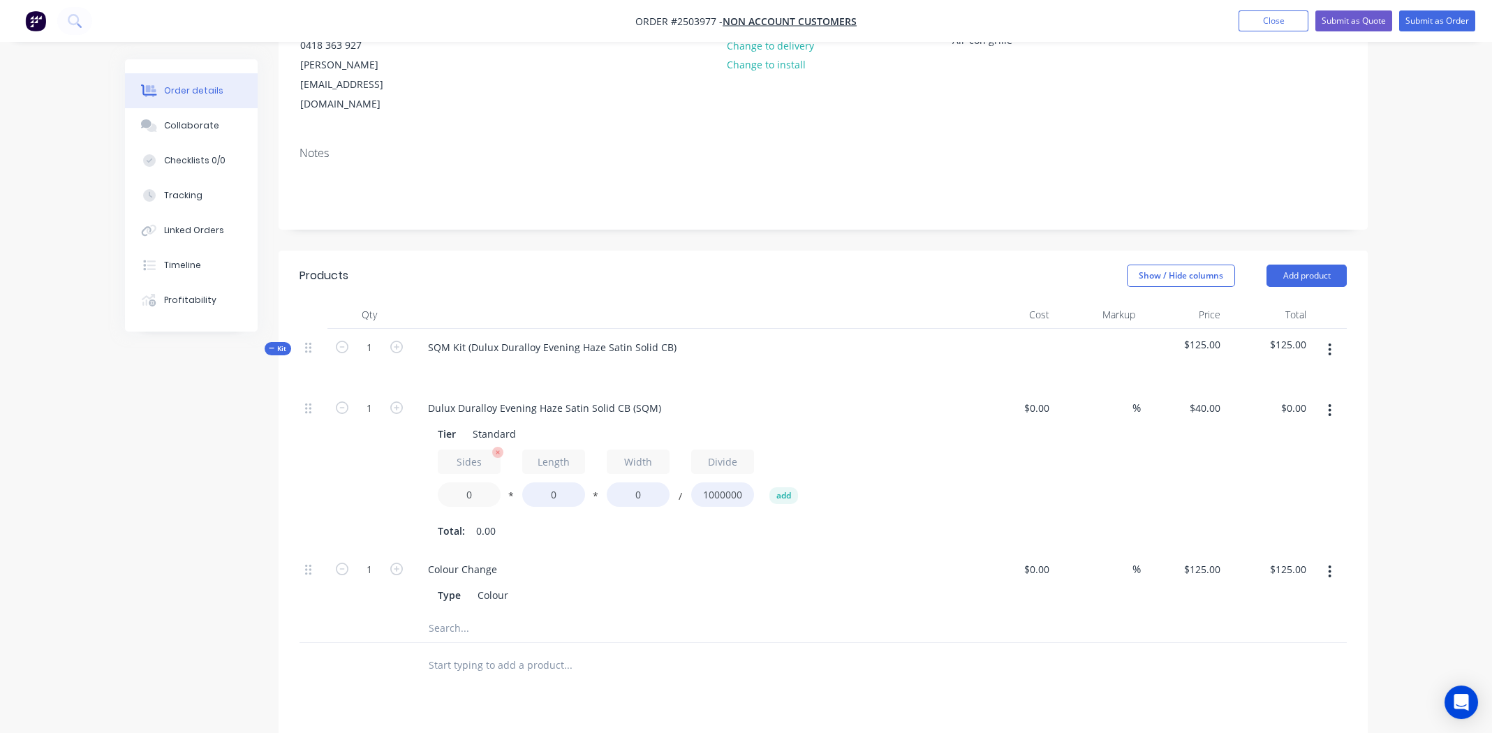
click at [467, 482] on input "0" at bounding box center [469, 494] width 63 height 24
type input "2.3"
click at [554, 482] on input "0" at bounding box center [553, 494] width 63 height 24
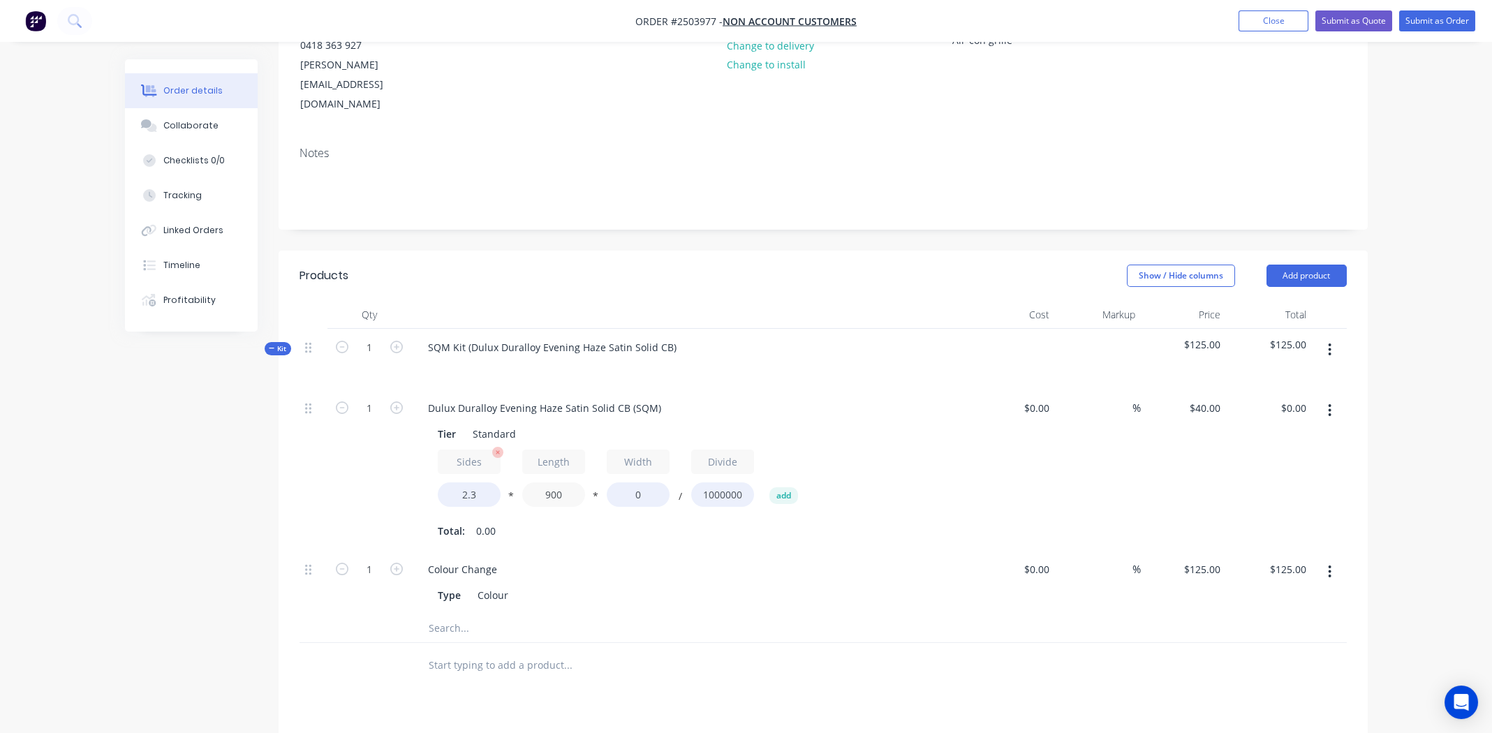
type input "900"
type input "120"
type input "$9.94"
click at [742, 551] on div "Colour Change Type Colour" at bounding box center [690, 583] width 558 height 64
click at [306, 551] on div at bounding box center [313, 583] width 28 height 64
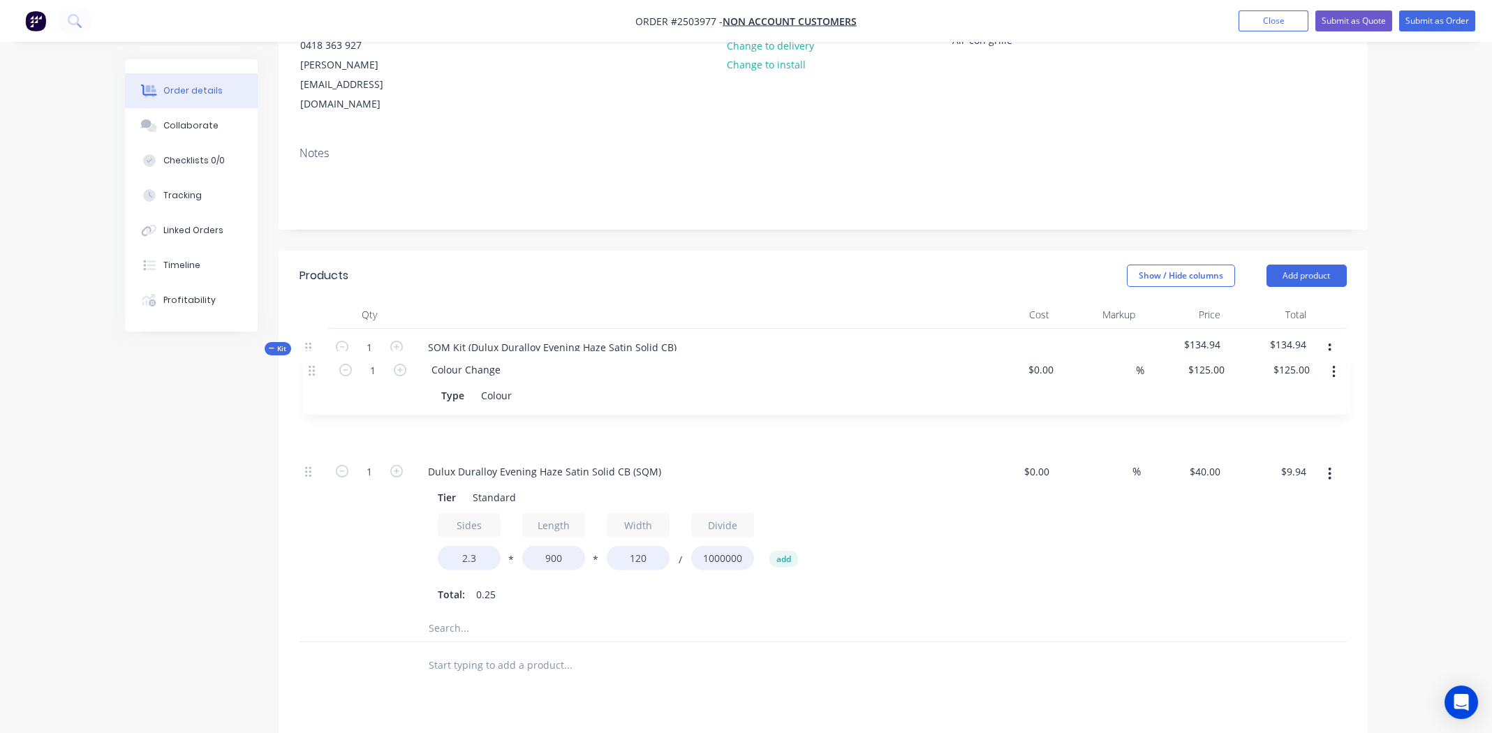
drag, startPoint x: 309, startPoint y: 535, endPoint x: 313, endPoint y: 357, distance: 178.1
click at [313, 390] on div "1 Dulux Duralloy Evening Haze Satin Solid CB (SQM) Tier Standard Sides 2.3 * Le…" at bounding box center [822, 502] width 1047 height 225
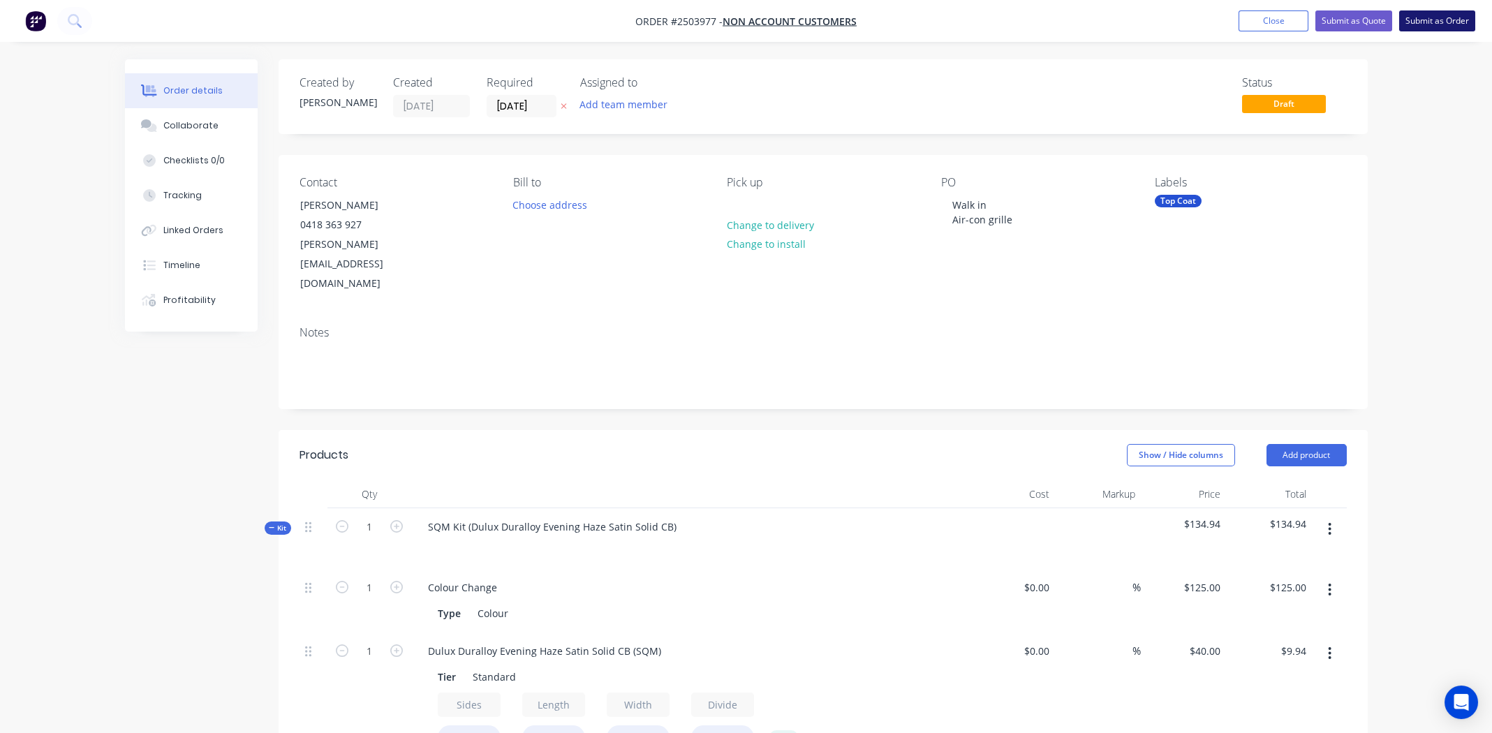
click at [1430, 17] on button "Submit as Order" at bounding box center [1437, 20] width 76 height 21
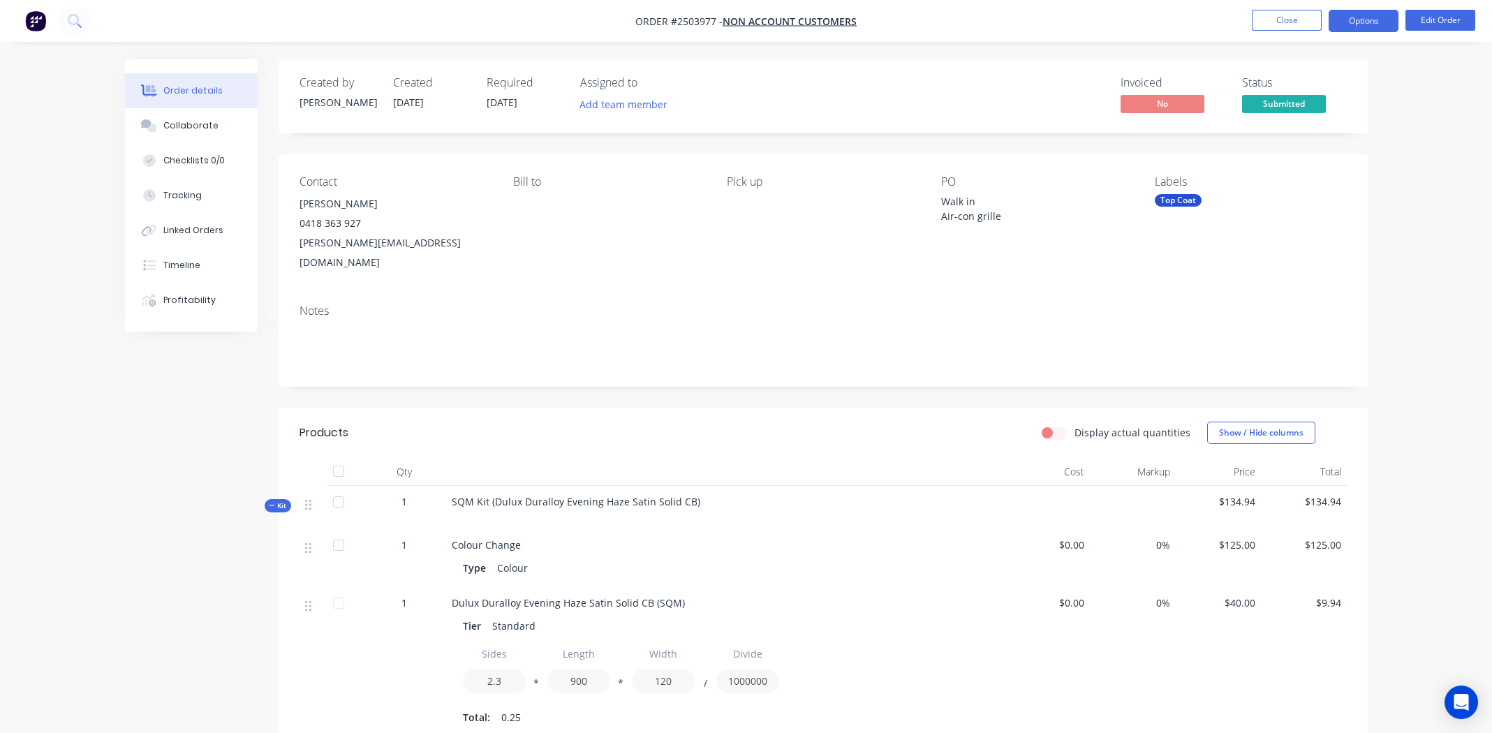
click at [1370, 18] on button "Options" at bounding box center [1363, 21] width 70 height 22
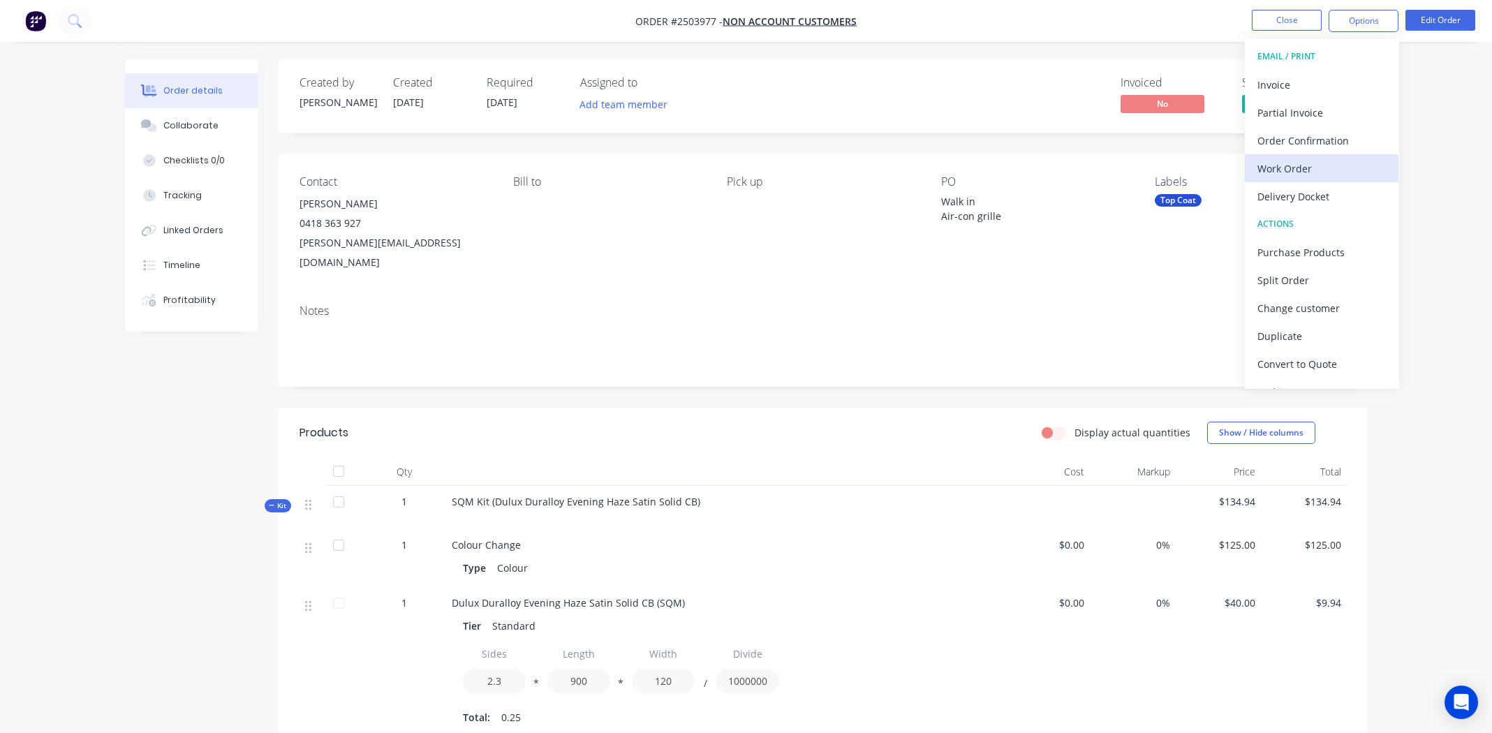
click at [1280, 171] on div "Work Order" at bounding box center [1321, 168] width 128 height 20
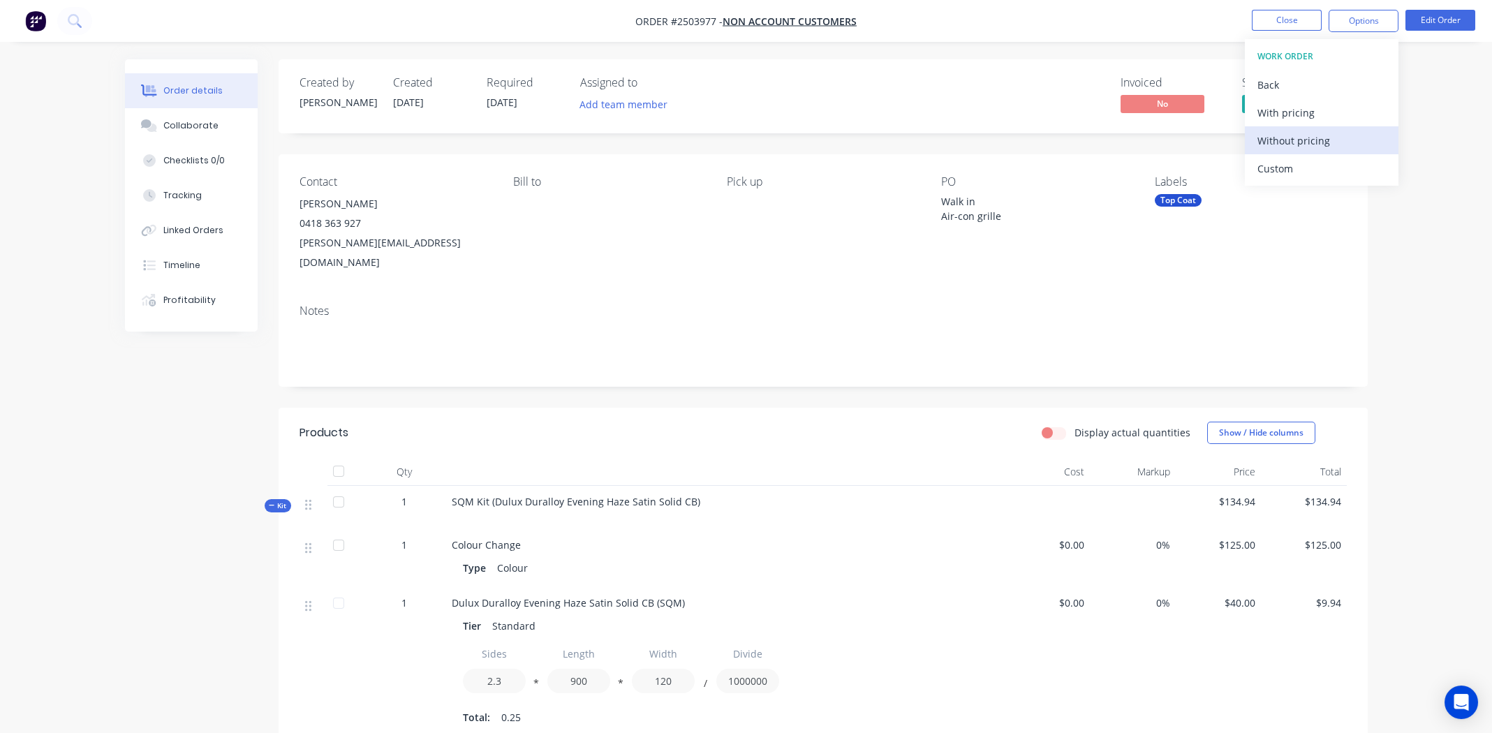
click at [1273, 143] on div "Without pricing" at bounding box center [1321, 141] width 128 height 20
click at [691, 488] on div "SQM Kit (Dulux Duralloy Evening Haze Satin Solid CB)" at bounding box center [725, 507] width 558 height 43
click at [697, 486] on div "SQM Kit (Dulux Duralloy Evening Haze Satin Solid CB)" at bounding box center [725, 507] width 558 height 43
click at [1436, 13] on button "Edit Order" at bounding box center [1440, 20] width 70 height 21
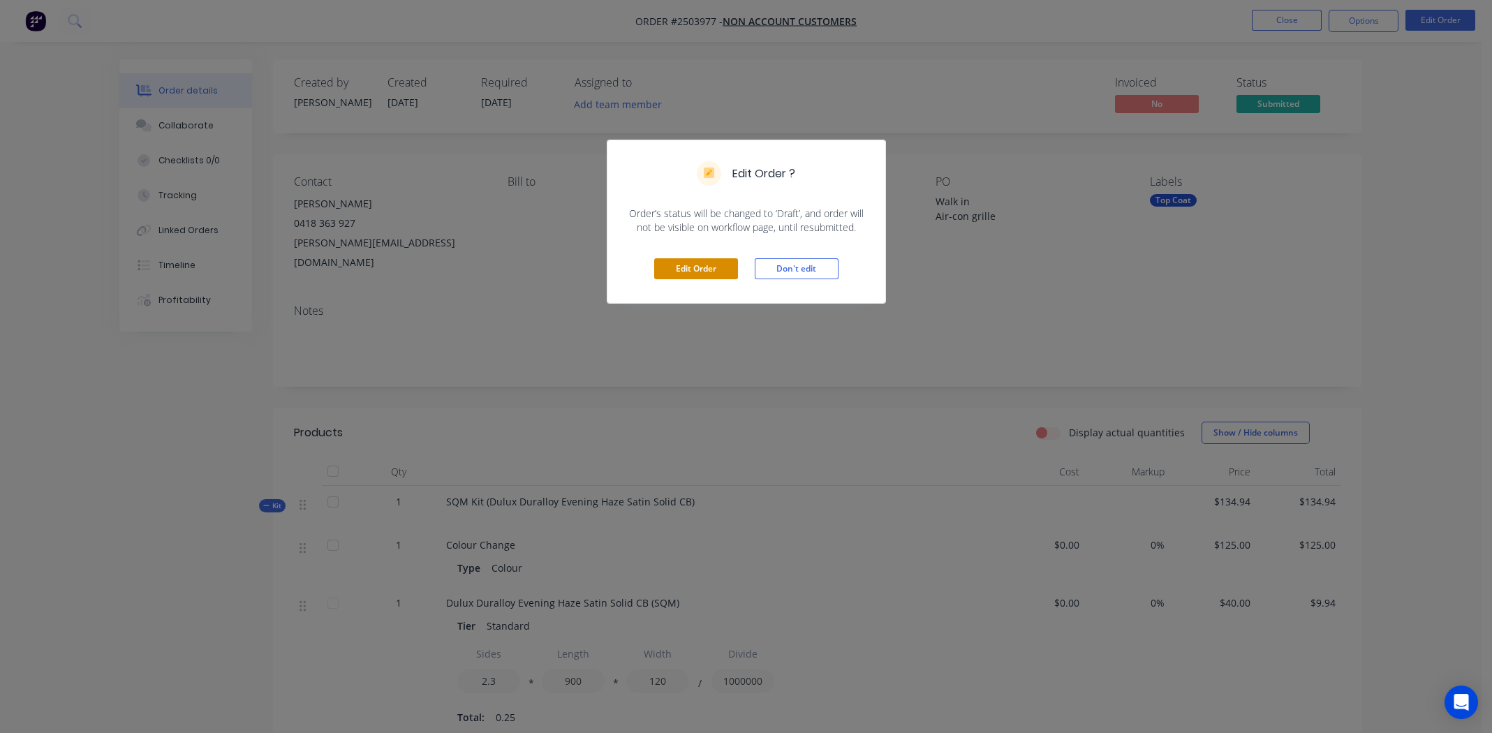
click at [706, 269] on button "Edit Order" at bounding box center [696, 268] width 84 height 21
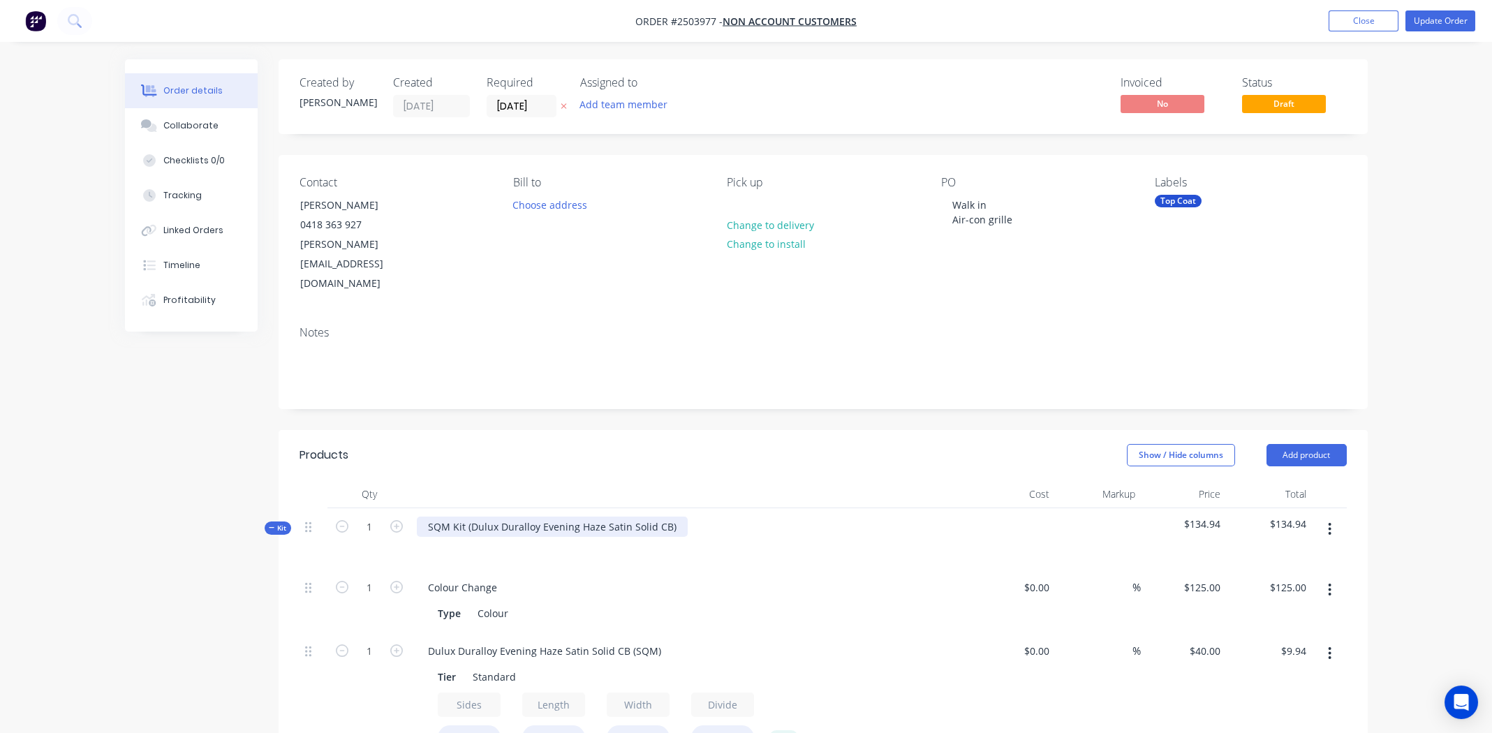
click at [670, 517] on div "SQM Kit (Dulux Duralloy Evening Haze Satin Solid CB)" at bounding box center [552, 527] width 271 height 20
copy div "Dulux Duralloy Evening Haze Satin Solid CB"
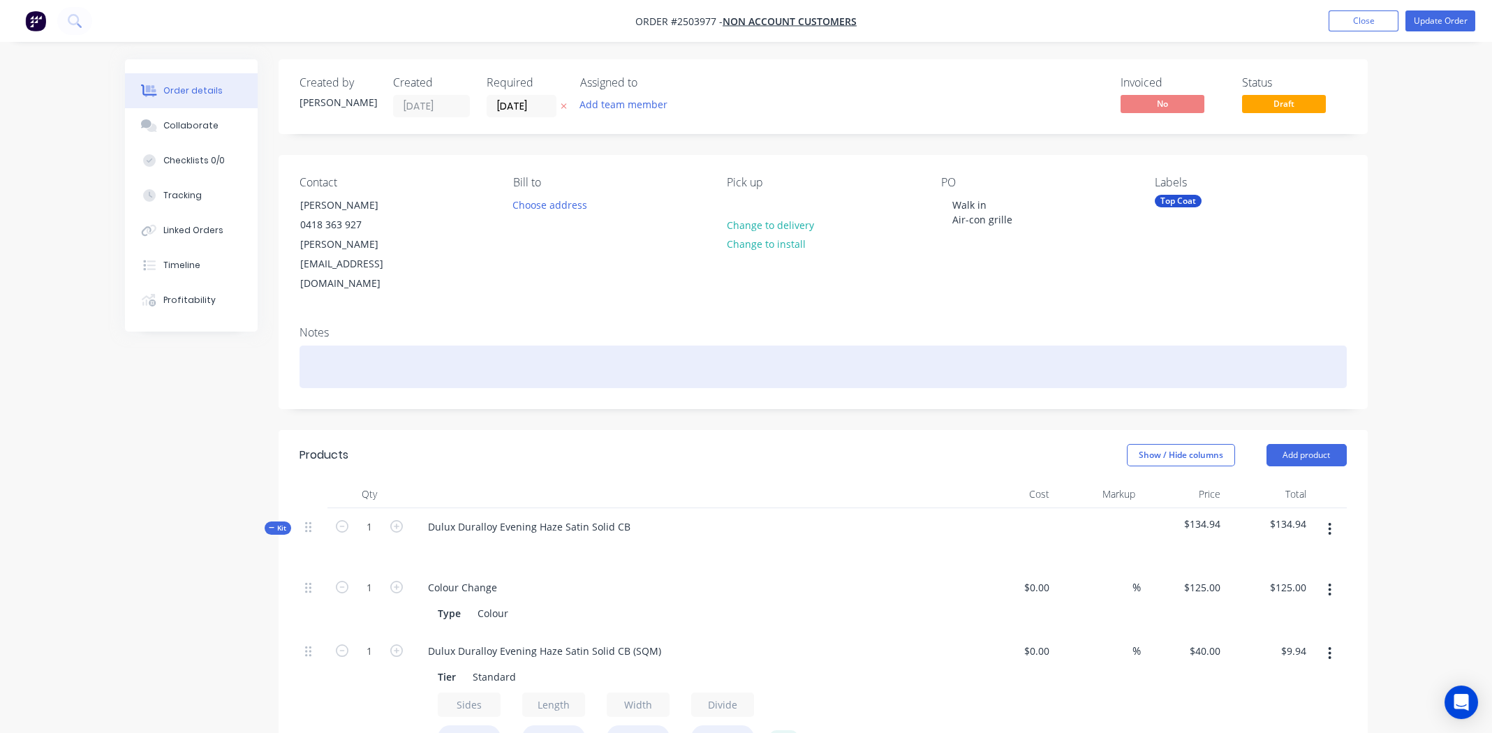
click at [383, 346] on div at bounding box center [822, 367] width 1047 height 43
paste div
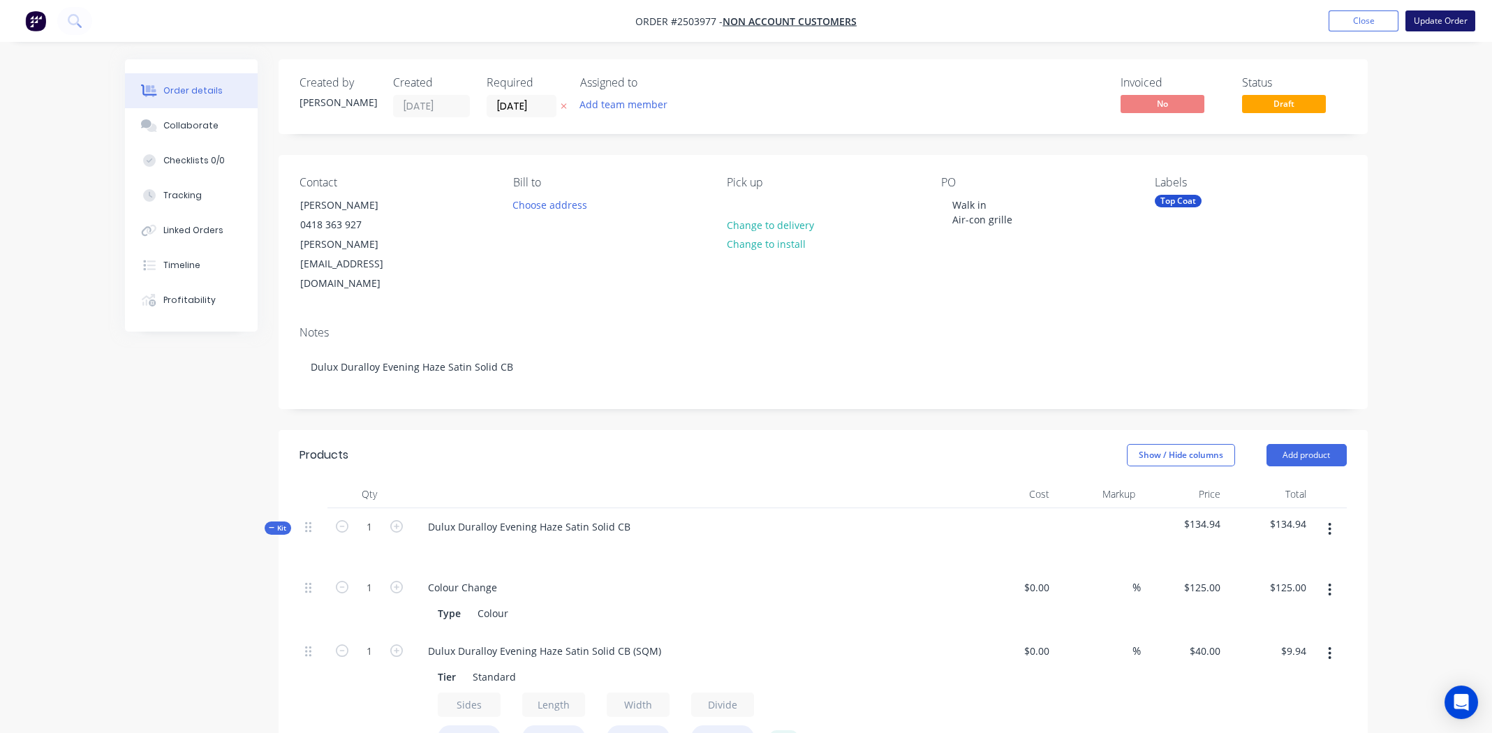
click at [1436, 17] on button "Update Order" at bounding box center [1440, 20] width 70 height 21
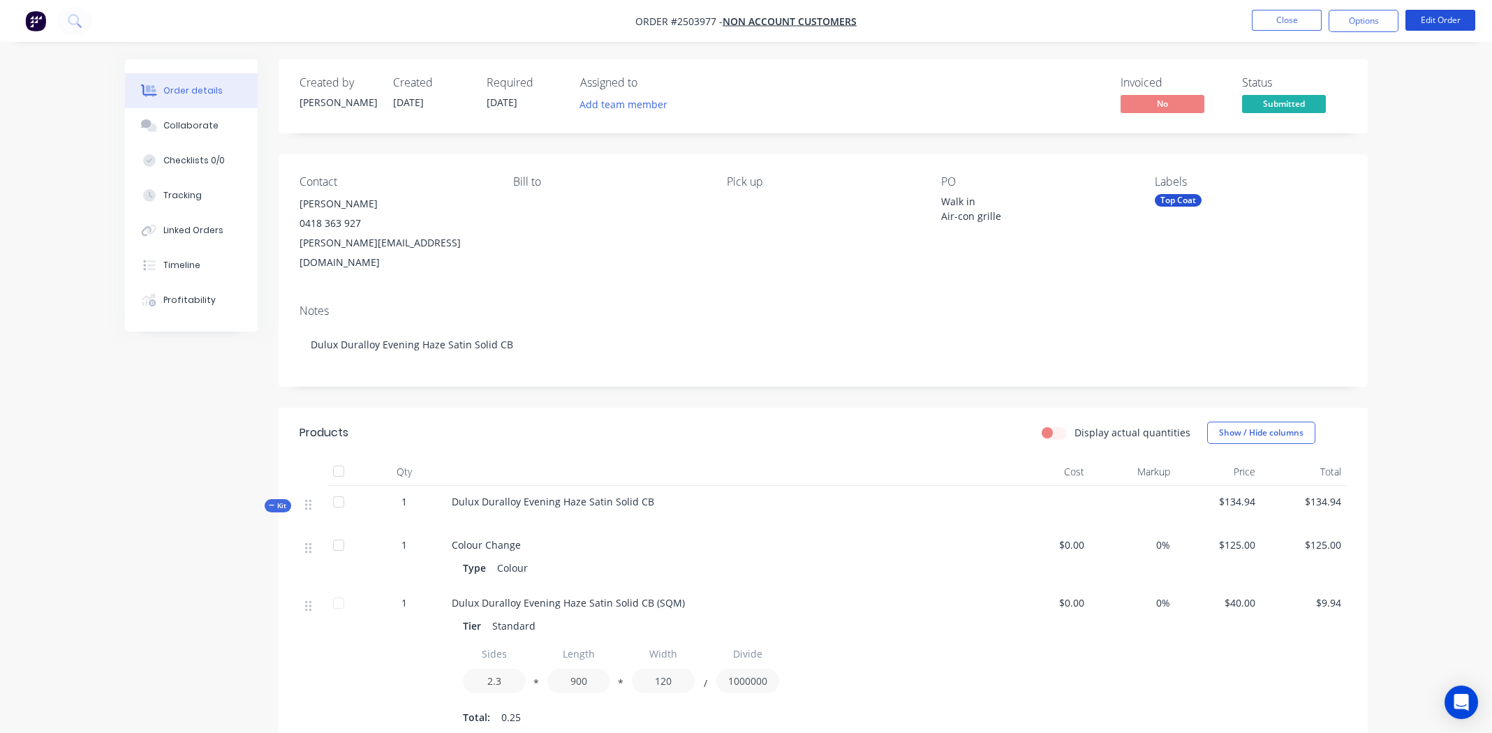
click at [1436, 17] on button "Edit Order" at bounding box center [1440, 20] width 70 height 21
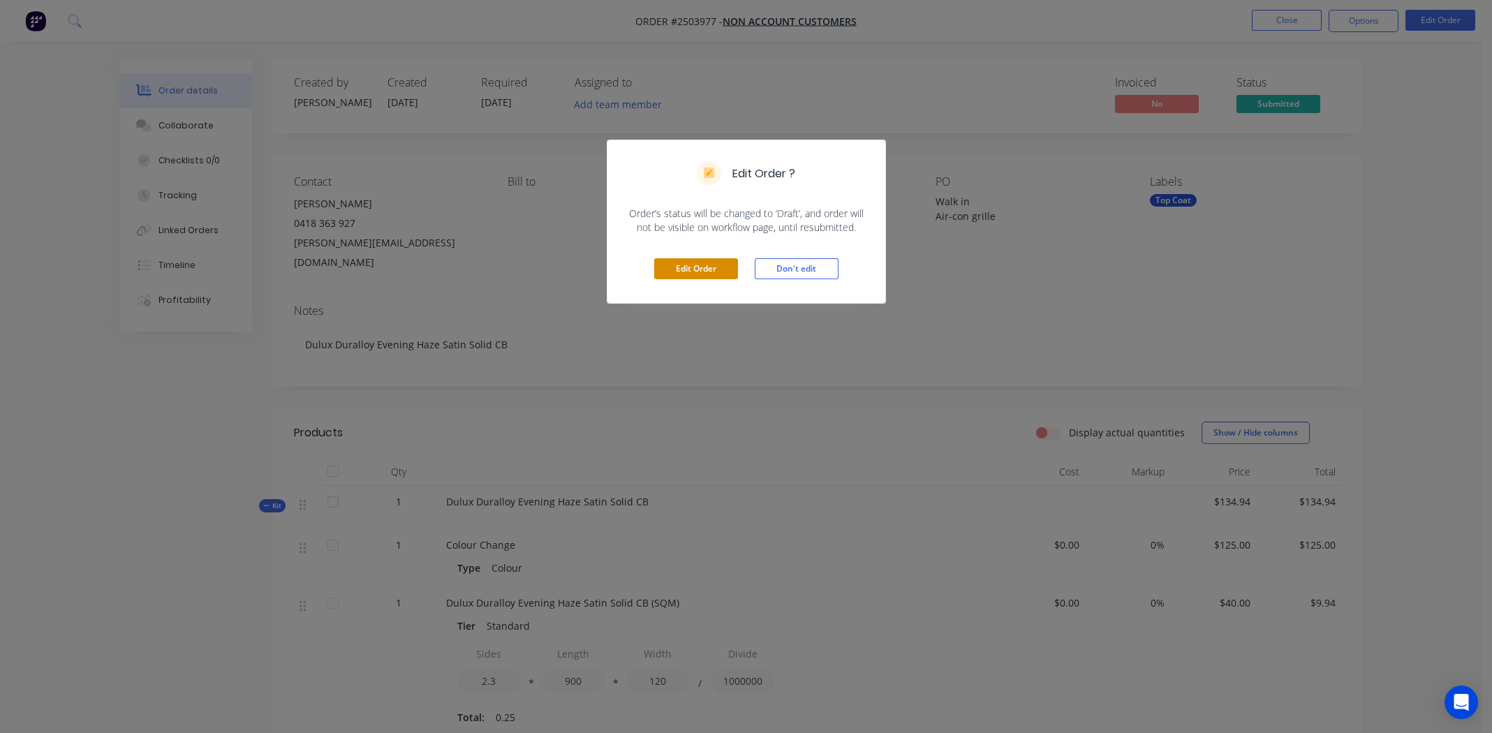
click at [686, 264] on button "Edit Order" at bounding box center [696, 268] width 84 height 21
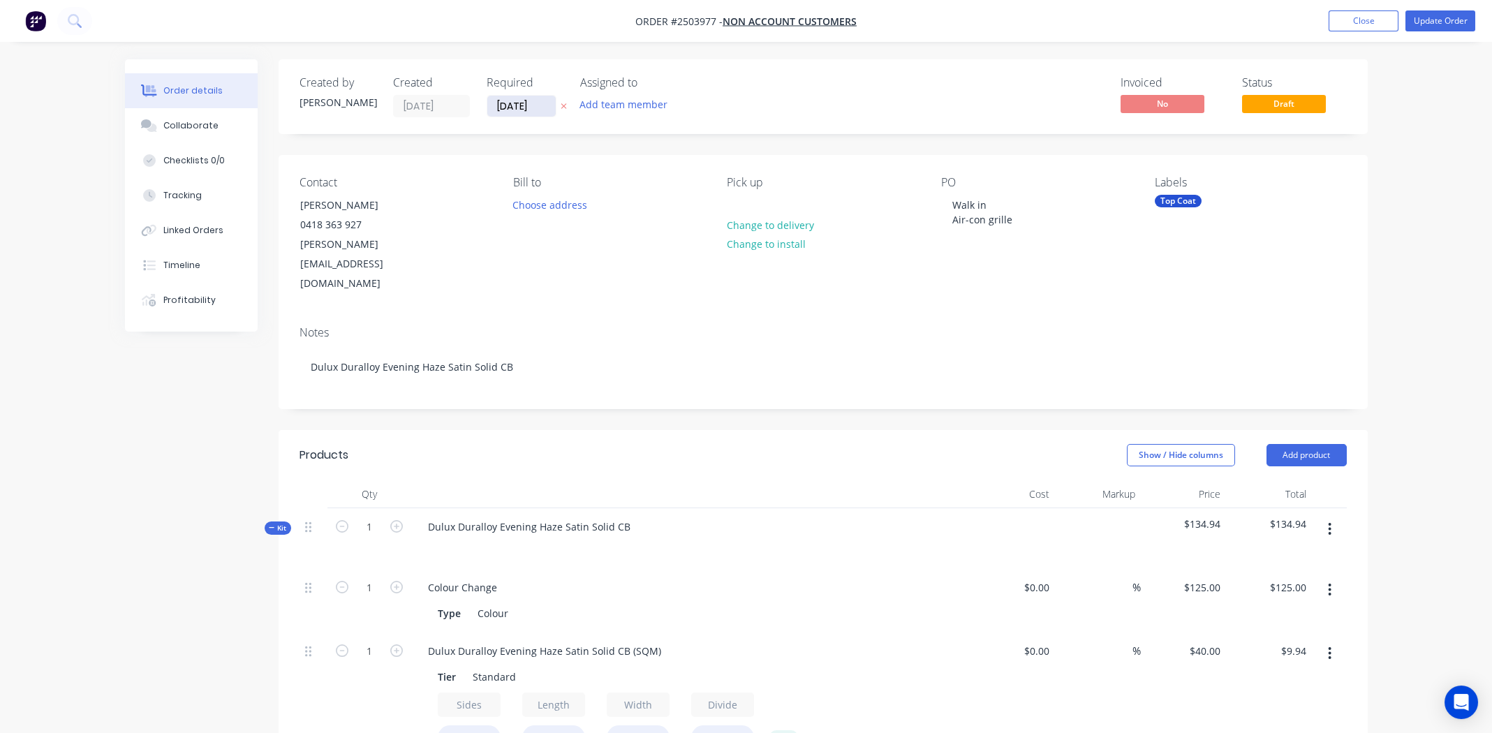
click at [497, 100] on input "[DATE]" at bounding box center [521, 106] width 68 height 21
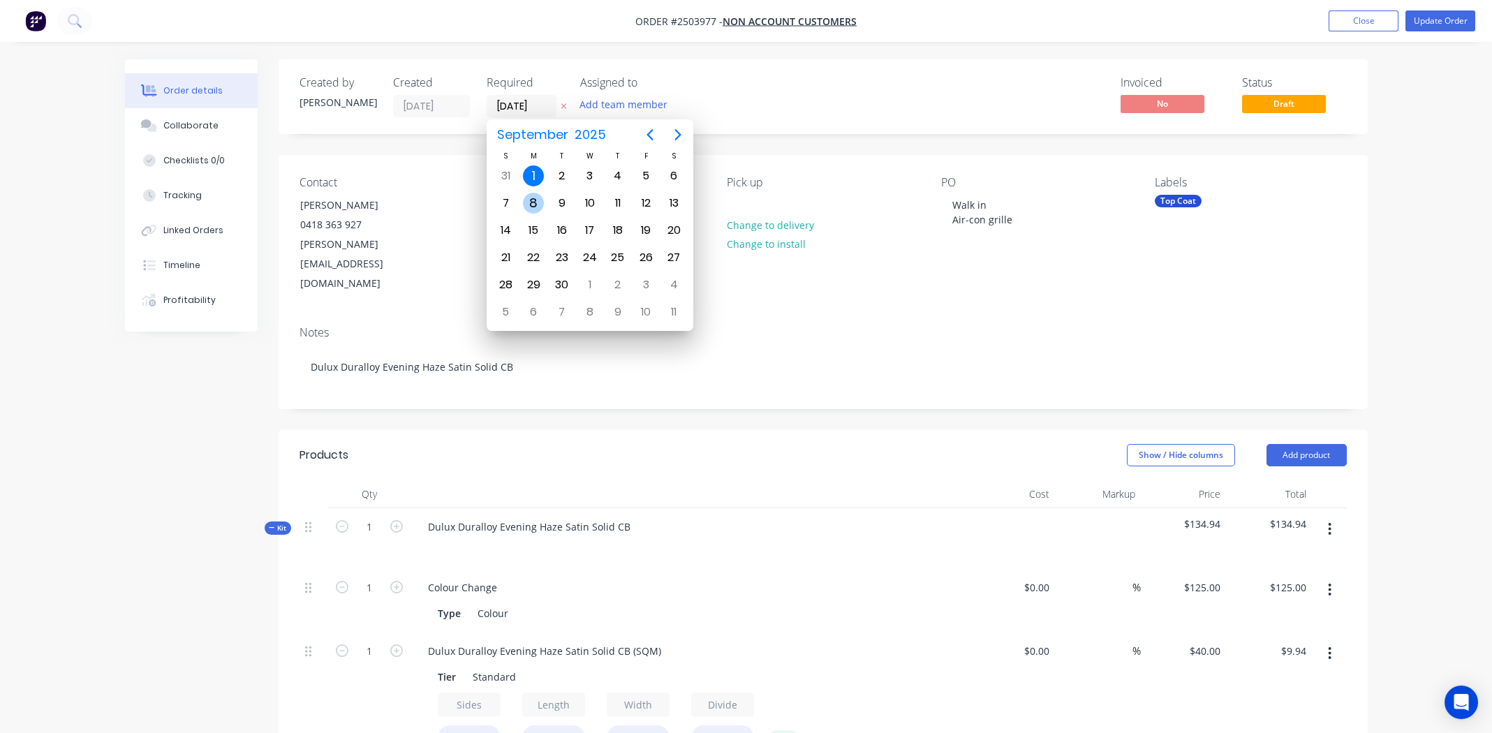
click at [533, 198] on div "8" at bounding box center [533, 203] width 21 height 21
type input "[DATE]"
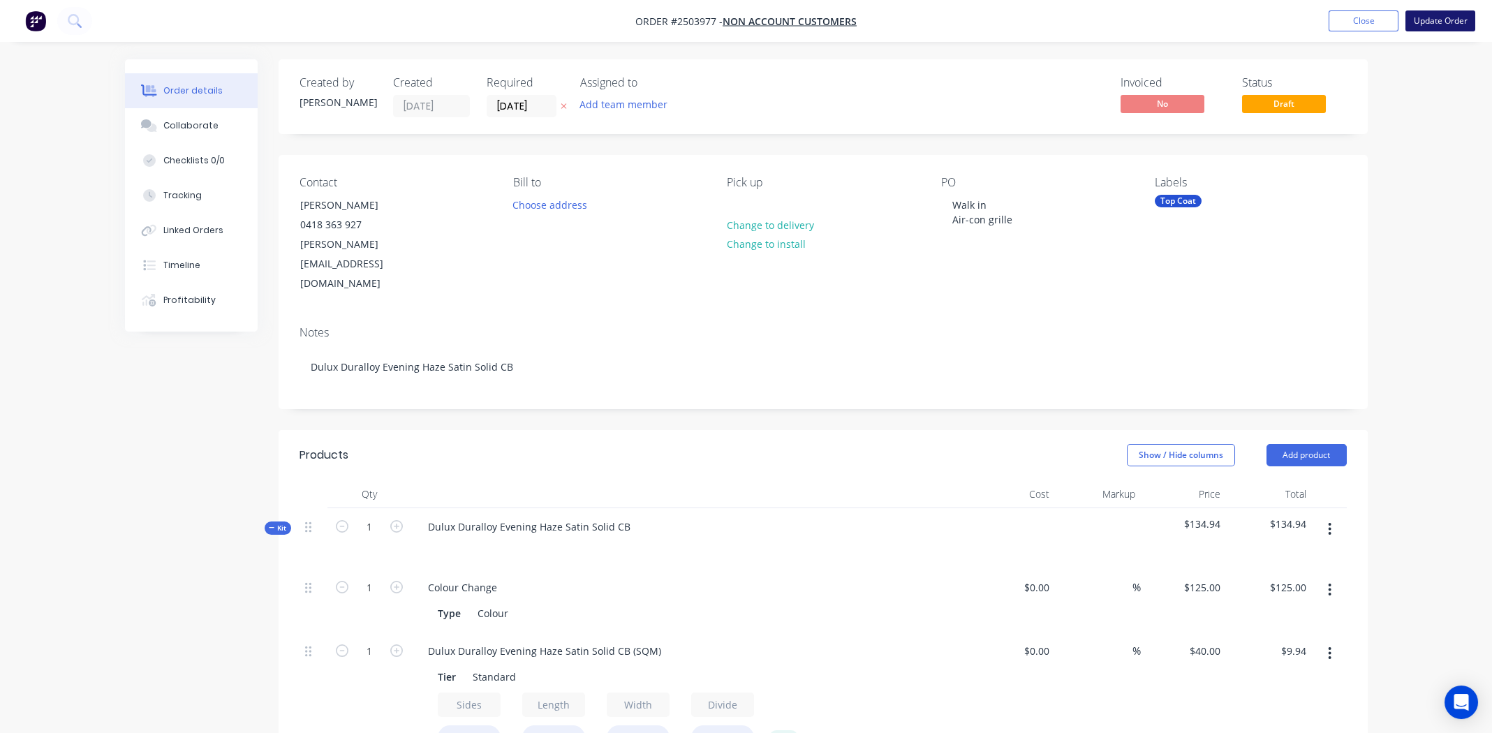
click at [1426, 19] on button "Update Order" at bounding box center [1440, 20] width 70 height 21
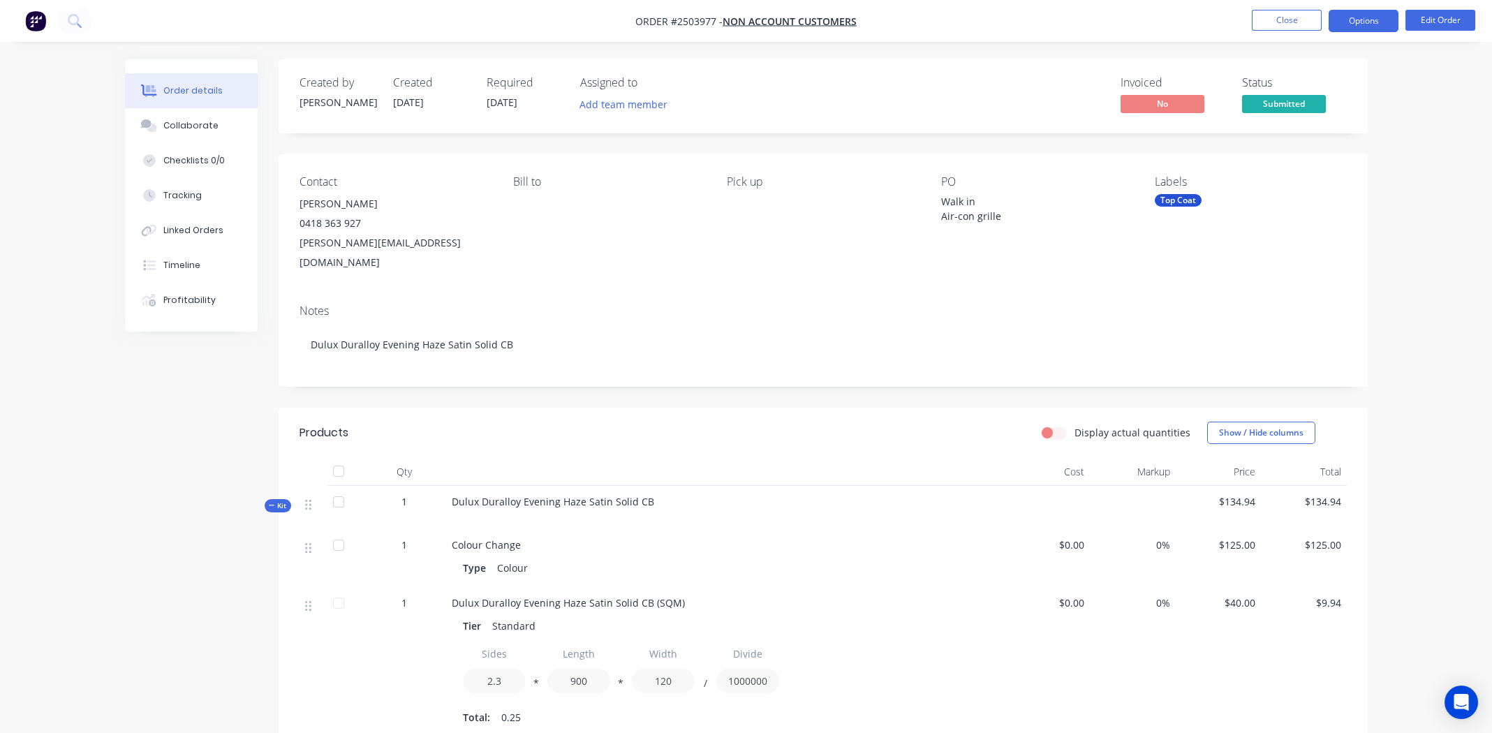
click at [1359, 18] on button "Options" at bounding box center [1363, 21] width 70 height 22
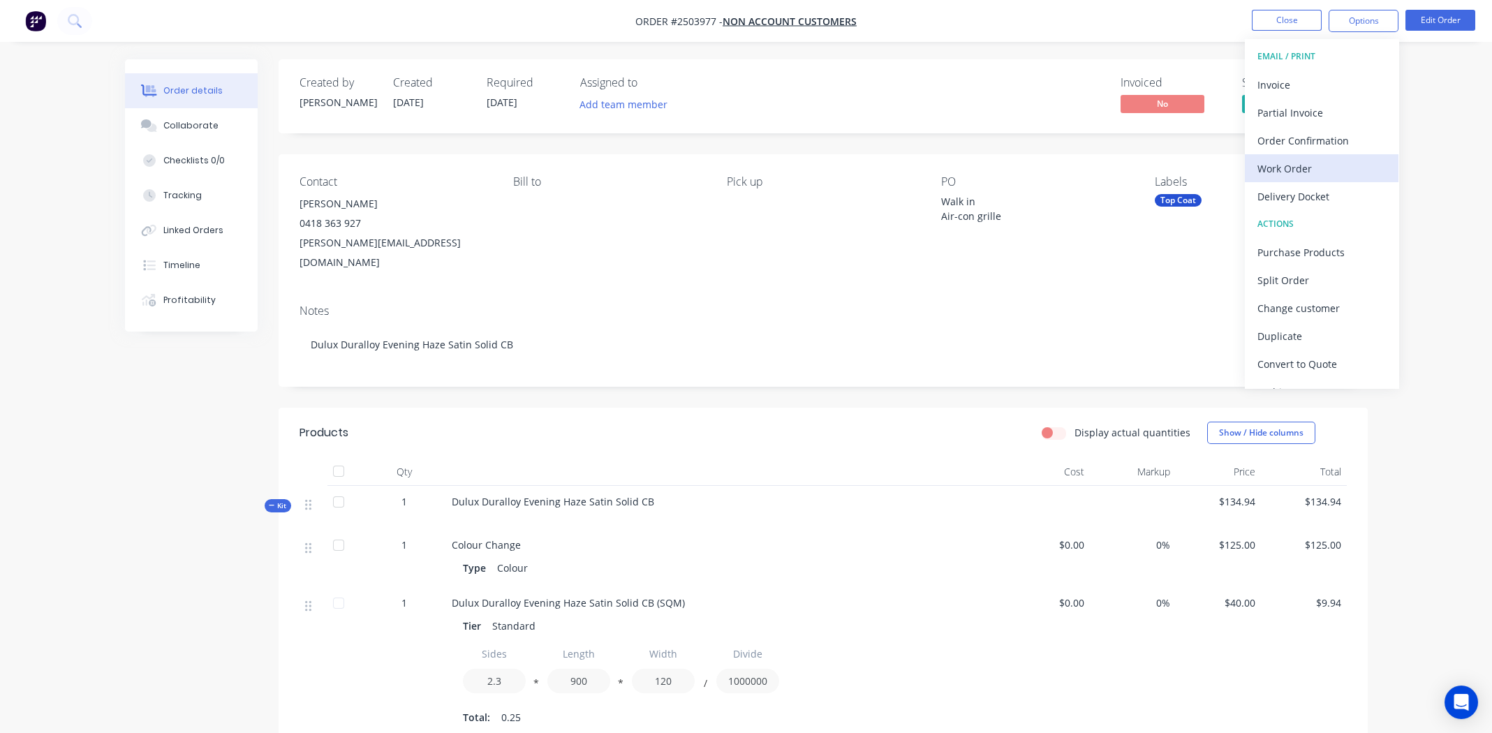
click at [1285, 170] on div "Work Order" at bounding box center [1321, 168] width 128 height 20
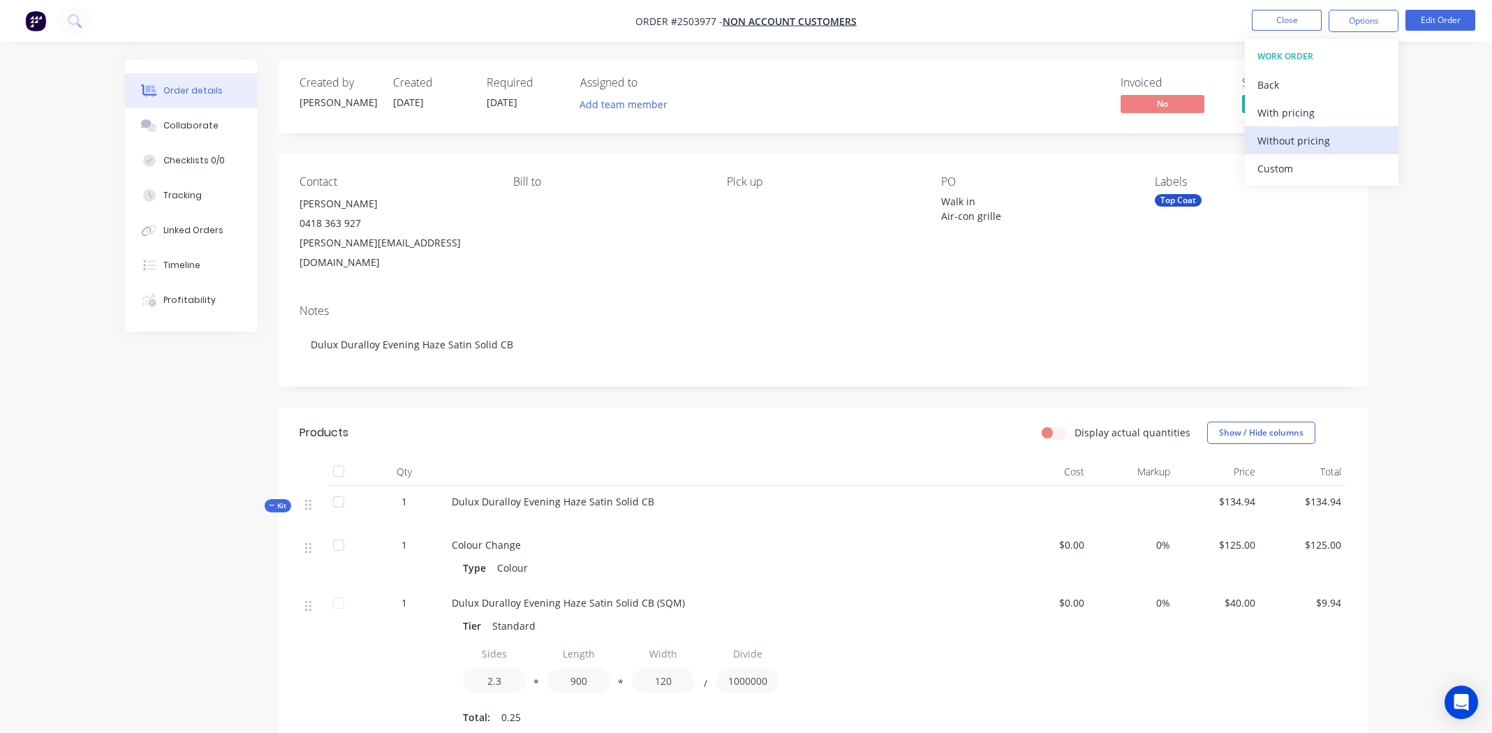
click at [1282, 143] on div "Without pricing" at bounding box center [1321, 141] width 128 height 20
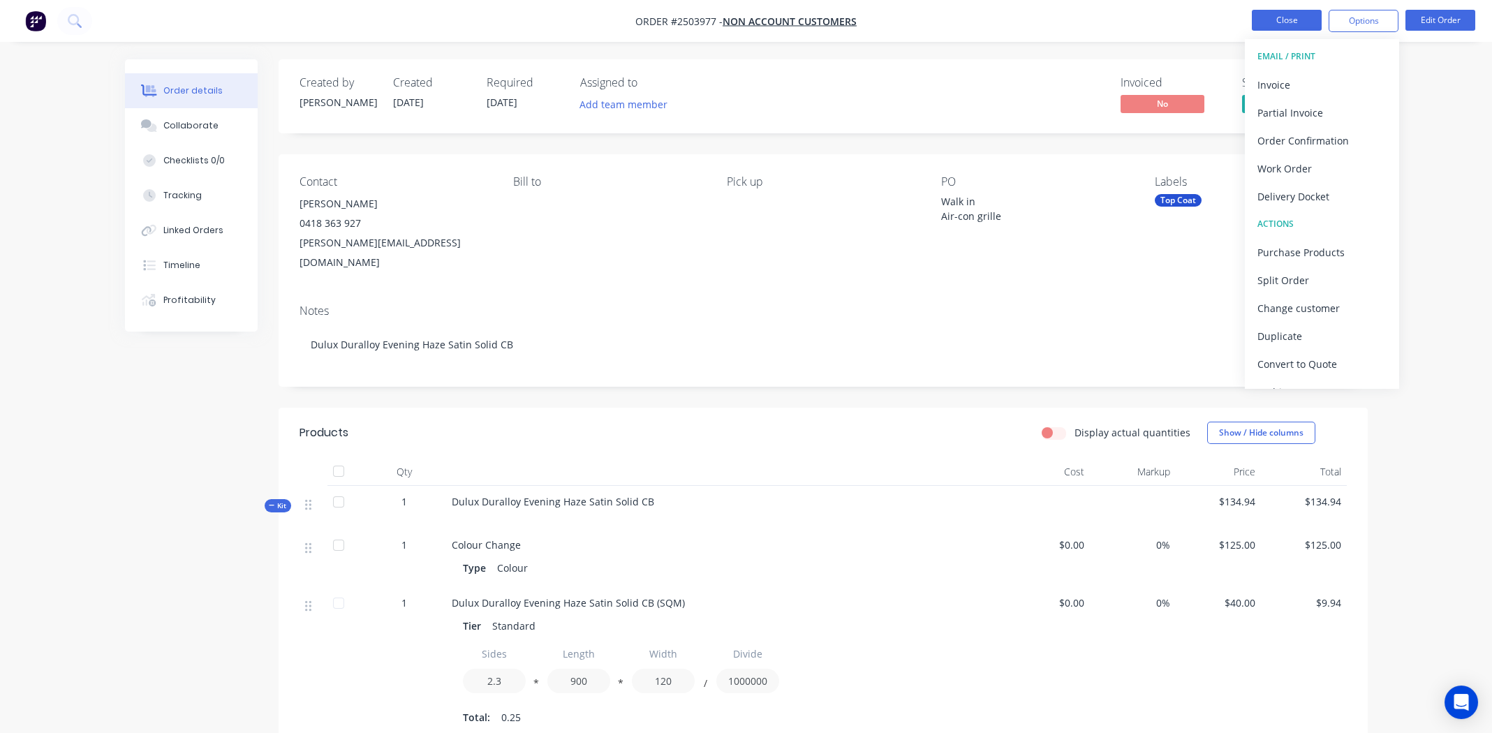
click at [1268, 20] on button "Close" at bounding box center [1287, 20] width 70 height 21
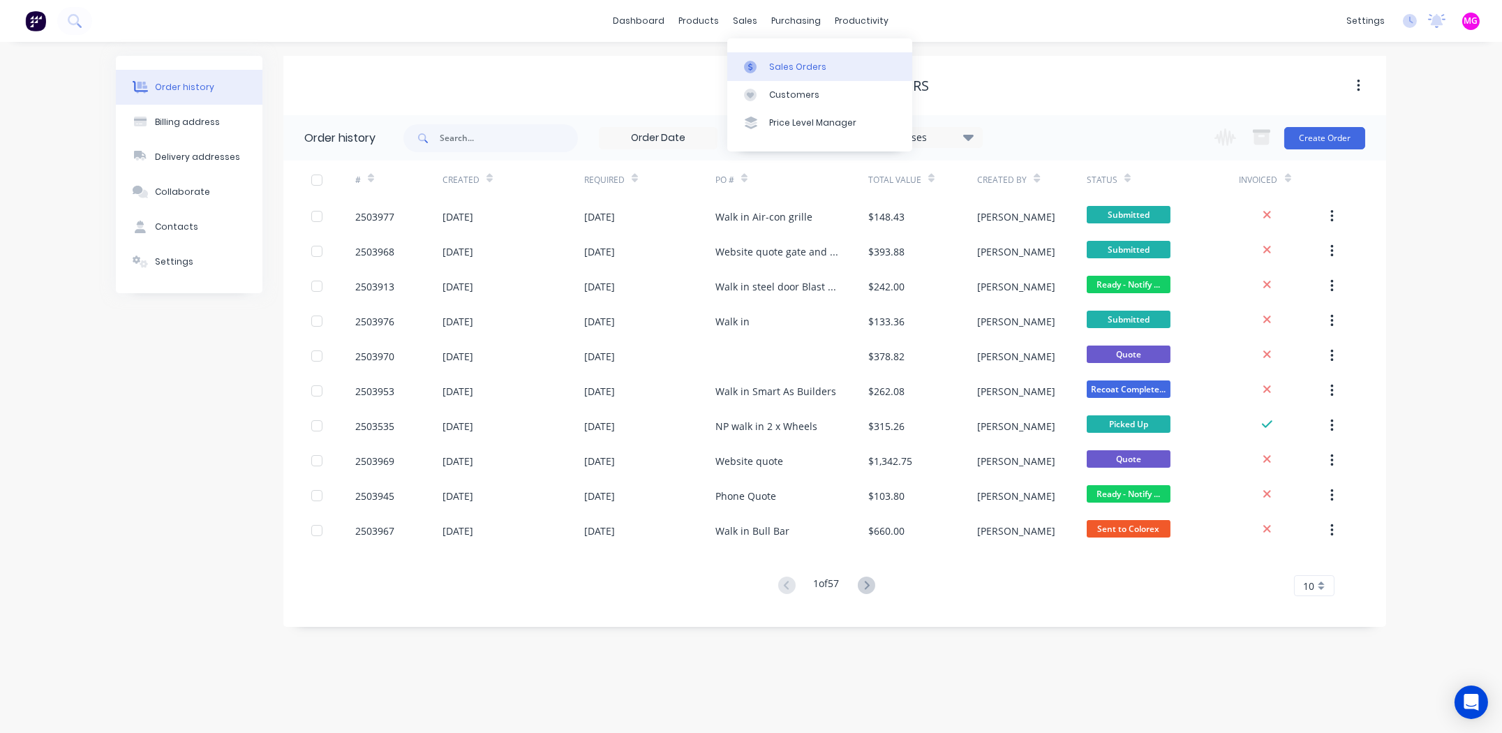
click at [779, 62] on div "Sales Orders" at bounding box center [797, 67] width 57 height 13
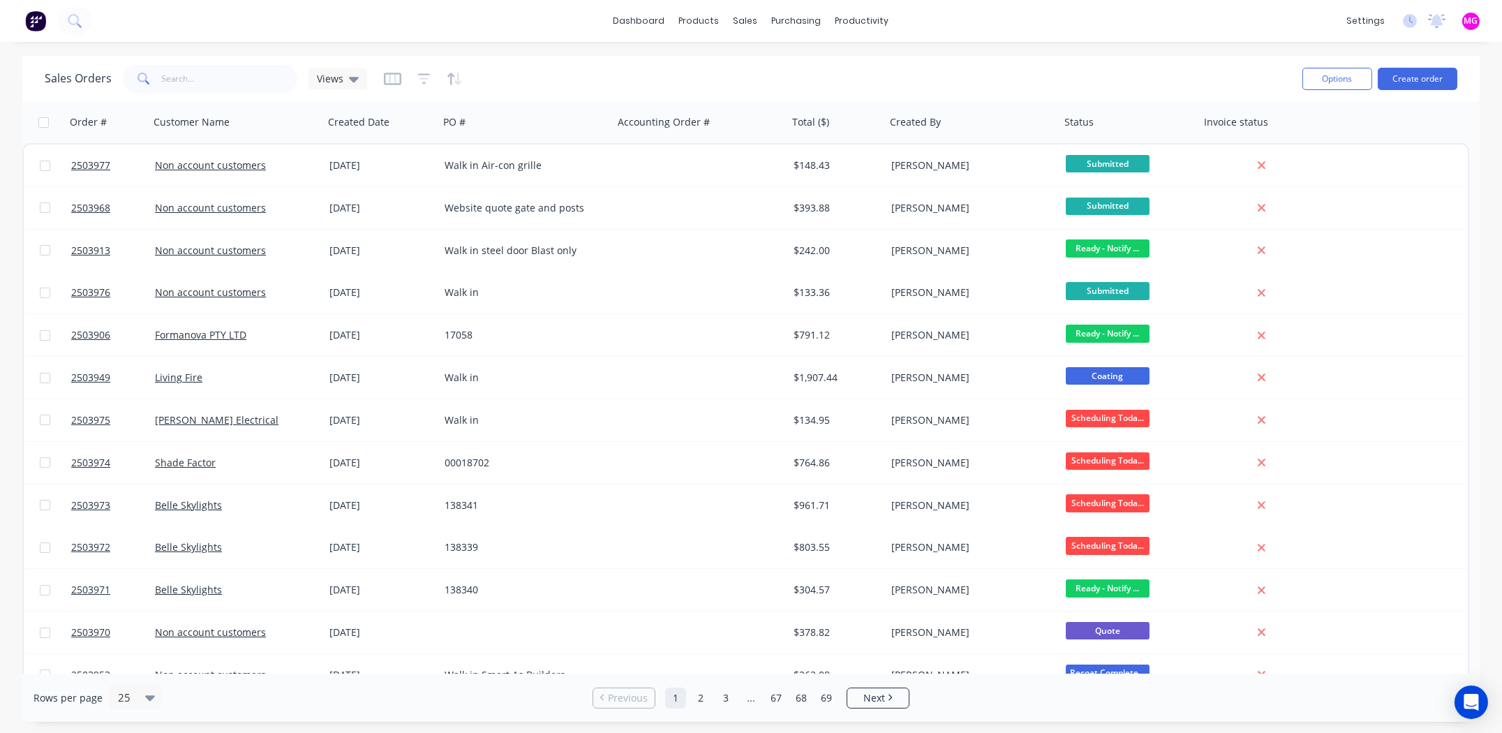
click at [1171, 22] on div "dashboard products sales purchasing productivity dashboard products Product Cat…" at bounding box center [751, 21] width 1502 height 42
click at [193, 78] on input "text" at bounding box center [230, 79] width 136 height 28
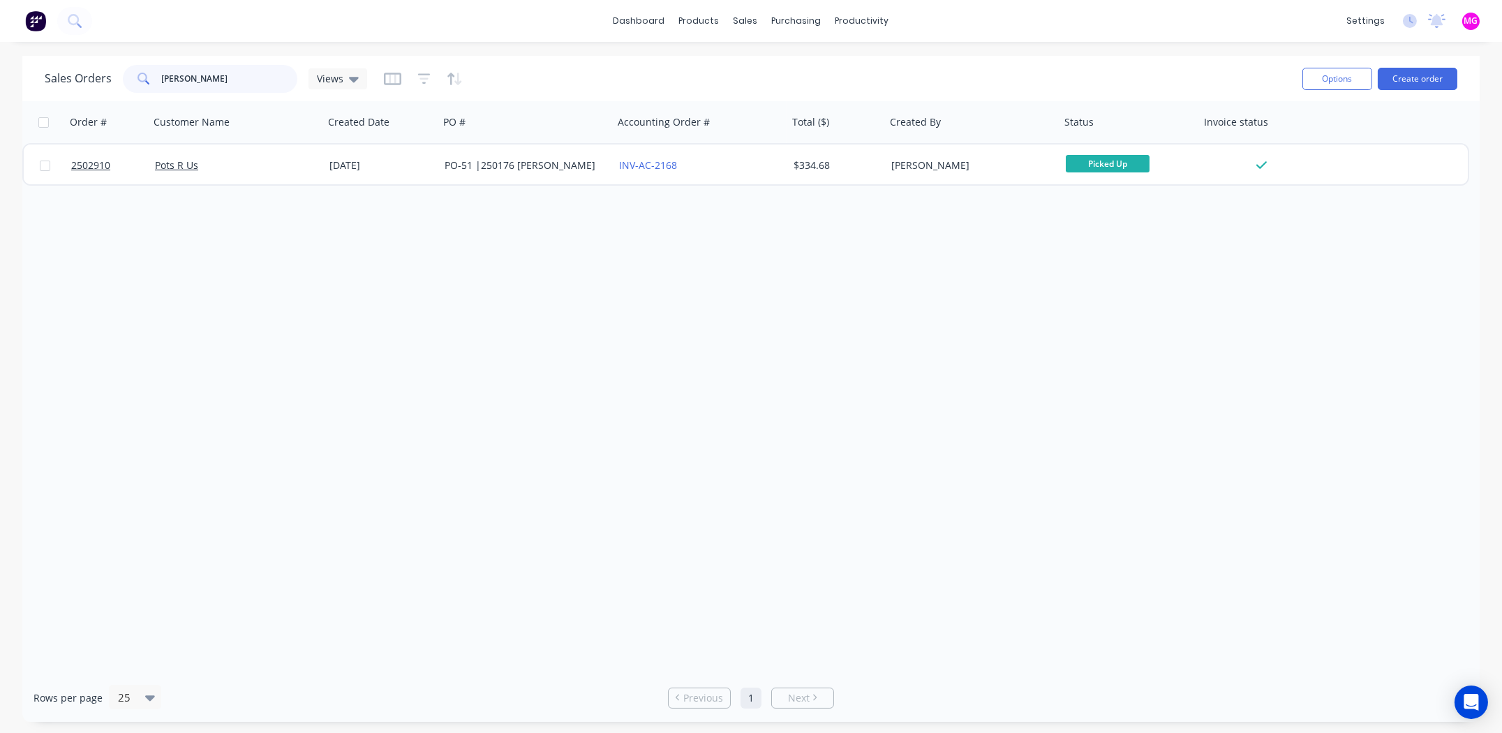
click at [201, 77] on input "[PERSON_NAME]" at bounding box center [230, 79] width 136 height 28
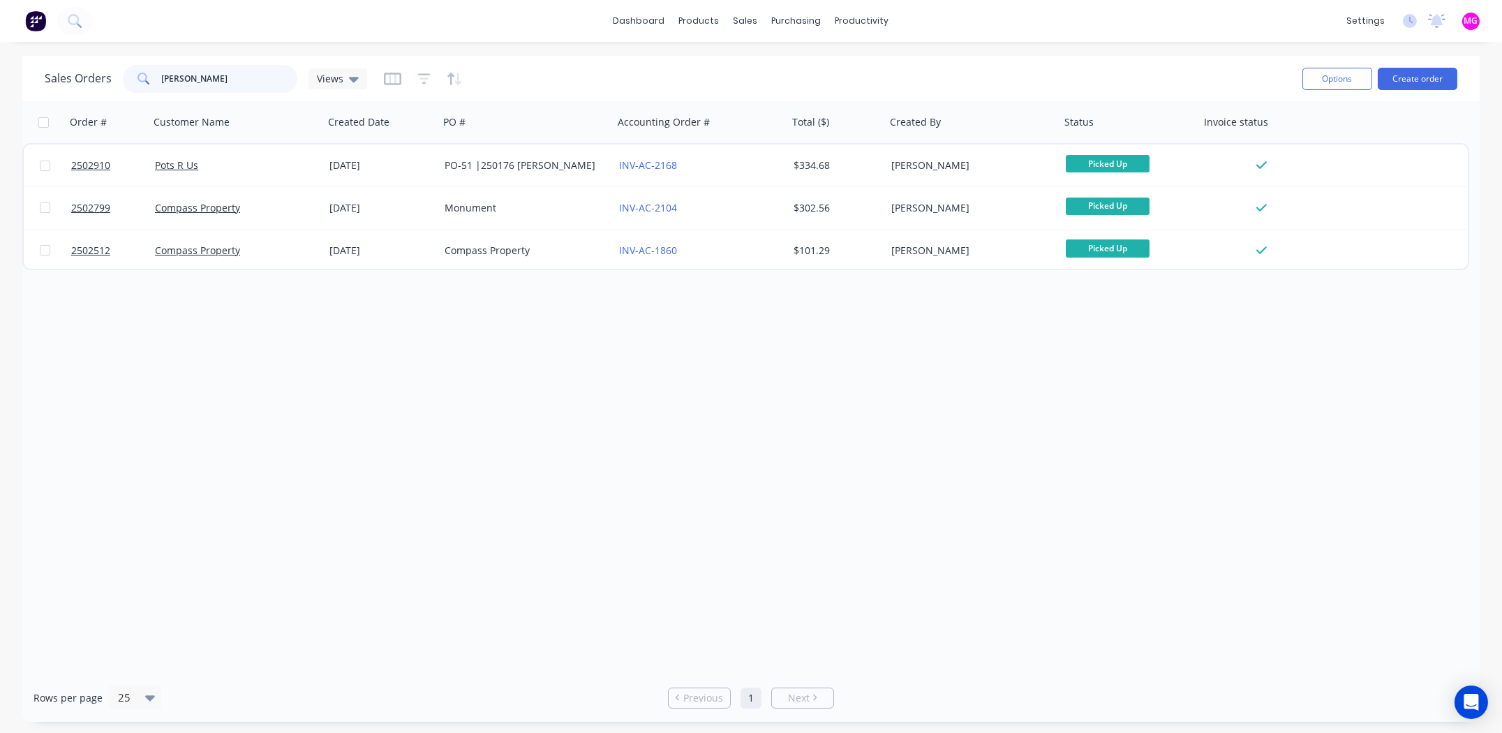
type input "[PERSON_NAME]"
